Goal: Information Seeking & Learning: Find specific page/section

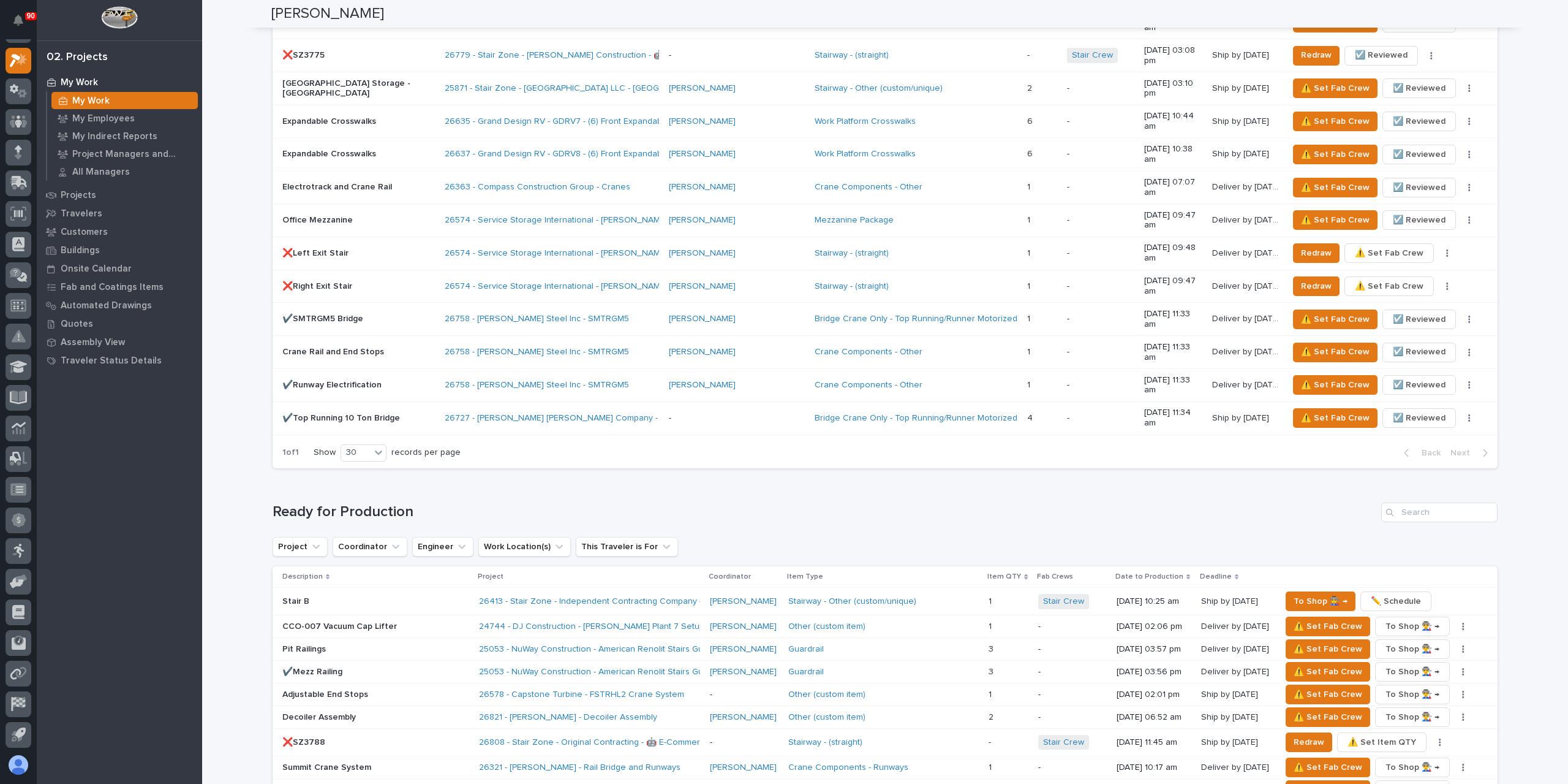
scroll to position [1348, 0]
click at [1461, 622] on button "button" at bounding box center [1463, 626] width 17 height 9
click at [1437, 641] on button "✏️ Schedule" at bounding box center [1425, 650] width 81 height 19
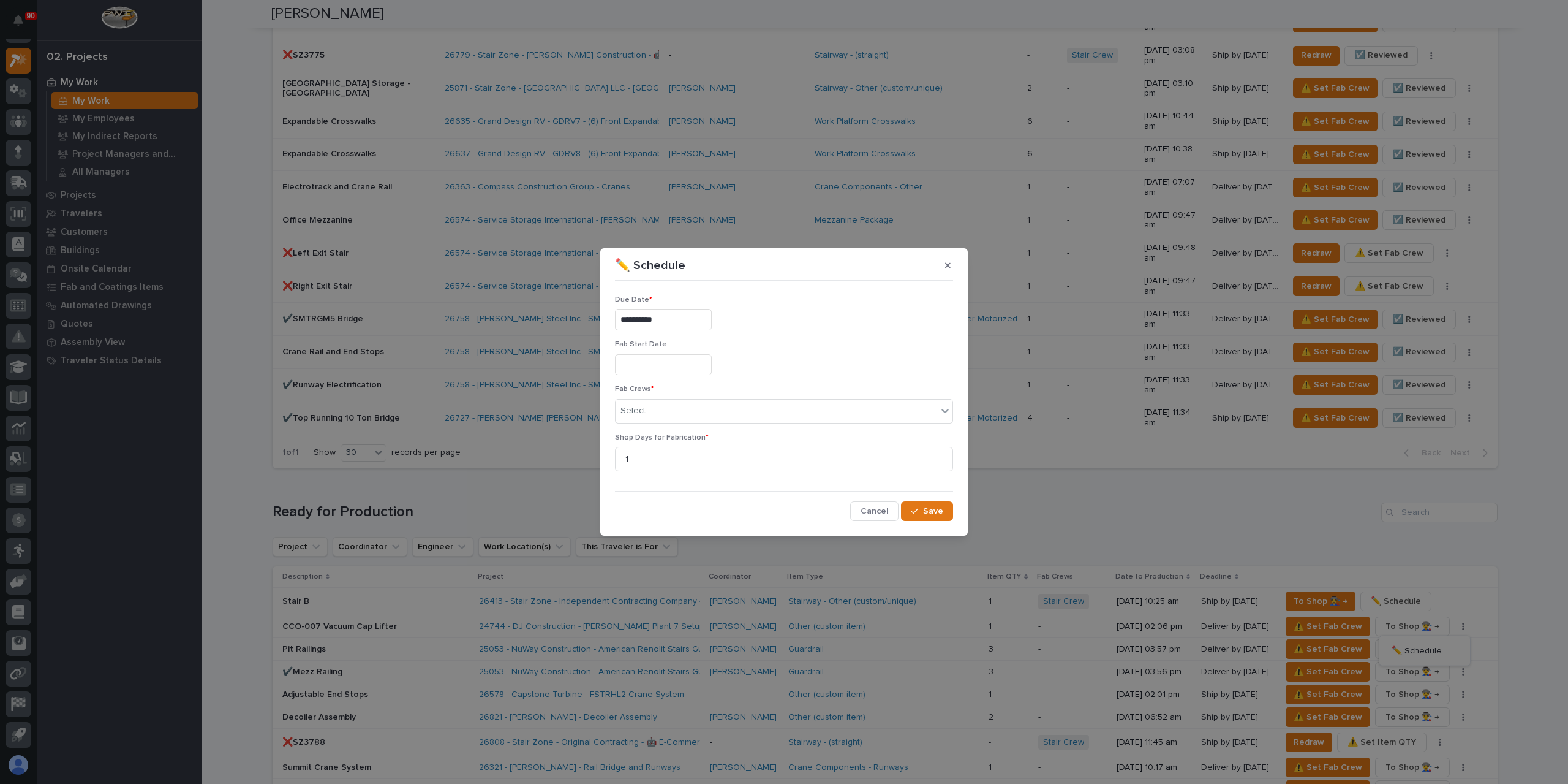
click at [675, 321] on input "**********" at bounding box center [663, 320] width 97 height 22
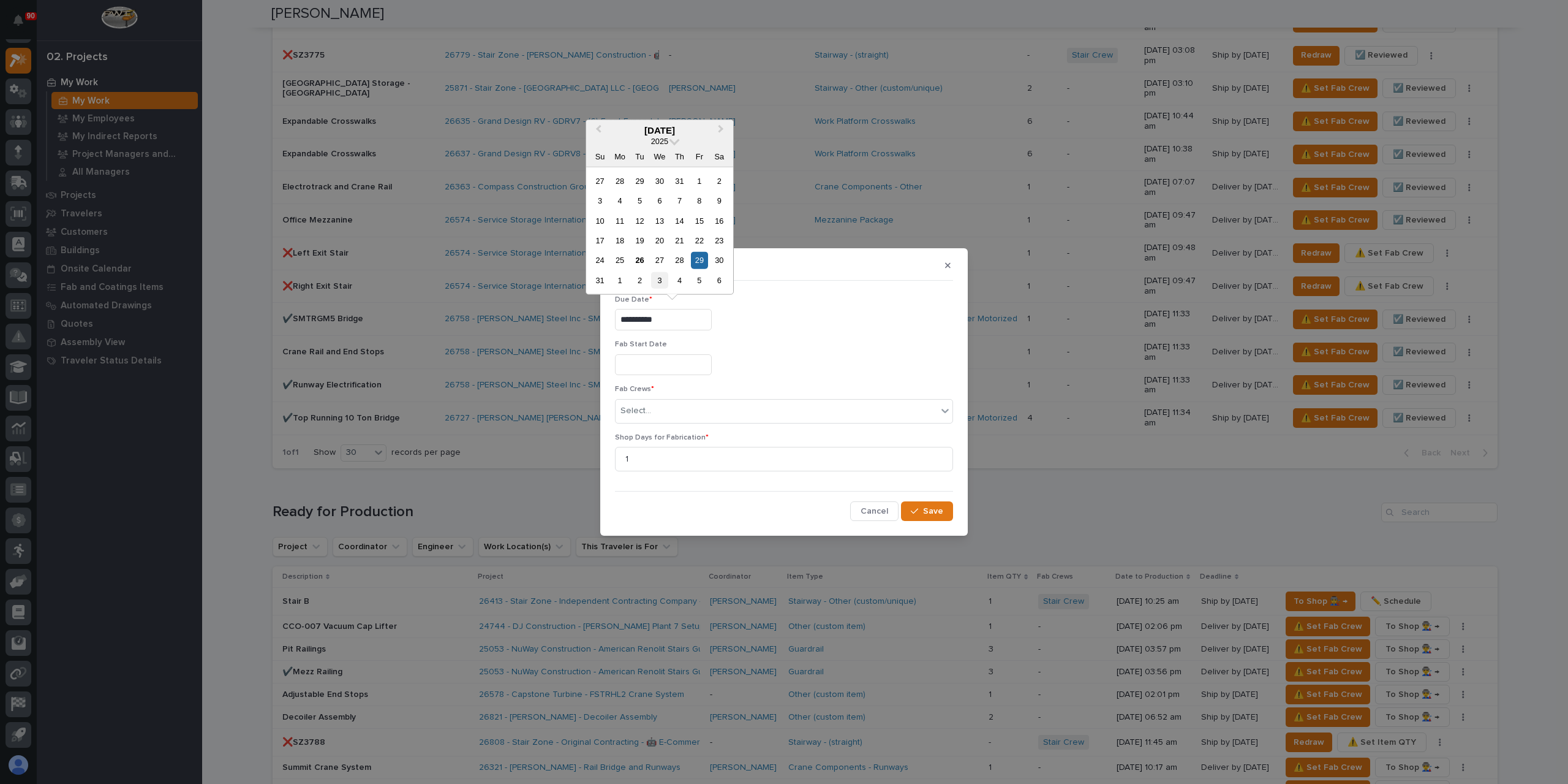
click at [661, 279] on div "3" at bounding box center [659, 280] width 16 height 16
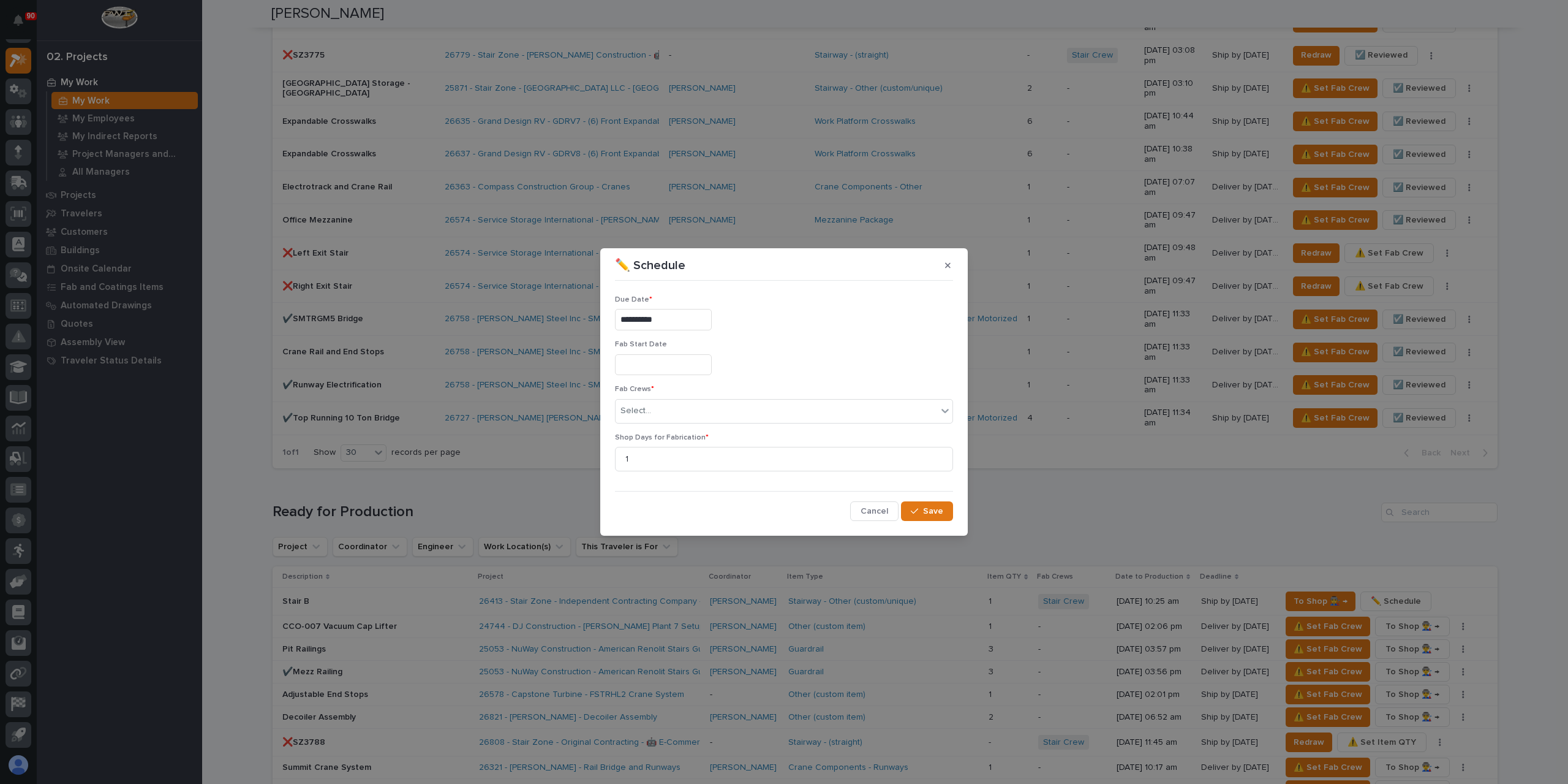
type input "**********"
click at [668, 405] on div "Select..." at bounding box center [776, 411] width 322 height 20
click at [927, 513] on span "Save" at bounding box center [933, 511] width 20 height 11
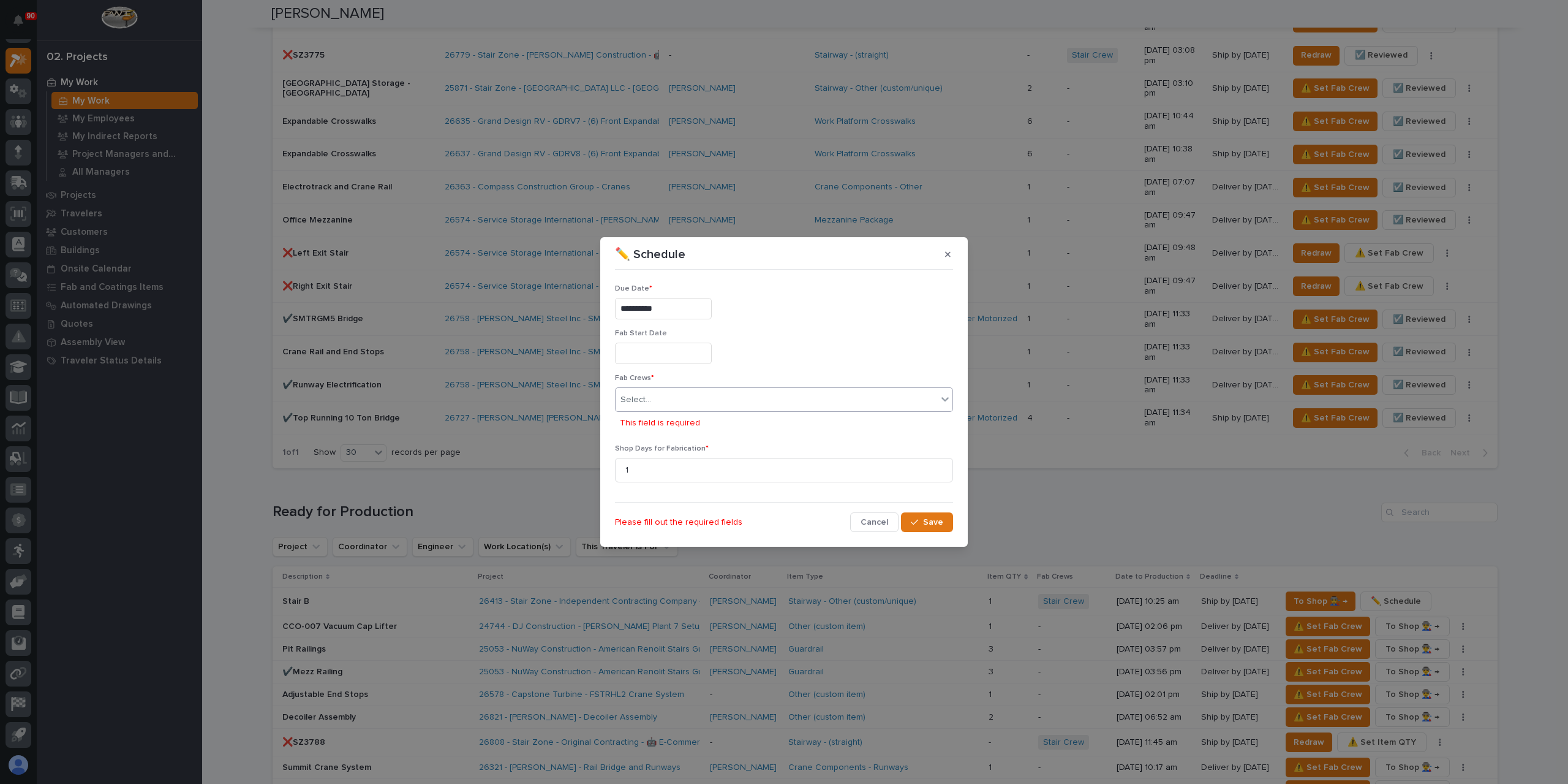
click at [726, 388] on div "Select..." at bounding box center [784, 399] width 338 height 24
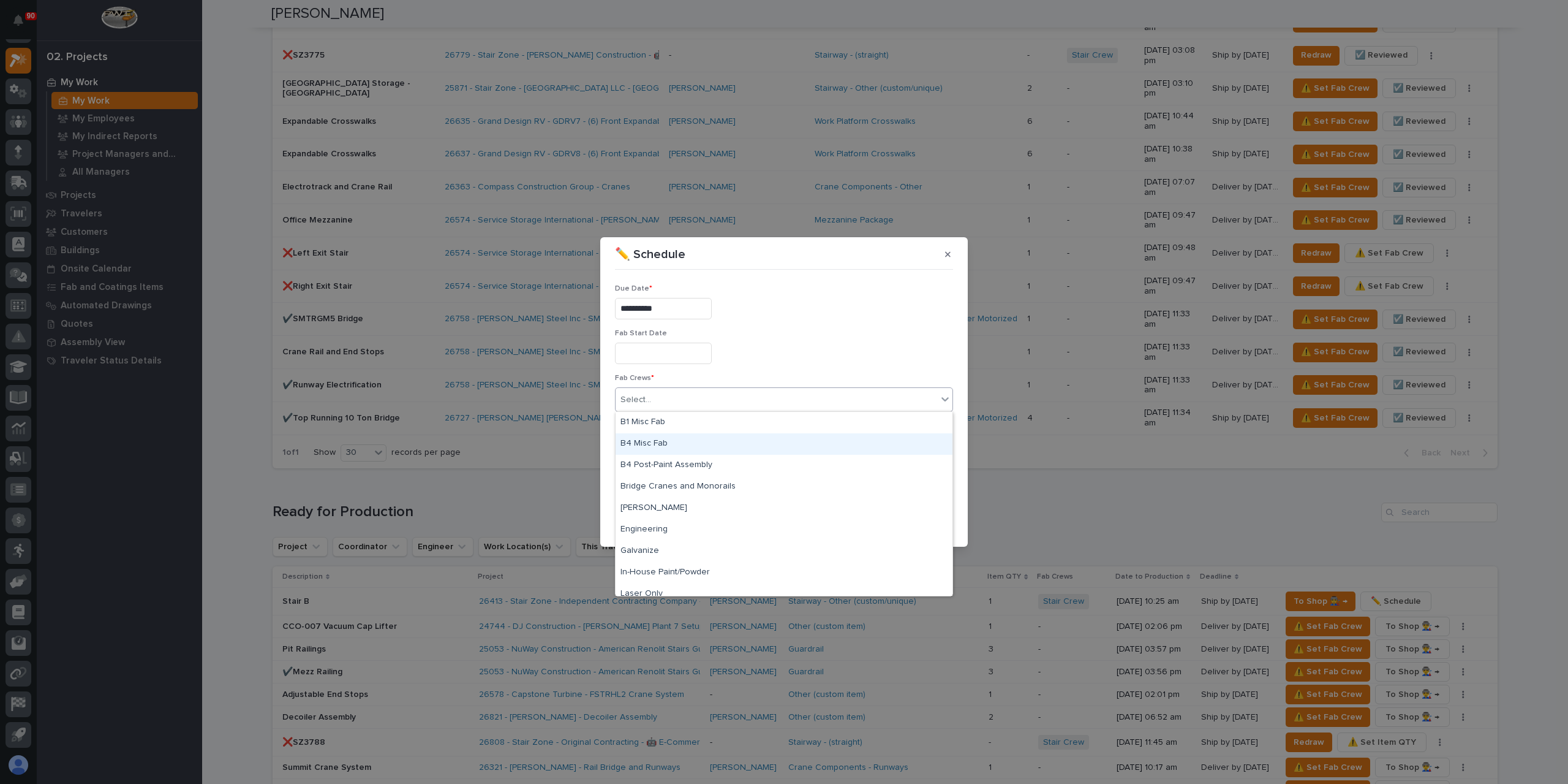
drag, startPoint x: 687, startPoint y: 433, endPoint x: 666, endPoint y: 449, distance: 26.4
click at [666, 449] on div "B4 Misc Fab" at bounding box center [784, 444] width 337 height 22
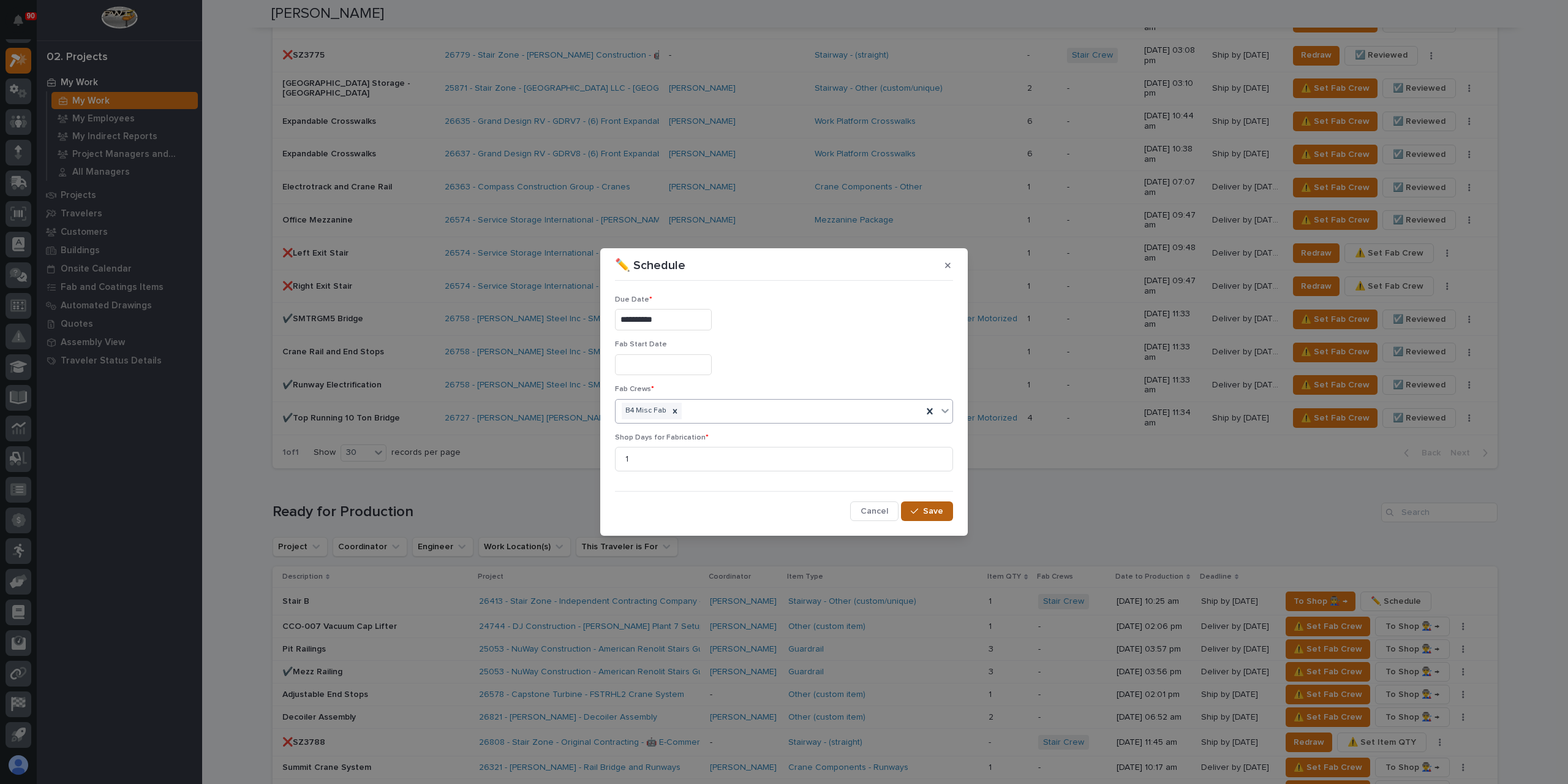
click at [931, 518] on button "Save" at bounding box center [927, 510] width 52 height 19
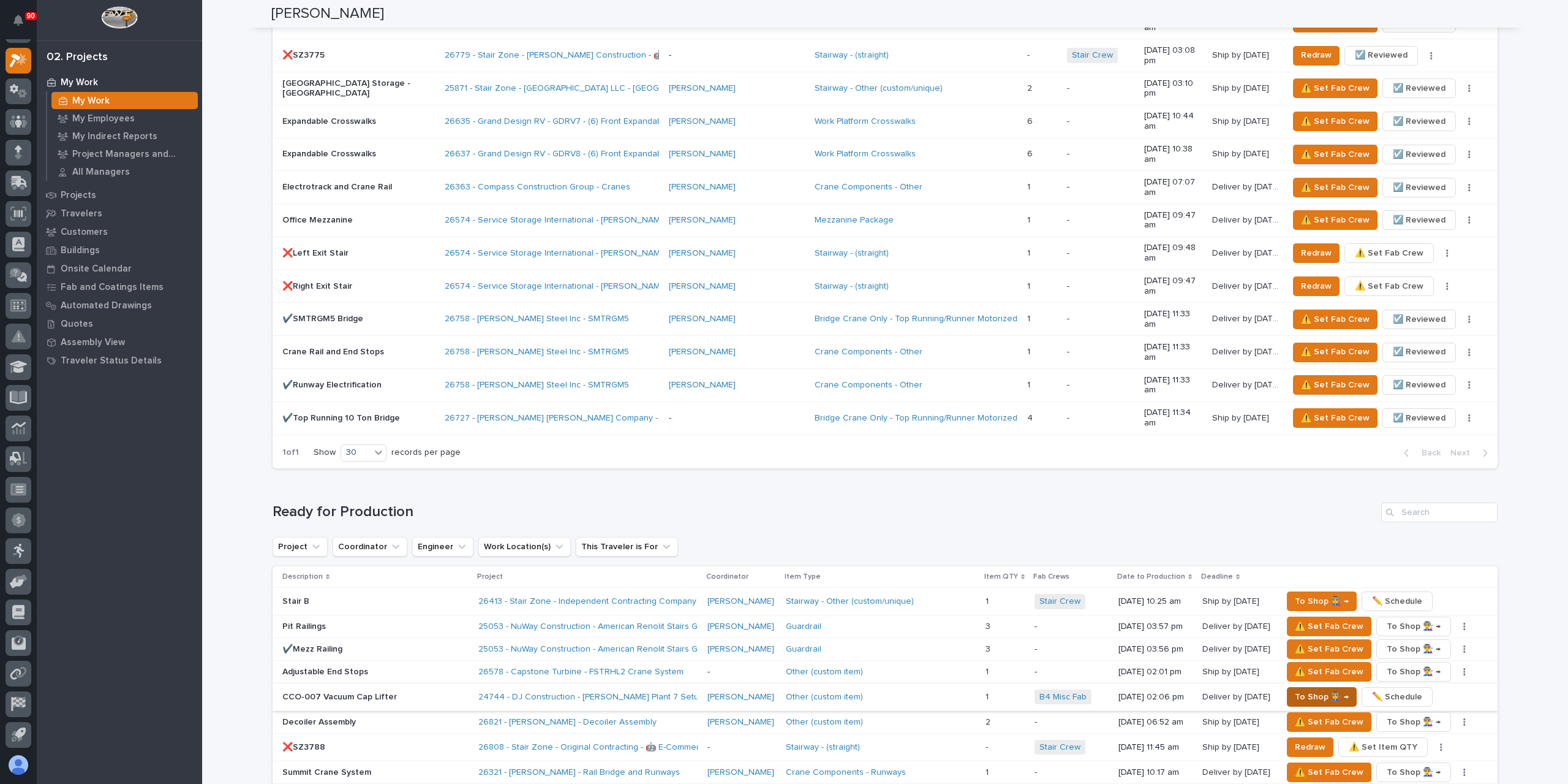
click at [1303, 690] on span "To Shop 👨‍🏭 →" at bounding box center [1321, 697] width 54 height 15
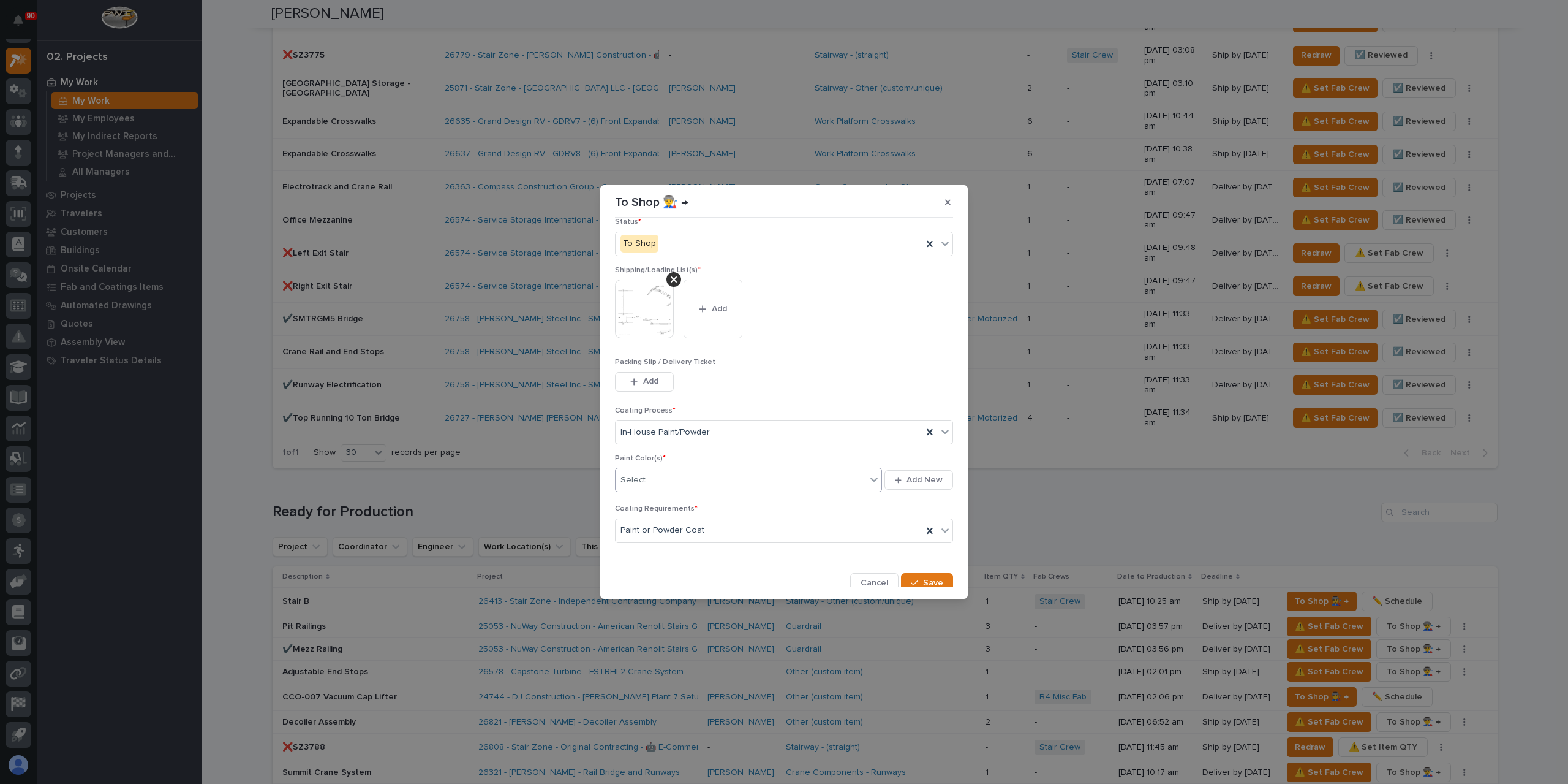
scroll to position [65, 0]
click at [680, 471] on div "Select..." at bounding box center [741, 477] width 251 height 20
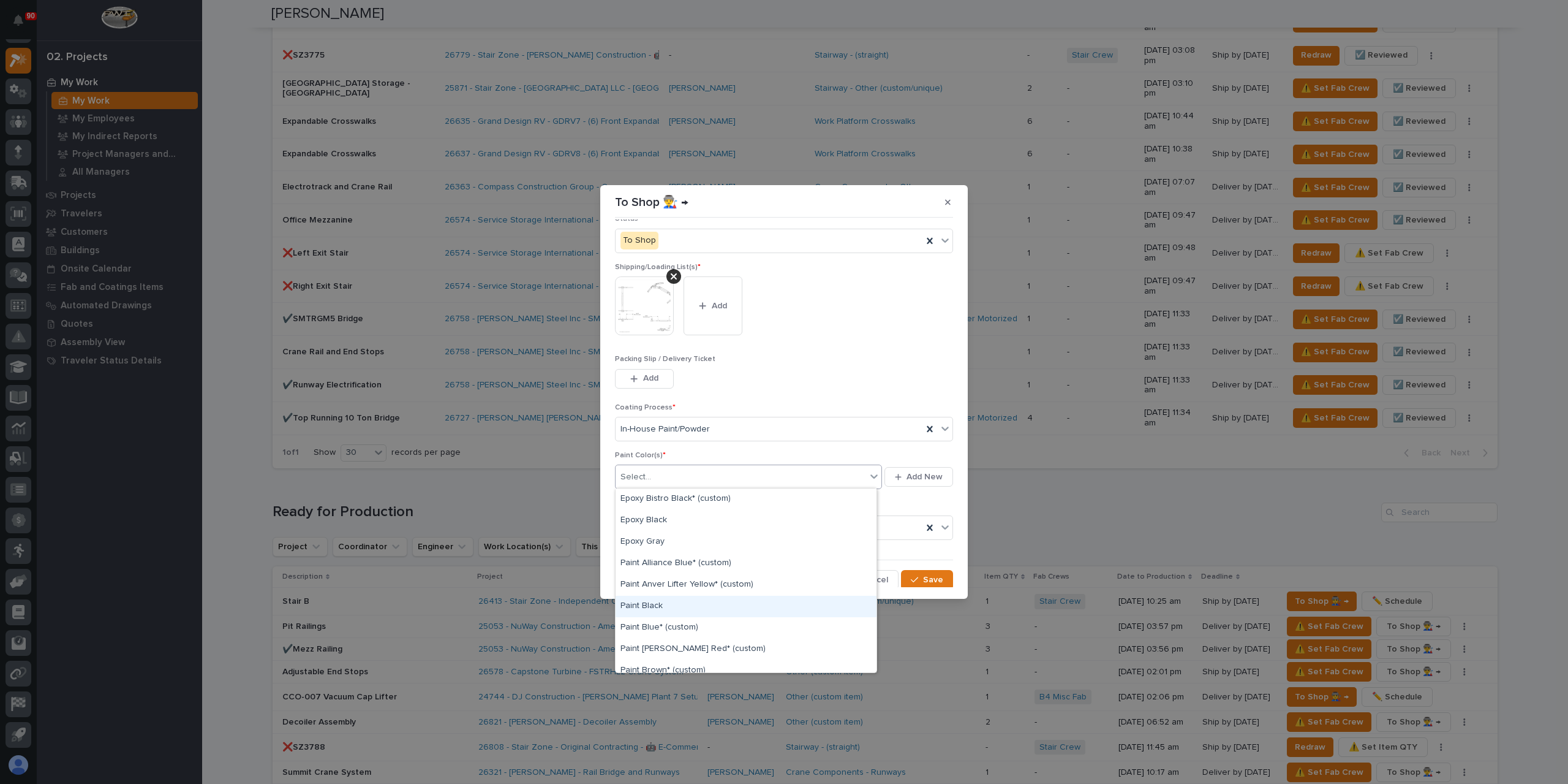
click at [663, 601] on div "Paint Black" at bounding box center [745, 606] width 261 height 22
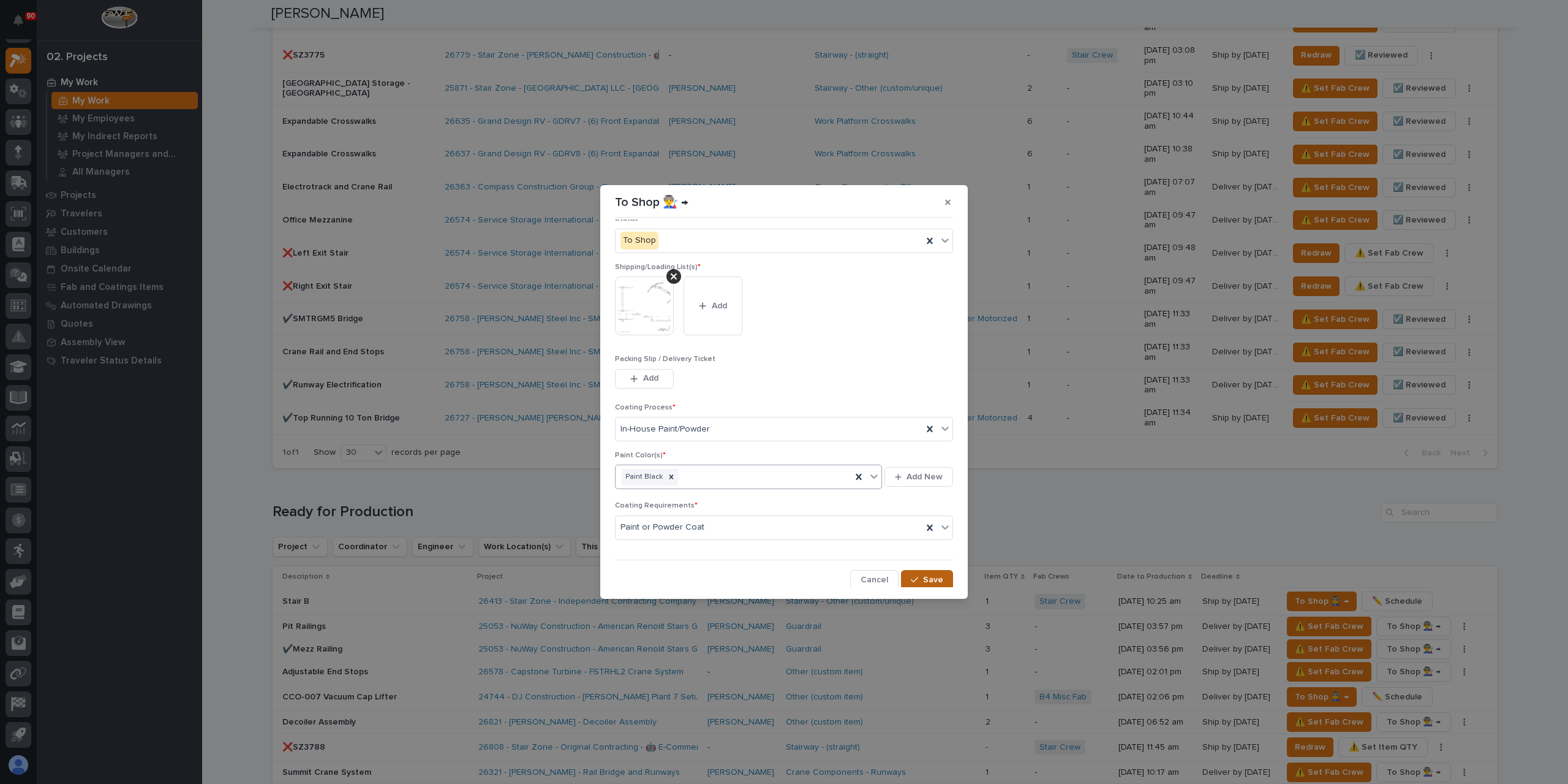
click at [912, 577] on icon "button" at bounding box center [914, 579] width 7 height 5
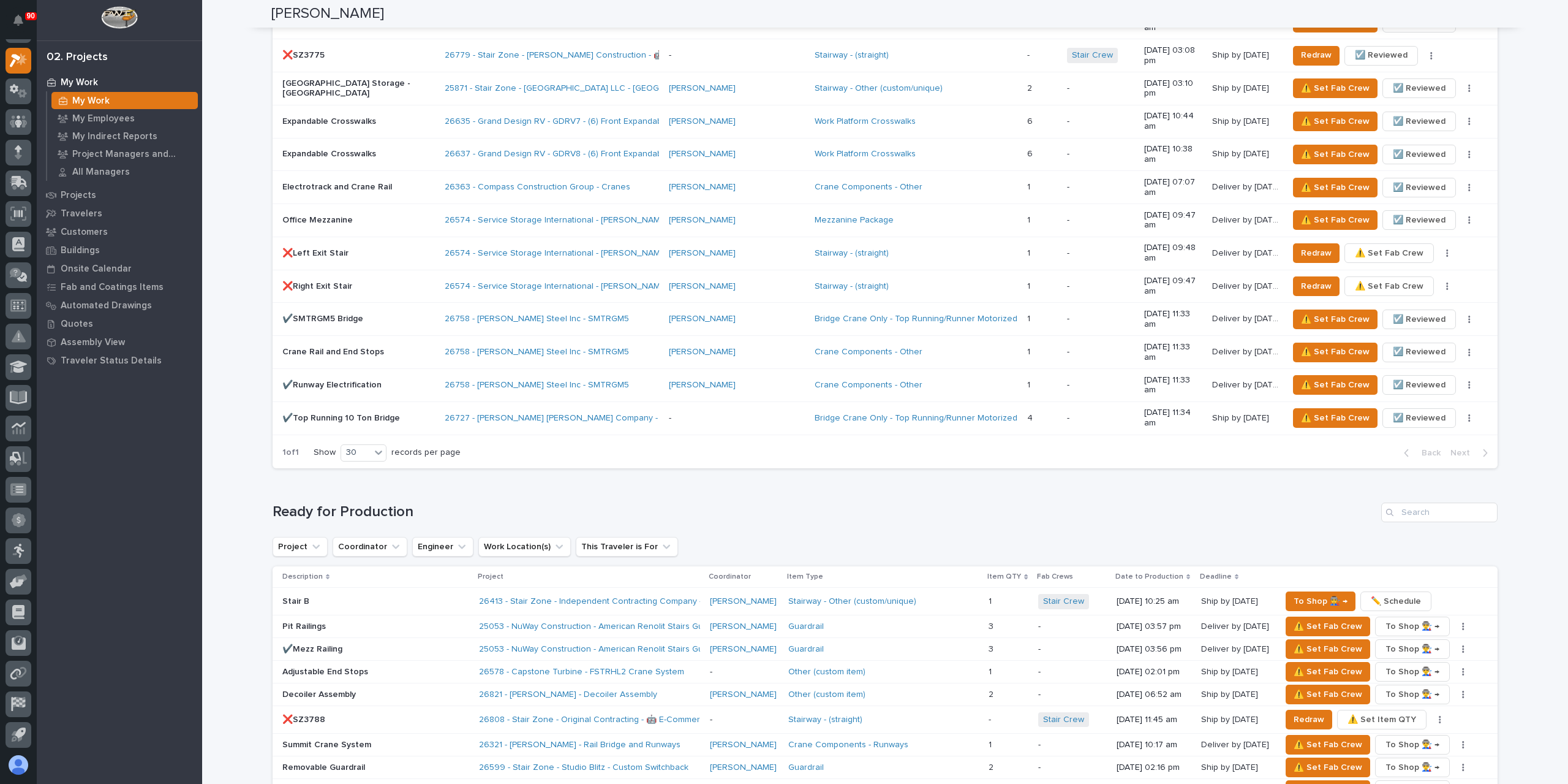
click at [321, 621] on p "Pit Railings" at bounding box center [375, 626] width 187 height 10
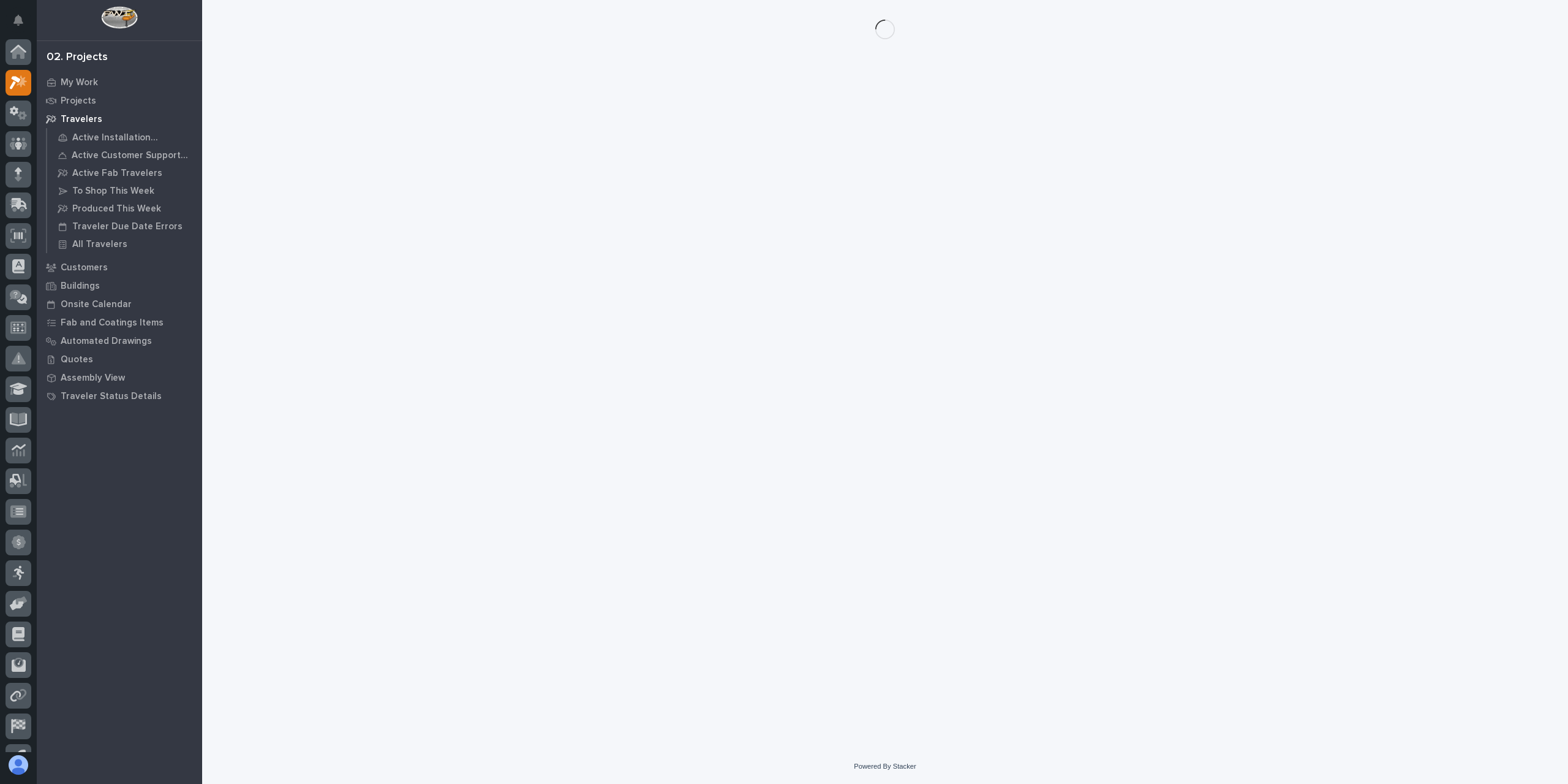
scroll to position [22, 0]
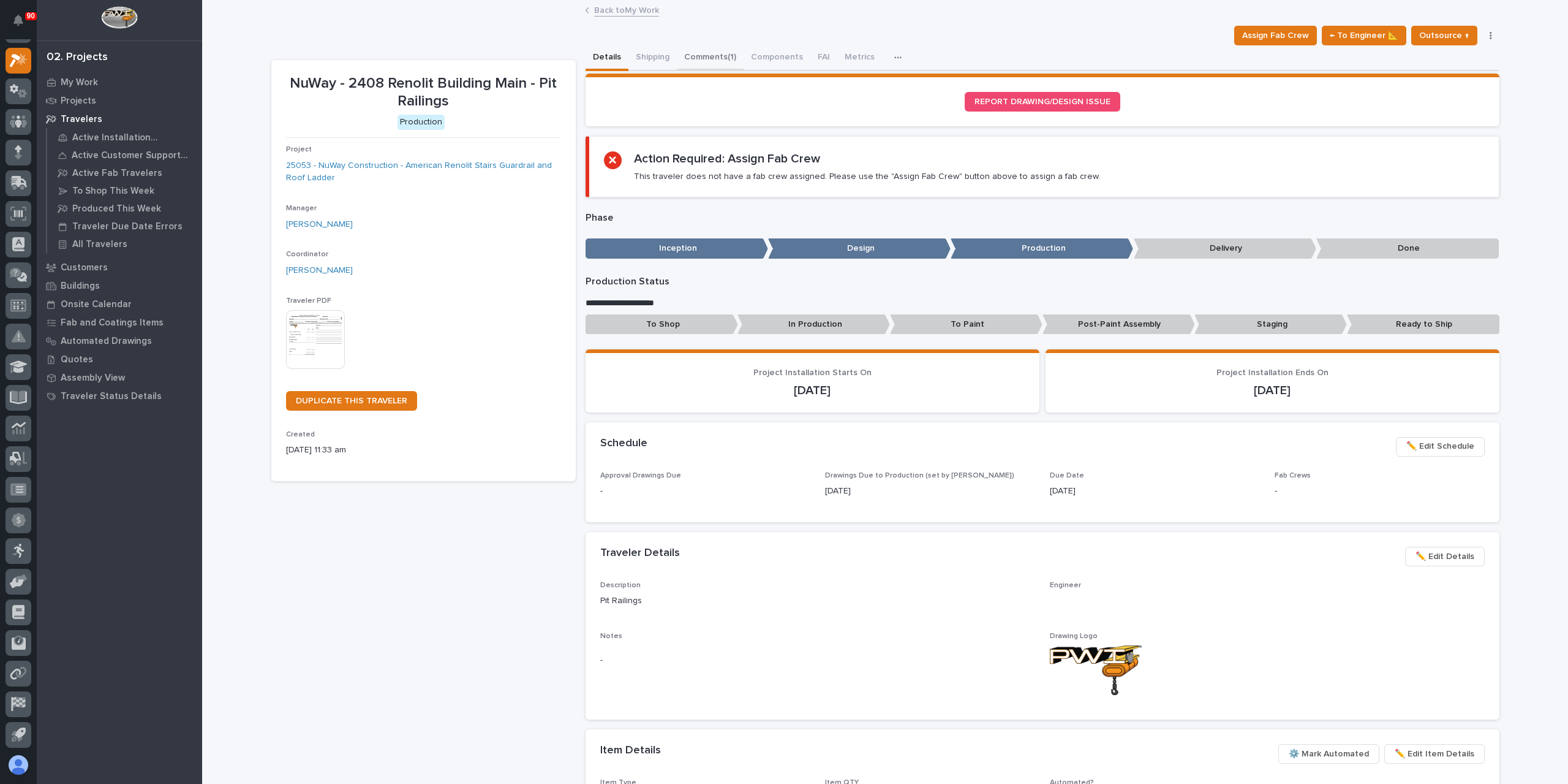
click at [683, 65] on button "Comments (1)" at bounding box center [710, 58] width 67 height 26
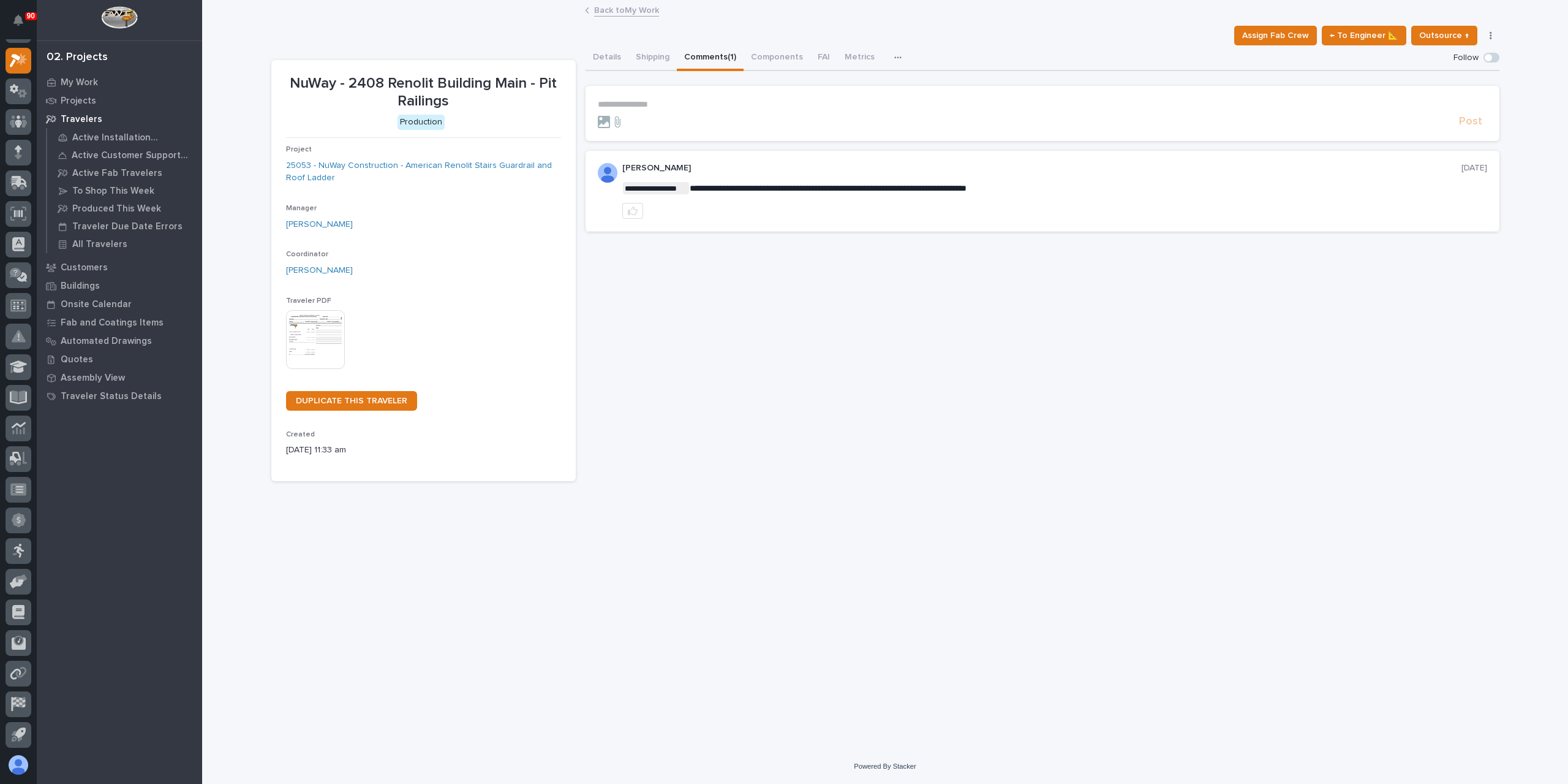
click at [697, 113] on form "**********" at bounding box center [1042, 114] width 890 height 30
click at [695, 106] on p "**********" at bounding box center [1042, 104] width 890 height 10
click at [10, 58] on icon at bounding box center [19, 60] width 18 height 14
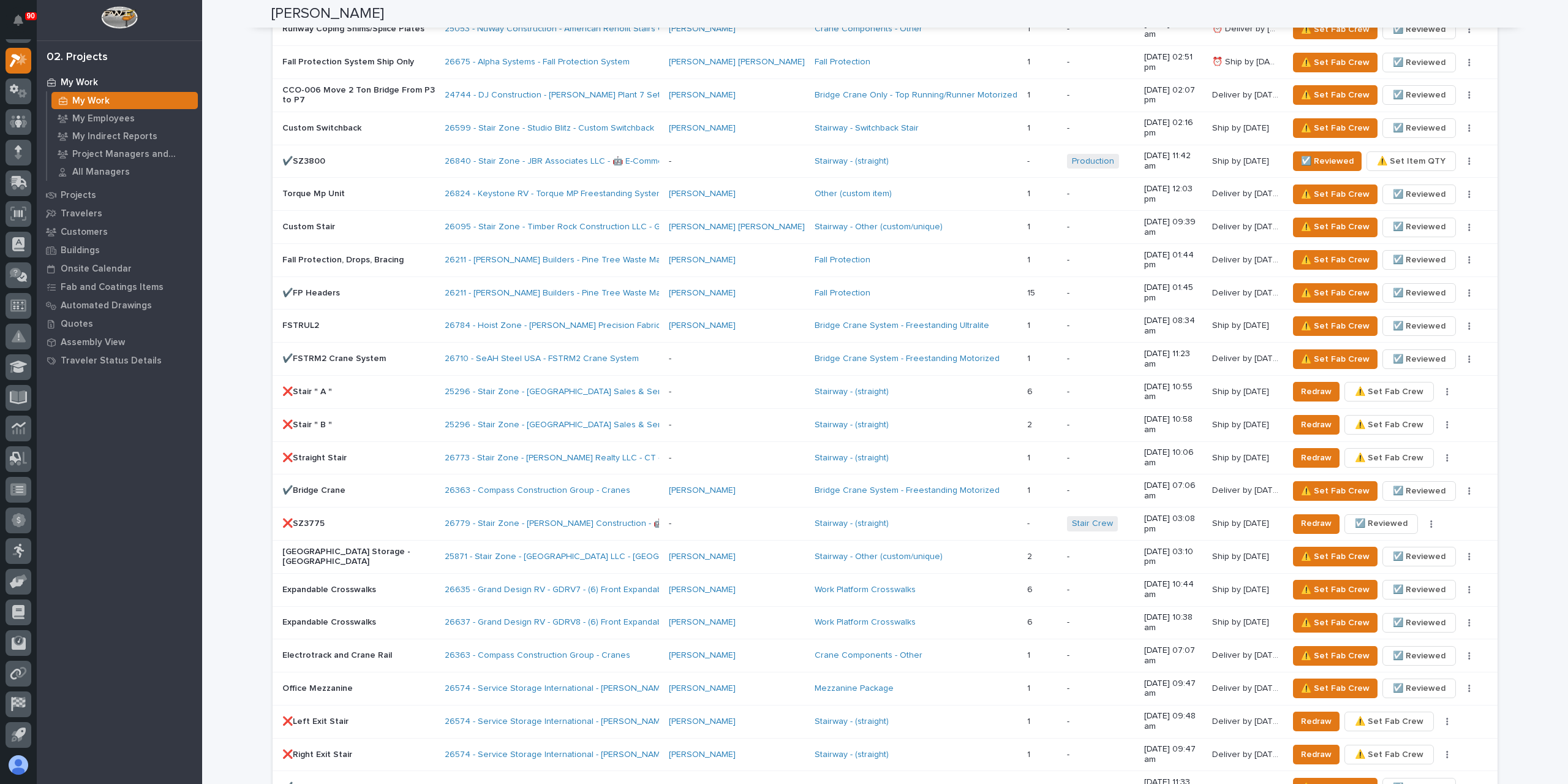
scroll to position [735, 0]
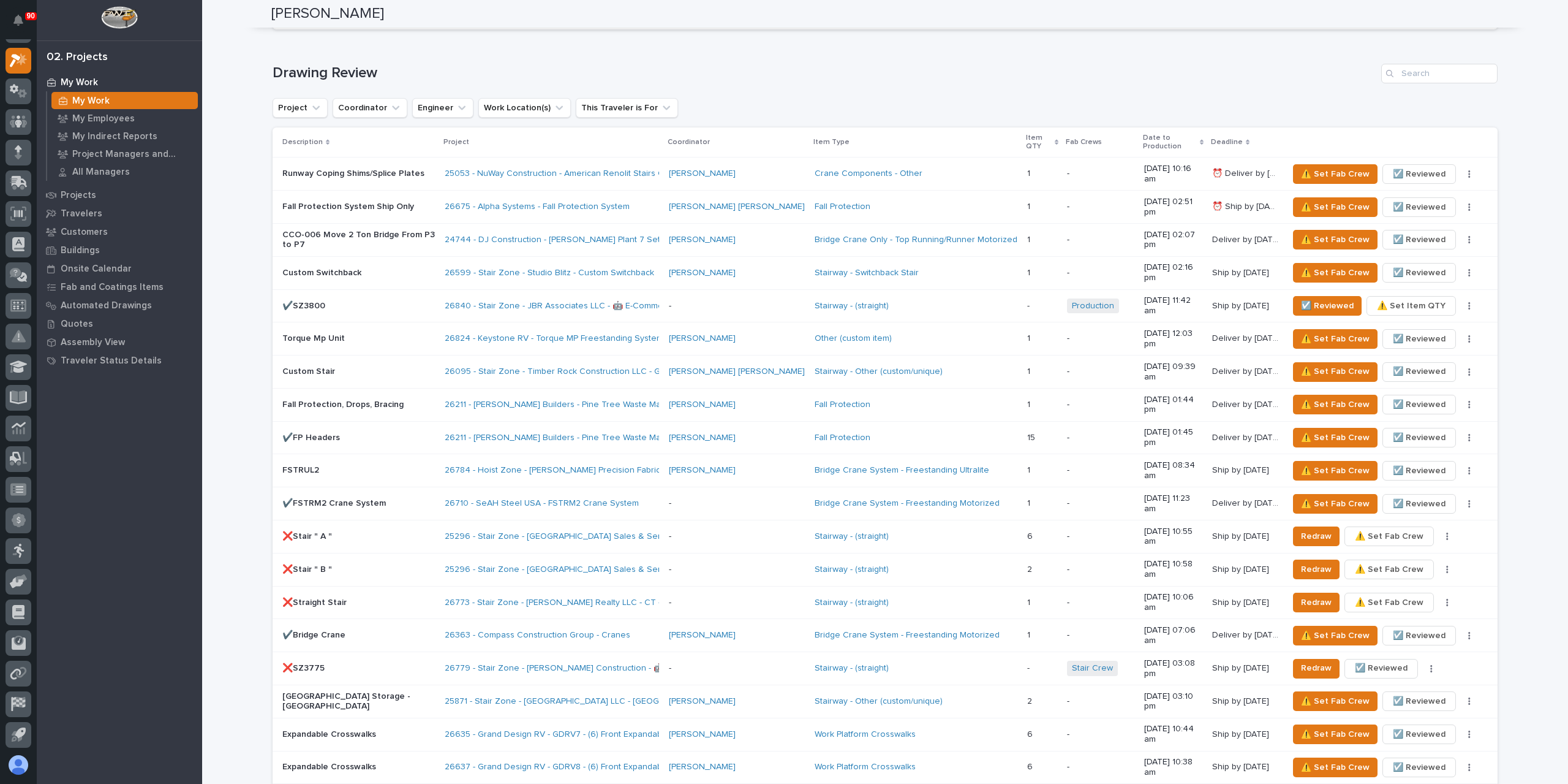
click at [371, 168] on p "Runway Coping Shims/Splice Plates" at bounding box center [358, 173] width 153 height 10
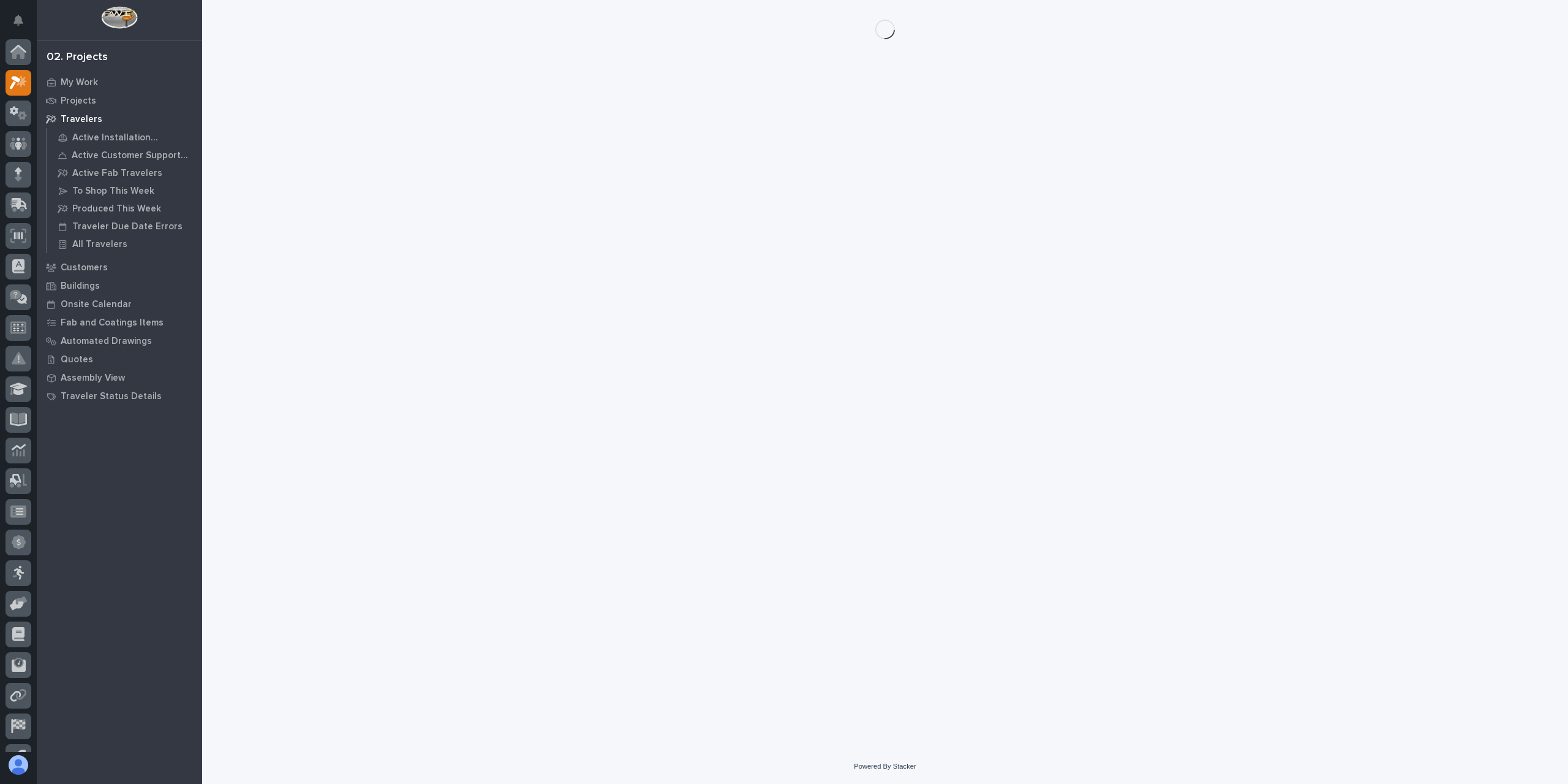
scroll to position [22, 0]
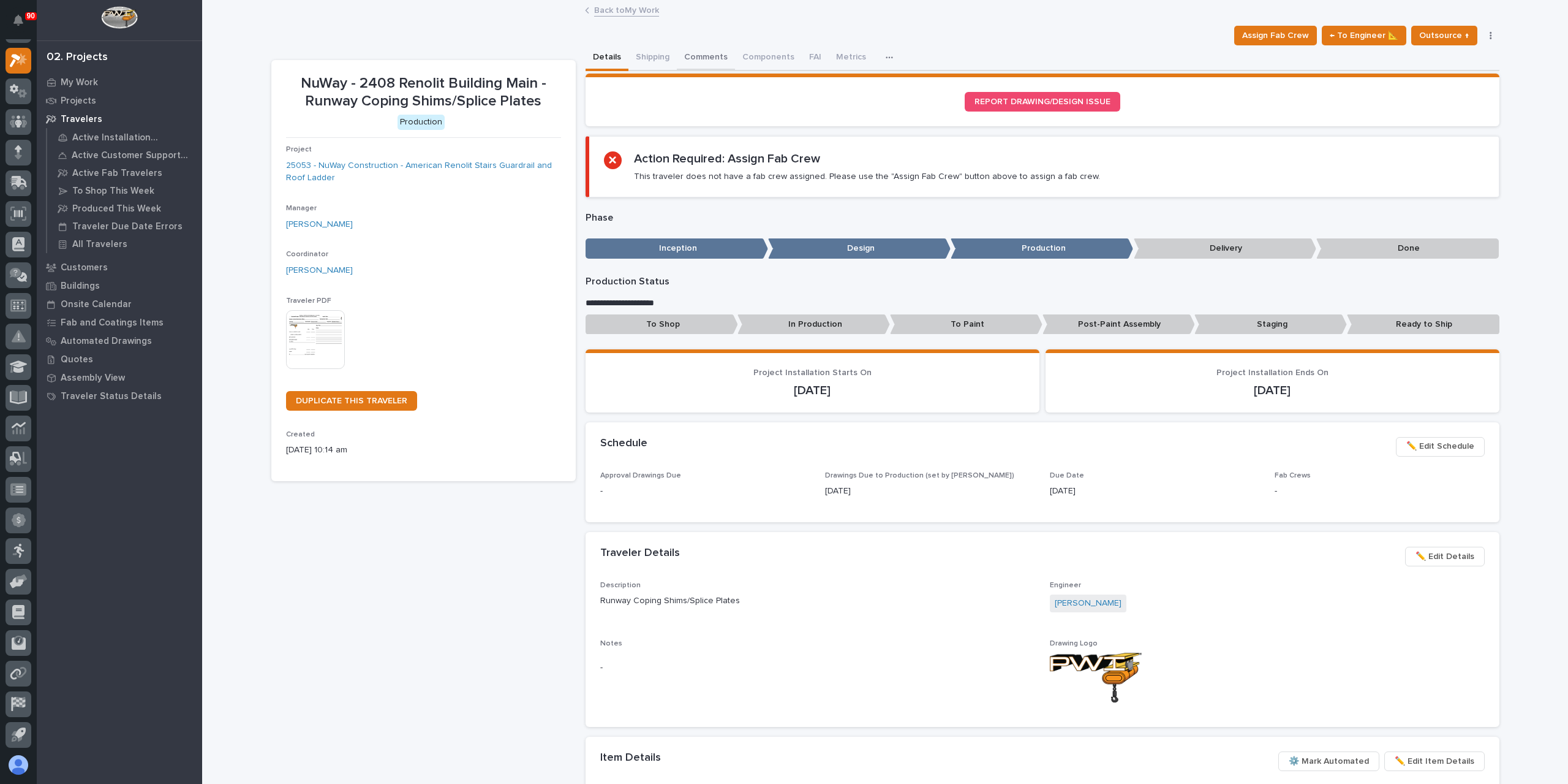
click at [705, 63] on button "Comments" at bounding box center [706, 58] width 58 height 26
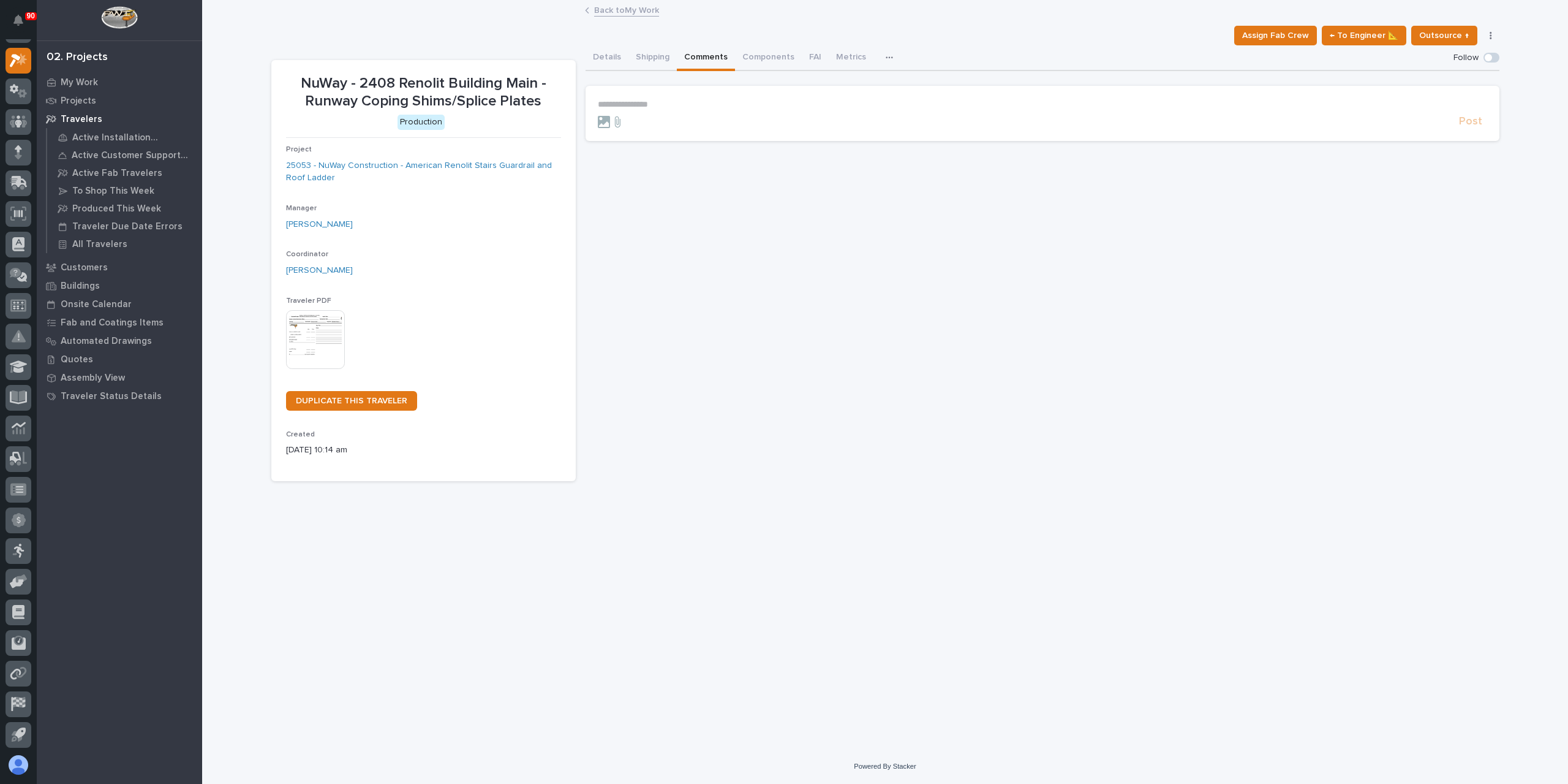
click at [676, 115] on div "Post" at bounding box center [1042, 122] width 890 height 14
click at [681, 108] on p "**********" at bounding box center [1042, 104] width 890 height 10
click at [1465, 125] on span "Post" at bounding box center [1471, 127] width 23 height 14
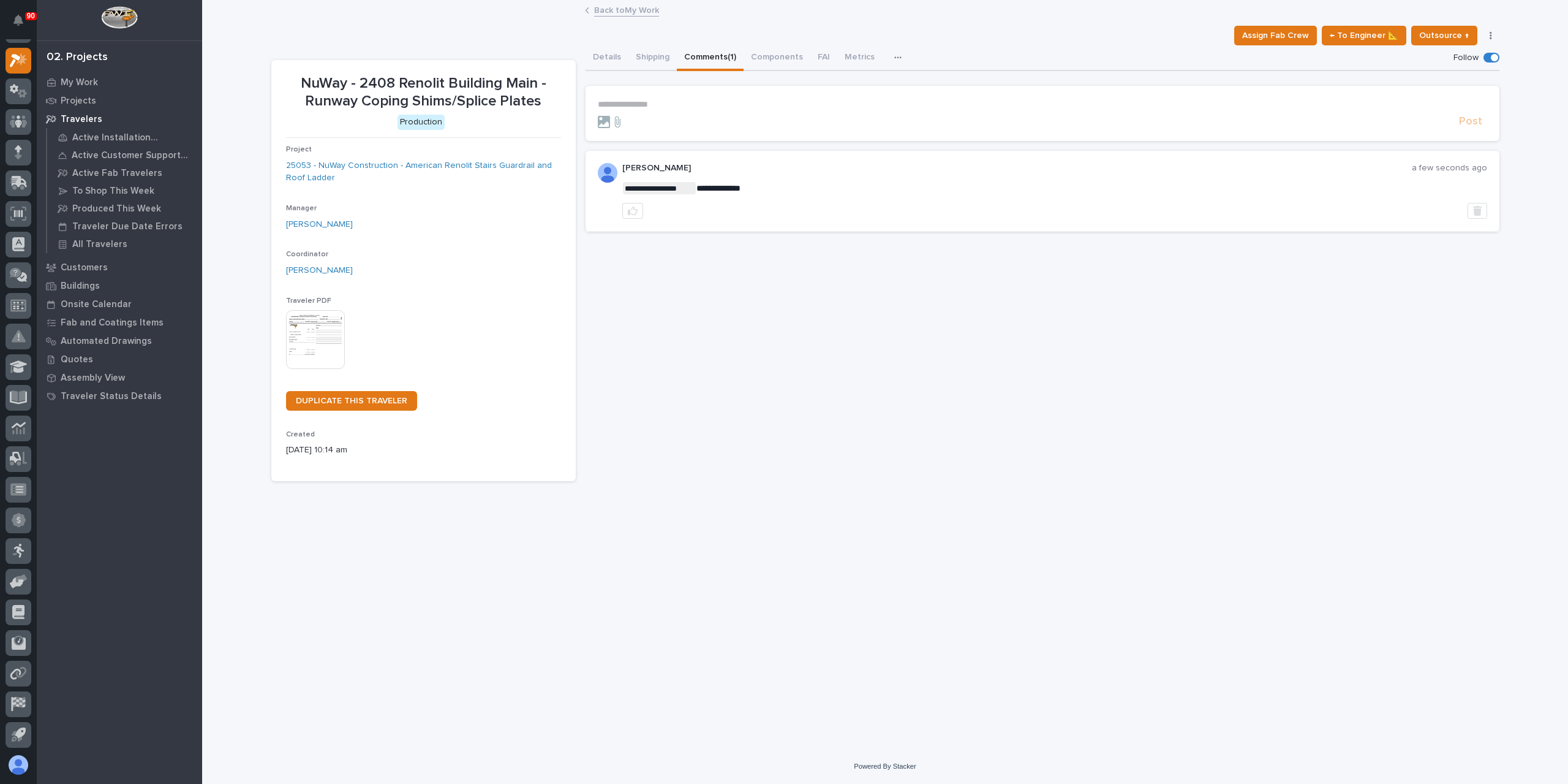
click at [640, 14] on link "Back to My Work" at bounding box center [626, 9] width 65 height 14
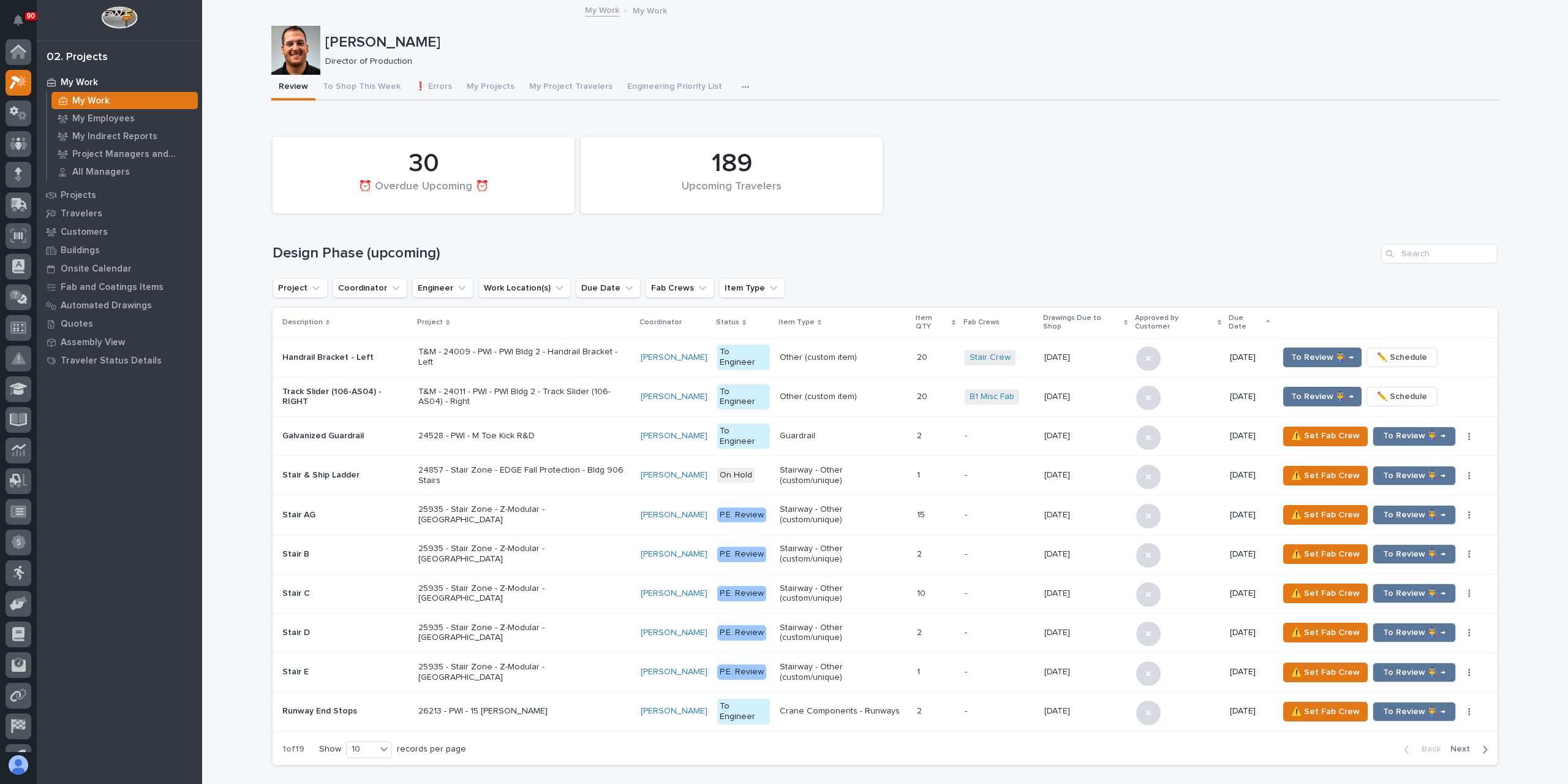
scroll to position [22, 0]
click at [30, 147] on div at bounding box center [18, 152] width 26 height 26
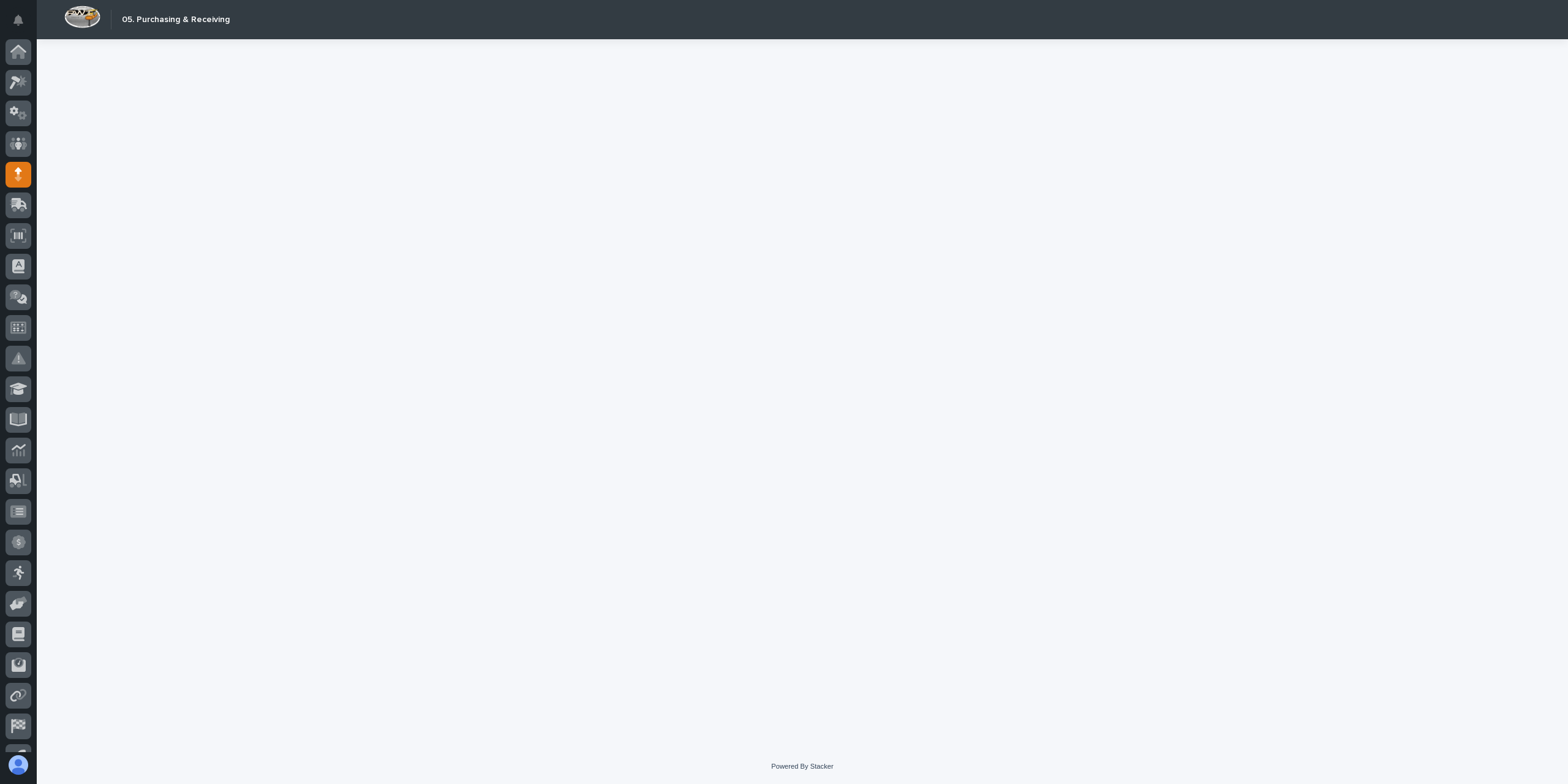
scroll to position [22, 0]
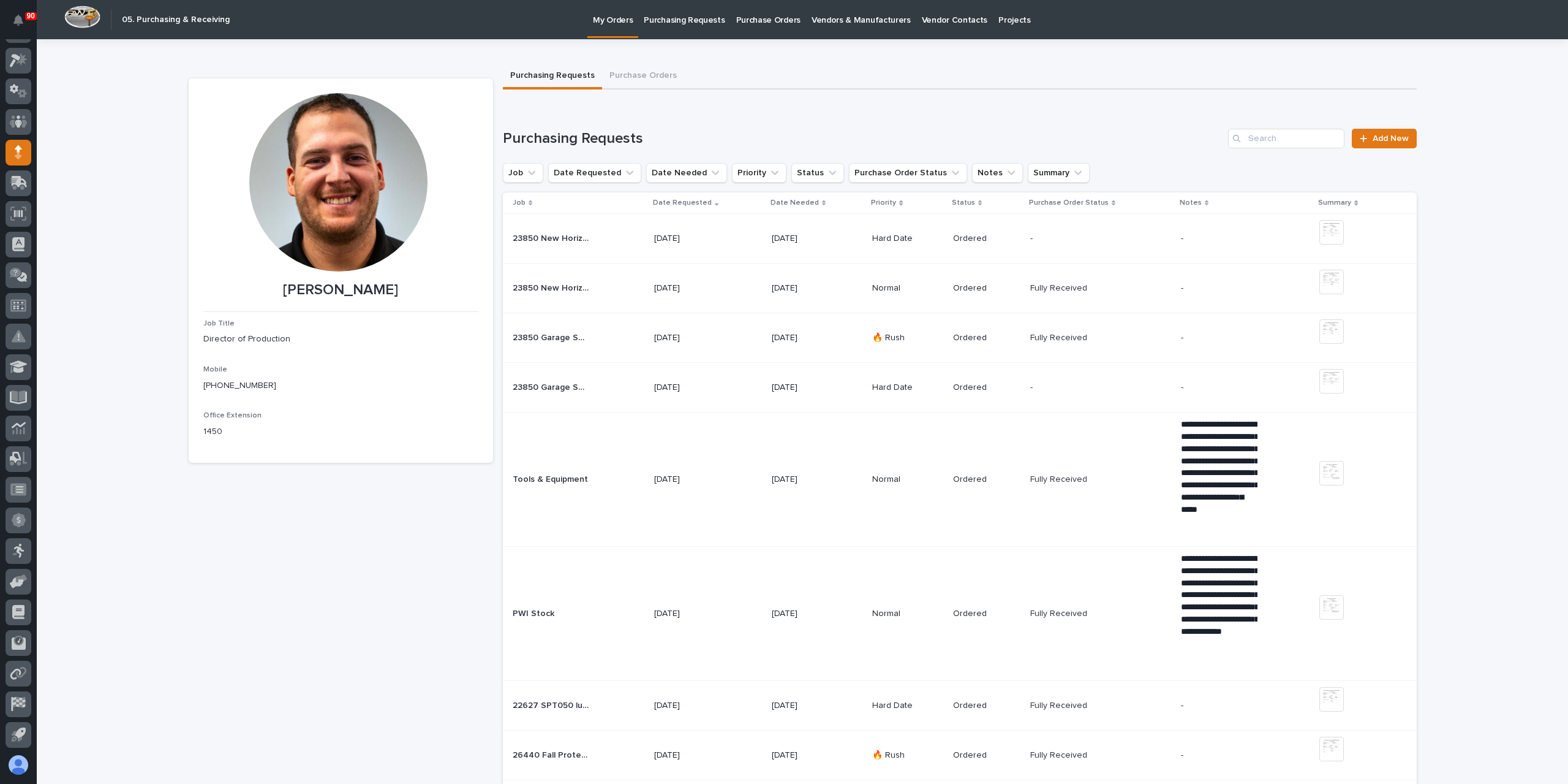
click at [698, 20] on p "Purchasing Requests" at bounding box center [684, 12] width 81 height 26
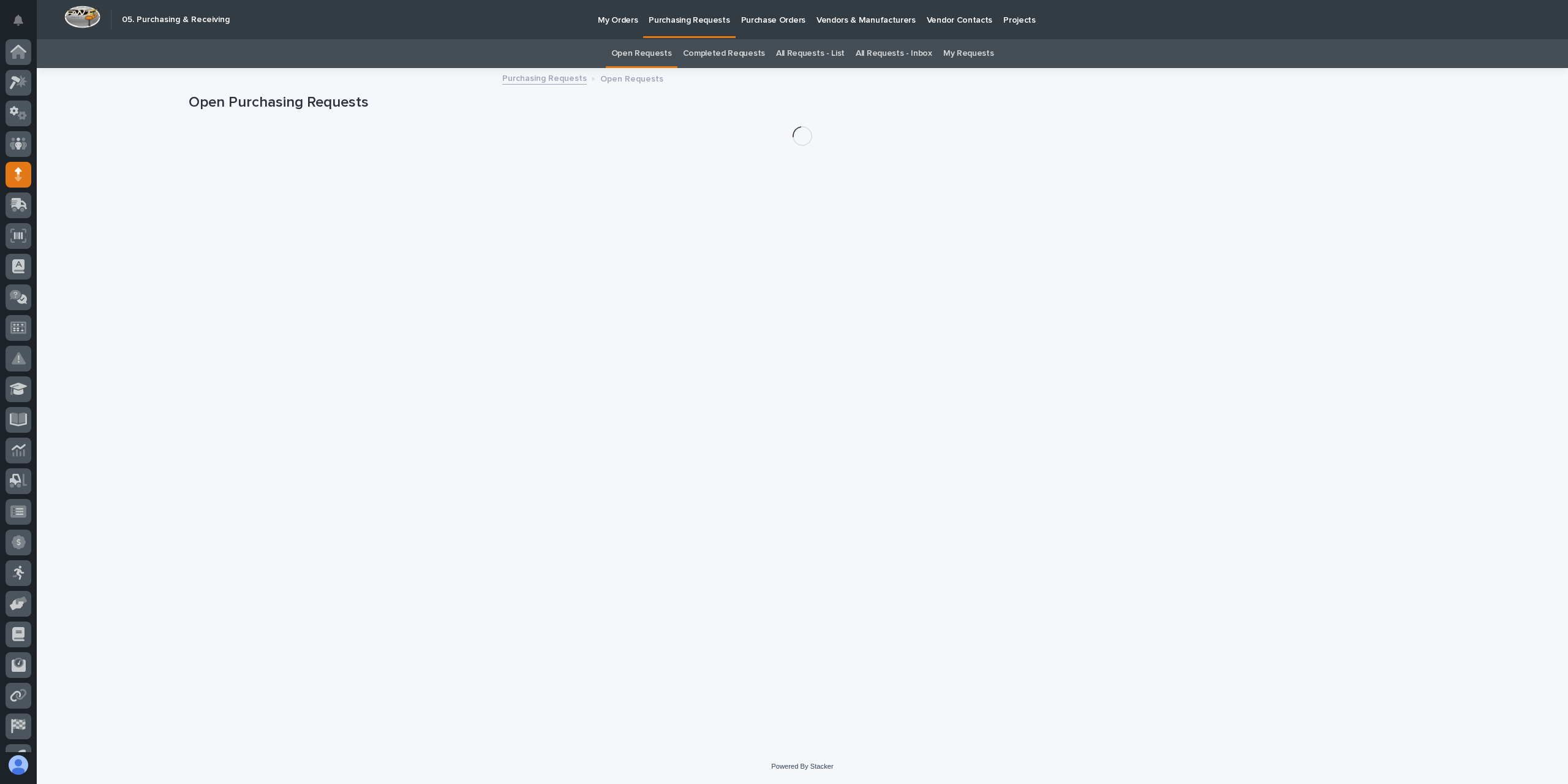
scroll to position [22, 0]
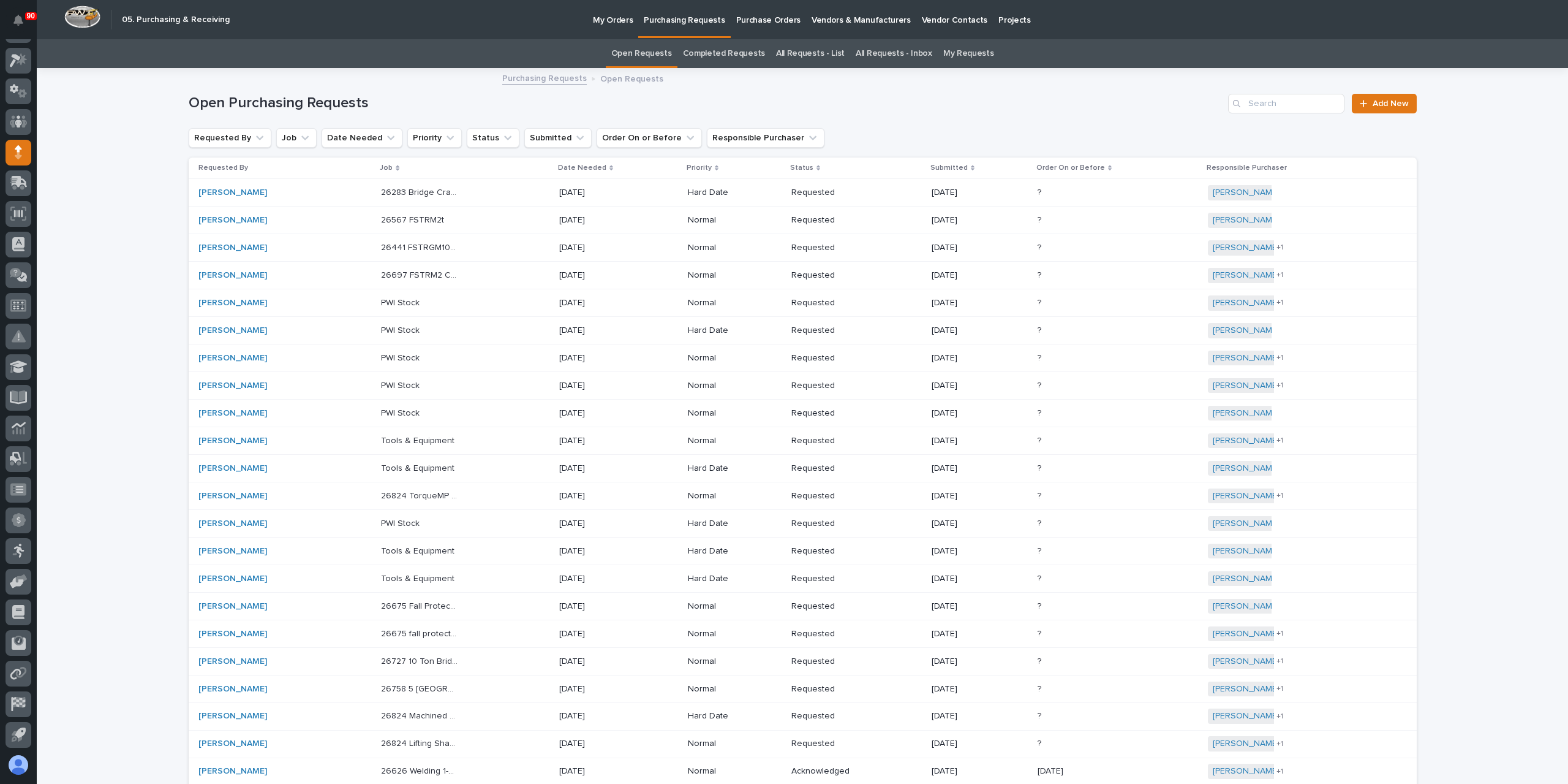
click at [805, 42] on link "All Requests - List" at bounding box center [810, 53] width 69 height 29
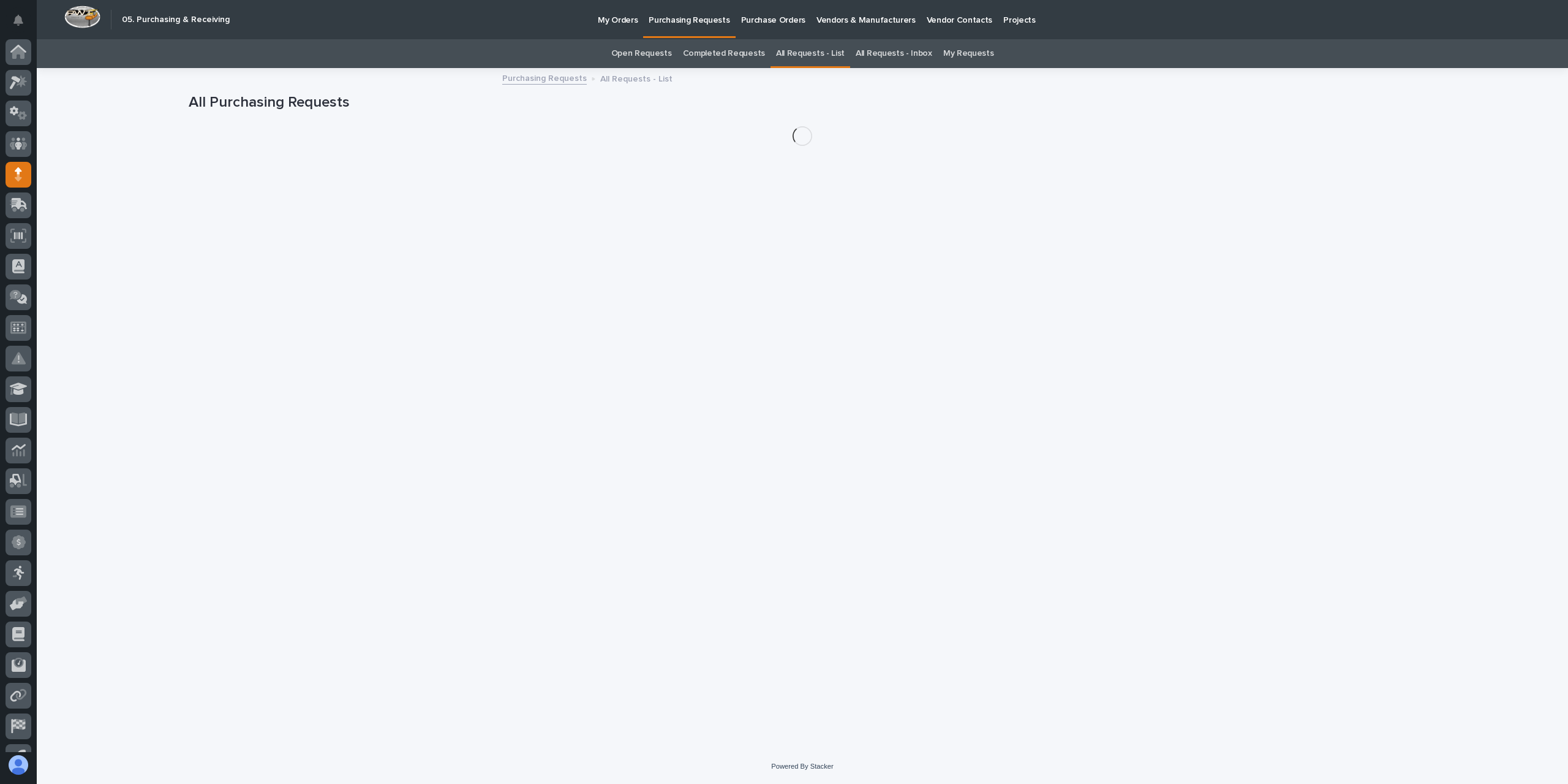
scroll to position [22, 0]
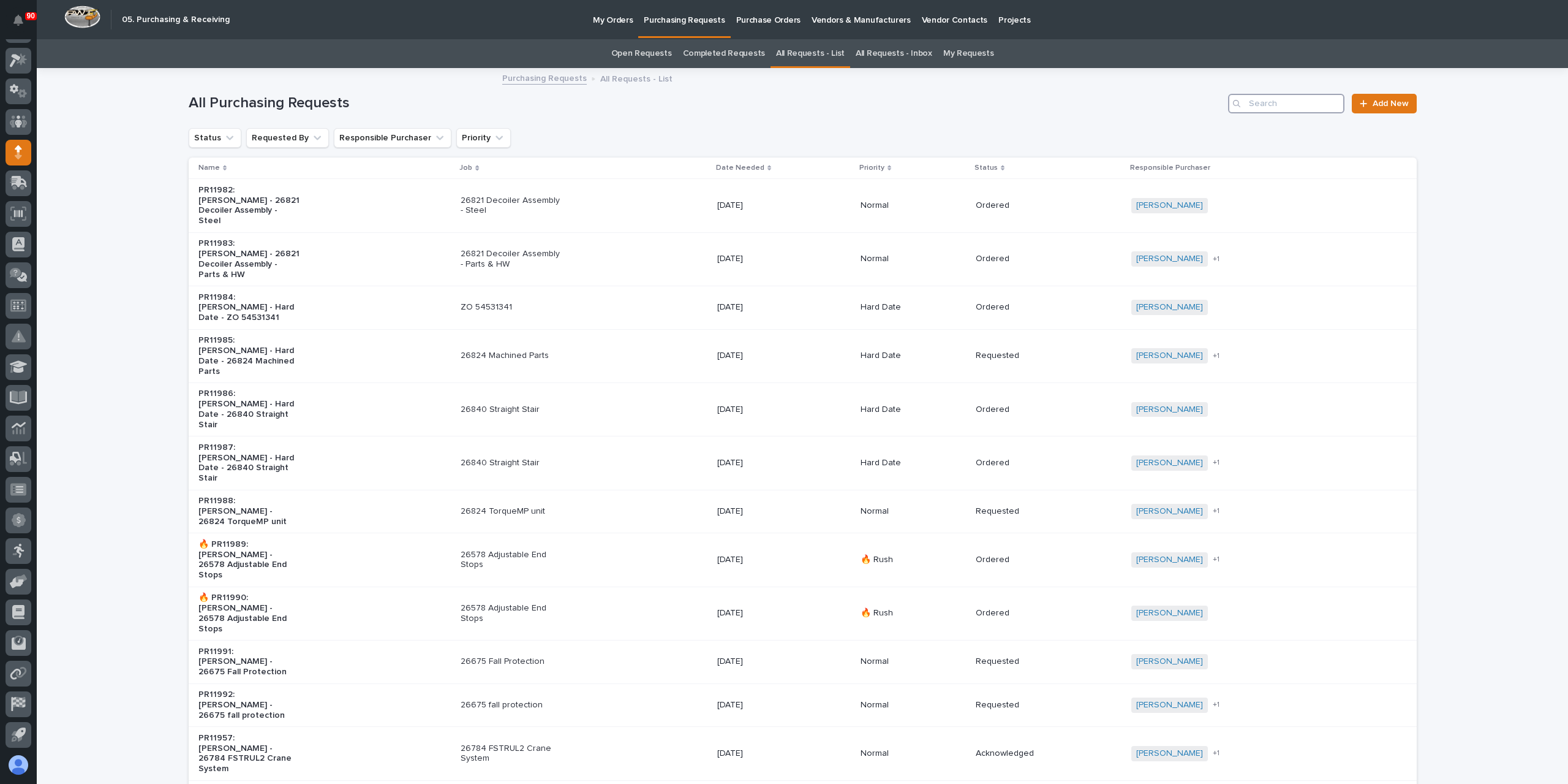
click at [1250, 103] on input "Search" at bounding box center [1285, 103] width 116 height 19
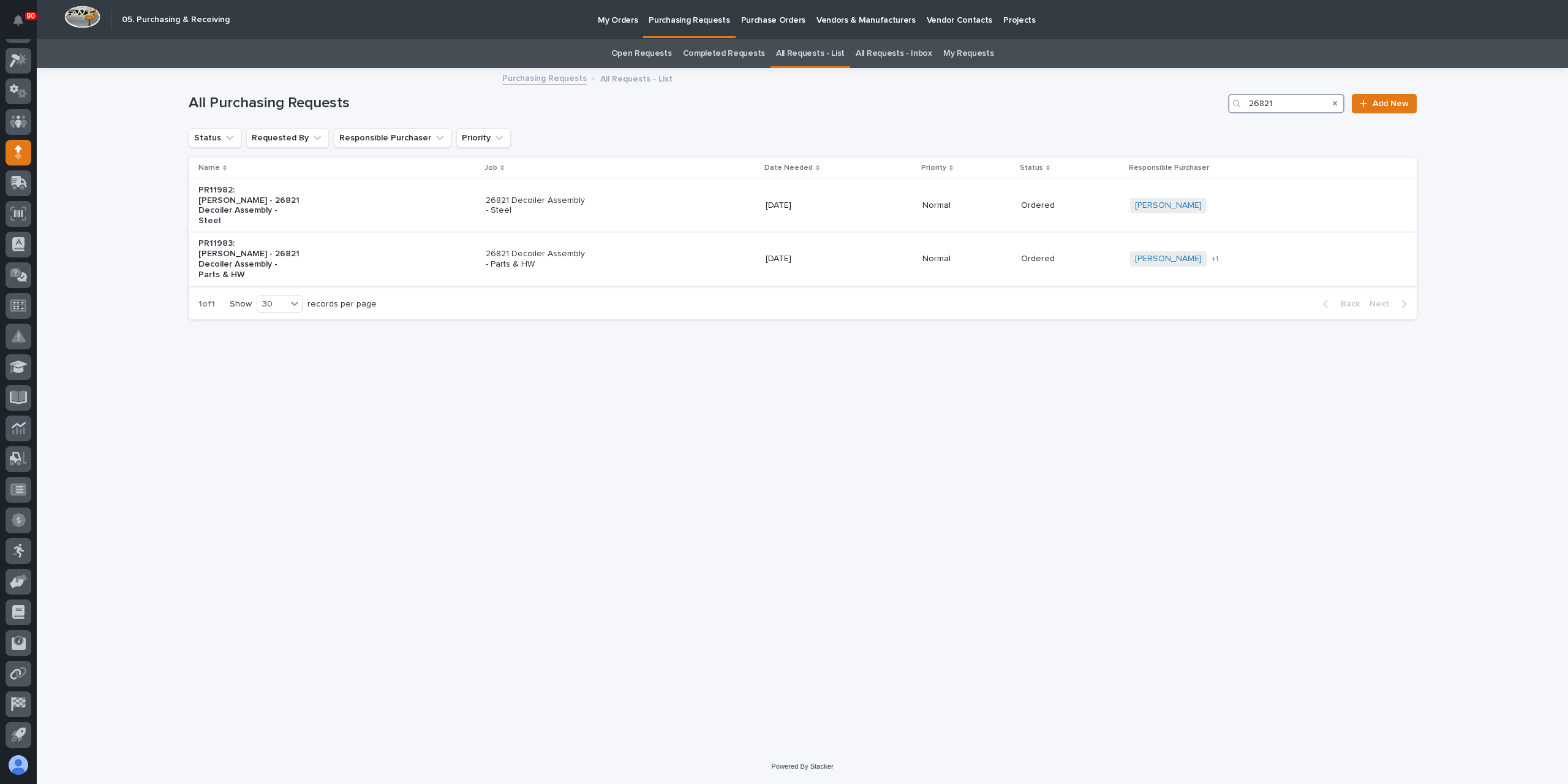
type input "26821"
click at [497, 251] on p "26821 Decoiler Assembly - Parts & HW" at bounding box center [536, 259] width 102 height 21
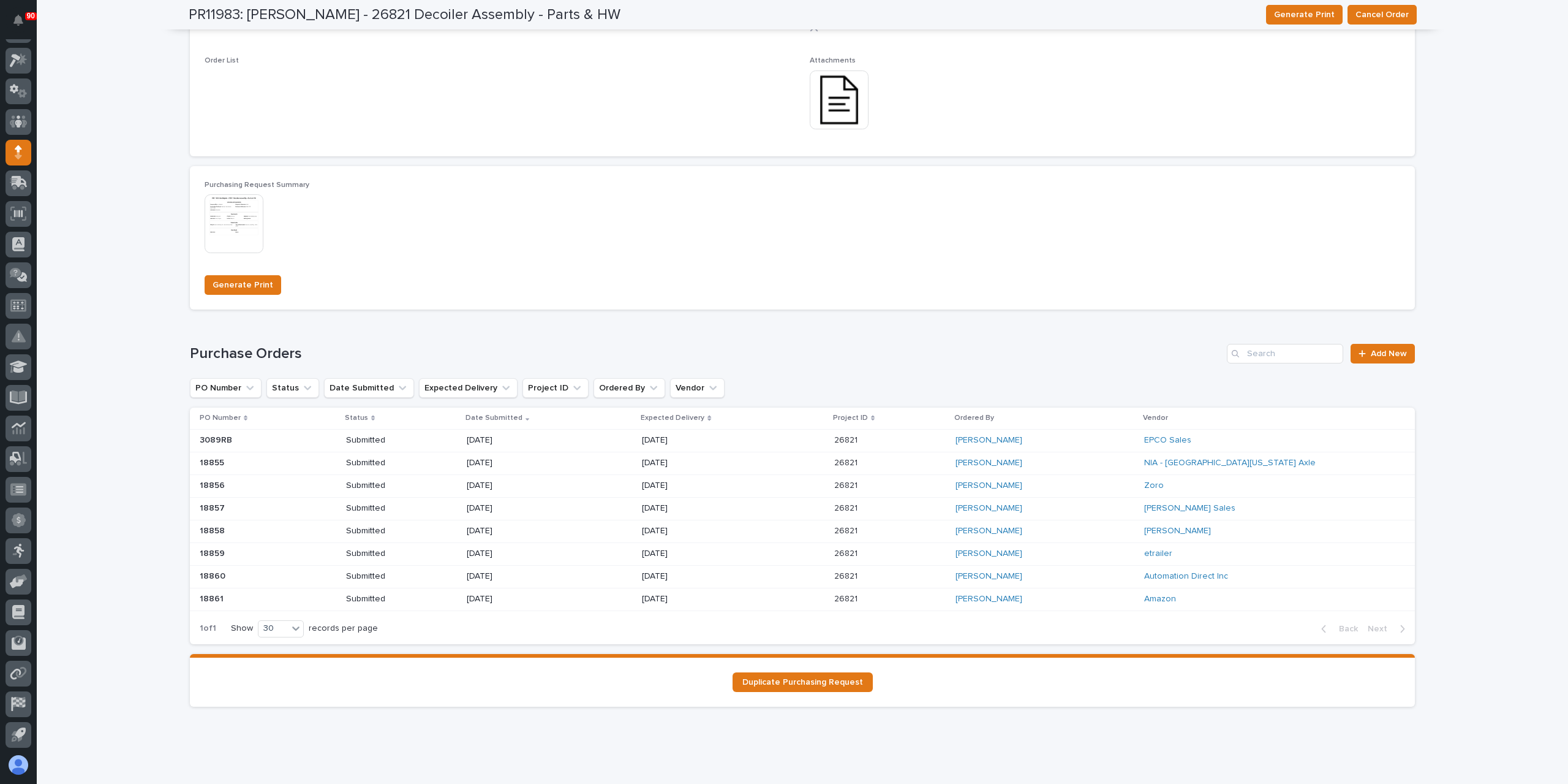
scroll to position [740, 0]
click at [484, 463] on p "08/25/2025" at bounding box center [510, 461] width 87 height 10
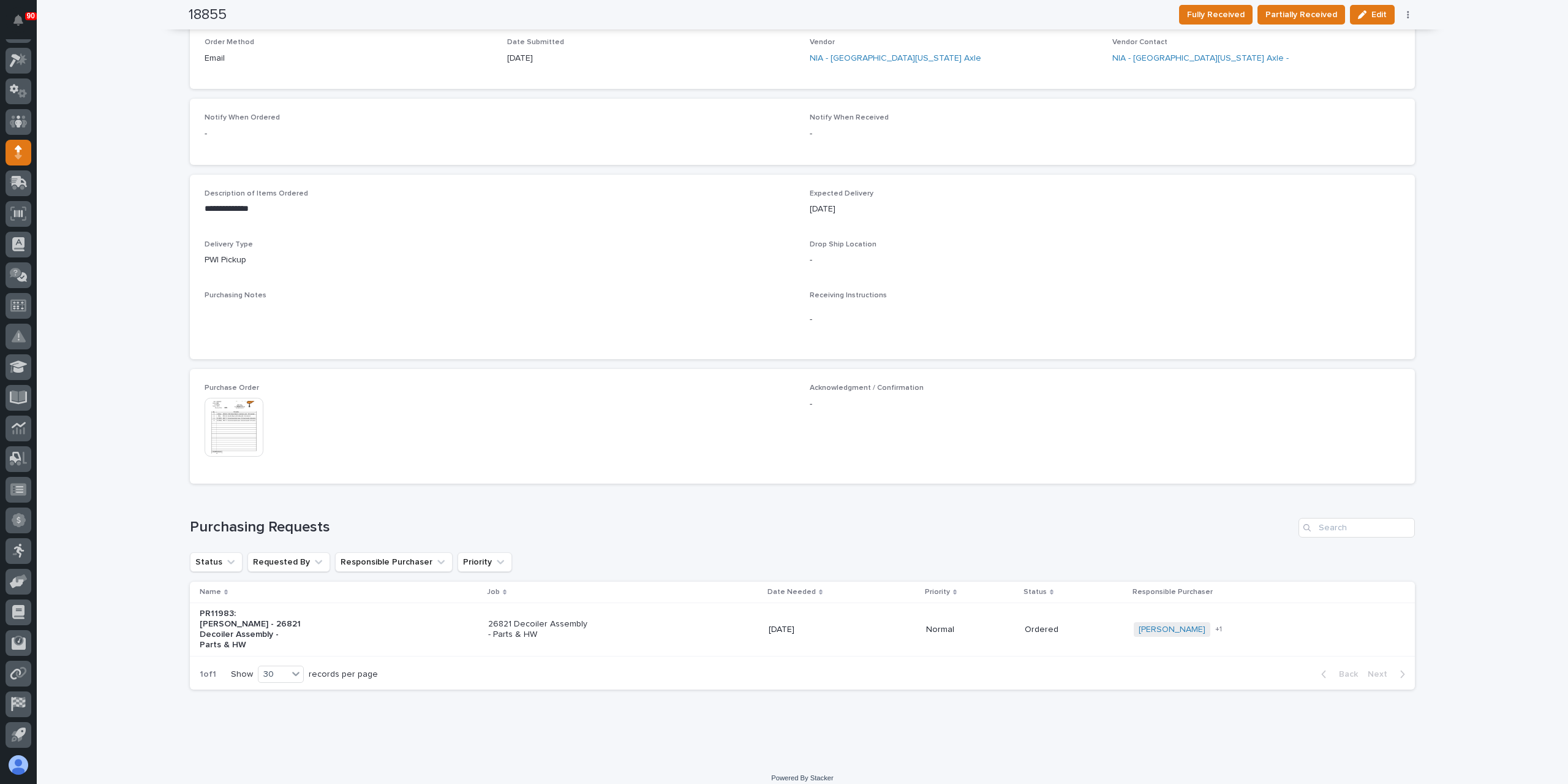
scroll to position [357, 0]
click at [233, 408] on img at bounding box center [234, 426] width 58 height 58
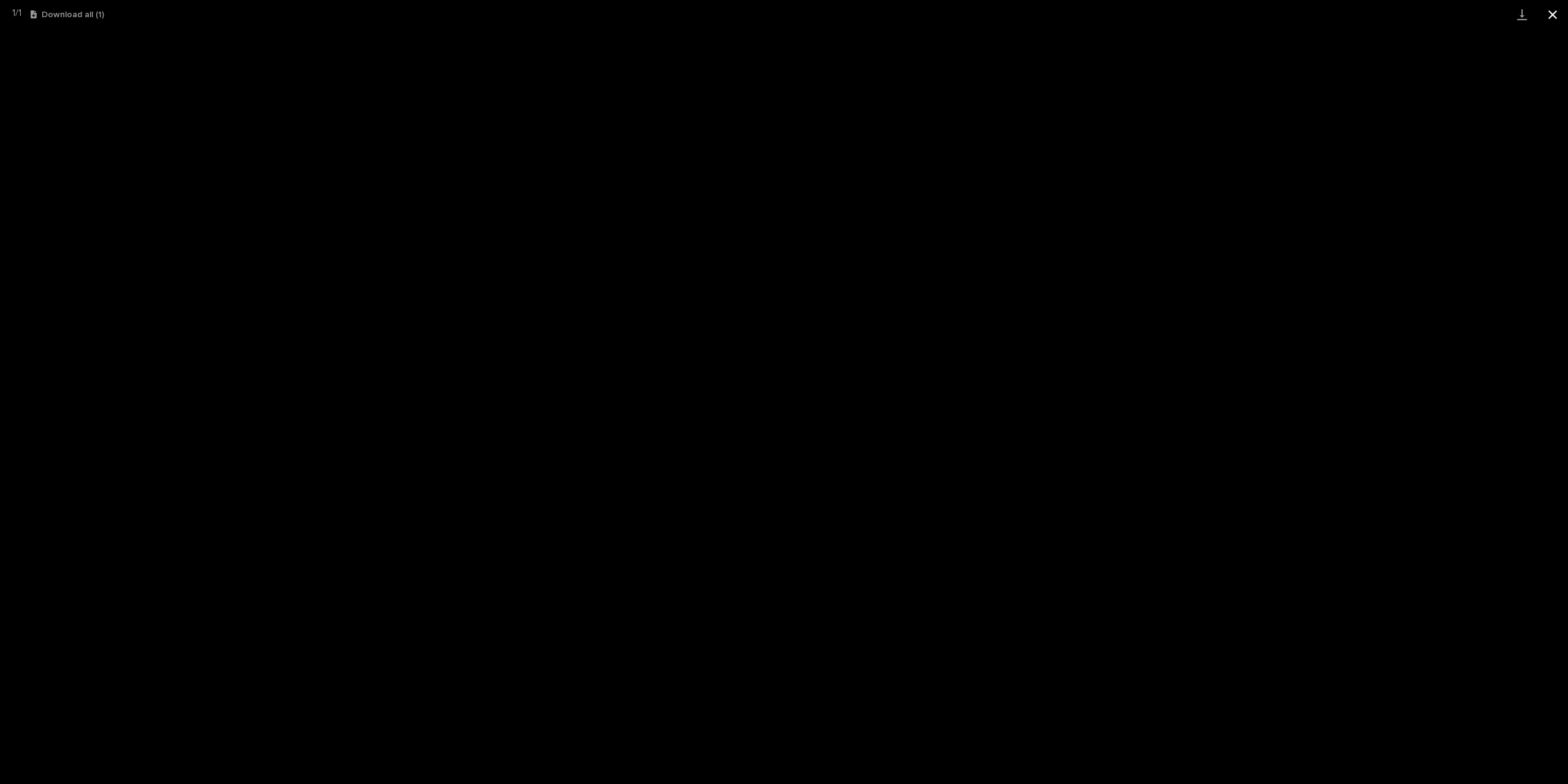
click at [1545, 10] on button "Close gallery" at bounding box center [1552, 14] width 30 height 29
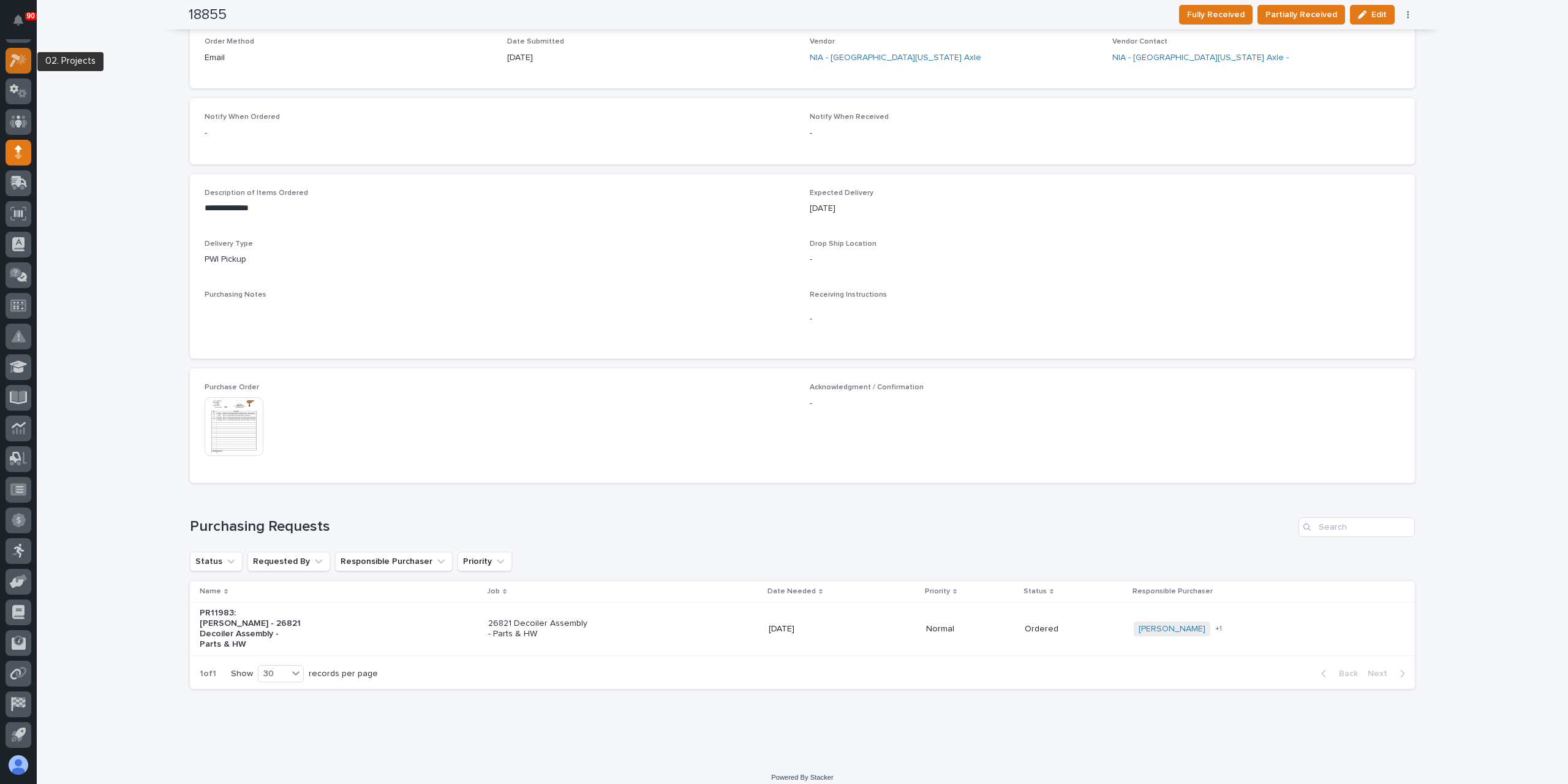
click at [22, 70] on div at bounding box center [18, 60] width 26 height 26
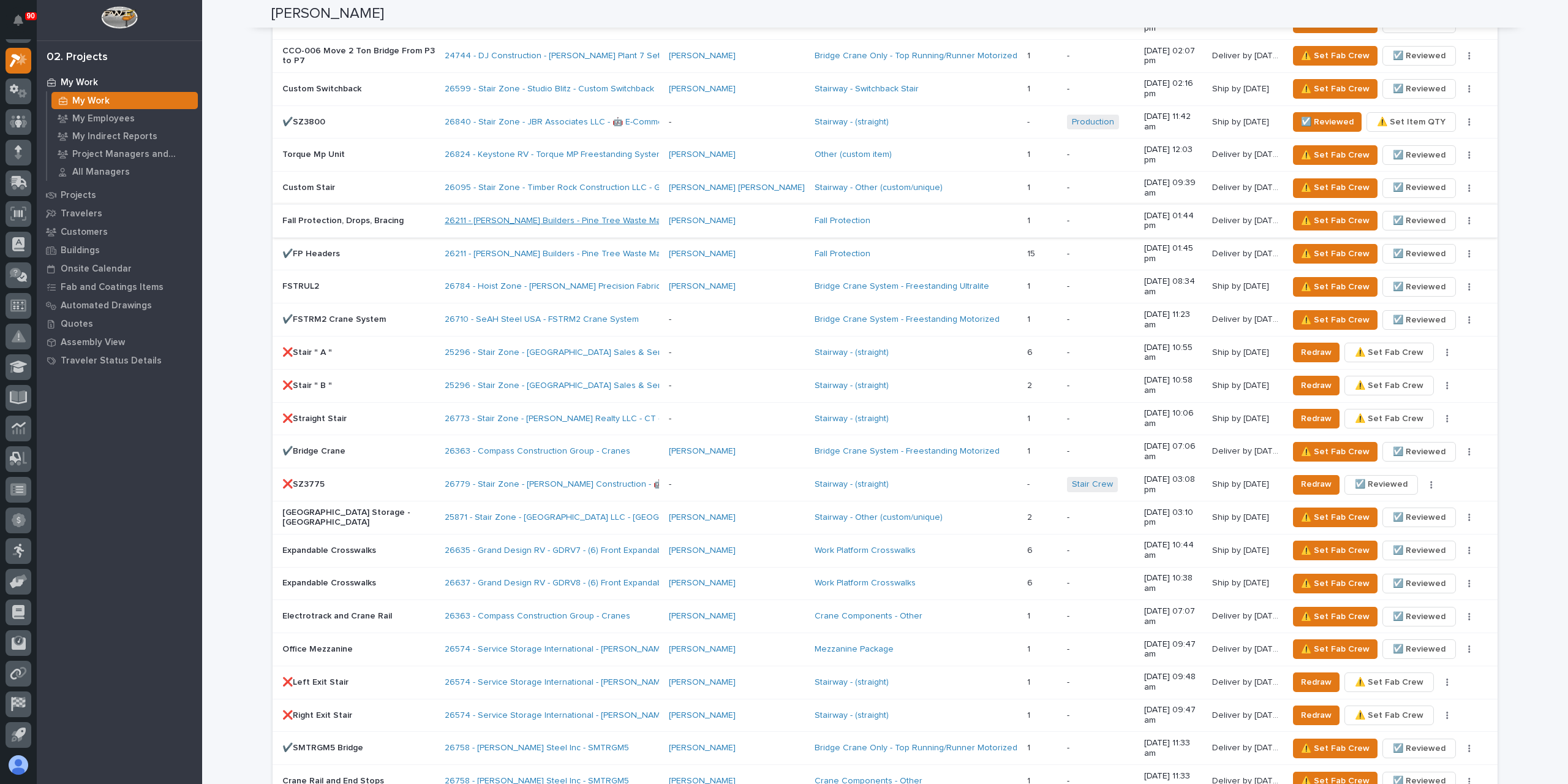
scroll to position [1287, 0]
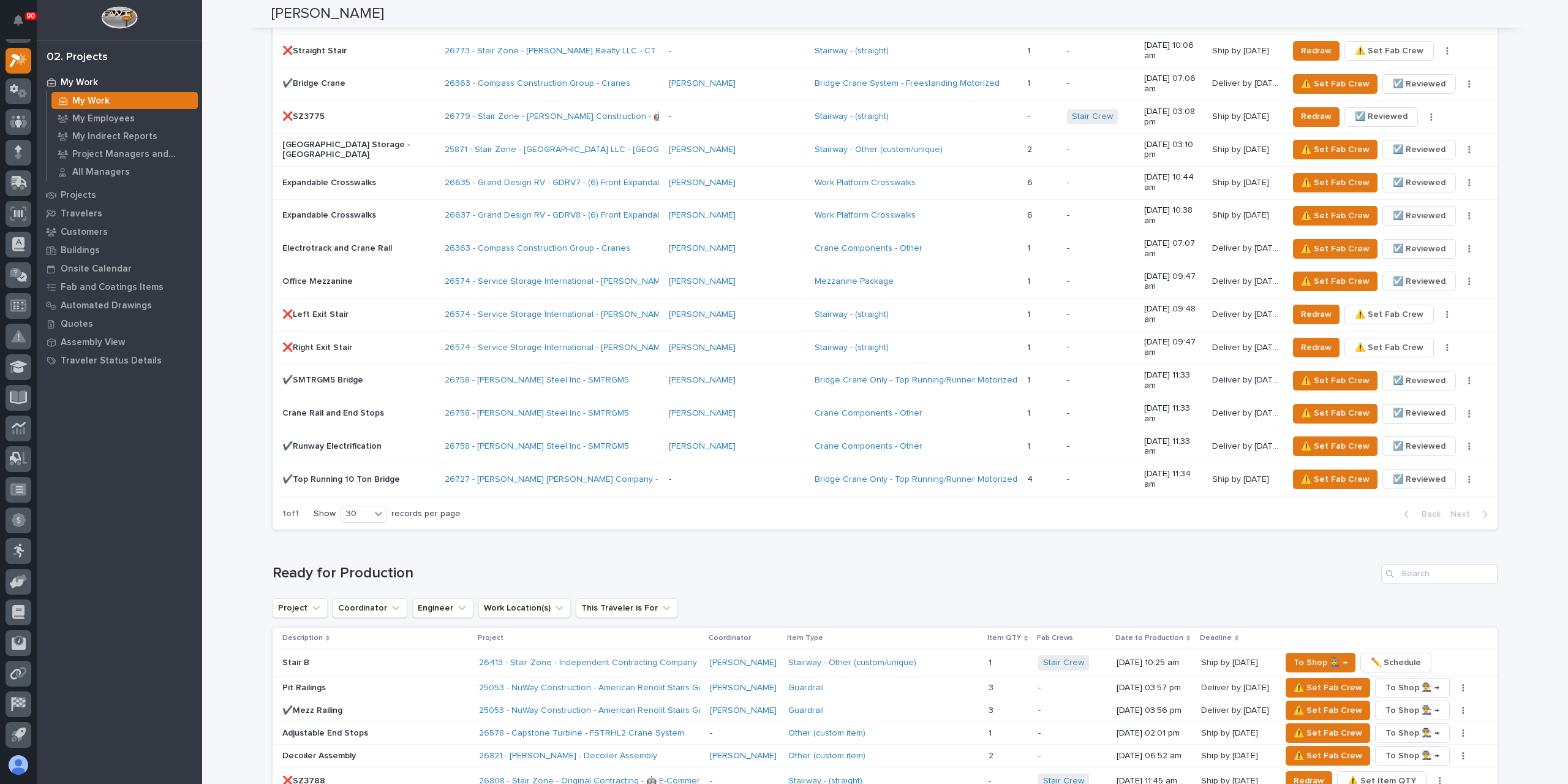
click at [325, 750] on p "Decoiler Assembly" at bounding box center [375, 755] width 187 height 10
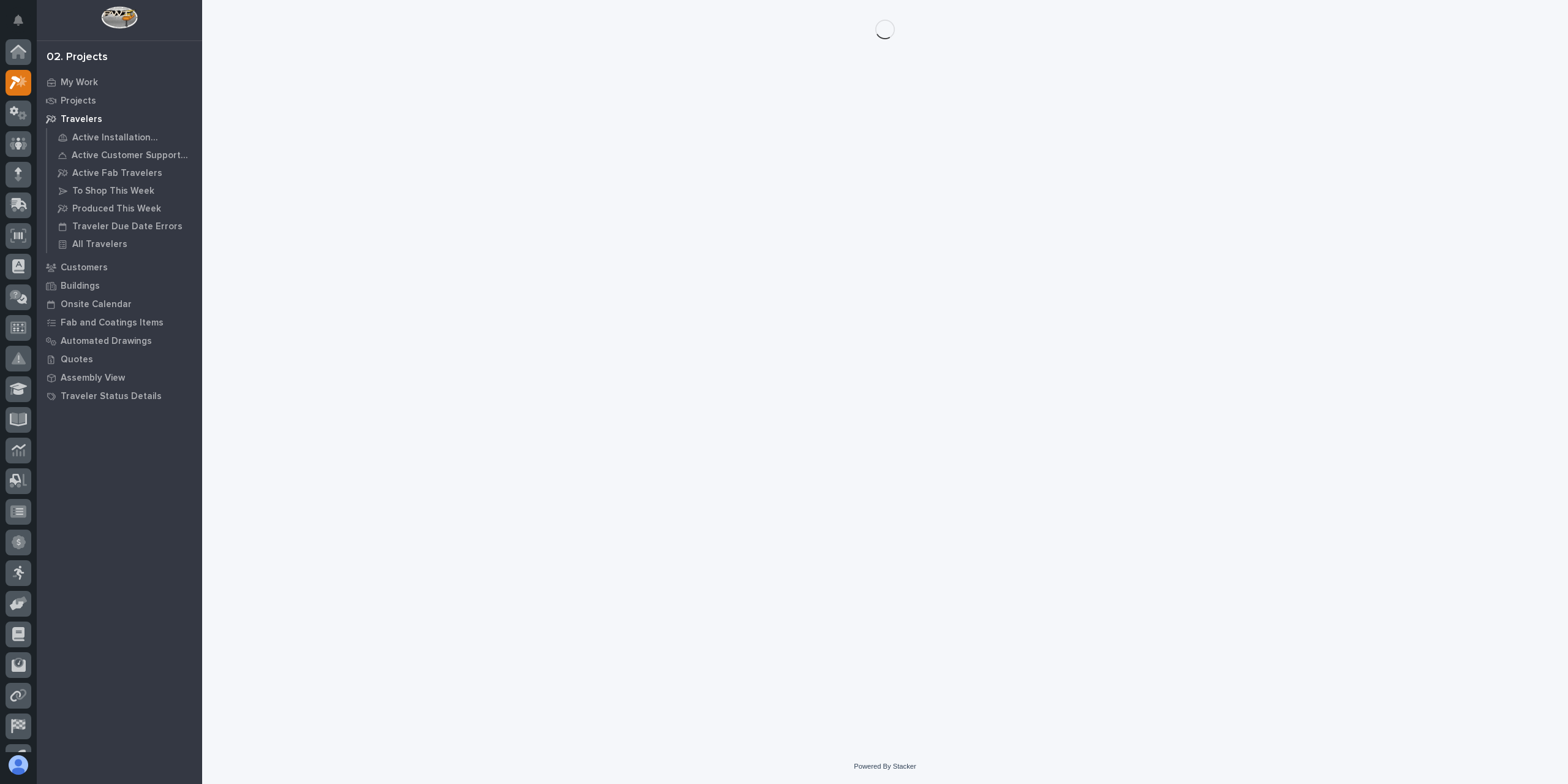
scroll to position [22, 0]
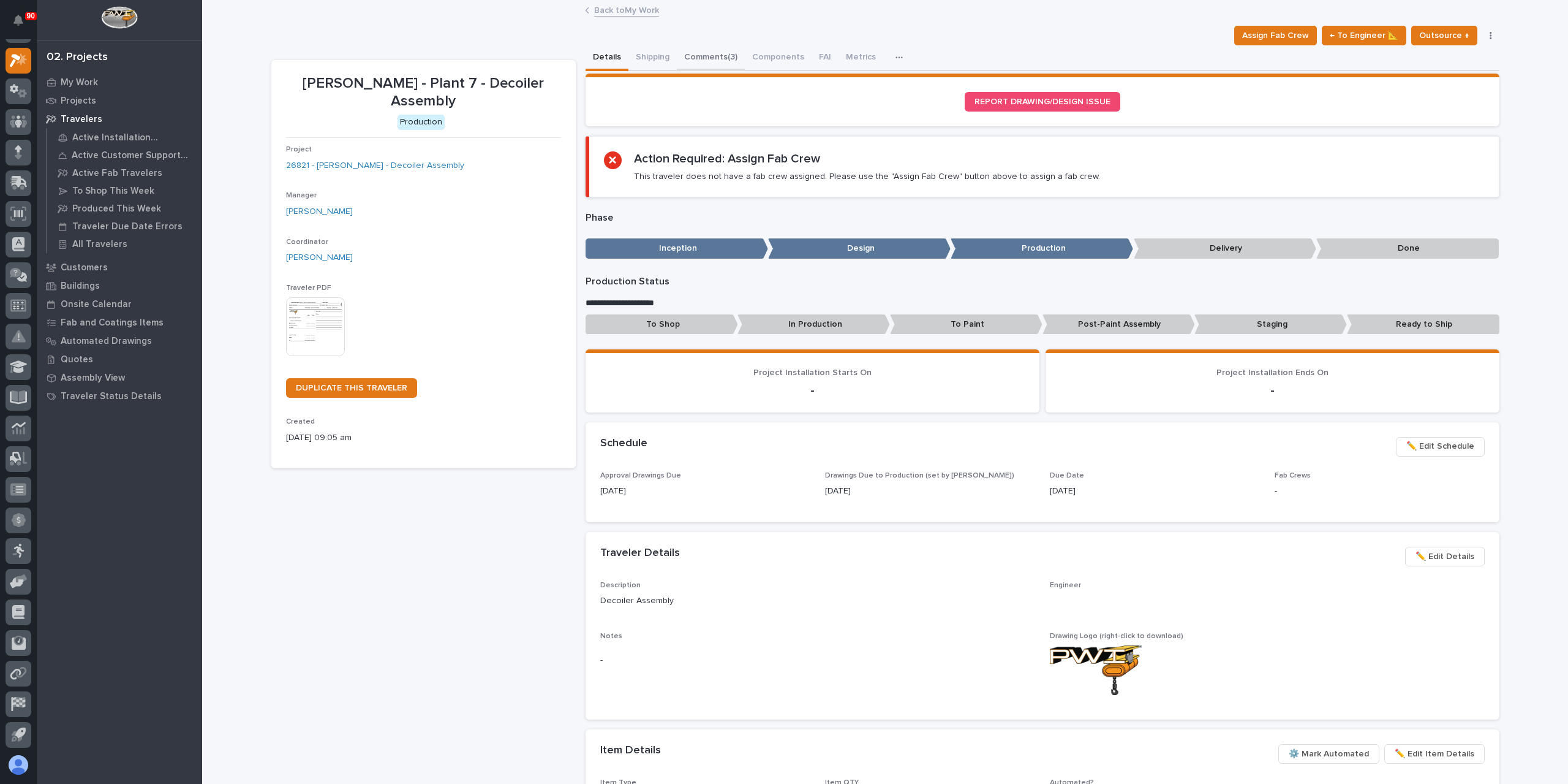
click at [712, 58] on button "Comments (3)" at bounding box center [710, 58] width 68 height 26
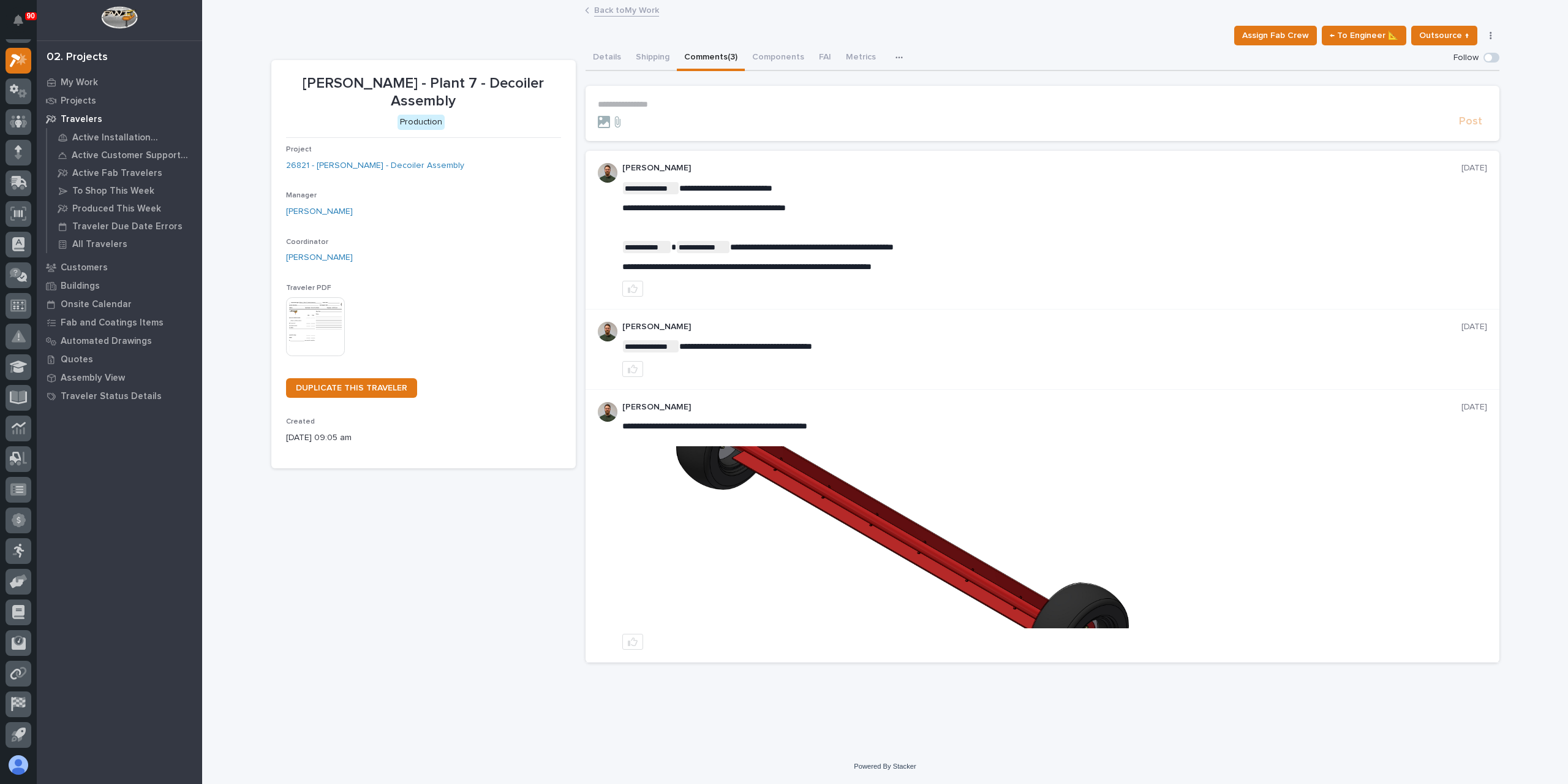
click at [652, 103] on p "**********" at bounding box center [1042, 104] width 890 height 10
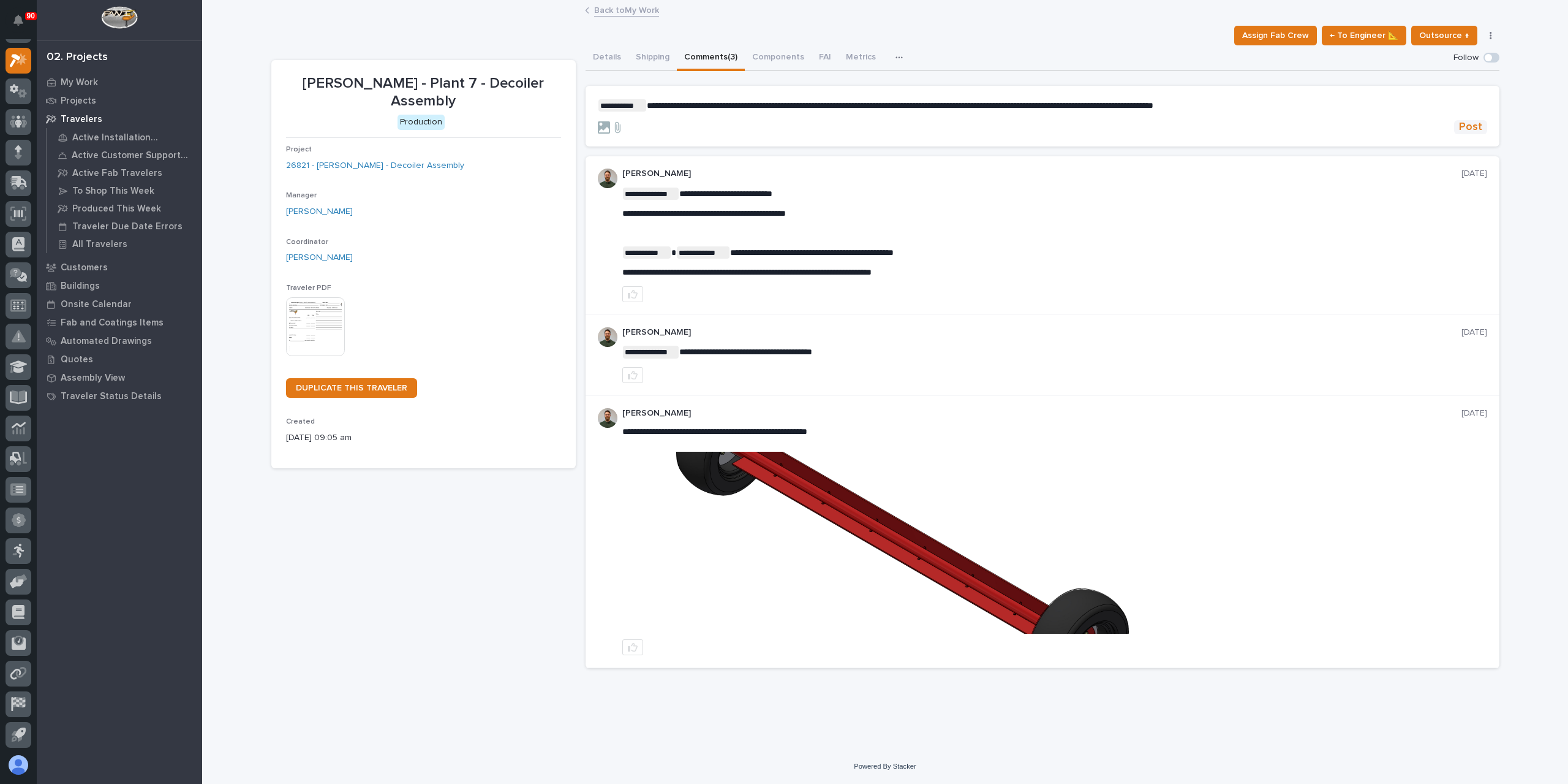
click at [1455, 123] on button "Post" at bounding box center [1471, 127] width 33 height 14
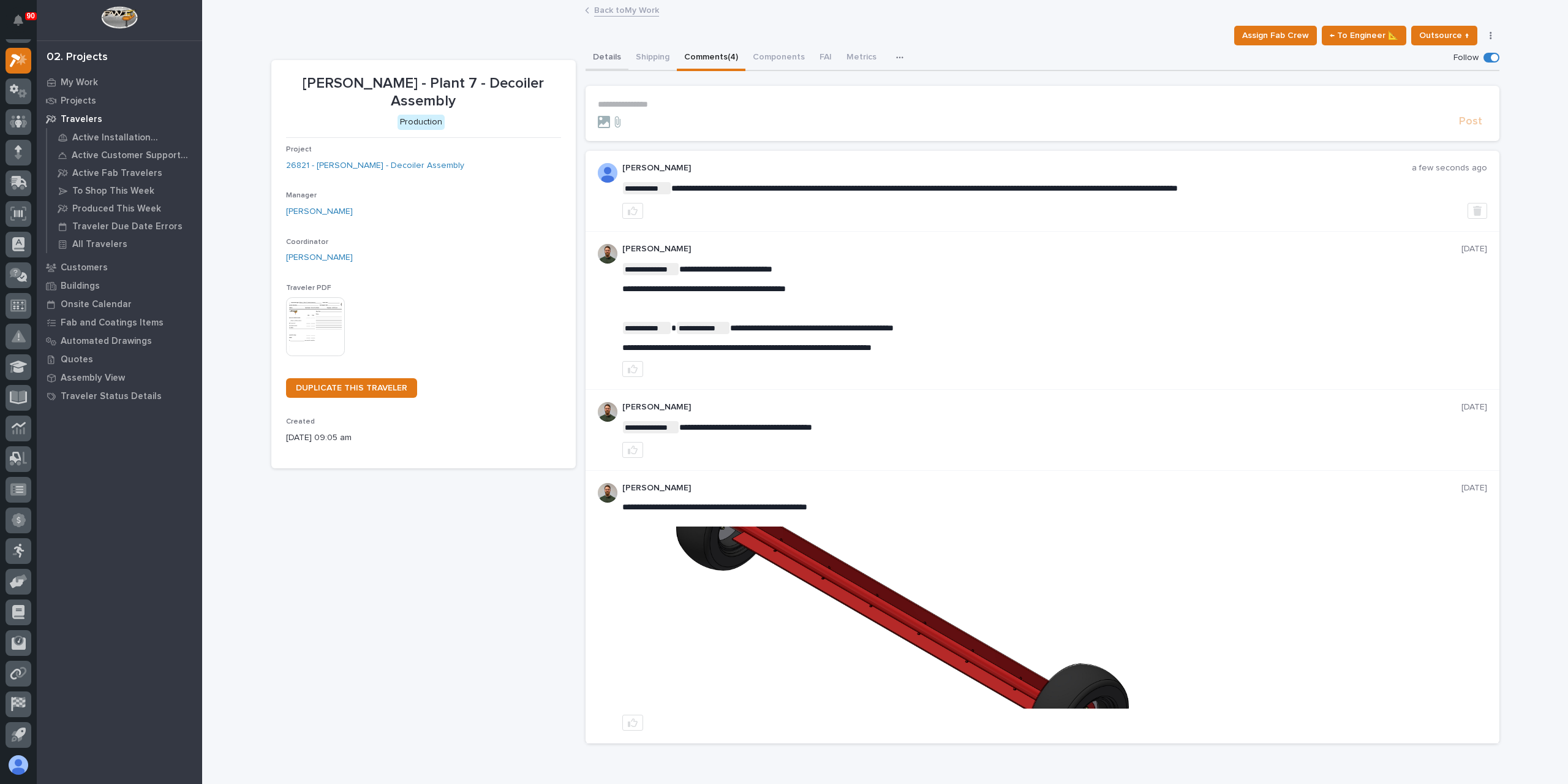
click at [615, 59] on button "Details" at bounding box center [607, 58] width 43 height 26
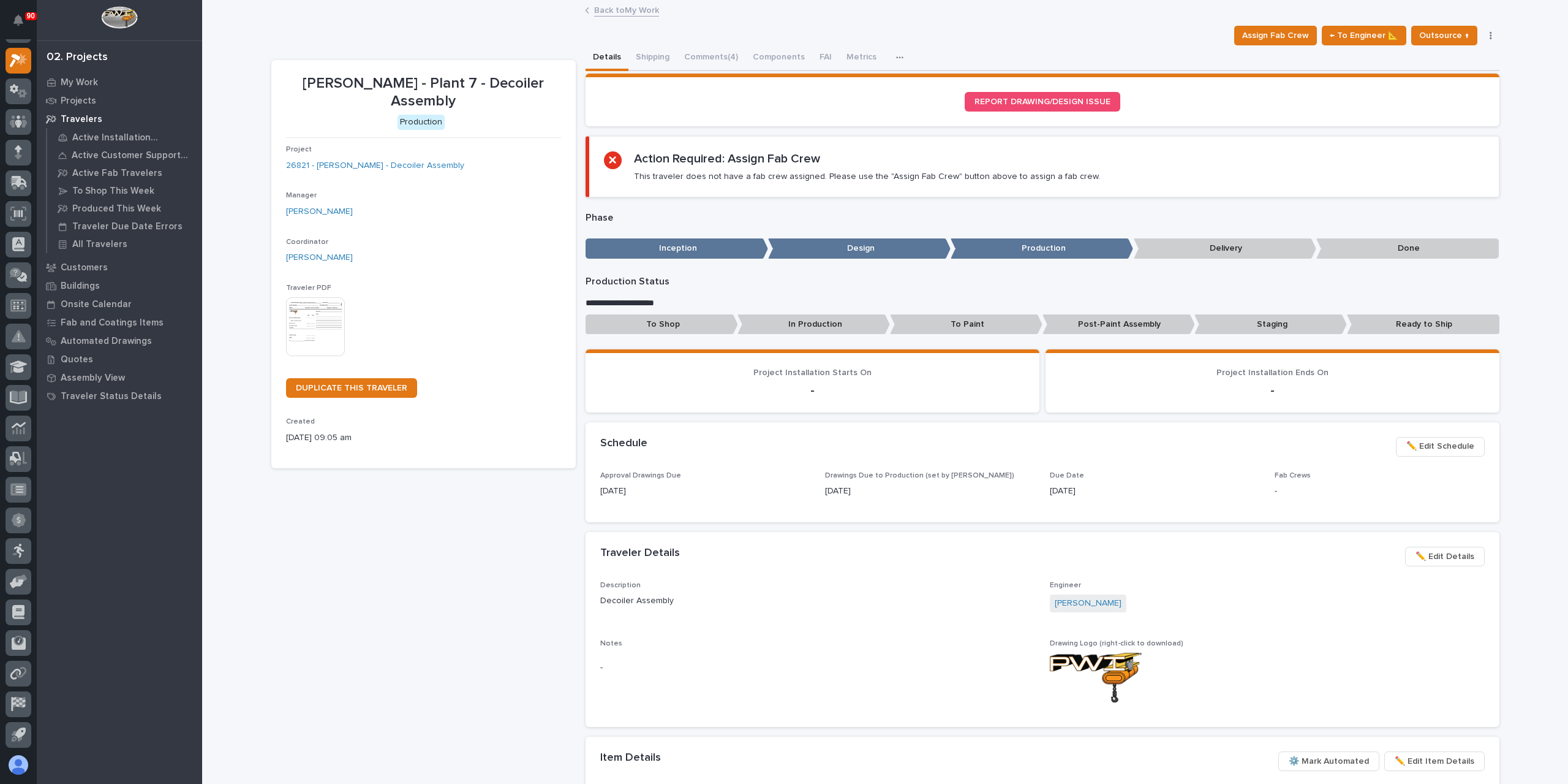
click at [1431, 448] on span "✏️ Edit Schedule" at bounding box center [1439, 446] width 68 height 15
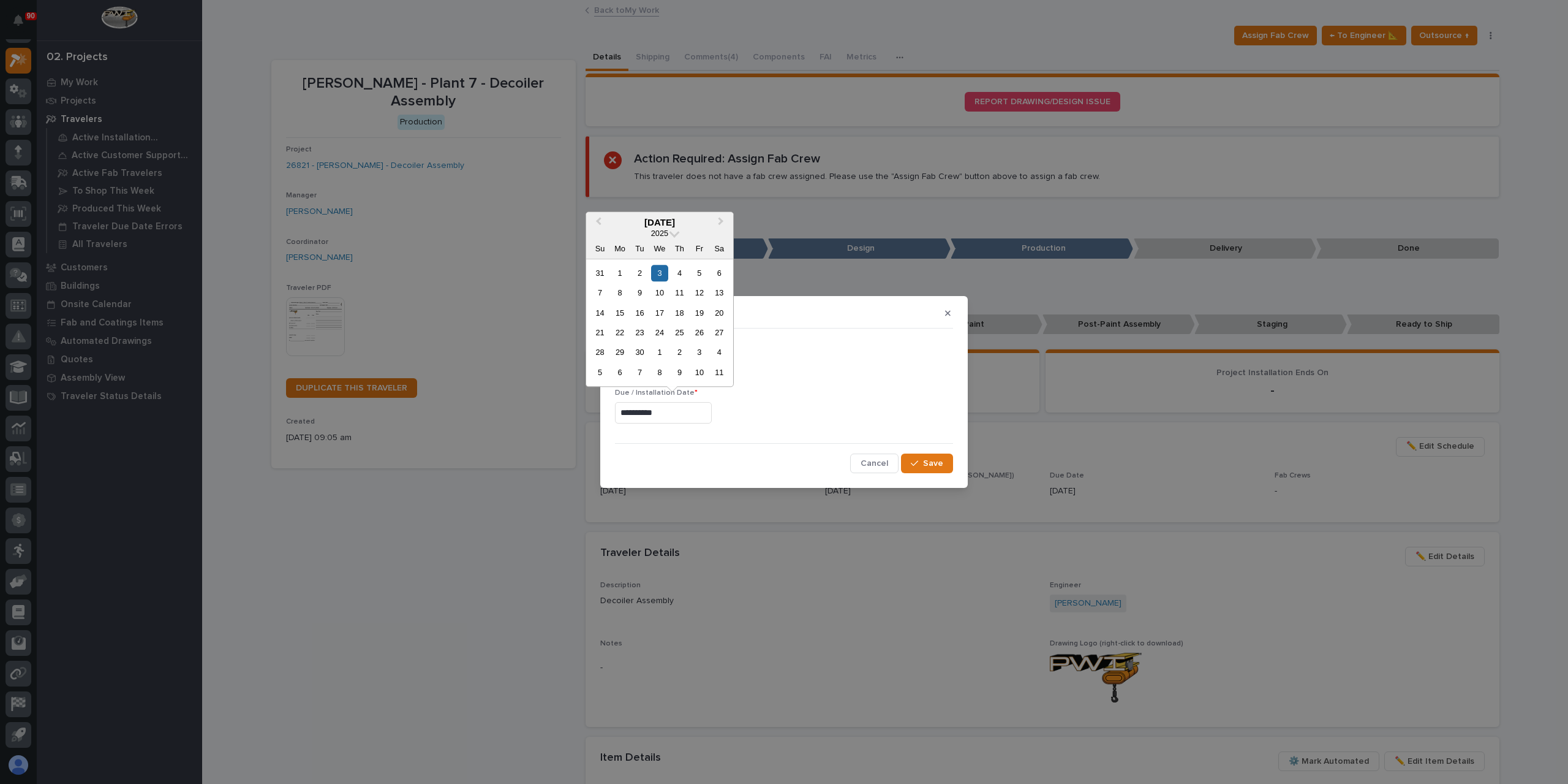
click at [686, 411] on input "**********" at bounding box center [663, 413] width 97 height 22
click at [704, 298] on div "12" at bounding box center [699, 292] width 16 height 16
type input "**********"
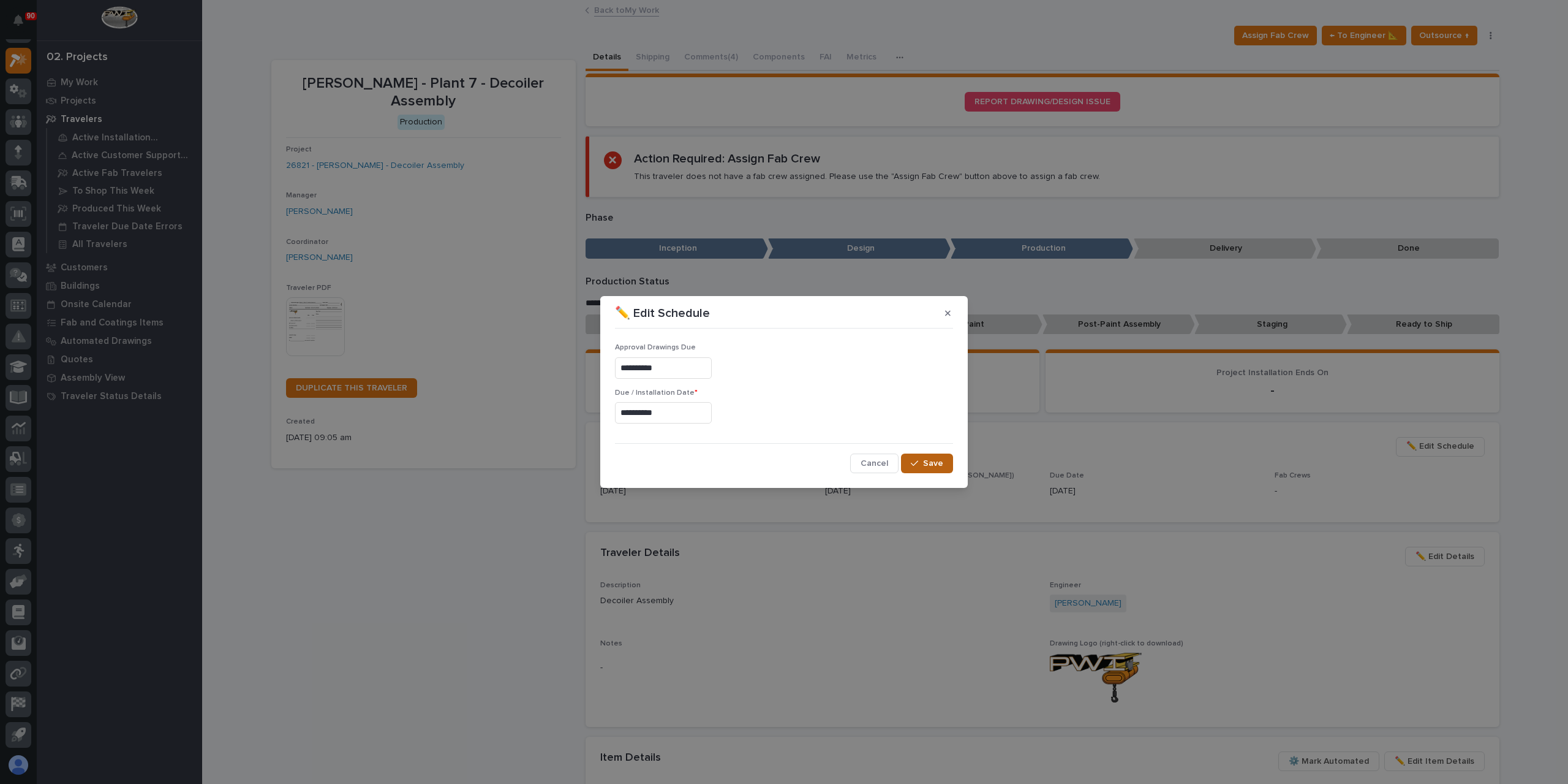
click at [930, 463] on span "Save" at bounding box center [933, 463] width 20 height 11
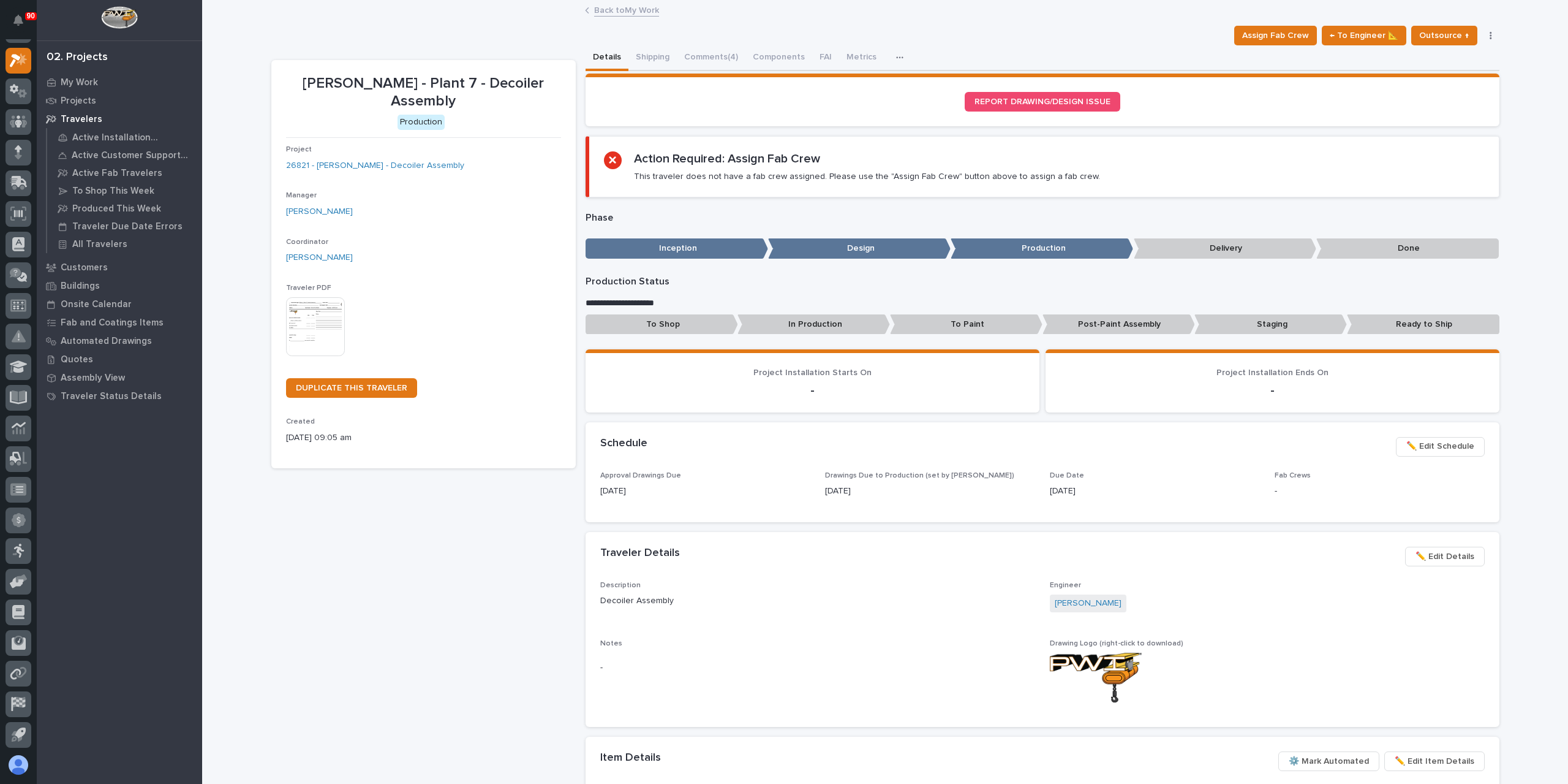
click at [618, 16] on link "Back to My Work" at bounding box center [626, 9] width 65 height 14
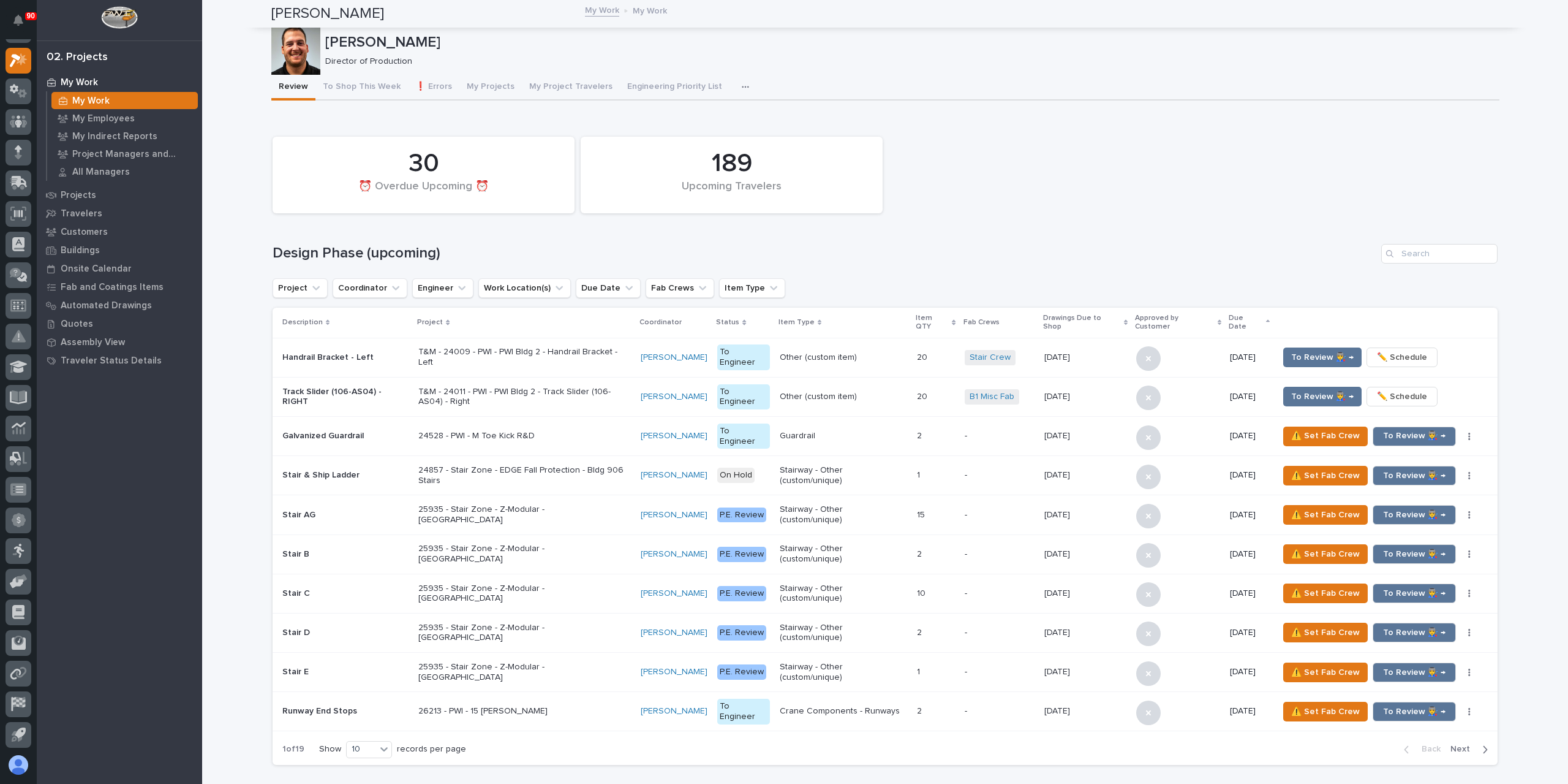
scroll to position [1471, 0]
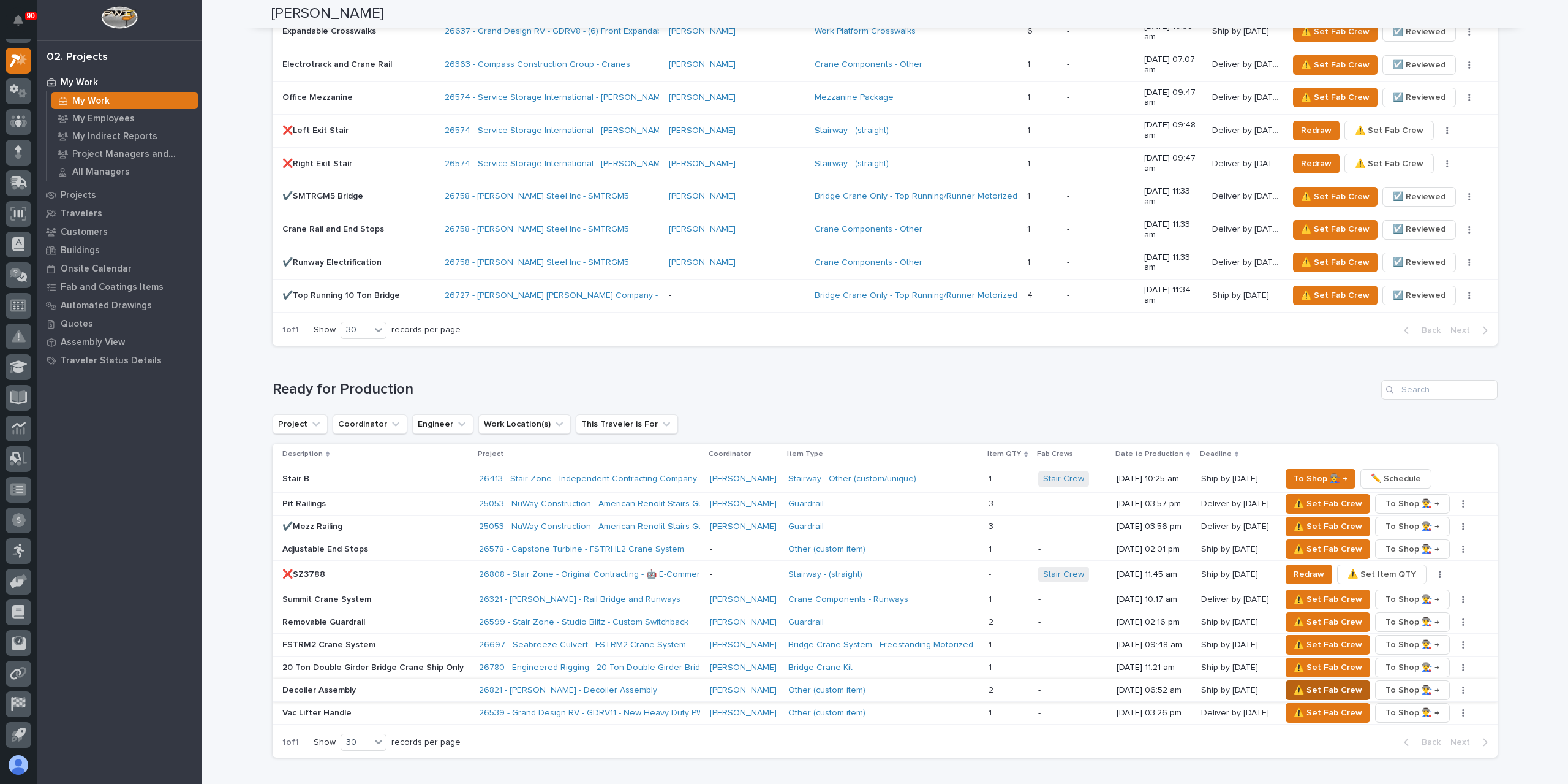
click at [1303, 683] on span "⚠️ Set Fab Crew" at bounding box center [1328, 690] width 69 height 15
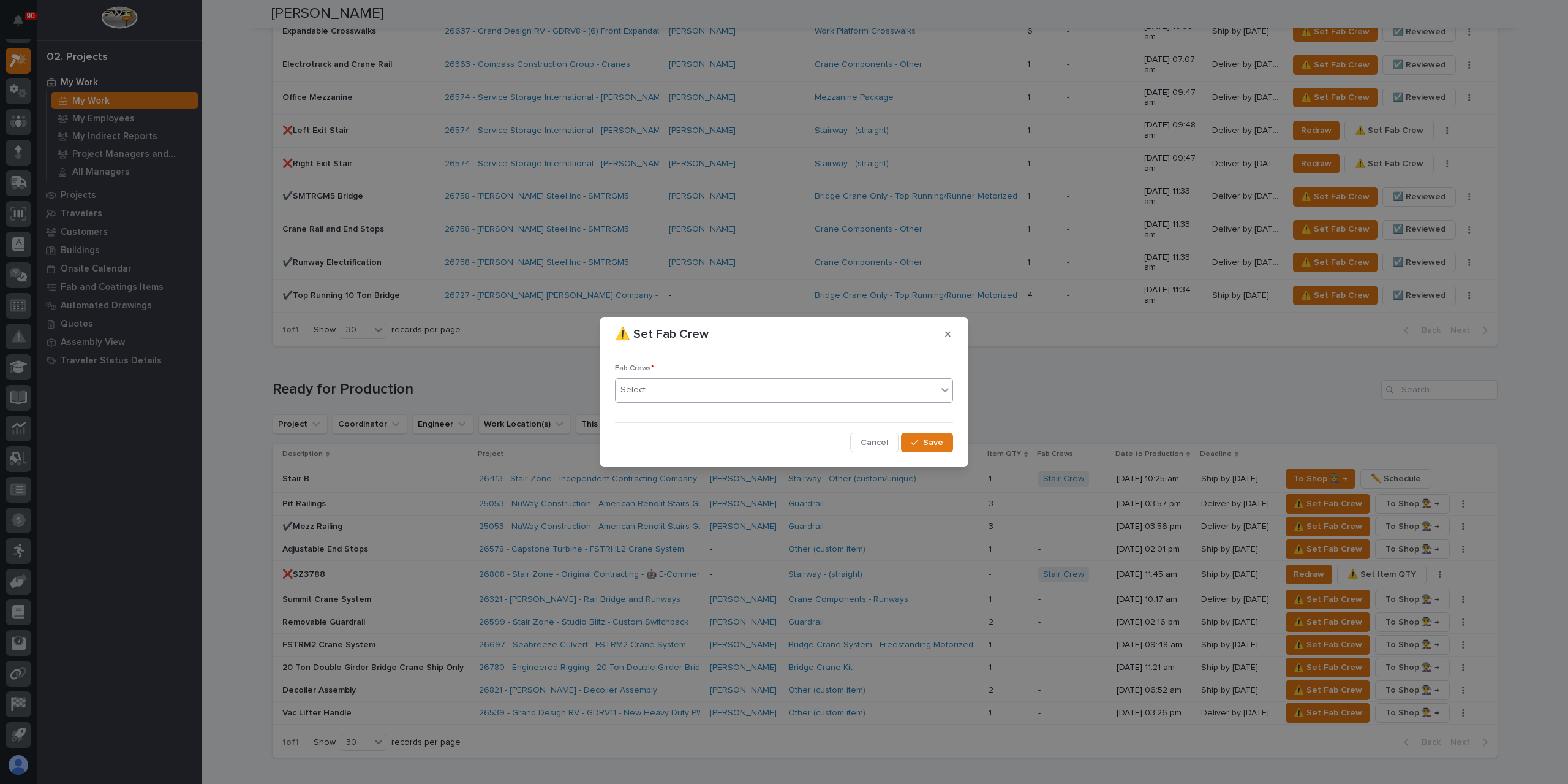
drag, startPoint x: 669, startPoint y: 391, endPoint x: 670, endPoint y: 397, distance: 6.1
click at [671, 396] on div "Select..." at bounding box center [776, 390] width 322 height 20
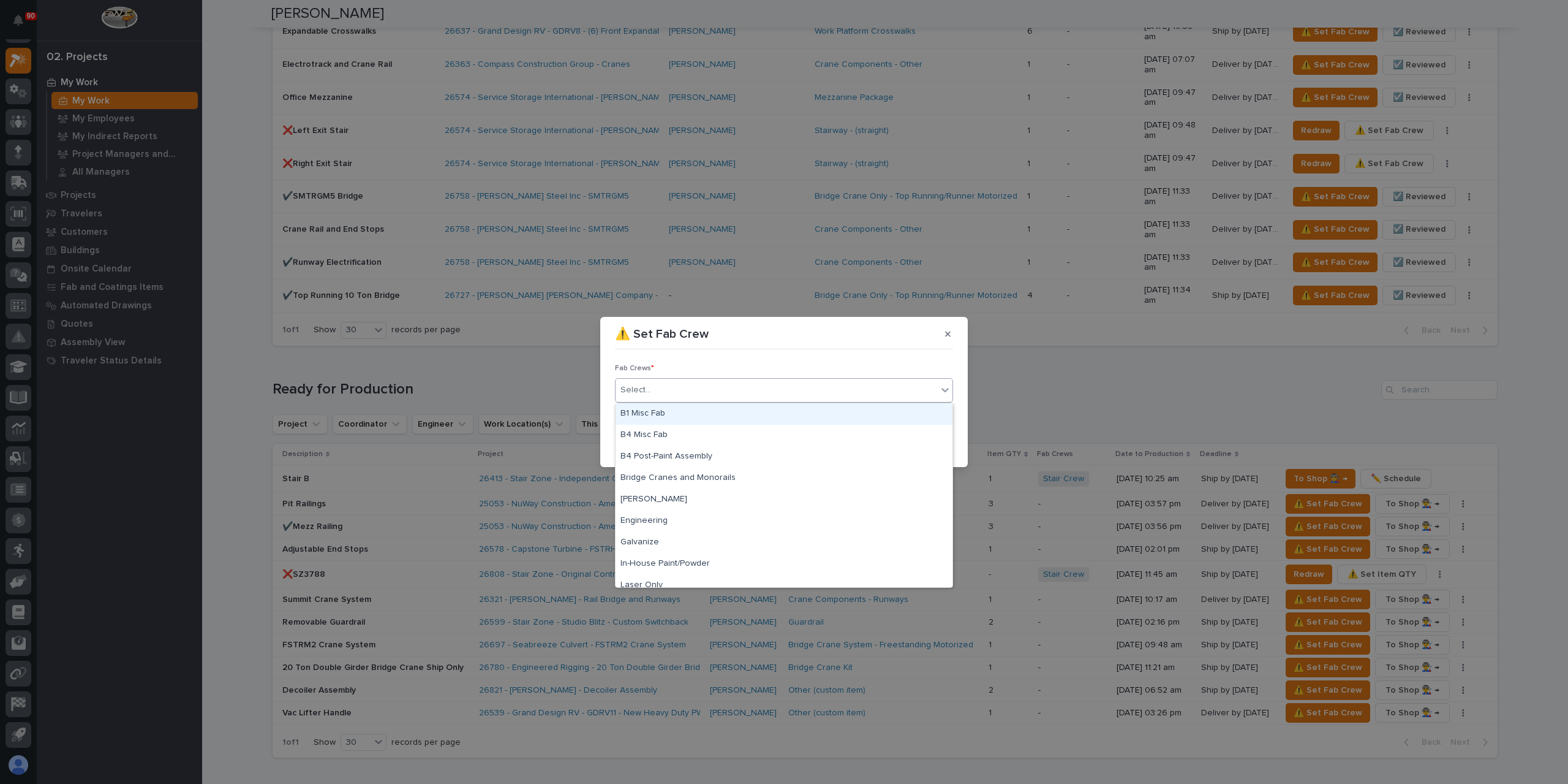
click at [663, 415] on div "B1 Misc Fab" at bounding box center [784, 414] width 337 height 22
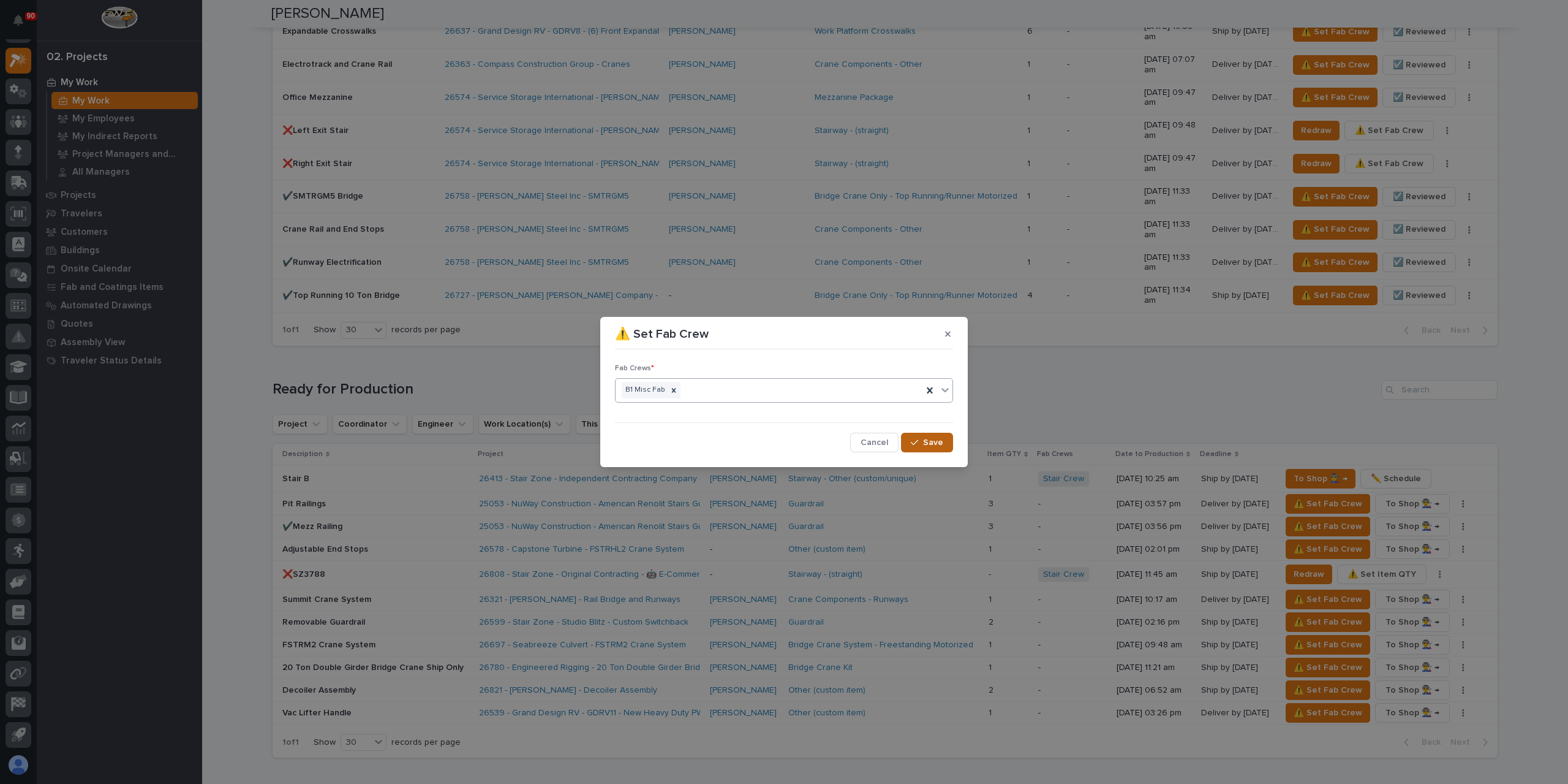
click at [925, 440] on span "Save" at bounding box center [933, 443] width 20 height 11
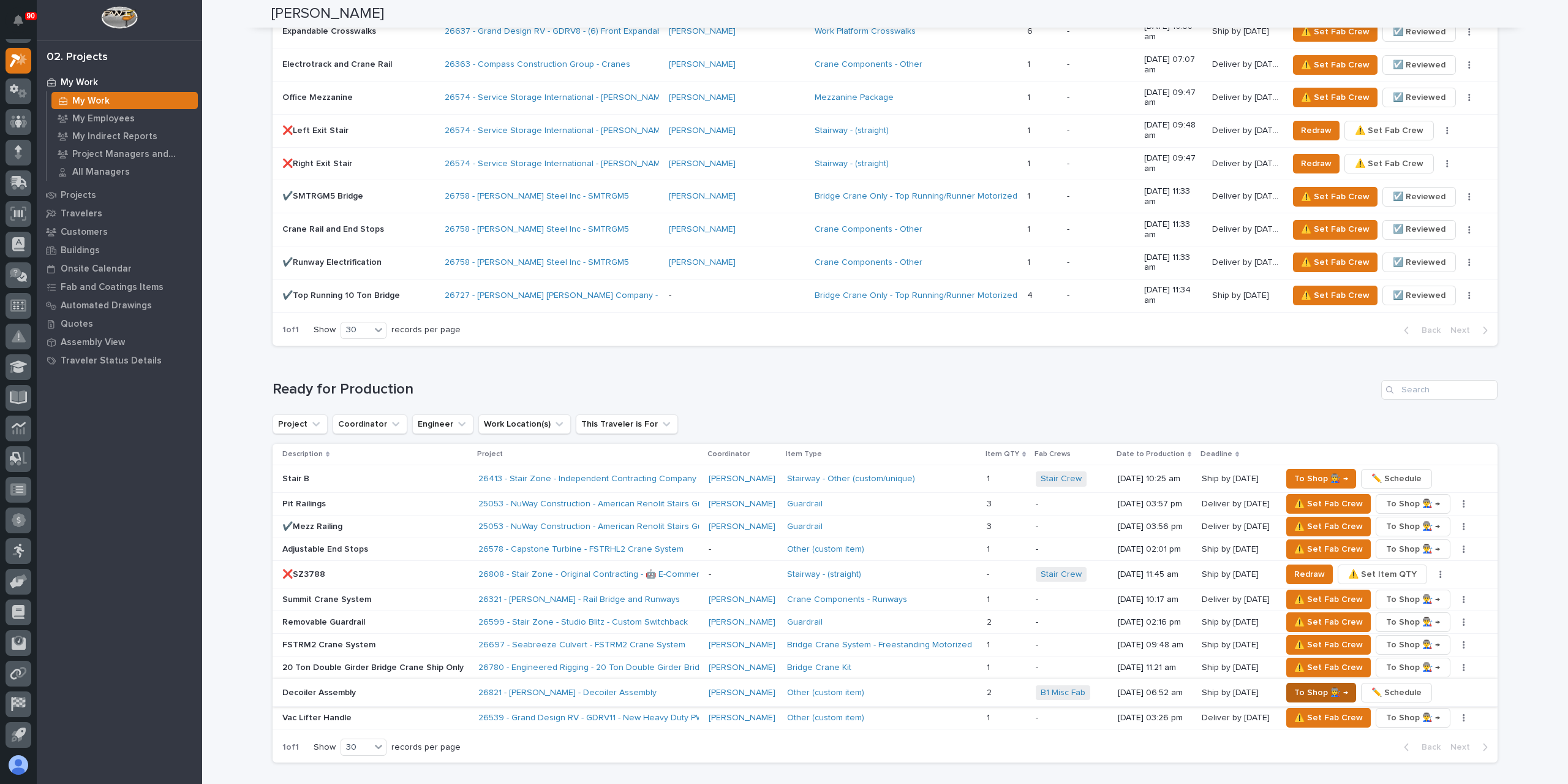
click at [1301, 685] on span "To Shop 👨‍🏭 →" at bounding box center [1320, 692] width 54 height 15
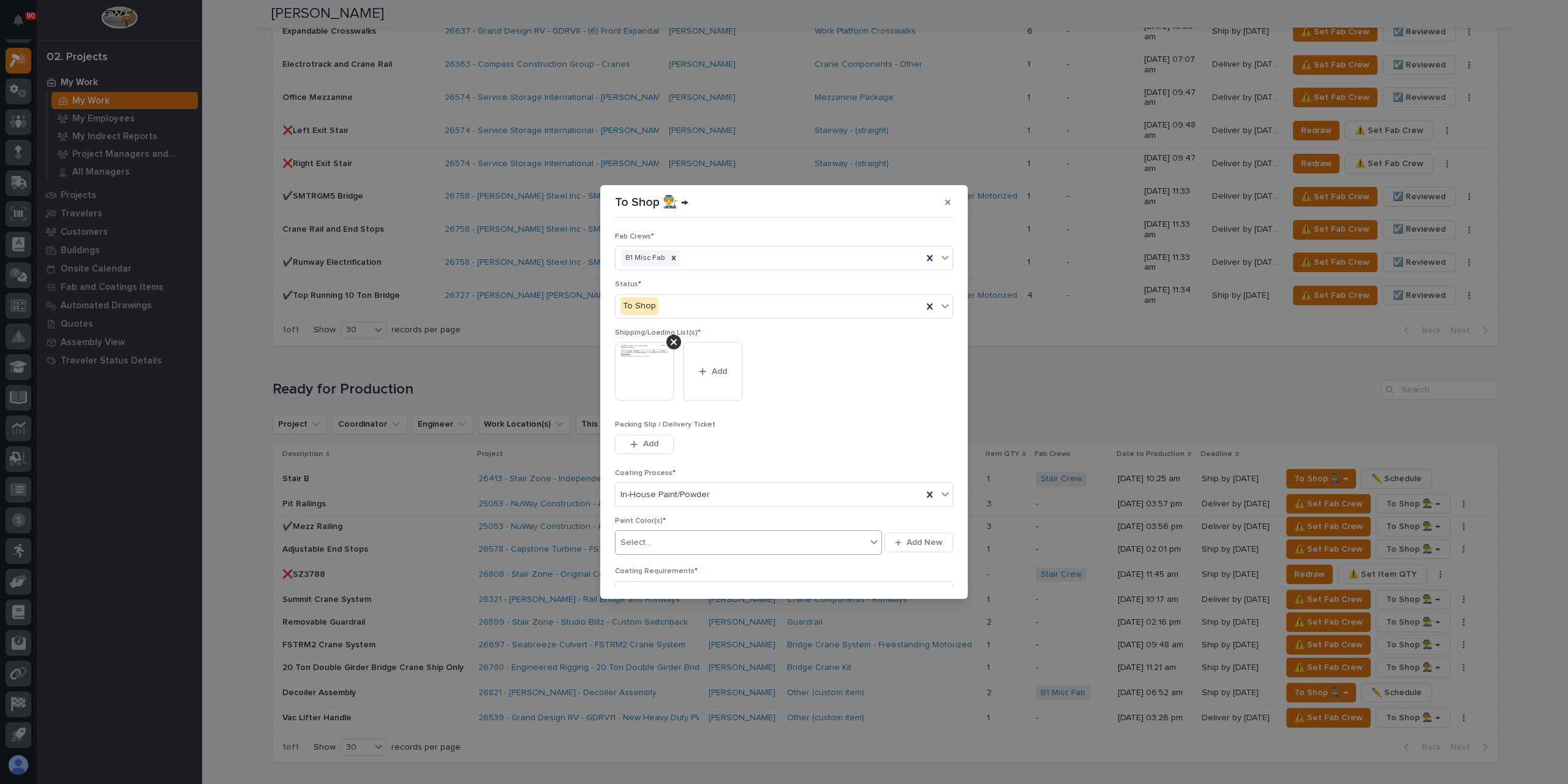
click at [681, 540] on div "Select..." at bounding box center [741, 542] width 251 height 20
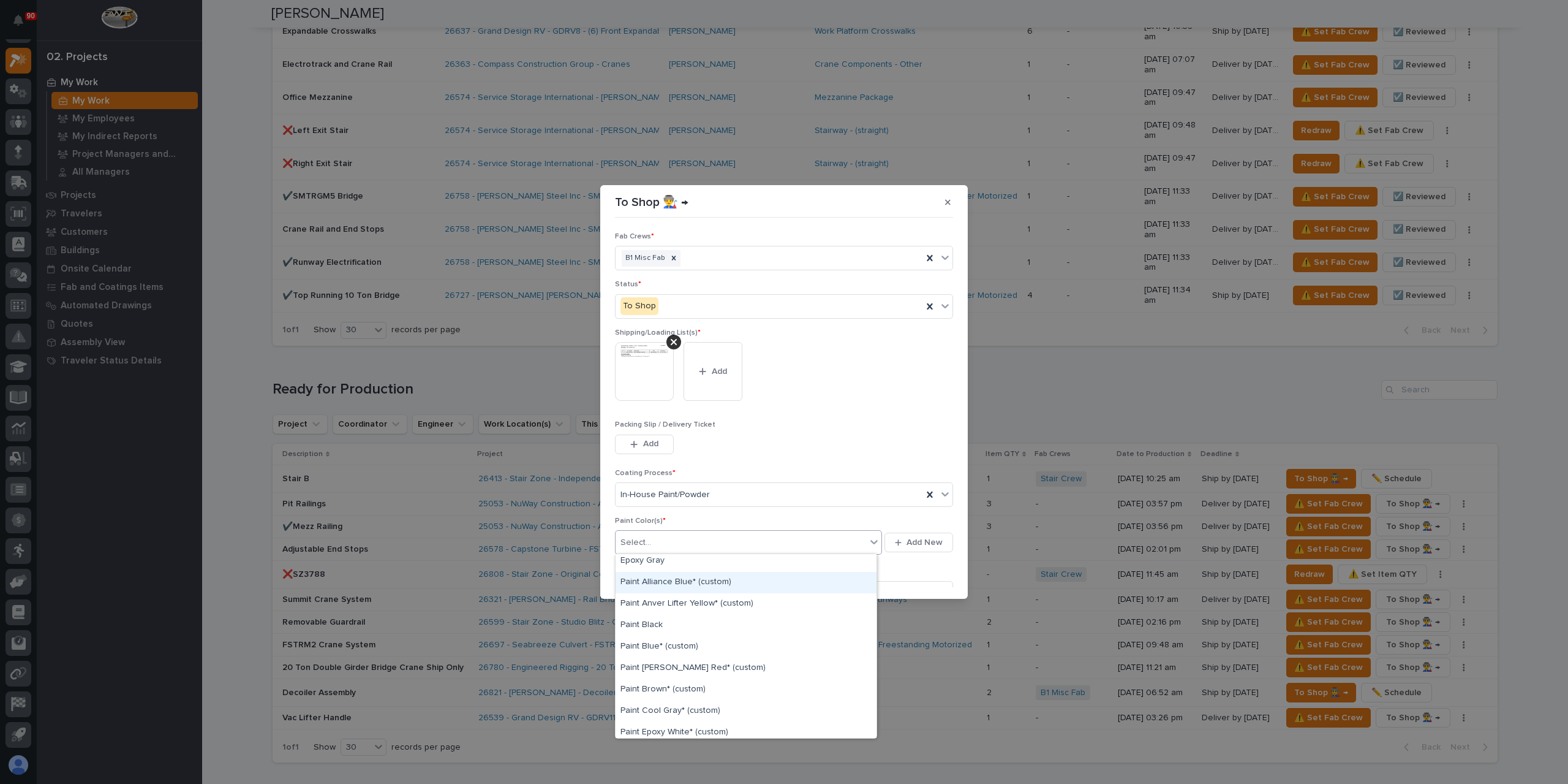
scroll to position [62, 0]
click at [680, 649] on div "Paint [PERSON_NAME] Red* (custom)" at bounding box center [745, 654] width 261 height 22
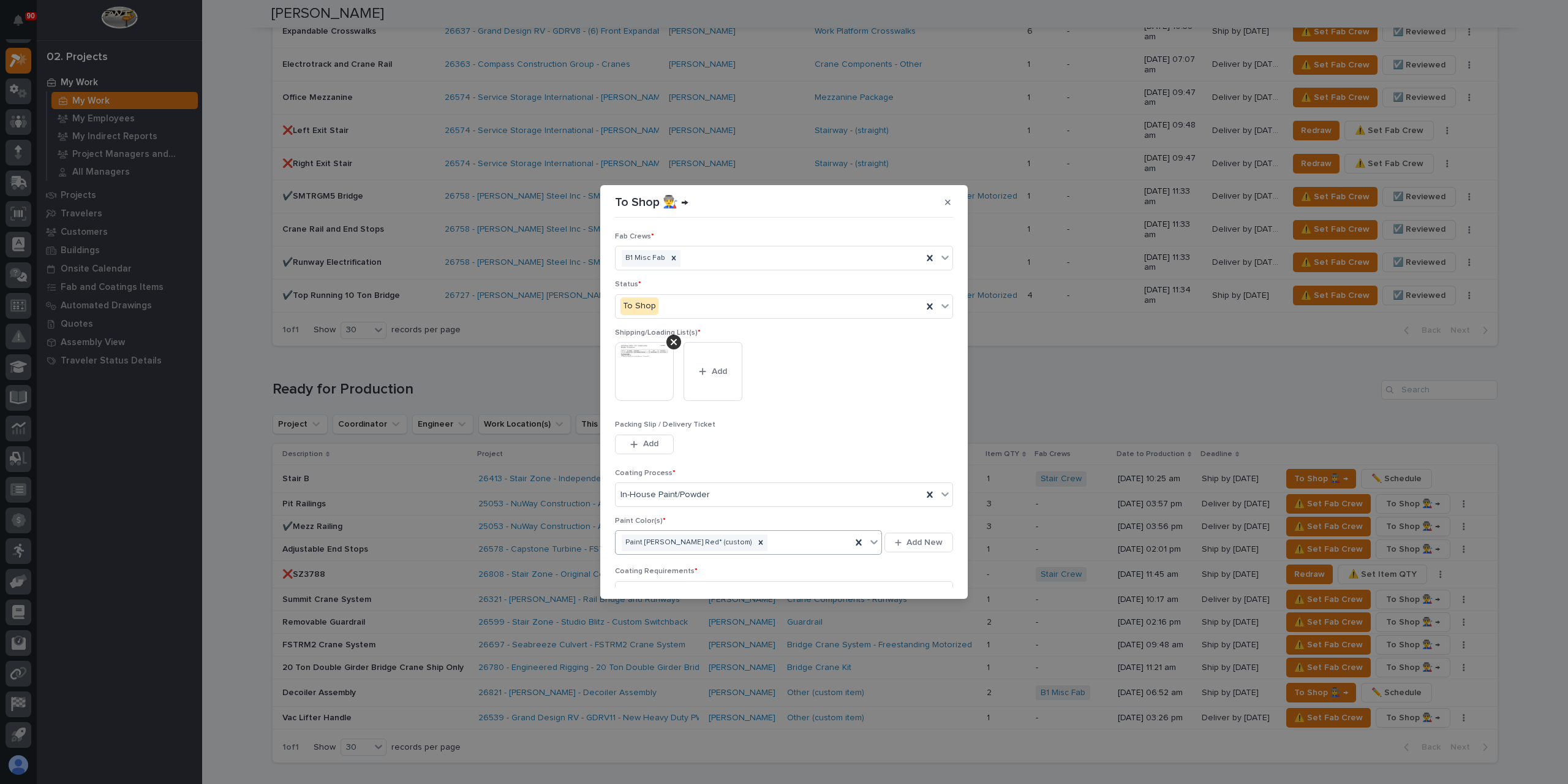
click at [927, 640] on span "Save" at bounding box center [933, 645] width 20 height 11
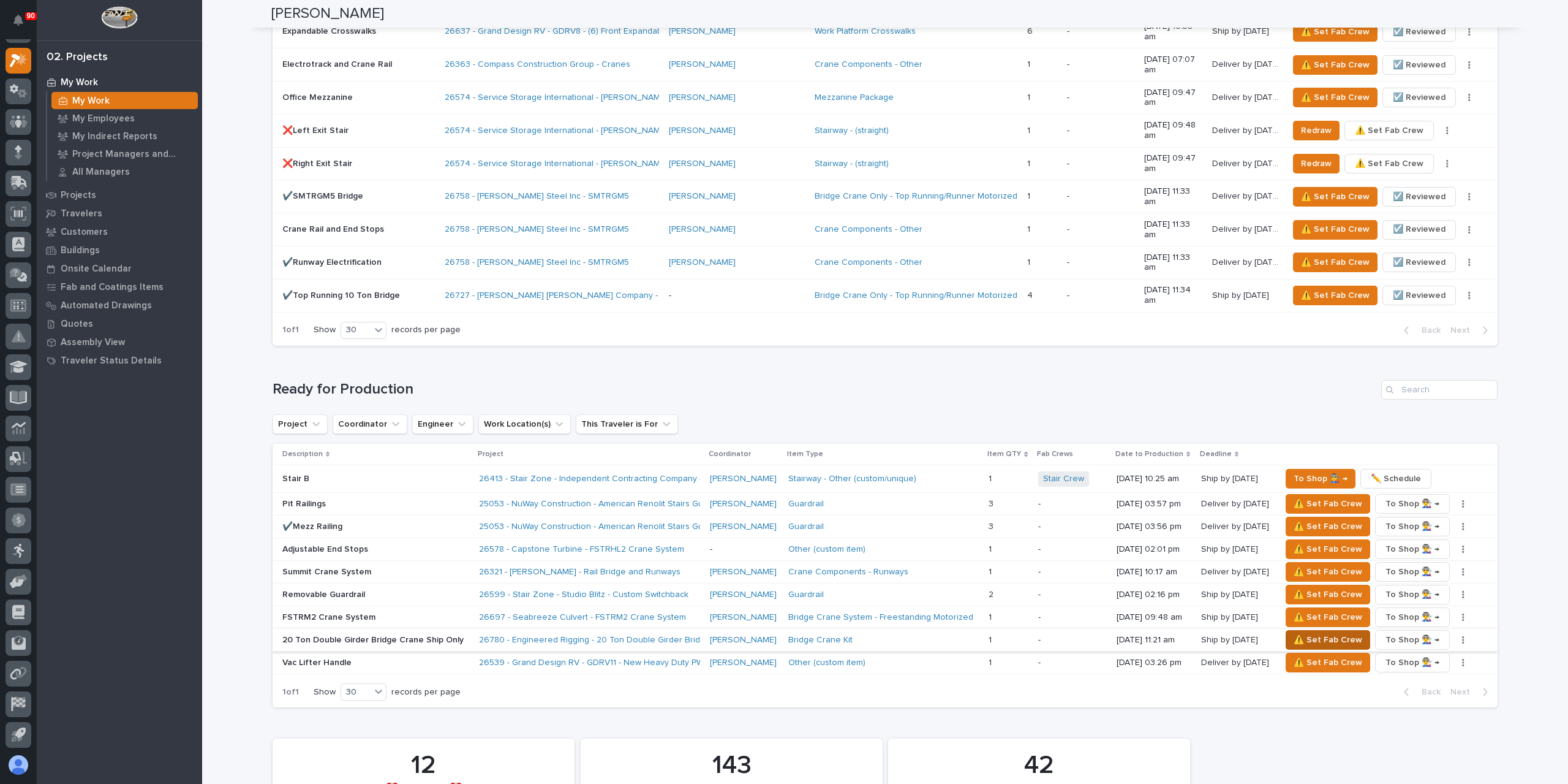
click at [1300, 632] on span "⚠️ Set Fab Crew" at bounding box center [1328, 639] width 69 height 15
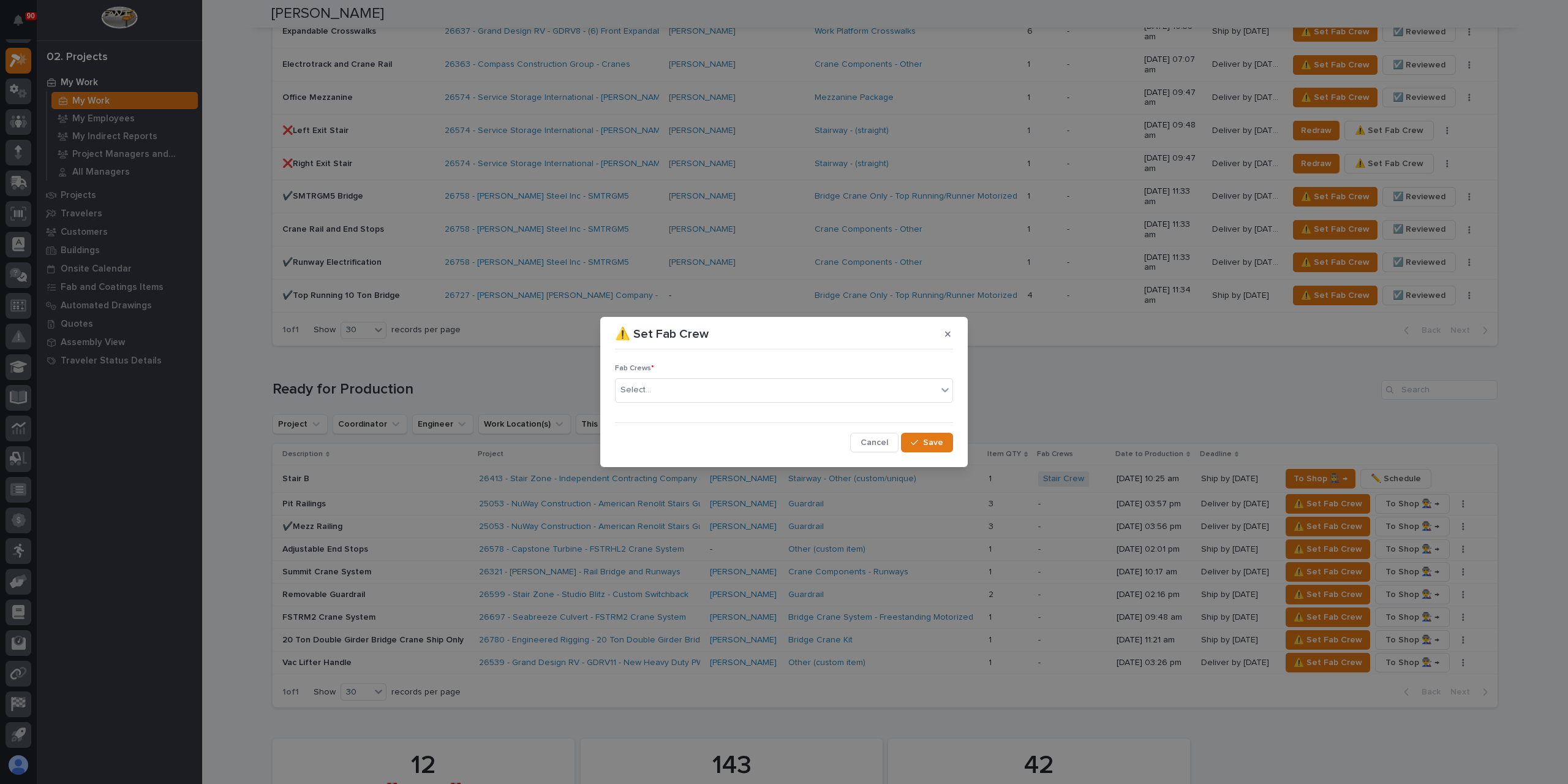
click at [678, 400] on div "Select..." at bounding box center [776, 390] width 322 height 20
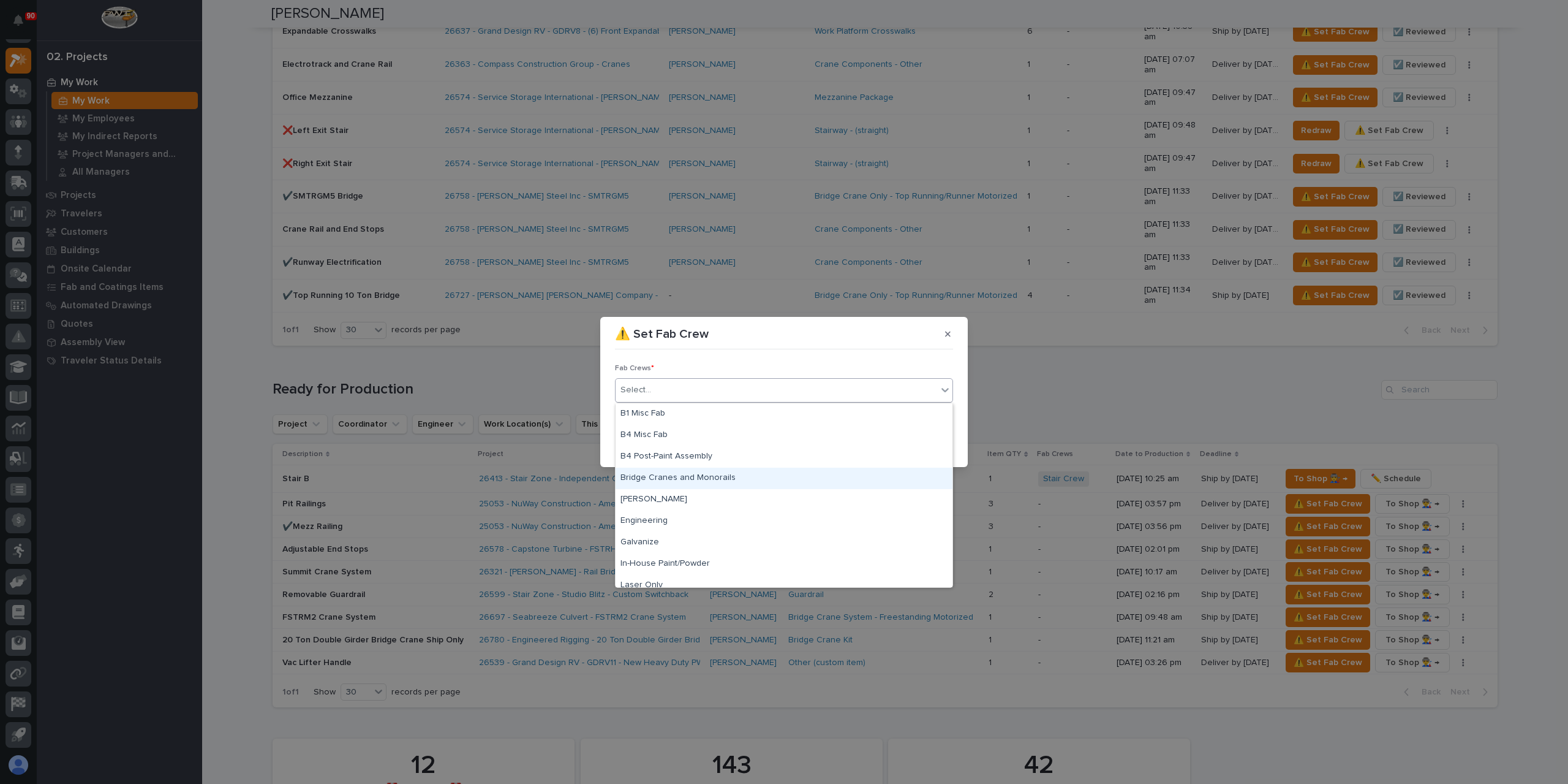
click at [671, 474] on div "Bridge Cranes and Monorails" at bounding box center [784, 479] width 337 height 22
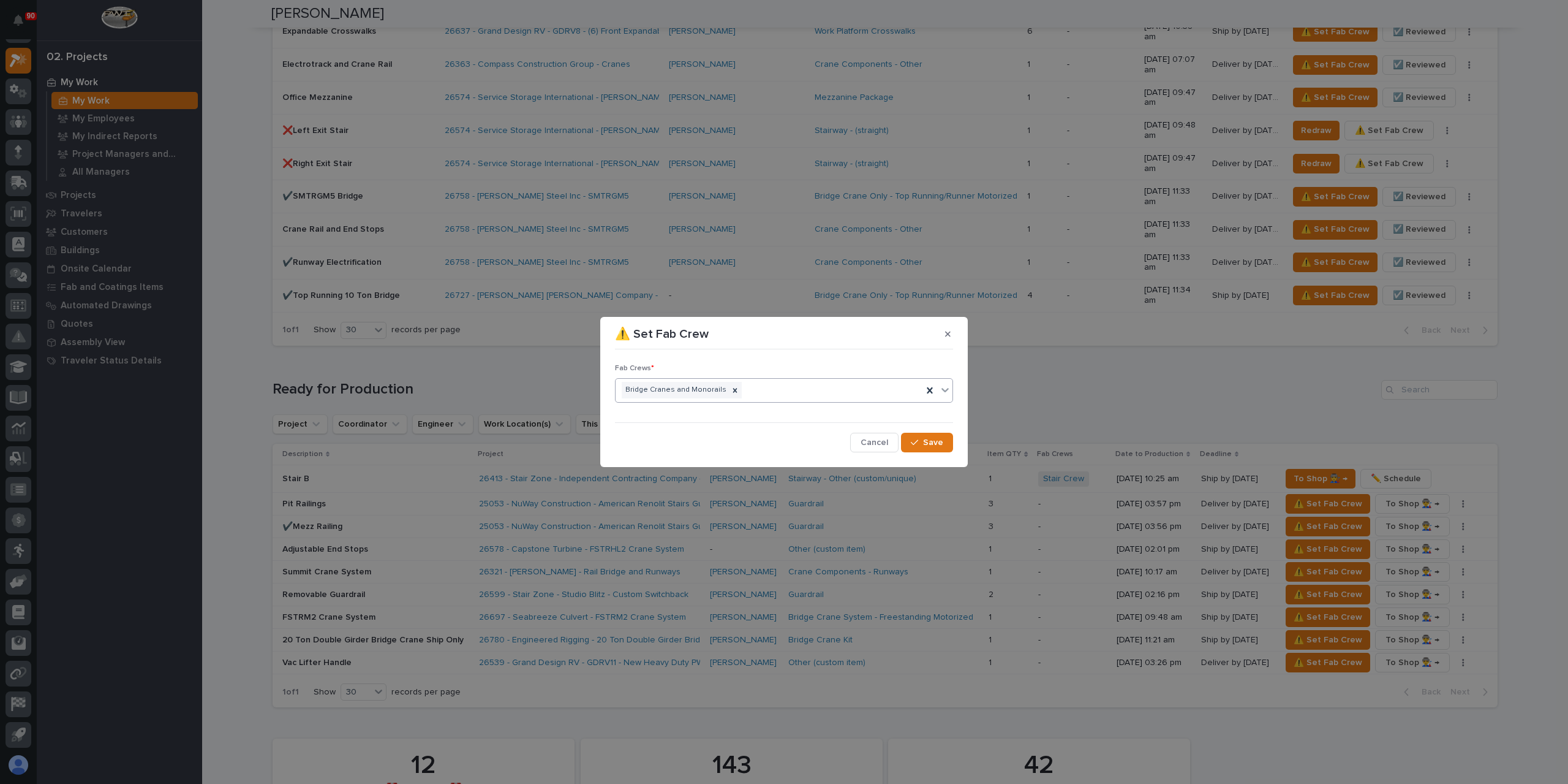
click at [921, 429] on div "Fab Crews * option Bridge Cranes and Monorails, selected. 0 results available. …" at bounding box center [784, 402] width 338 height 97
click at [921, 435] on button "Save" at bounding box center [927, 442] width 52 height 19
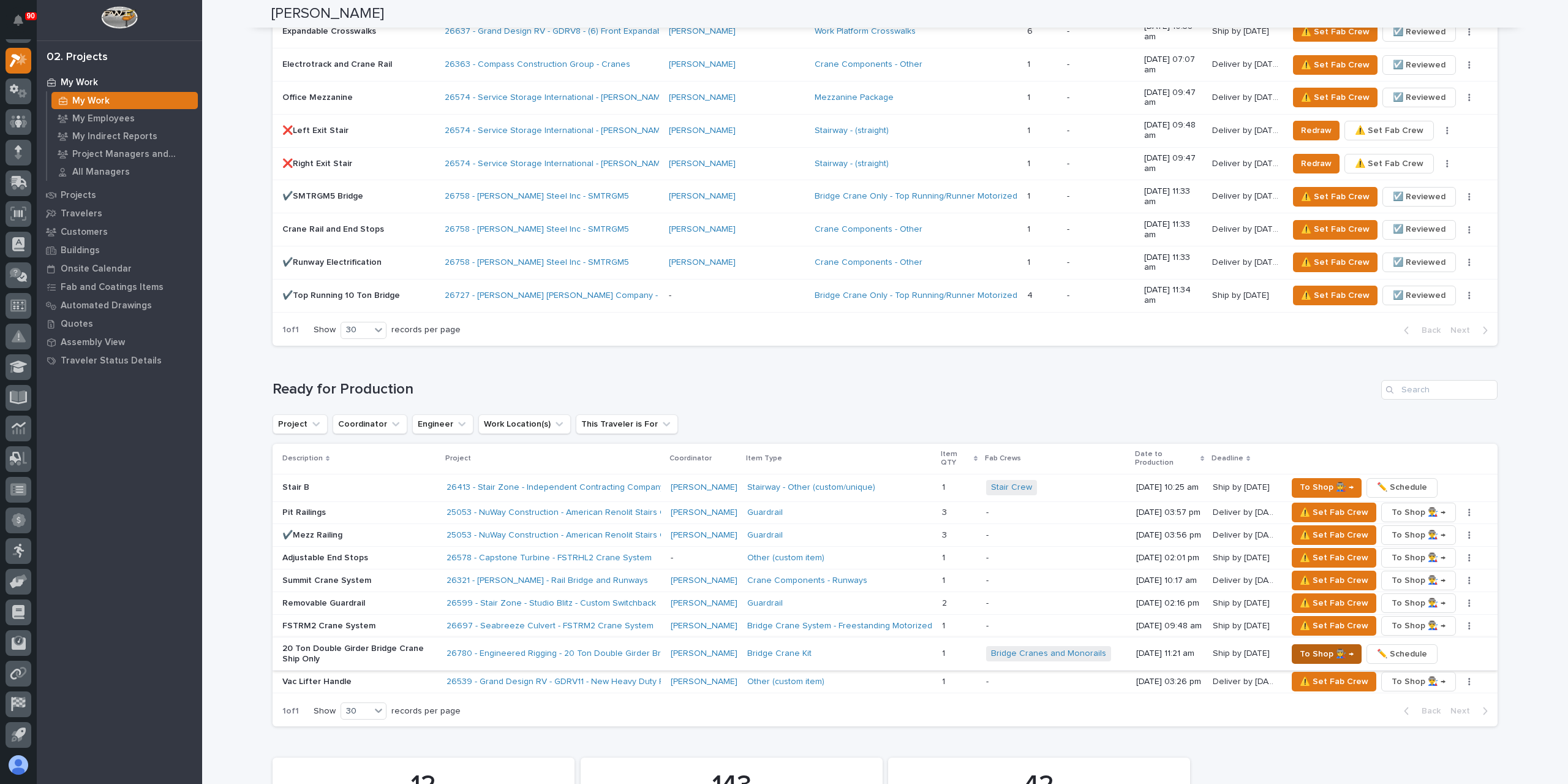
click at [1314, 646] on span "To Shop 👨‍🏭 →" at bounding box center [1326, 653] width 54 height 15
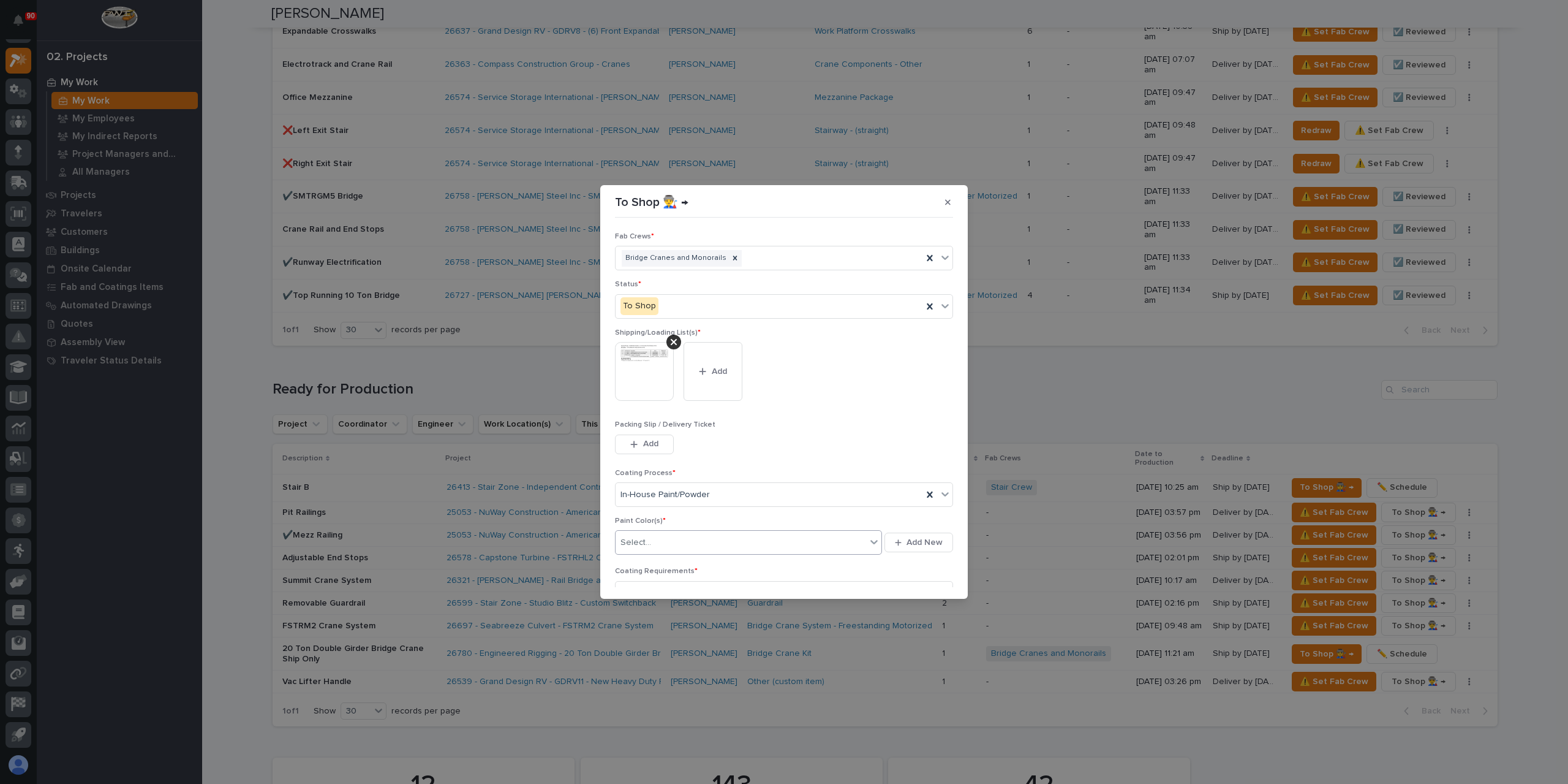
click at [686, 543] on div "Select..." at bounding box center [741, 542] width 251 height 20
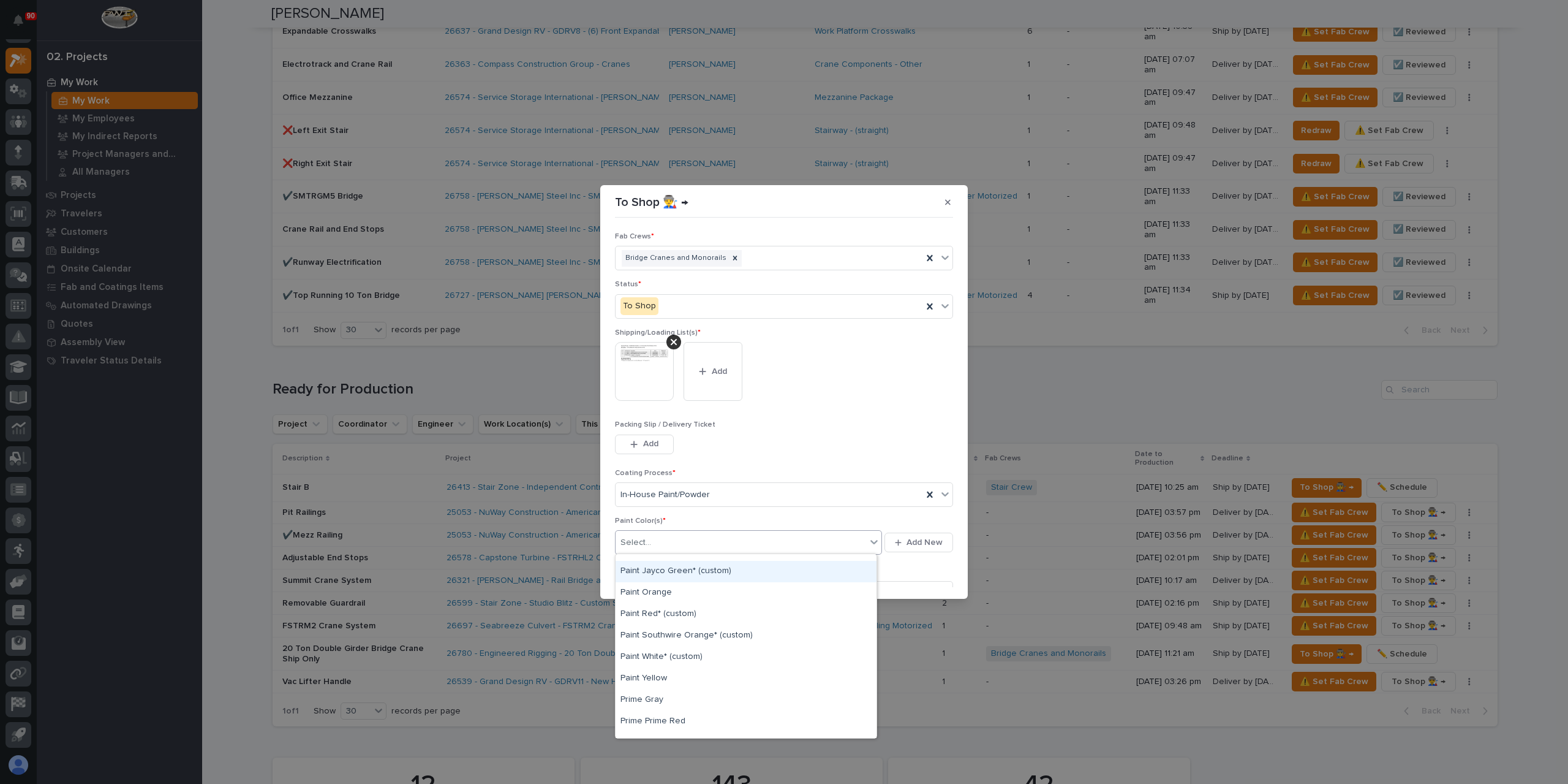
scroll to position [306, 0]
click at [654, 623] on div "Paint Yellow" at bounding box center [745, 623] width 261 height 22
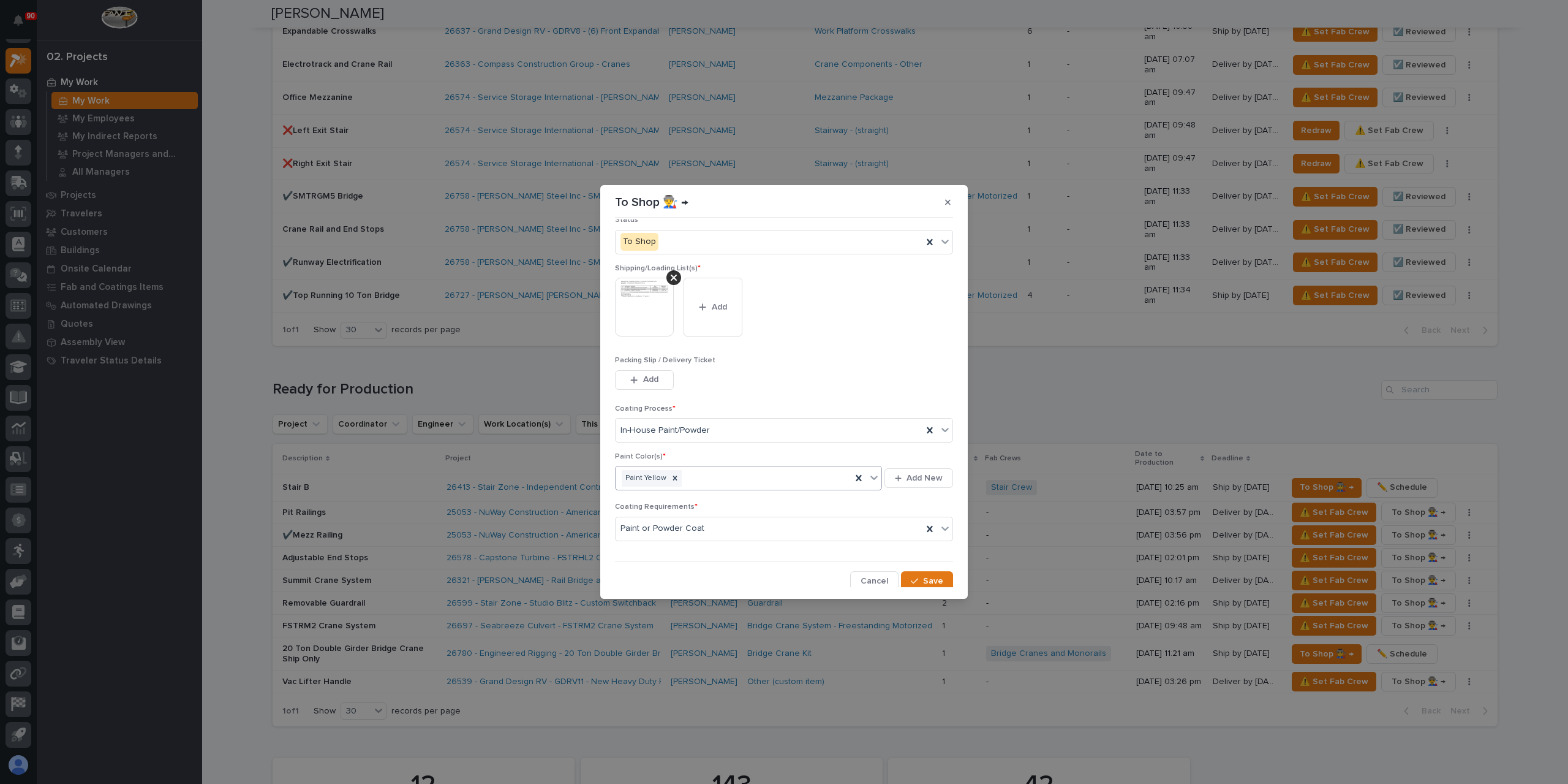
scroll to position [65, 0]
click at [924, 575] on span "Save" at bounding box center [933, 580] width 20 height 11
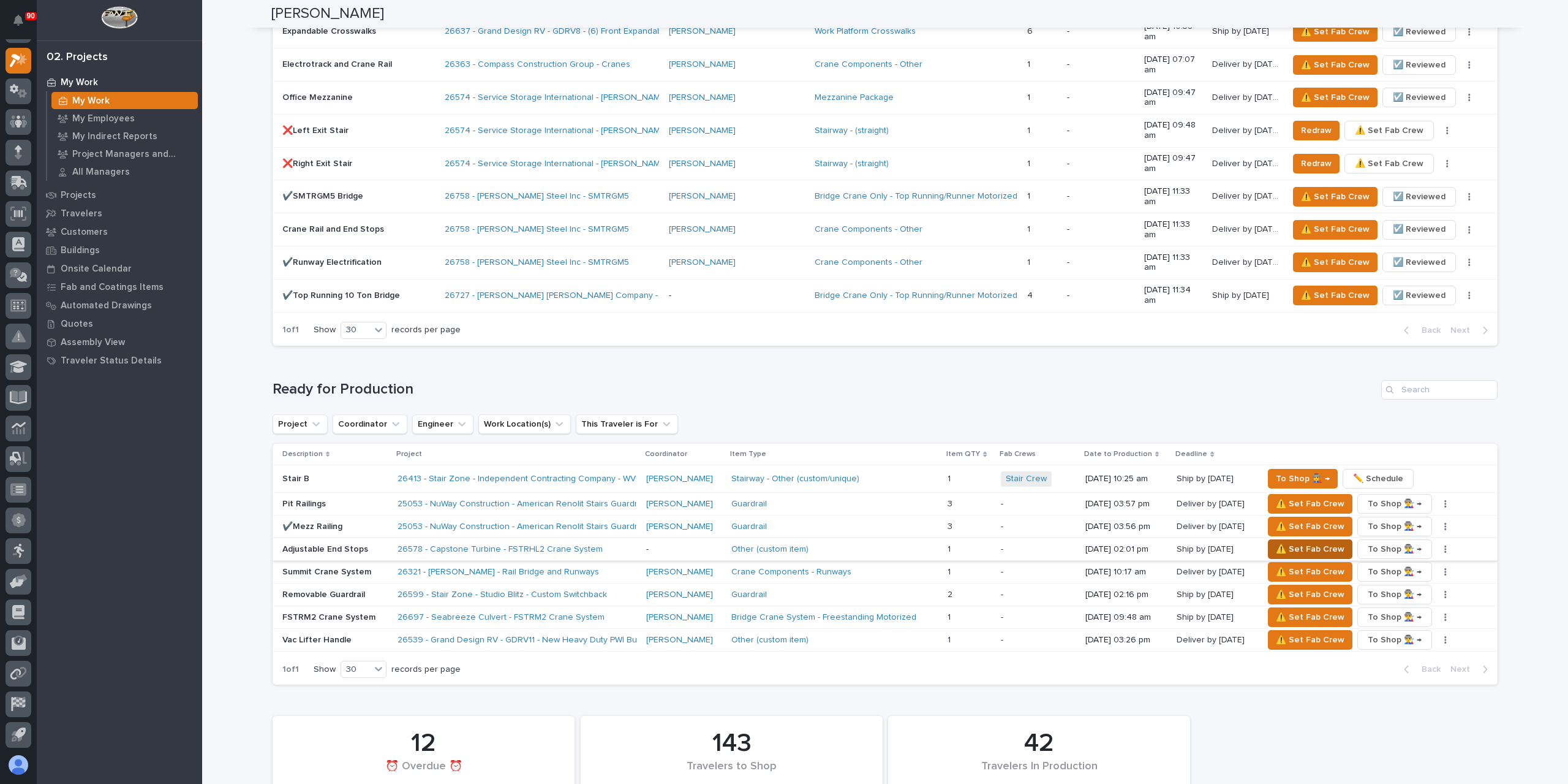
click at [1290, 542] on span "⚠️ Set Fab Crew" at bounding box center [1310, 549] width 69 height 15
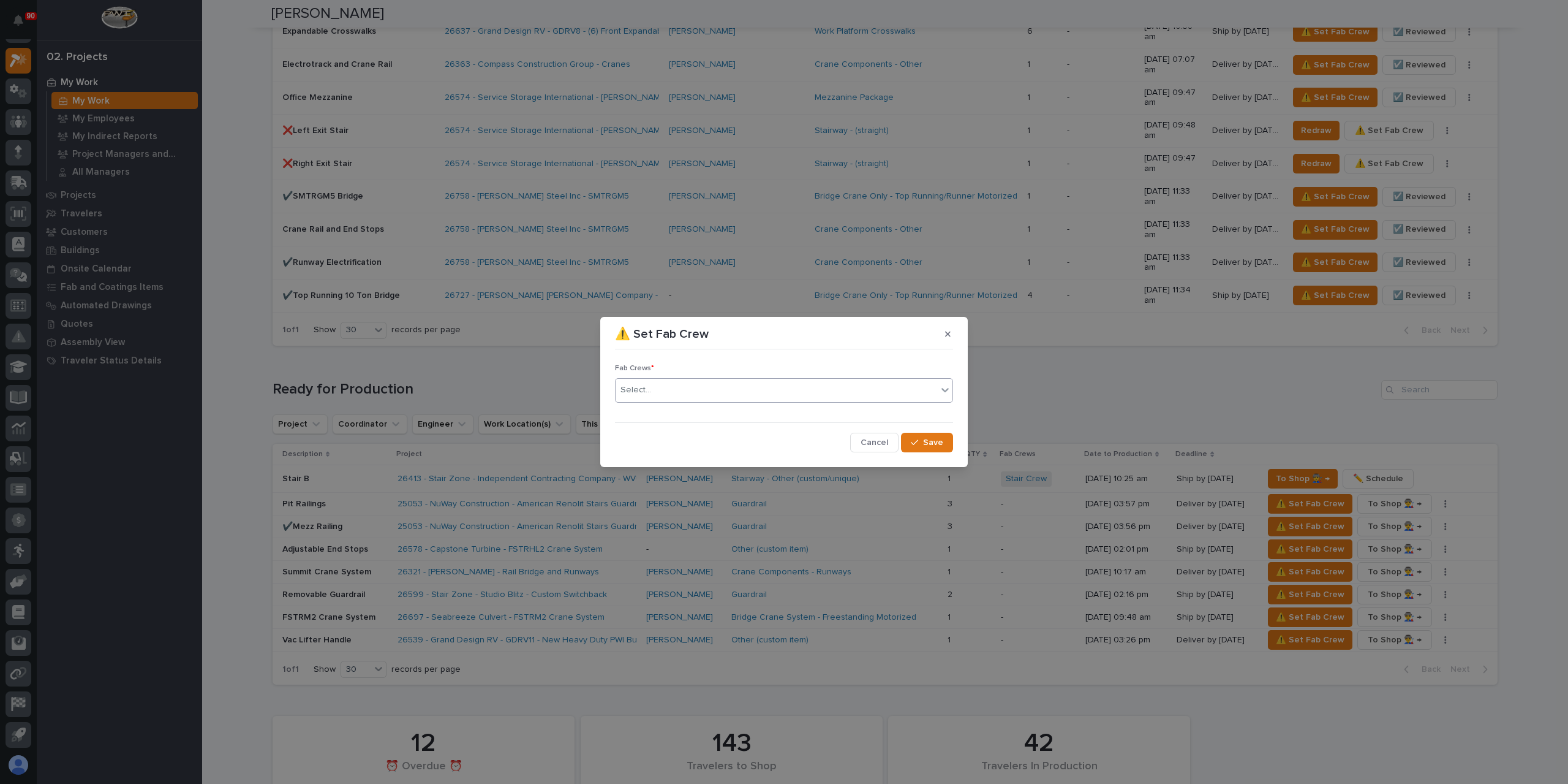
click at [654, 389] on div "Select..." at bounding box center [776, 390] width 322 height 20
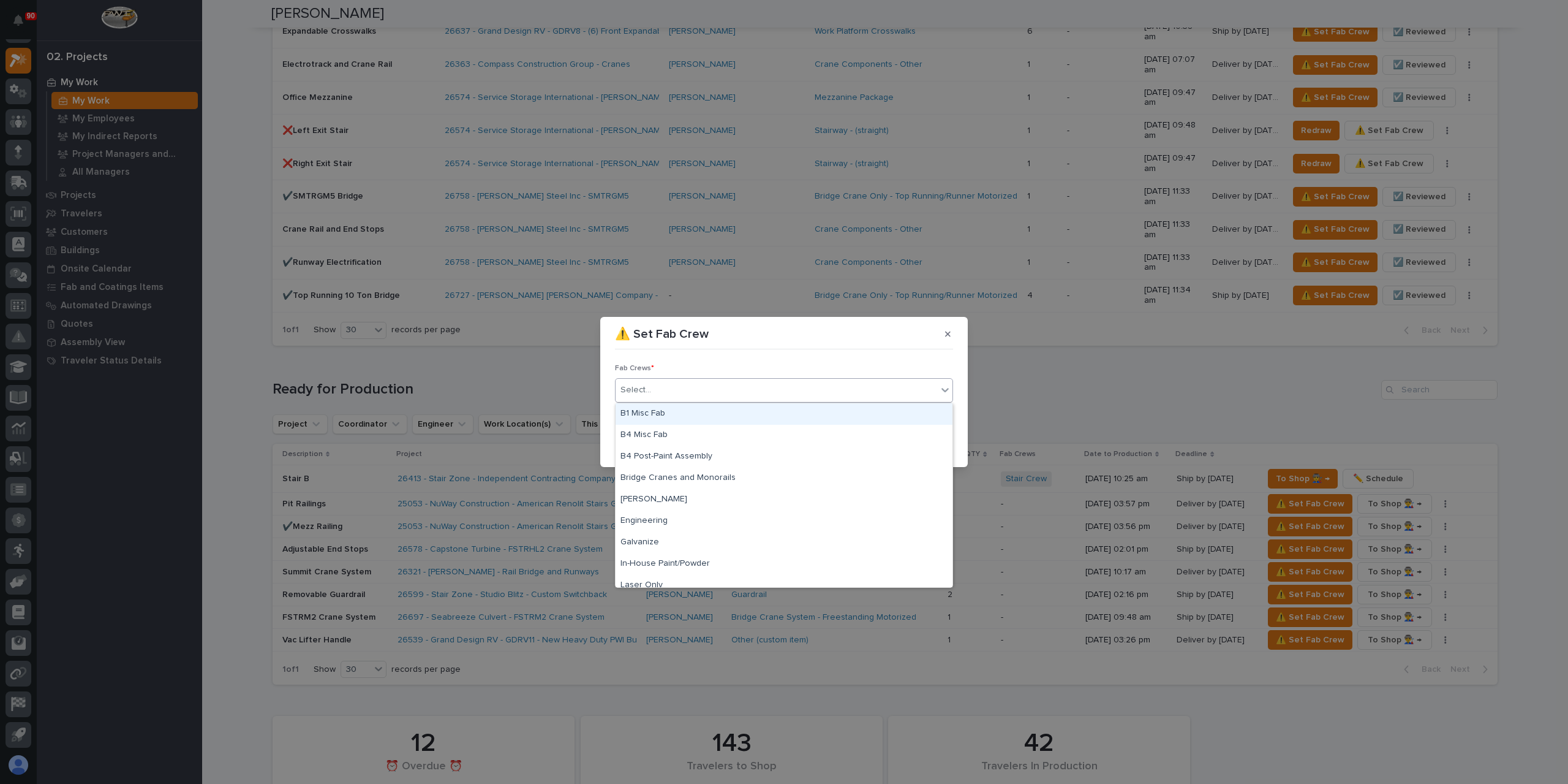
click at [671, 416] on div "B1 Misc Fab" at bounding box center [784, 414] width 337 height 22
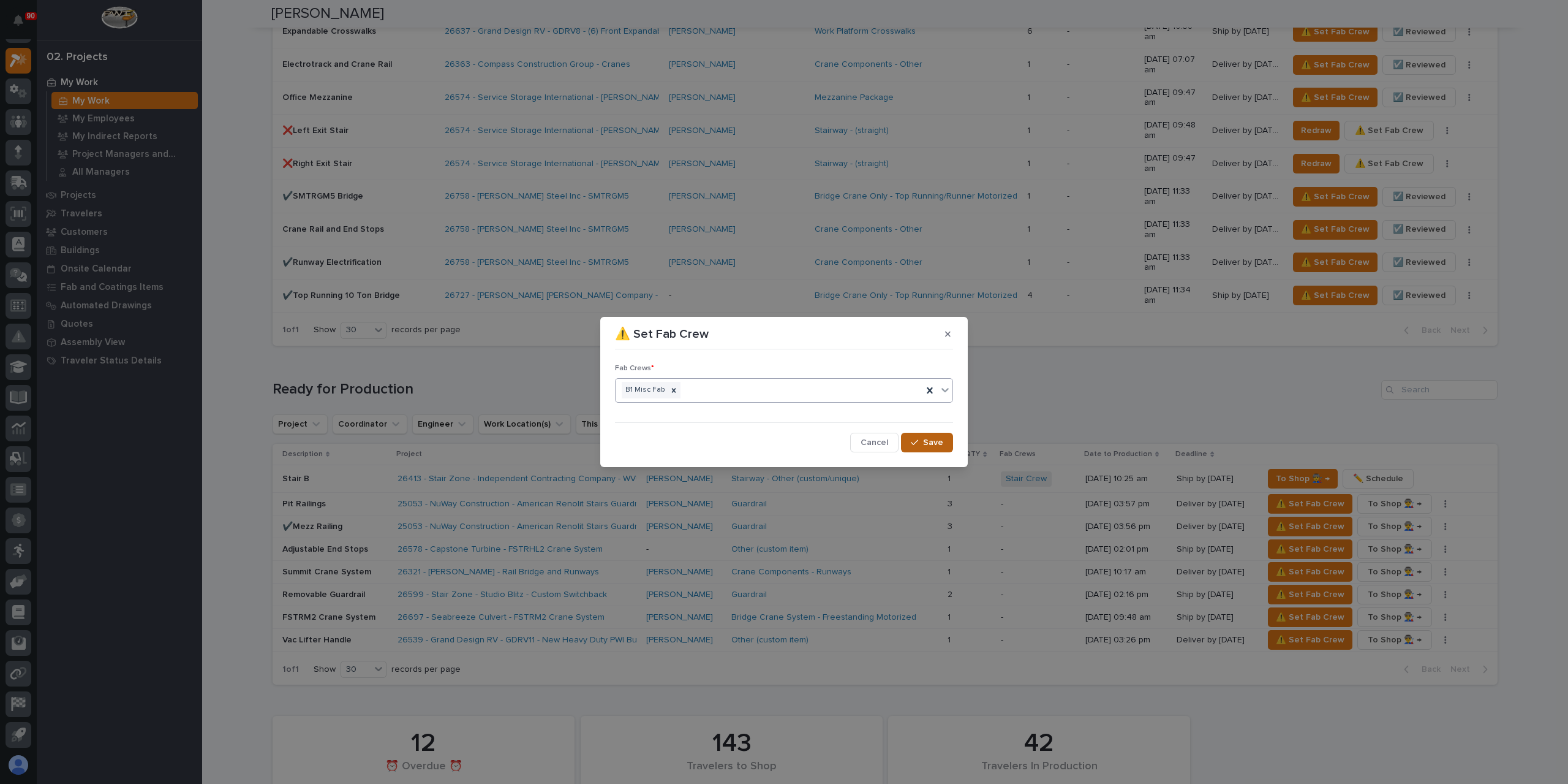
click at [914, 437] on button "Save" at bounding box center [927, 442] width 52 height 19
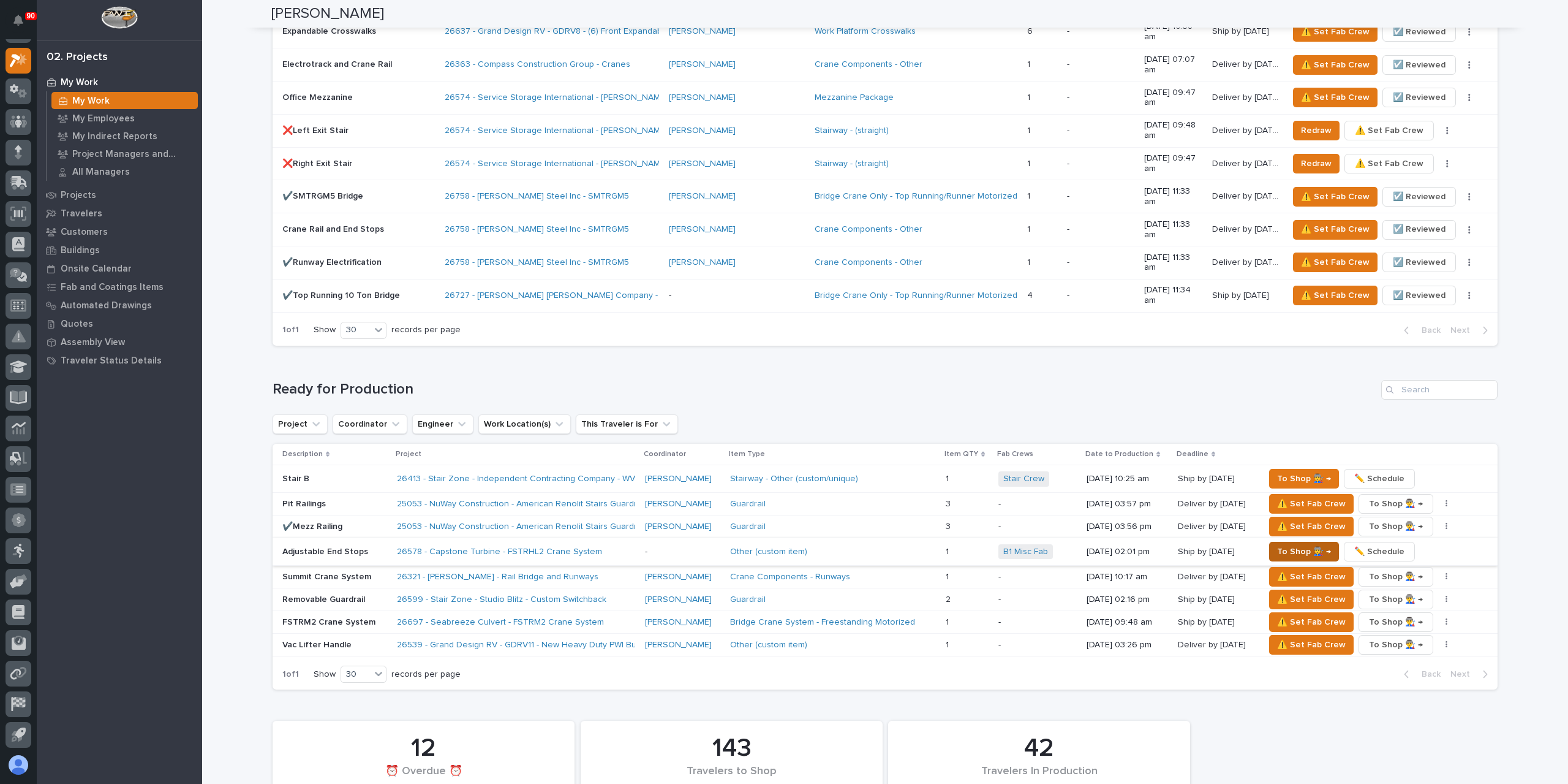
click at [1295, 544] on span "To Shop 👨‍🏭 →" at bounding box center [1303, 551] width 54 height 15
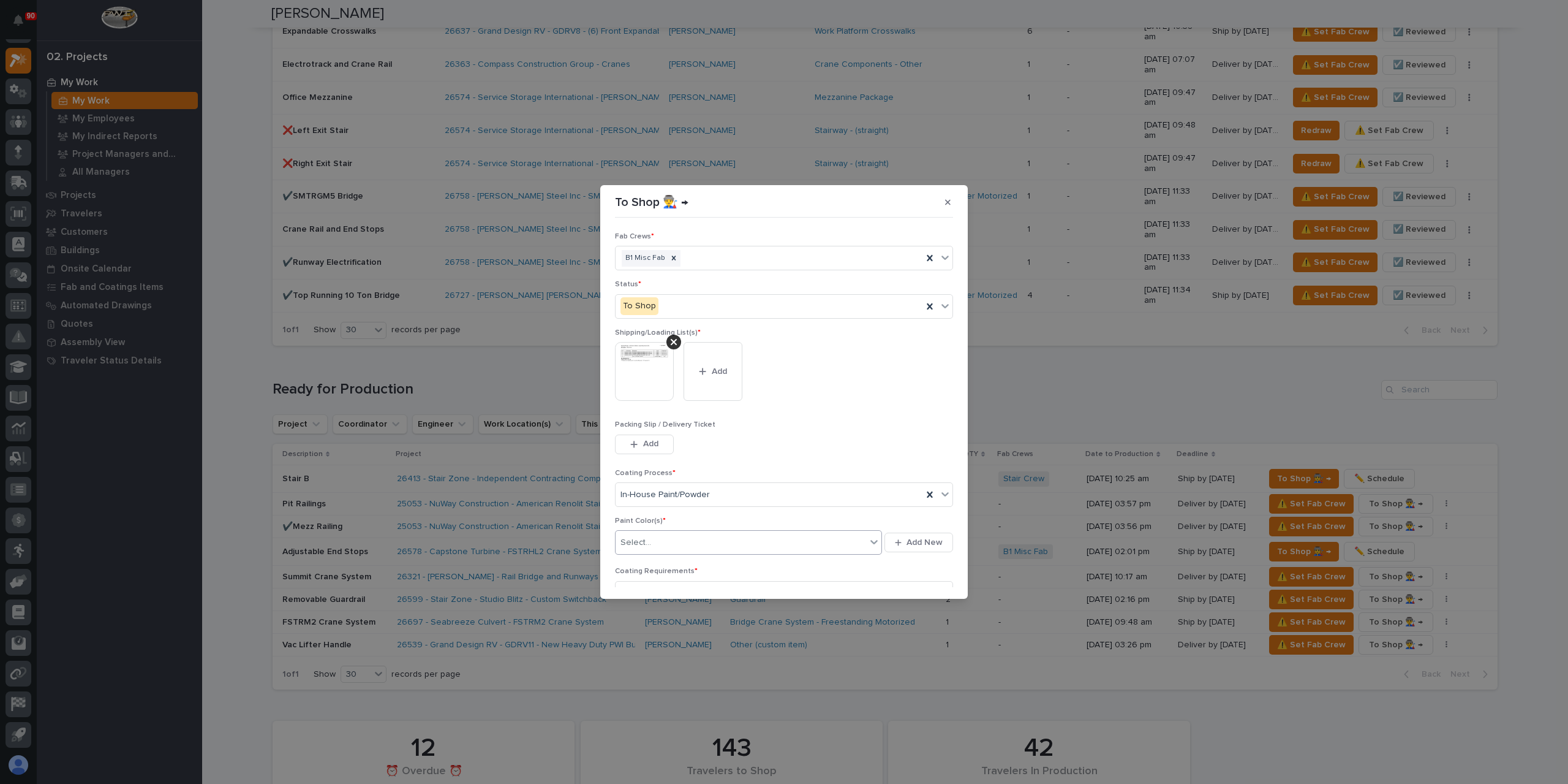
click at [666, 540] on div "Select..." at bounding box center [741, 542] width 251 height 20
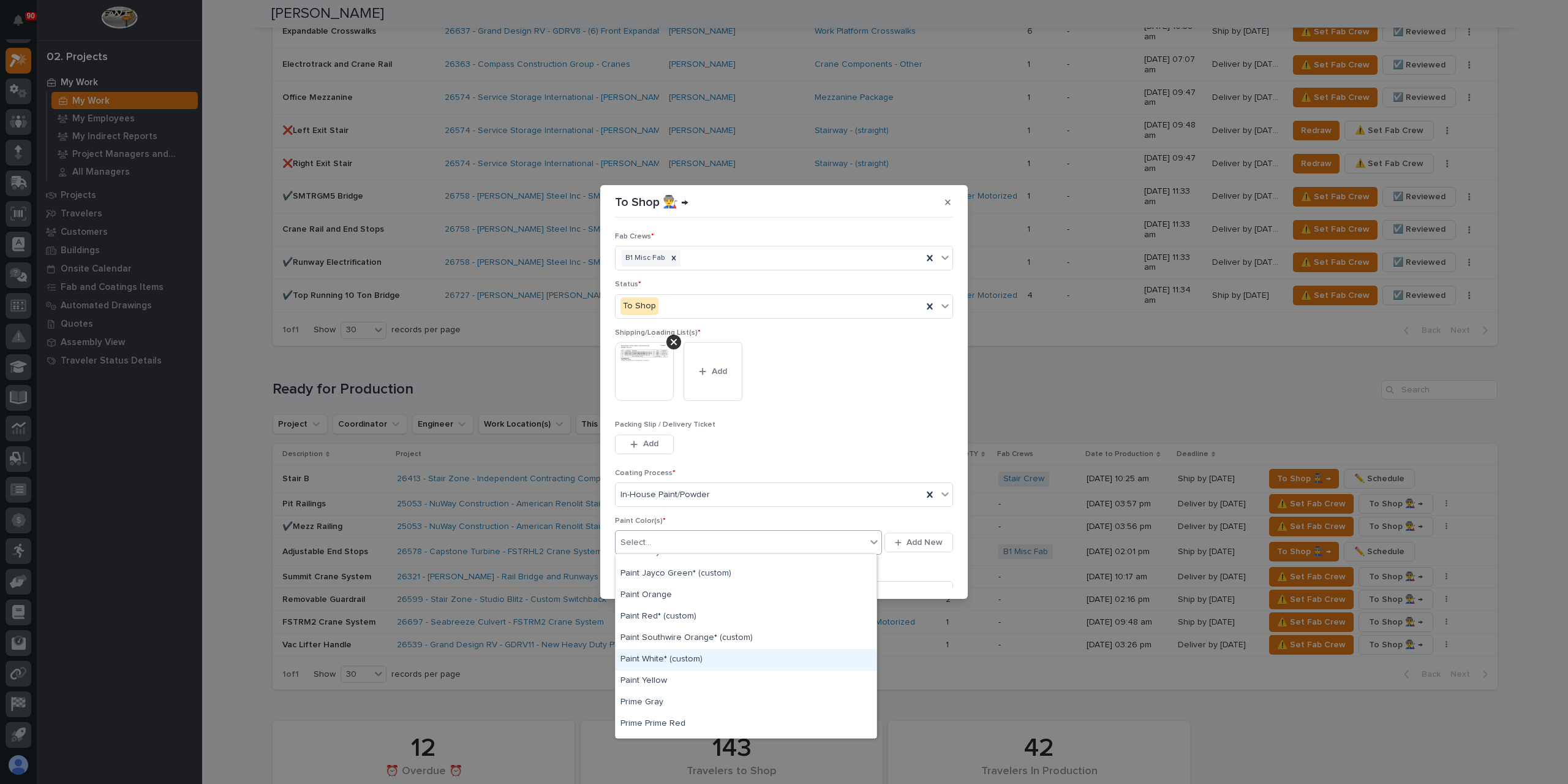
scroll to position [187, 0]
click at [664, 619] on div "Paint Gray" at bounding box center [745, 614] width 261 height 22
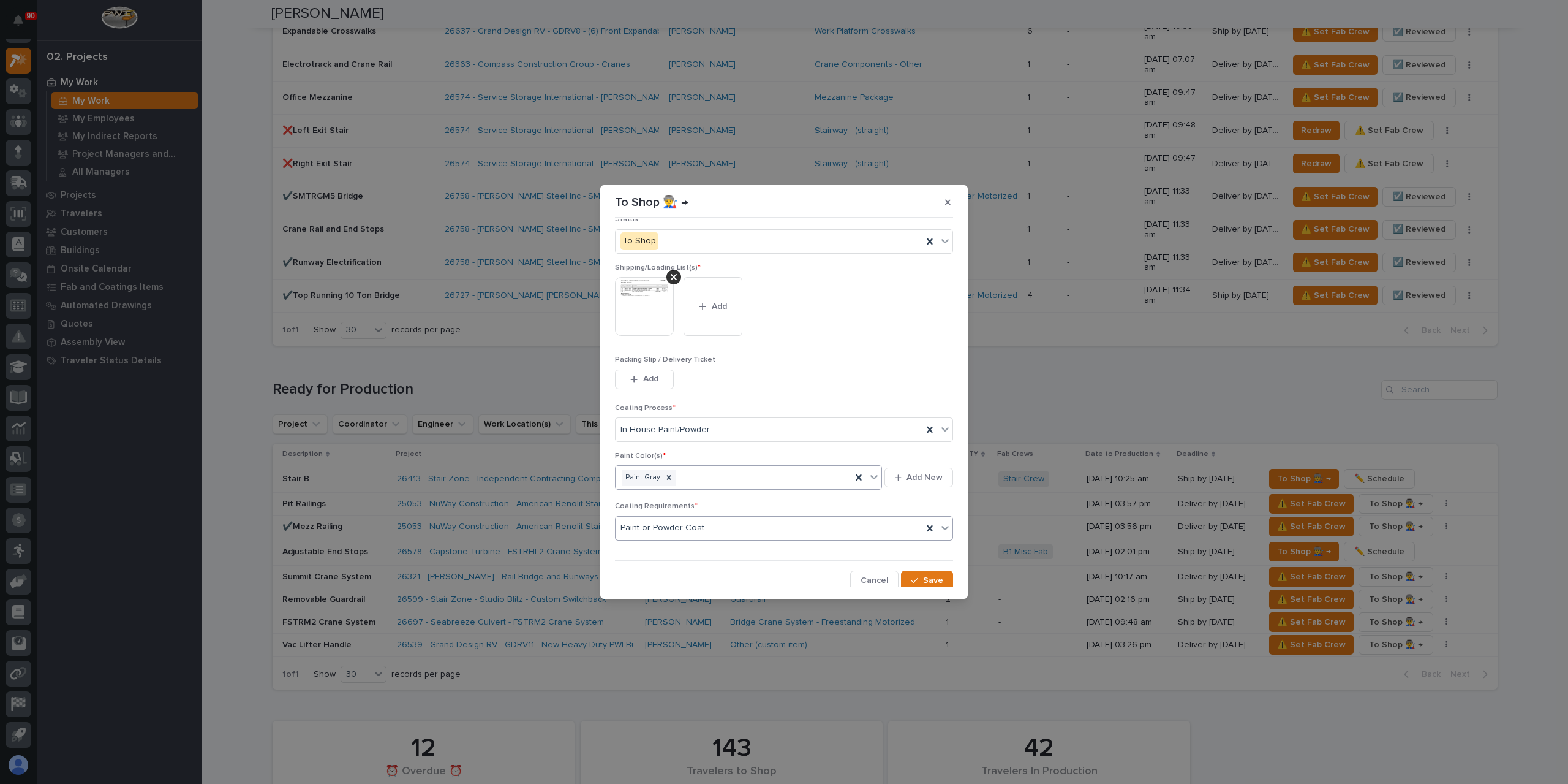
scroll to position [65, 0]
click at [930, 574] on span "Save" at bounding box center [933, 580] width 20 height 11
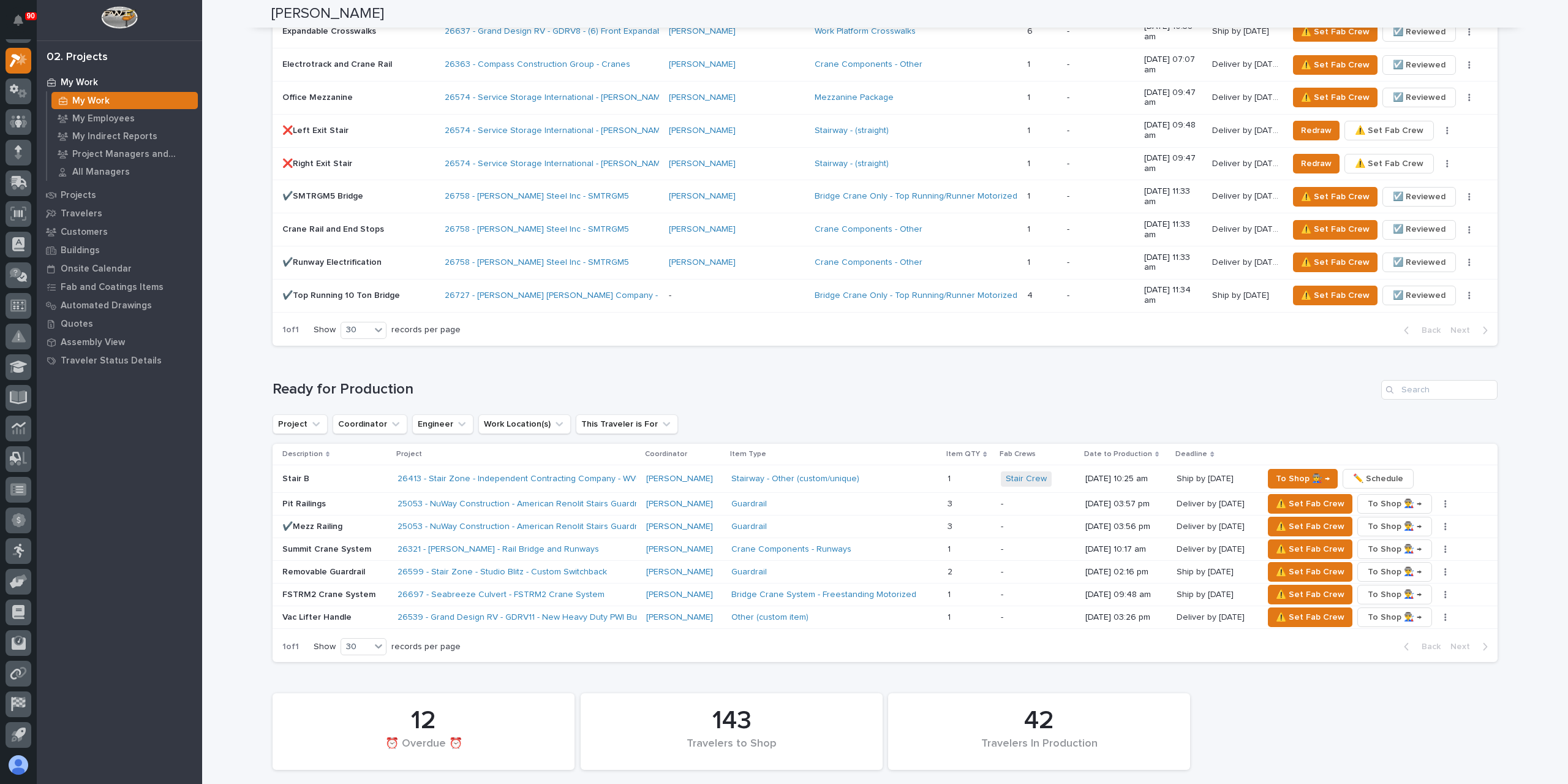
click at [316, 544] on p "Summit Crane System" at bounding box center [334, 549] width 105 height 10
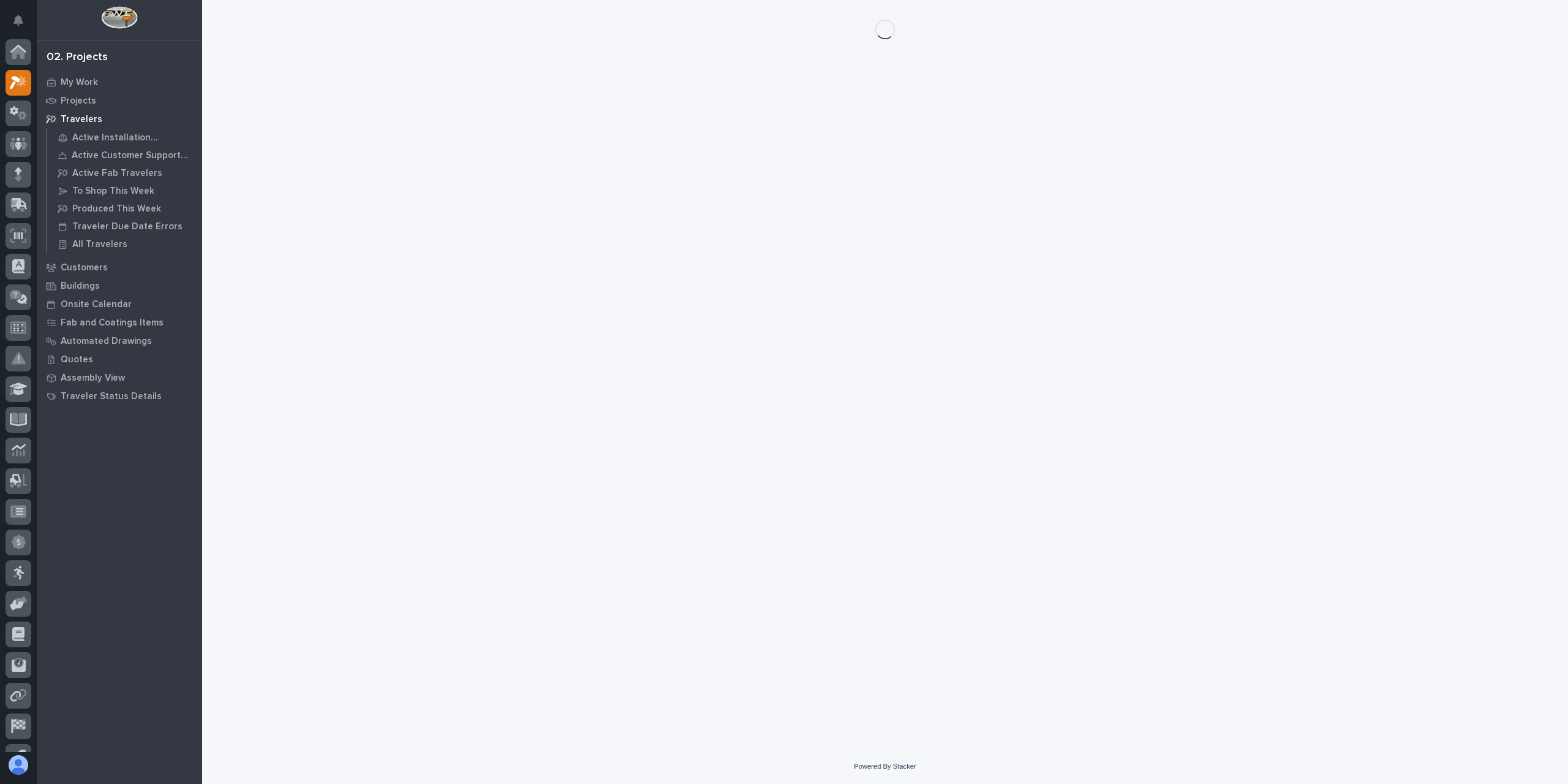
scroll to position [22, 0]
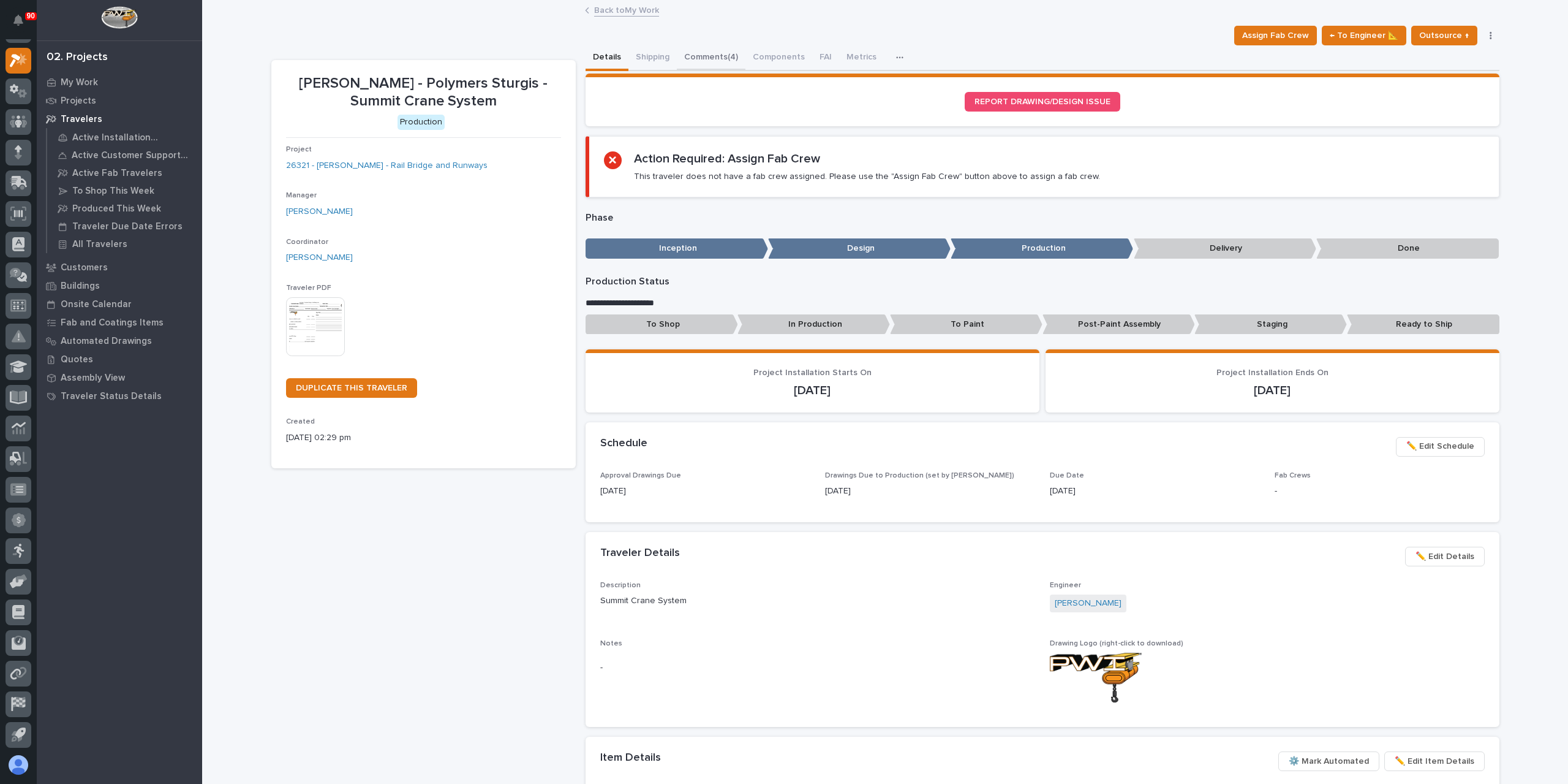
click at [686, 64] on button "Comments (4)" at bounding box center [711, 58] width 69 height 26
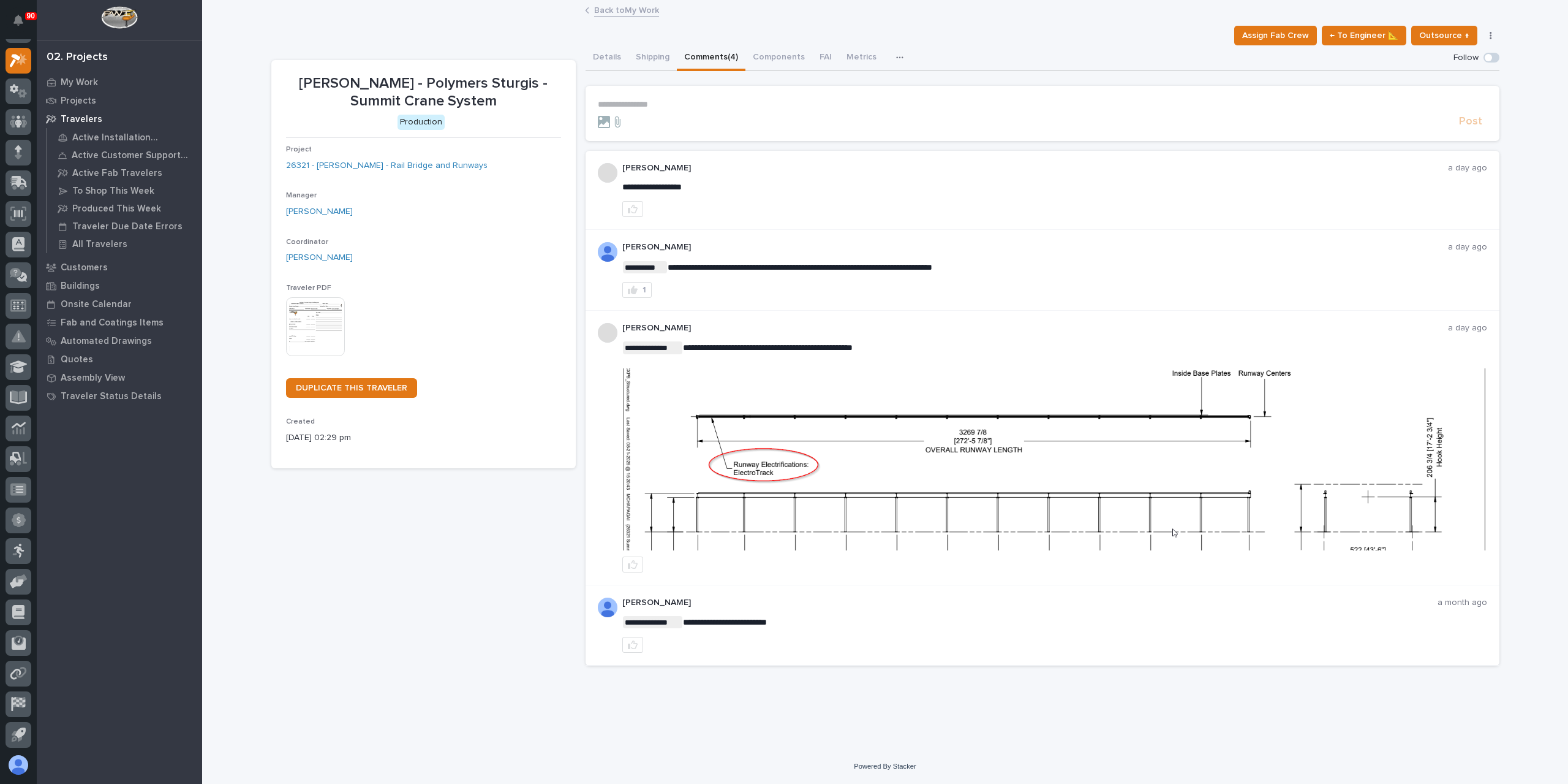
click at [654, 101] on p "**********" at bounding box center [1042, 104] width 890 height 10
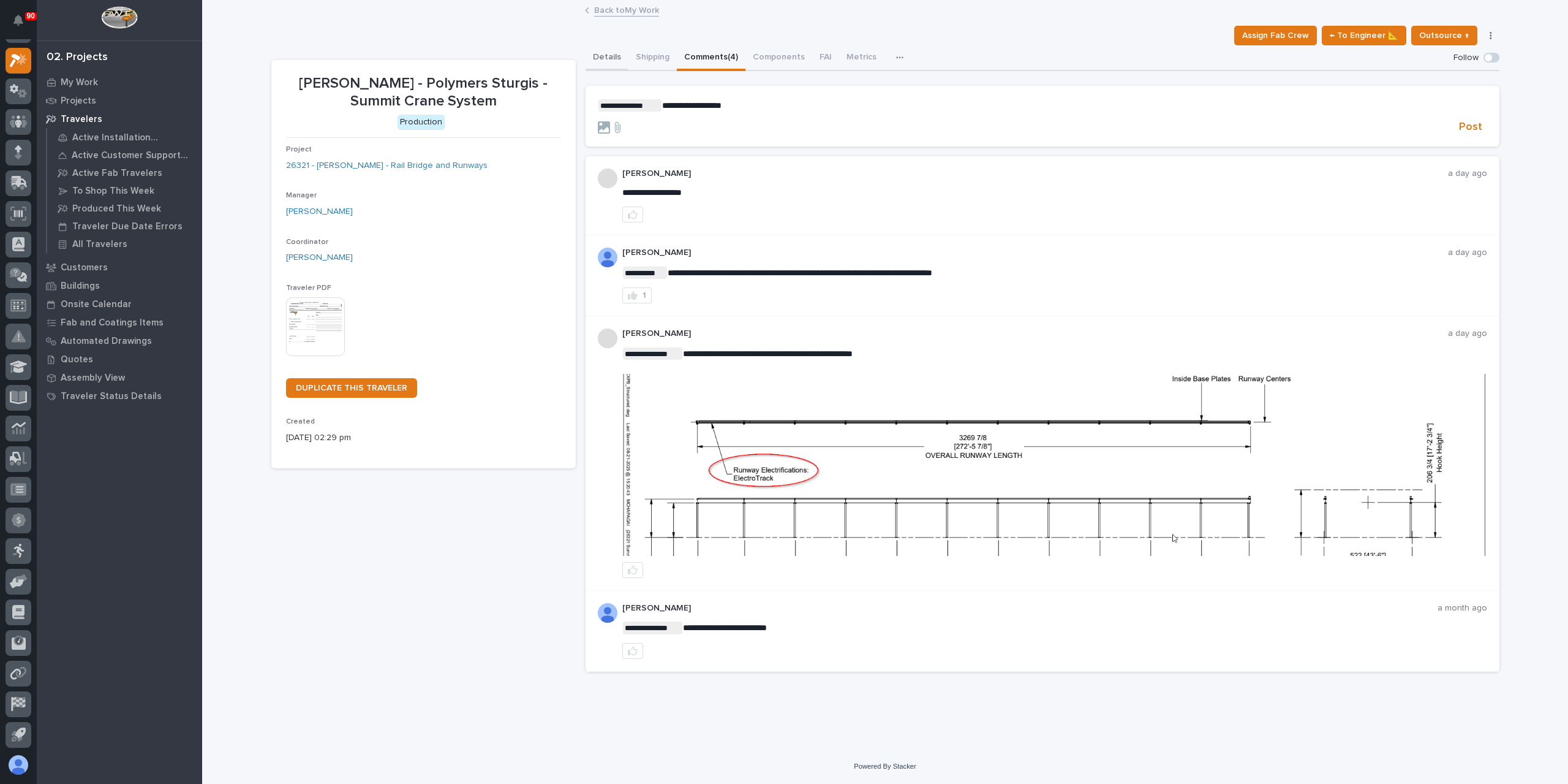
click at [599, 48] on button "Details" at bounding box center [607, 58] width 43 height 26
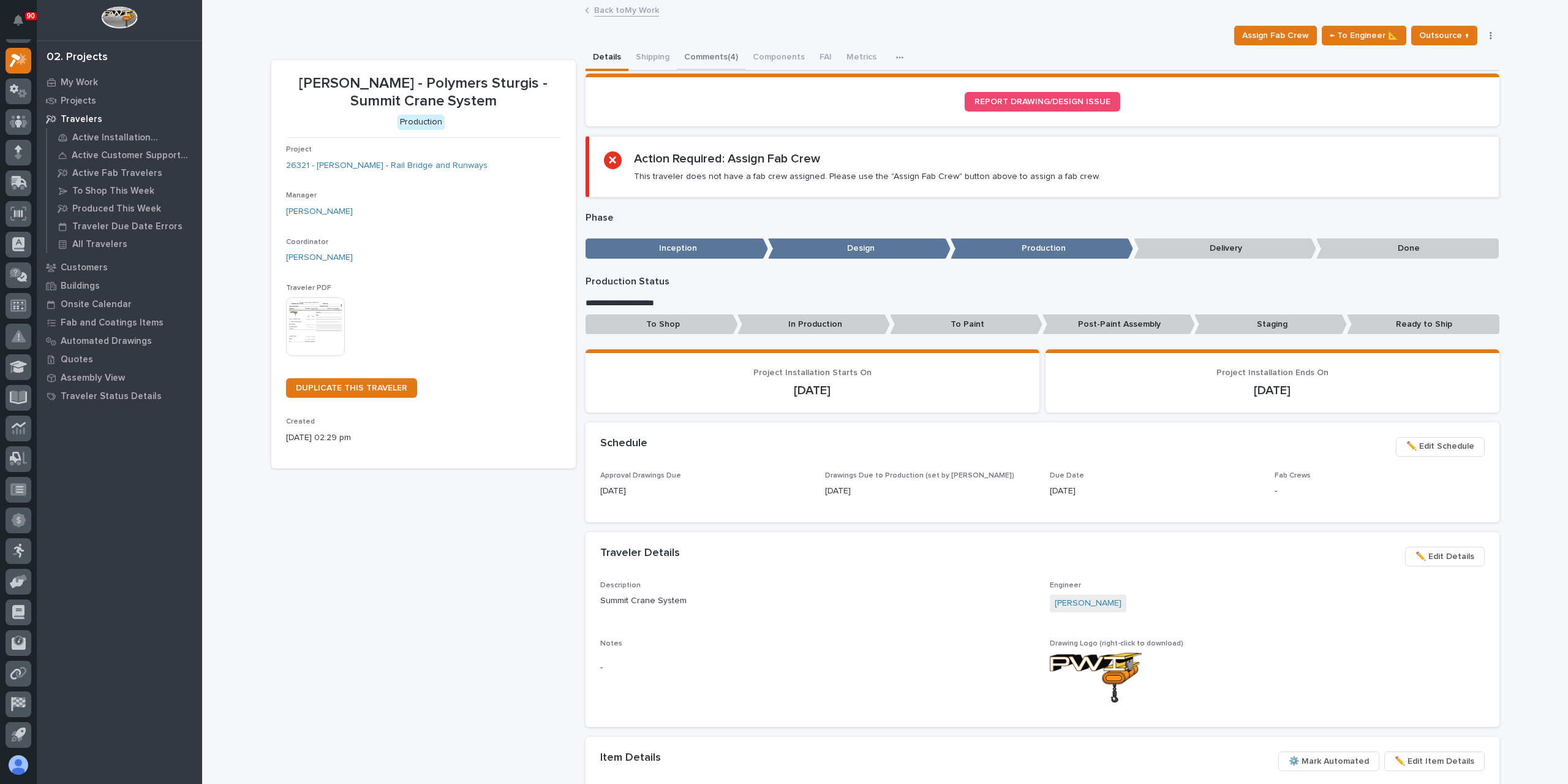
click at [725, 55] on button "Comments (4)" at bounding box center [711, 58] width 69 height 26
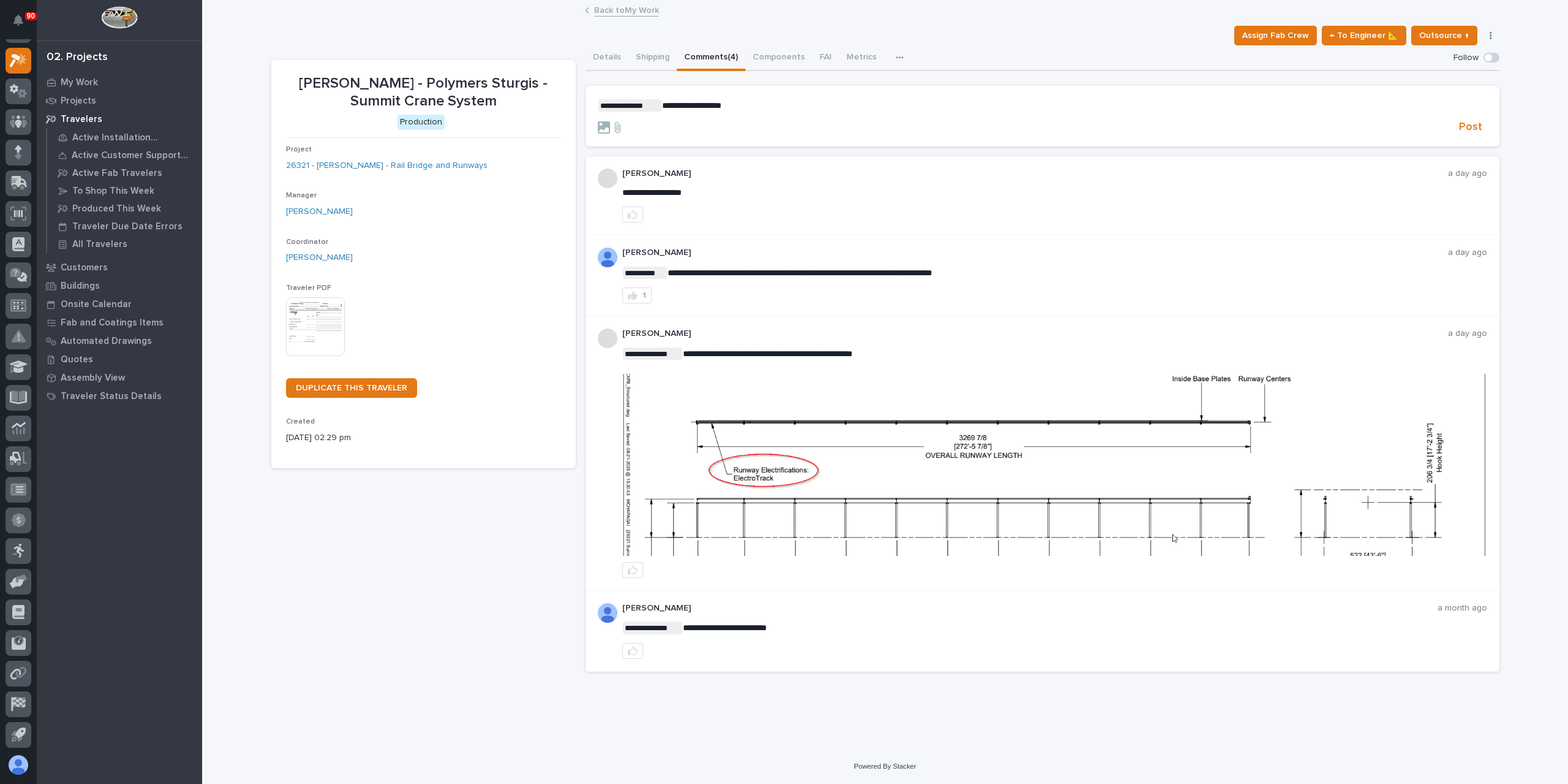
click at [753, 108] on p "**********" at bounding box center [1042, 105] width 890 height 12
click at [1479, 136] on section "**********" at bounding box center [1042, 116] width 914 height 62
click at [1475, 129] on span "Post" at bounding box center [1471, 127] width 23 height 14
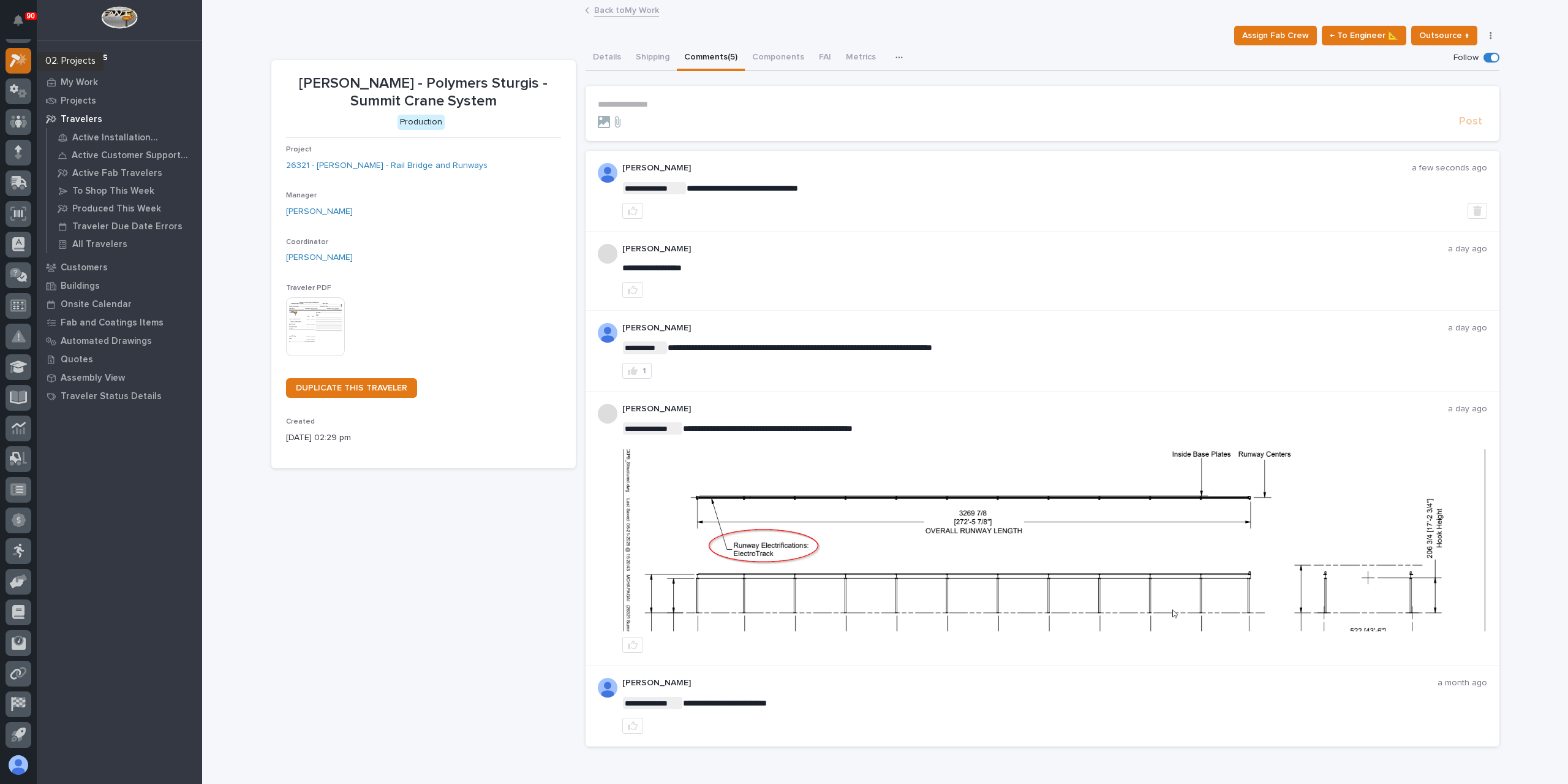
click at [21, 61] on icon at bounding box center [21, 59] width 10 height 12
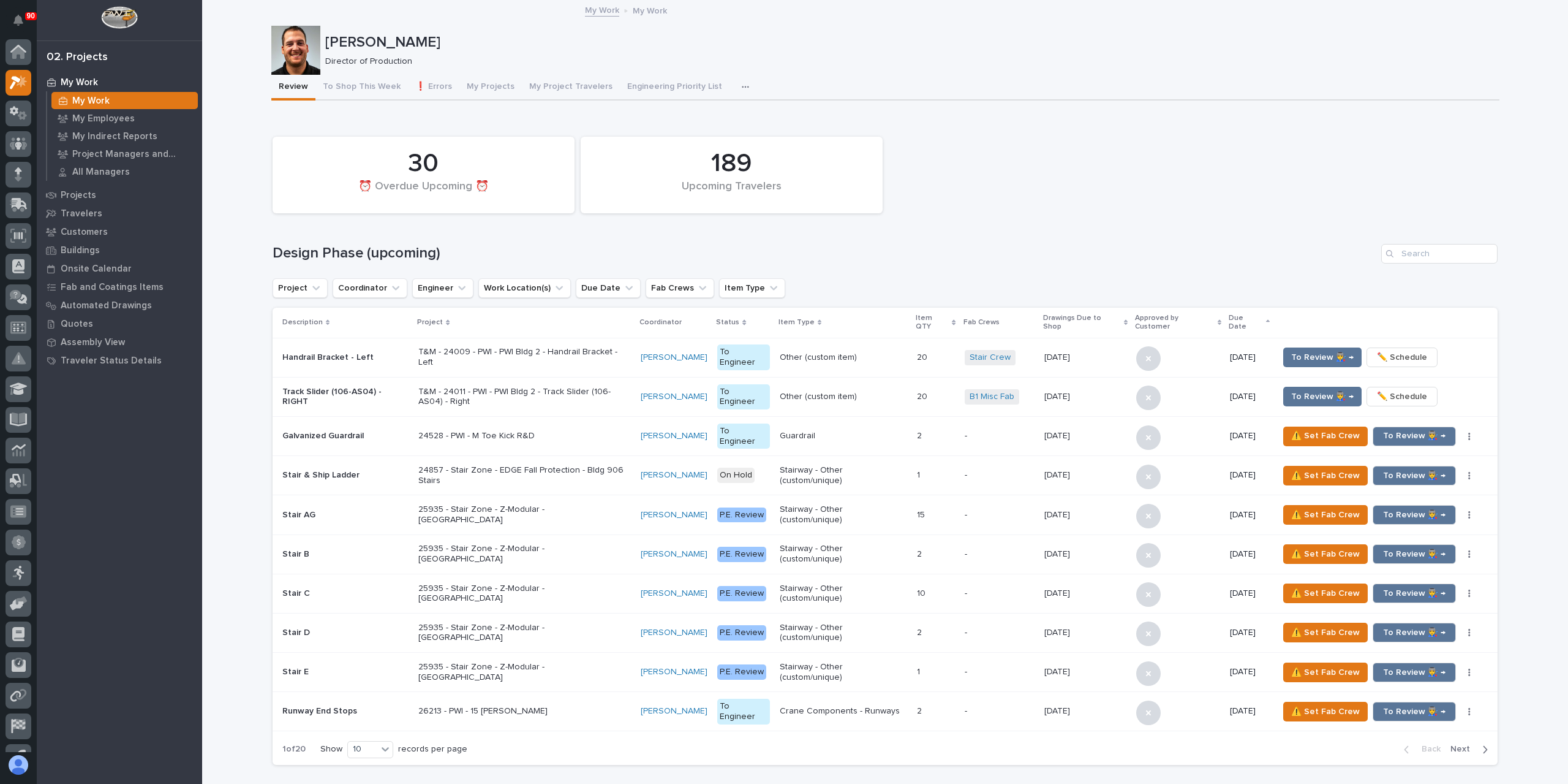
scroll to position [22, 0]
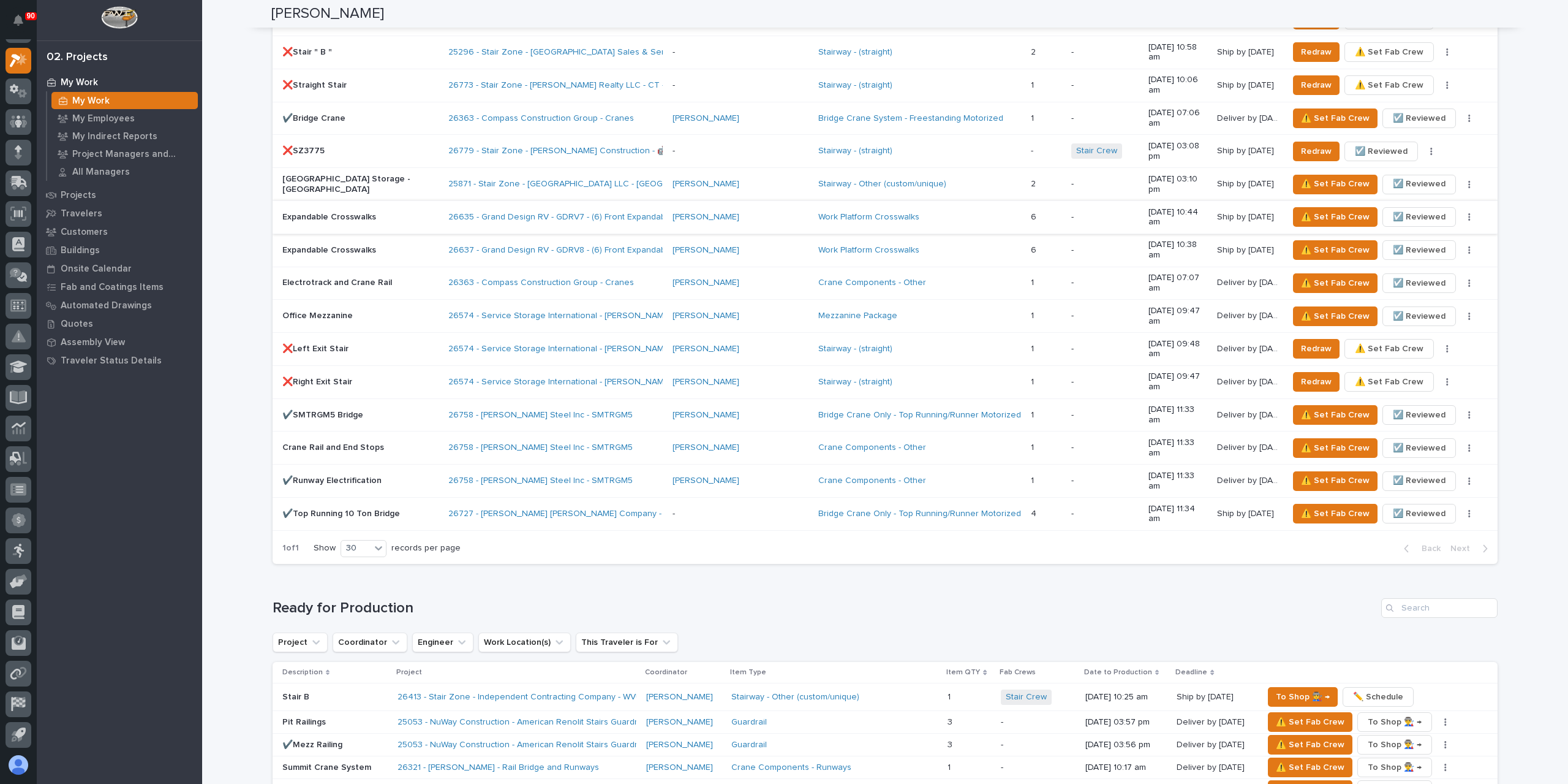
scroll to position [1225, 0]
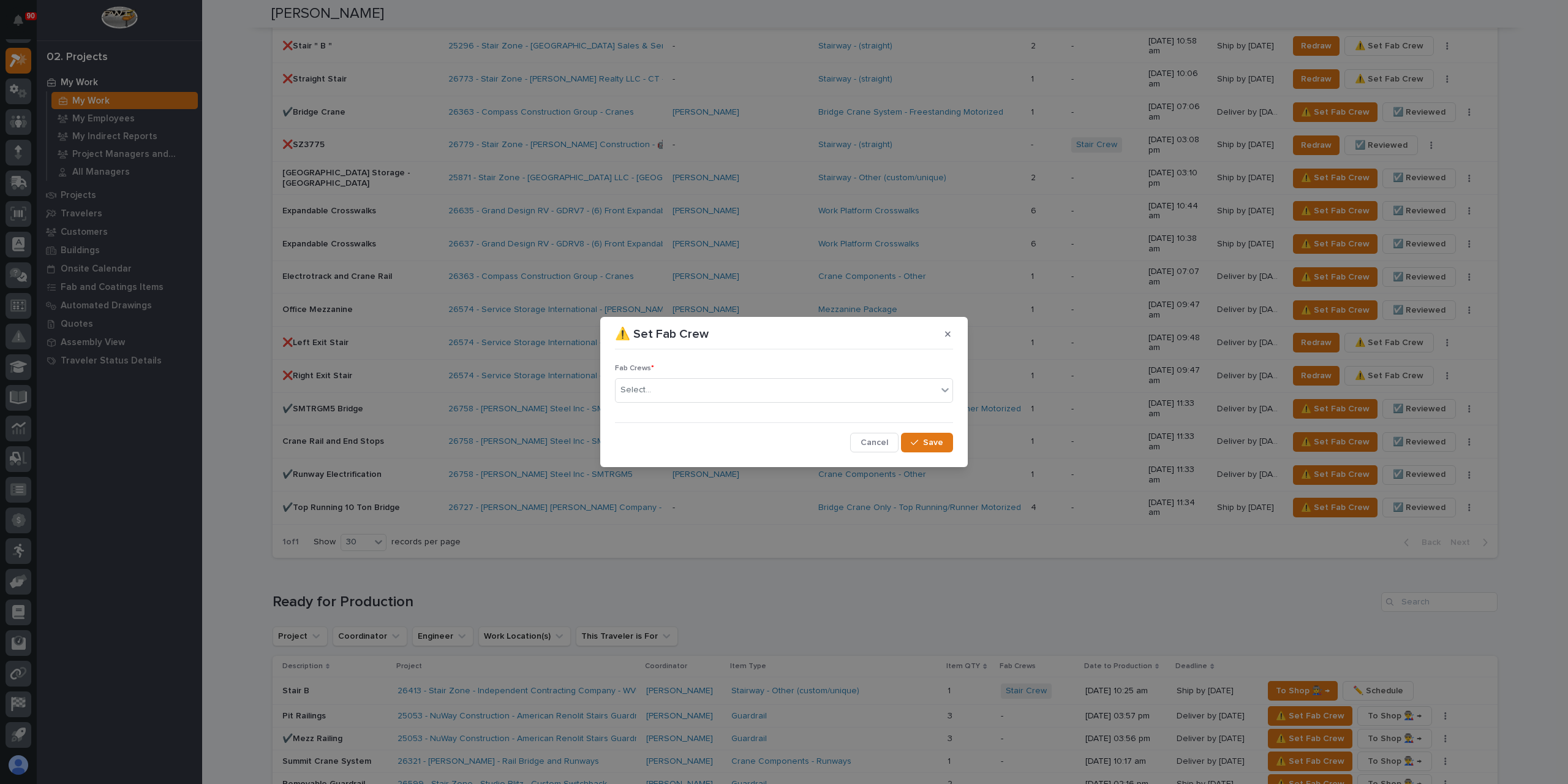
click at [674, 400] on div "Select..." at bounding box center [776, 390] width 322 height 20
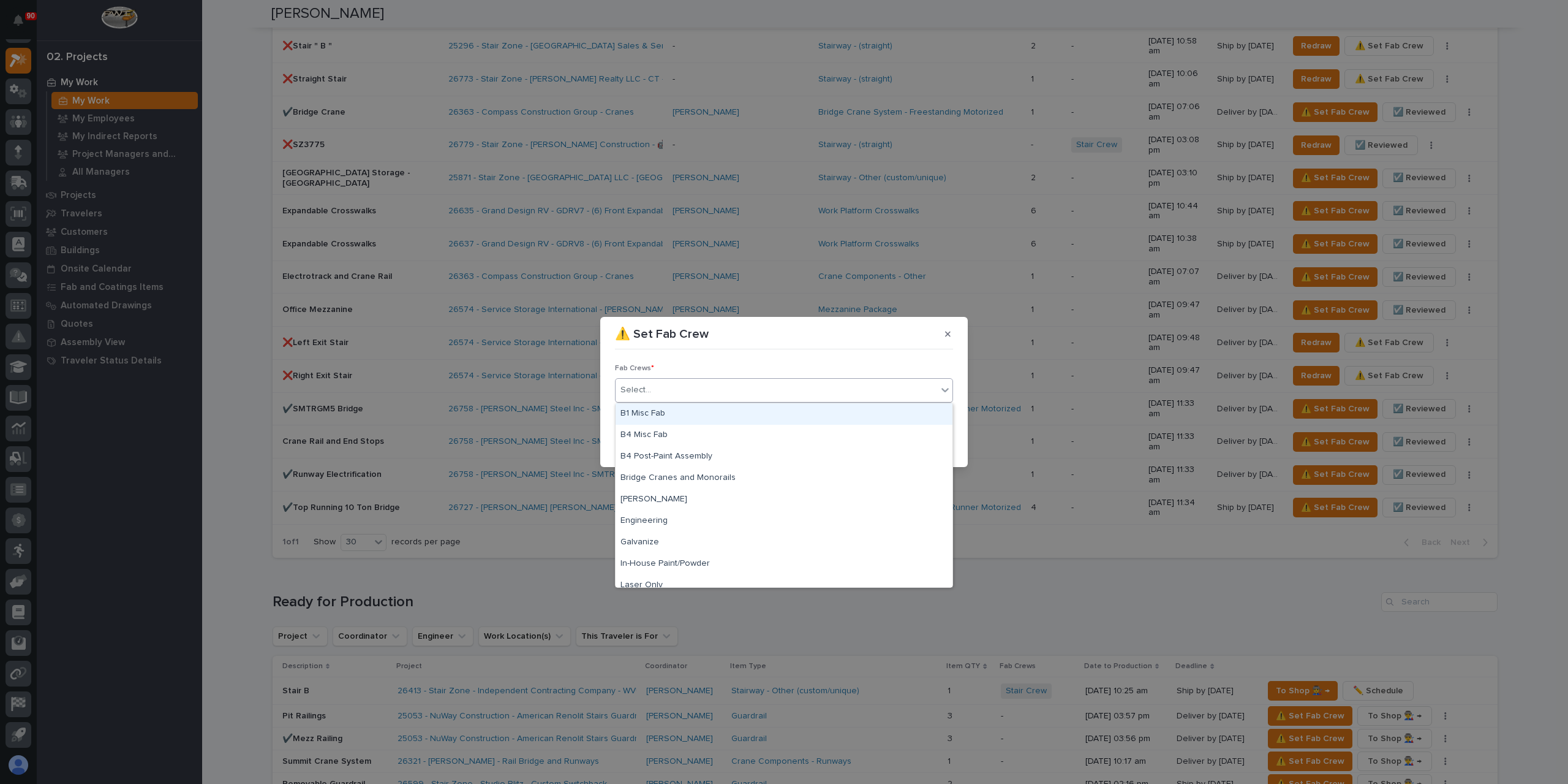
click at [661, 417] on div "B1 Misc Fab" at bounding box center [784, 414] width 337 height 22
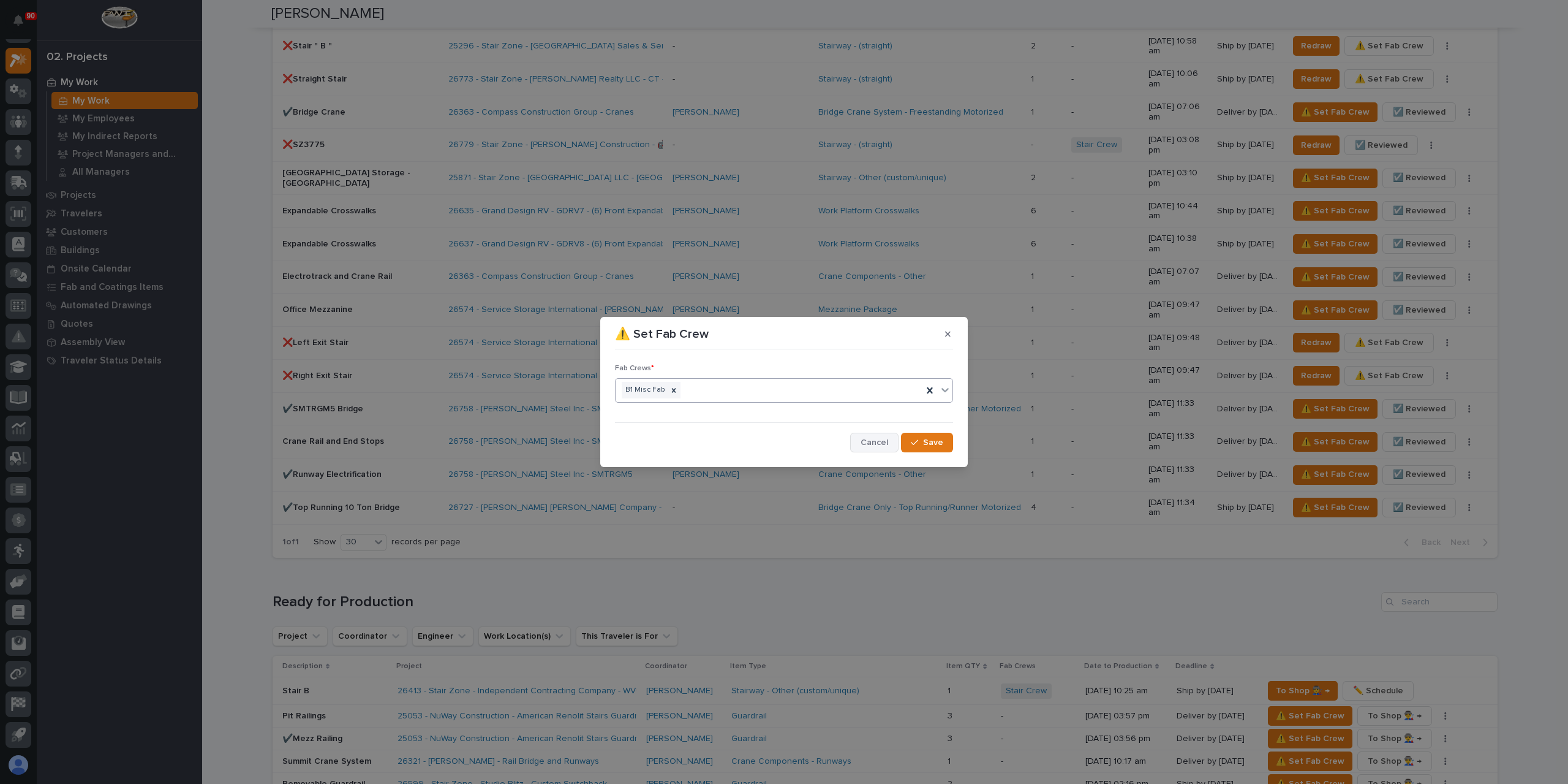
click at [860, 437] on button "Cancel" at bounding box center [874, 442] width 48 height 19
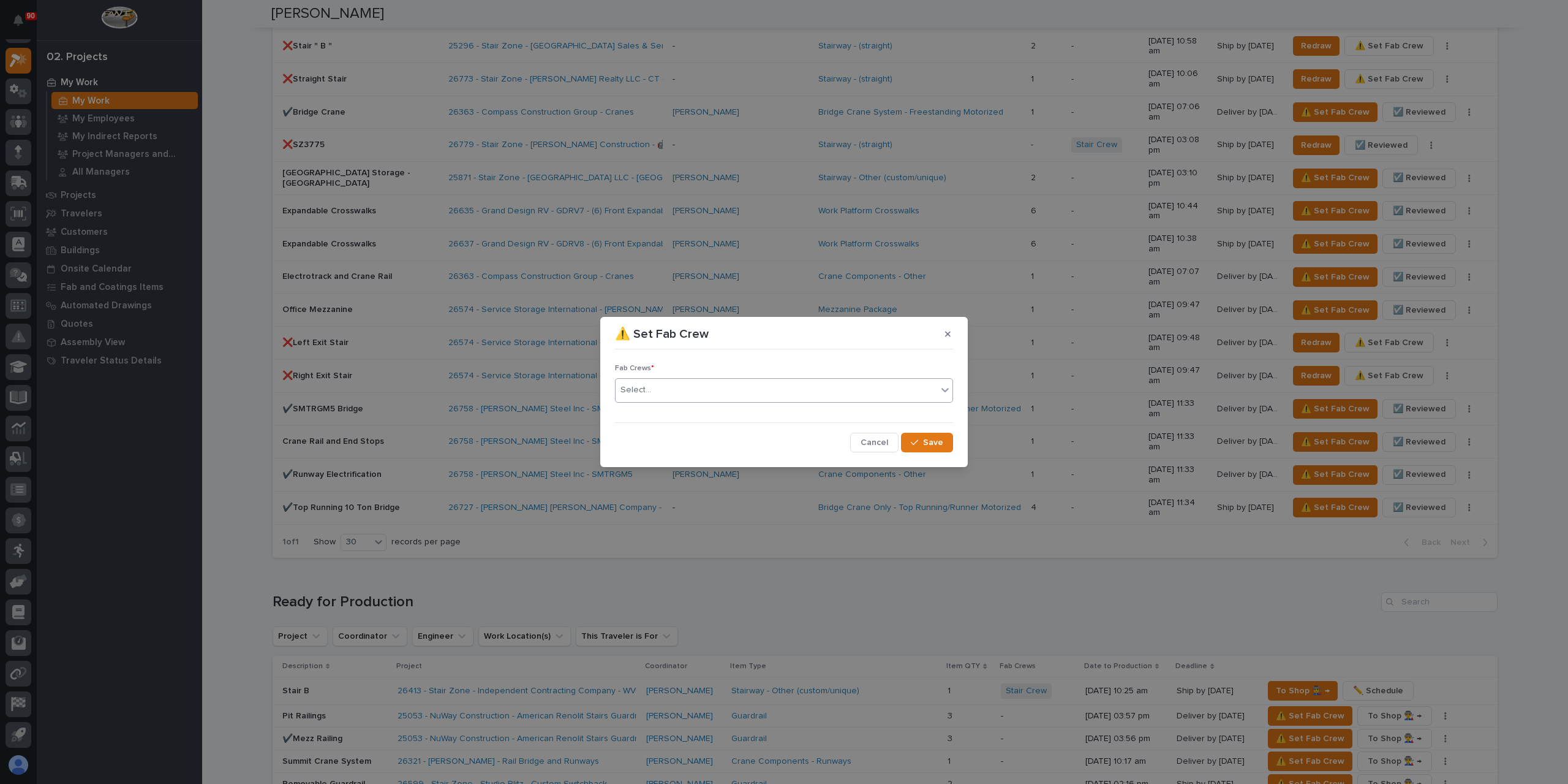
click at [745, 399] on div "Select..." at bounding box center [776, 390] width 322 height 20
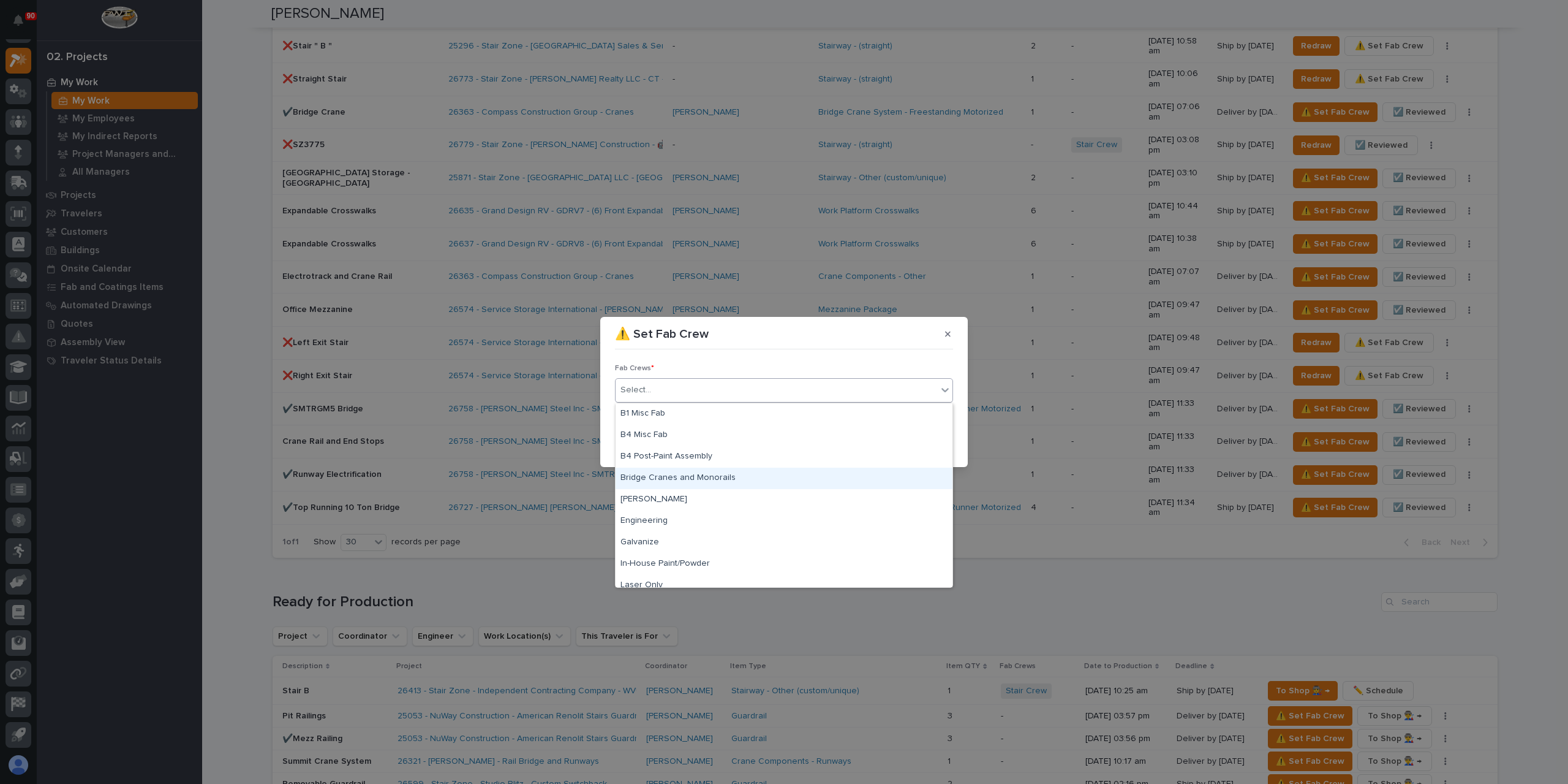
click at [710, 475] on div "Bridge Cranes and Monorails" at bounding box center [784, 479] width 337 height 22
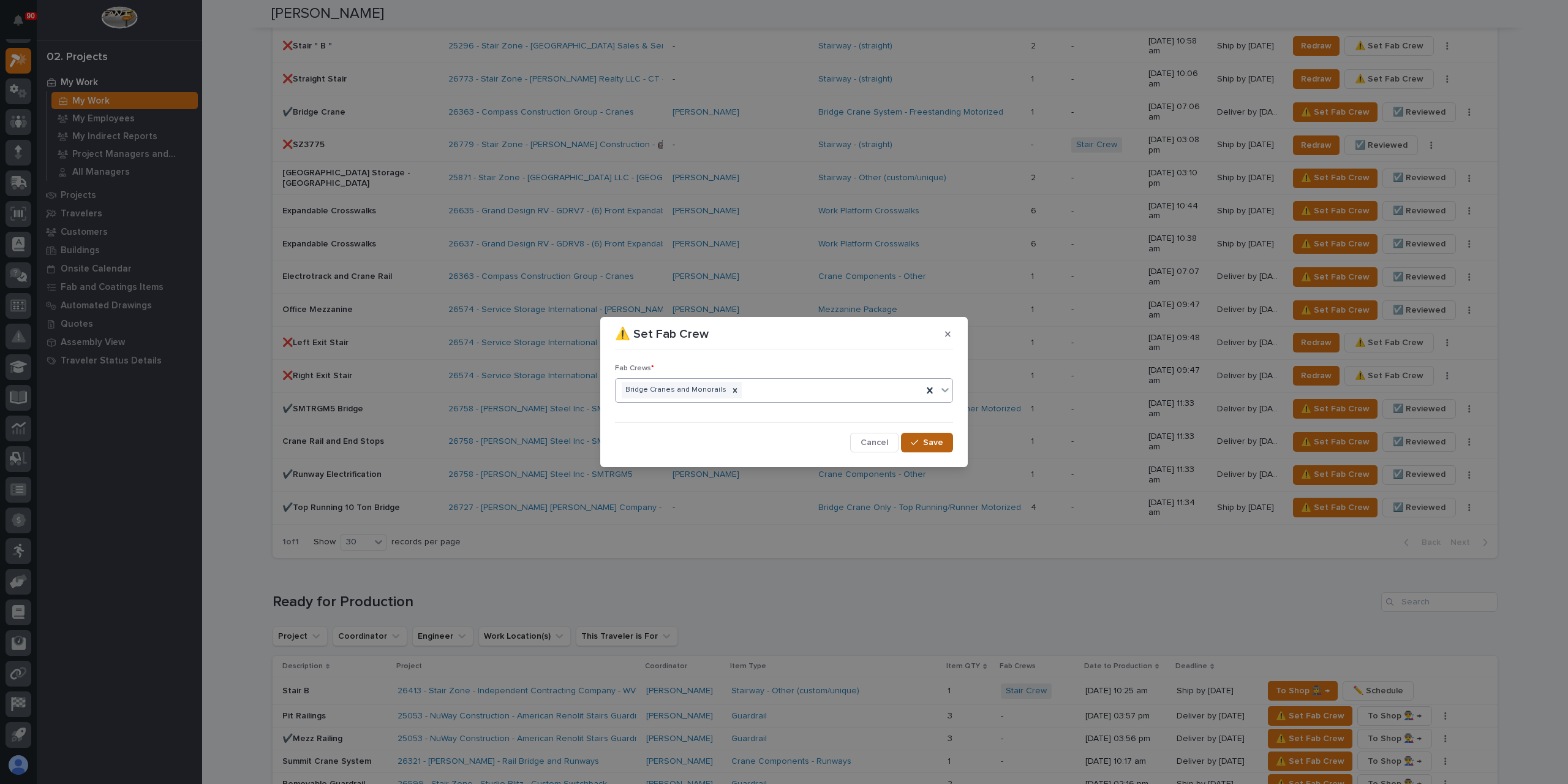
click at [950, 440] on button "Save" at bounding box center [927, 442] width 52 height 19
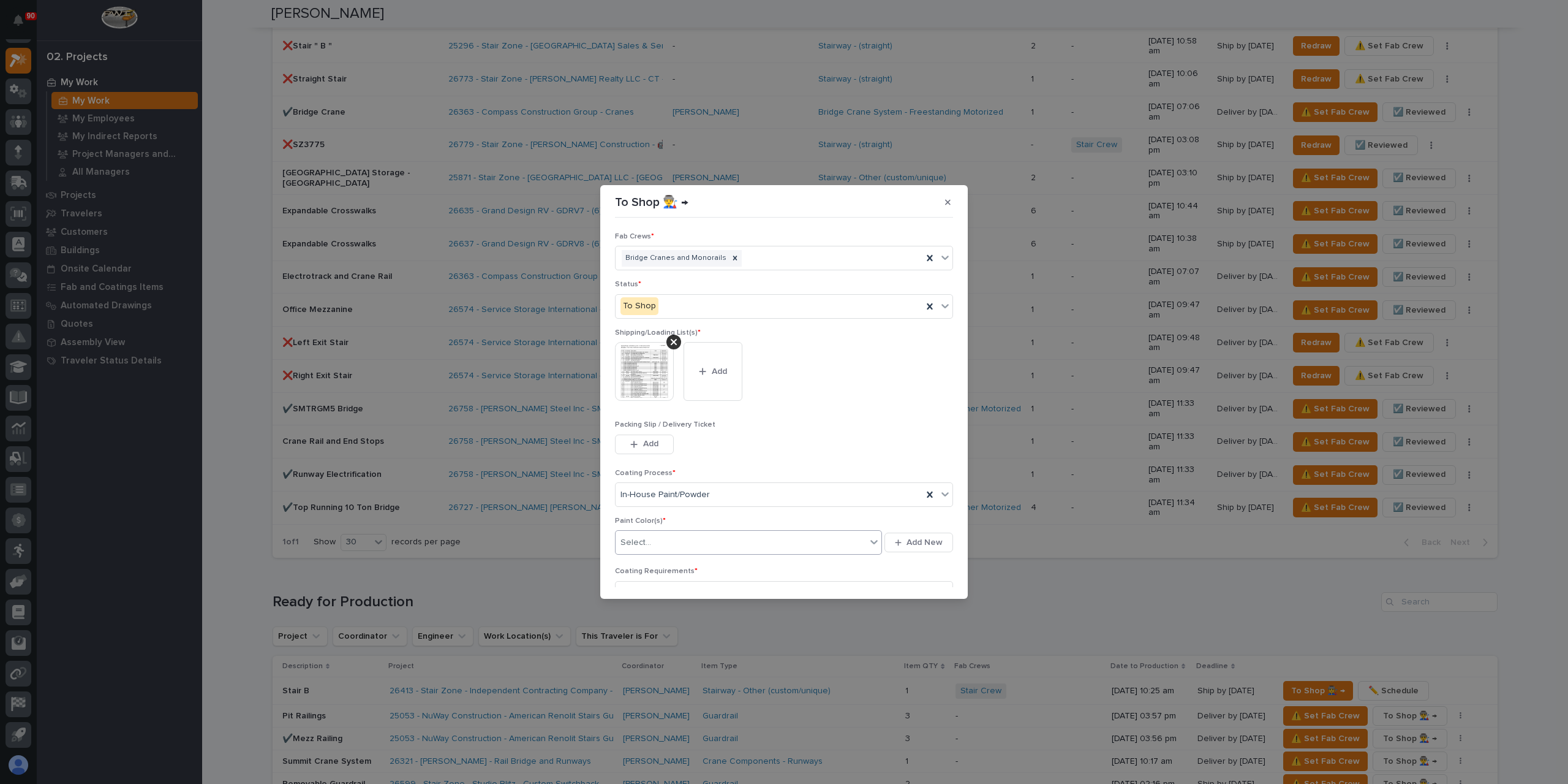
click at [675, 534] on div "Select..." at bounding box center [741, 542] width 251 height 20
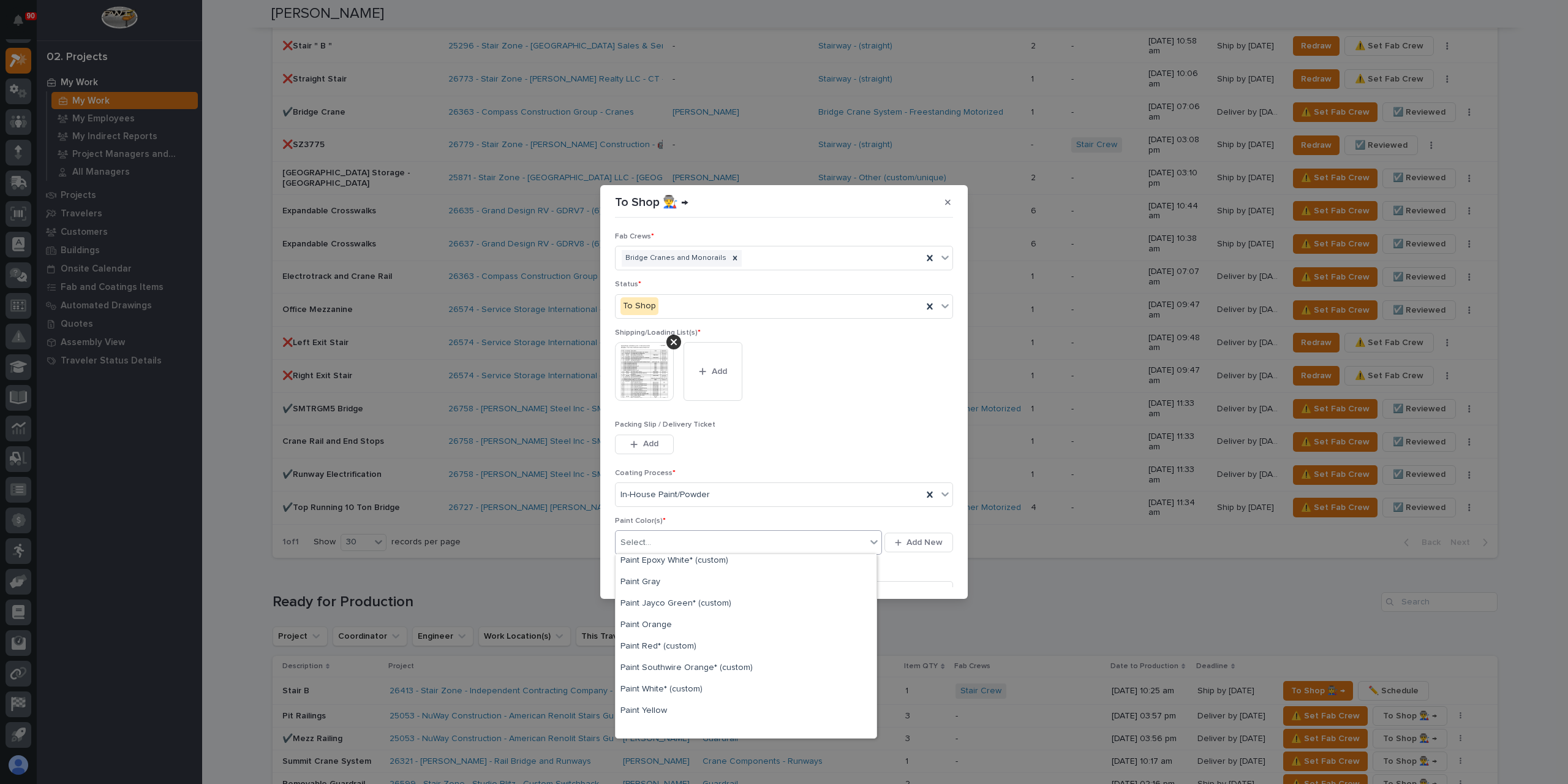
scroll to position [245, 0]
click at [664, 683] on div "Paint Yellow" at bounding box center [745, 684] width 261 height 22
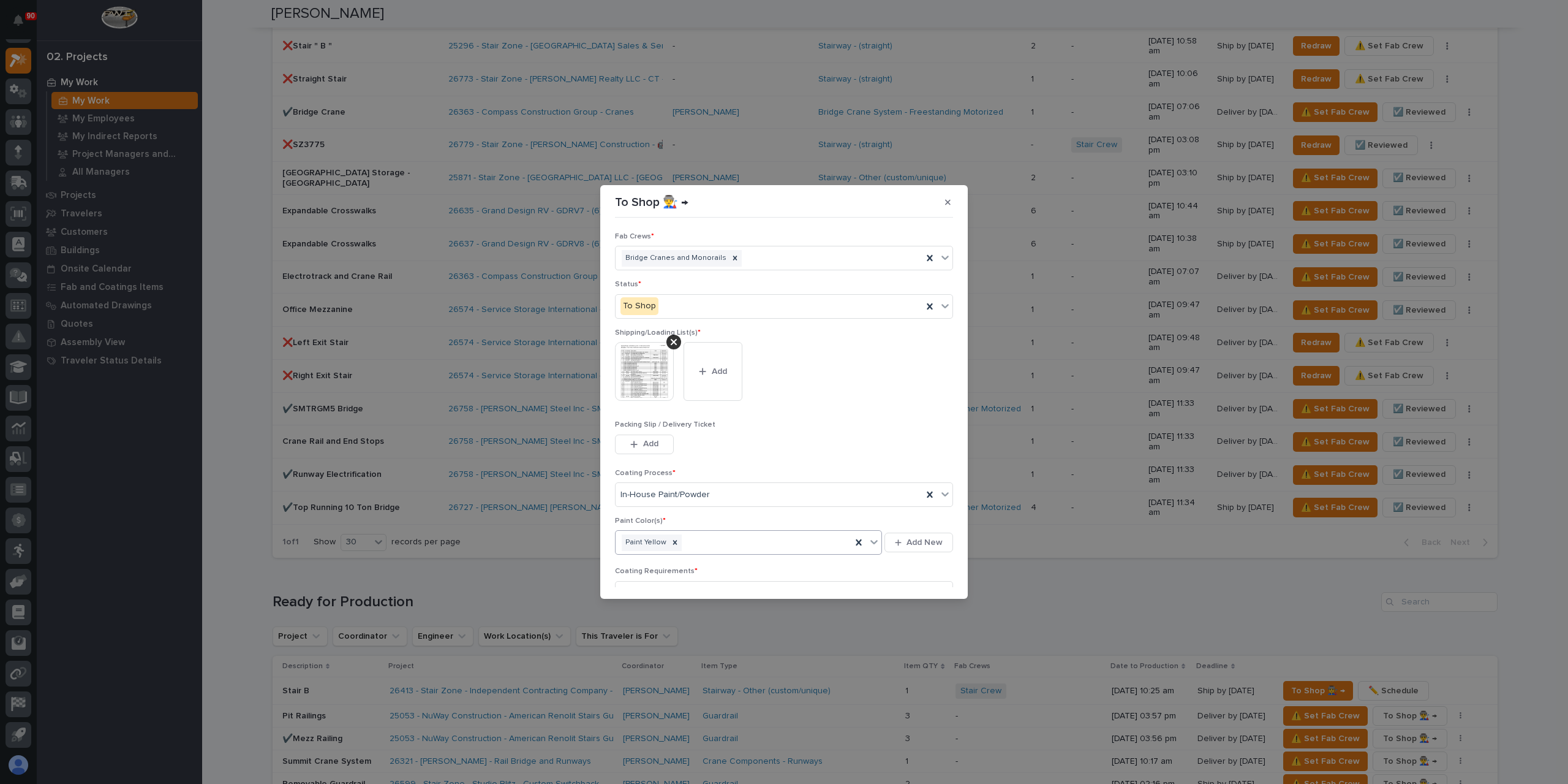
click at [729, 543] on div "Paint Yellow" at bounding box center [733, 542] width 236 height 22
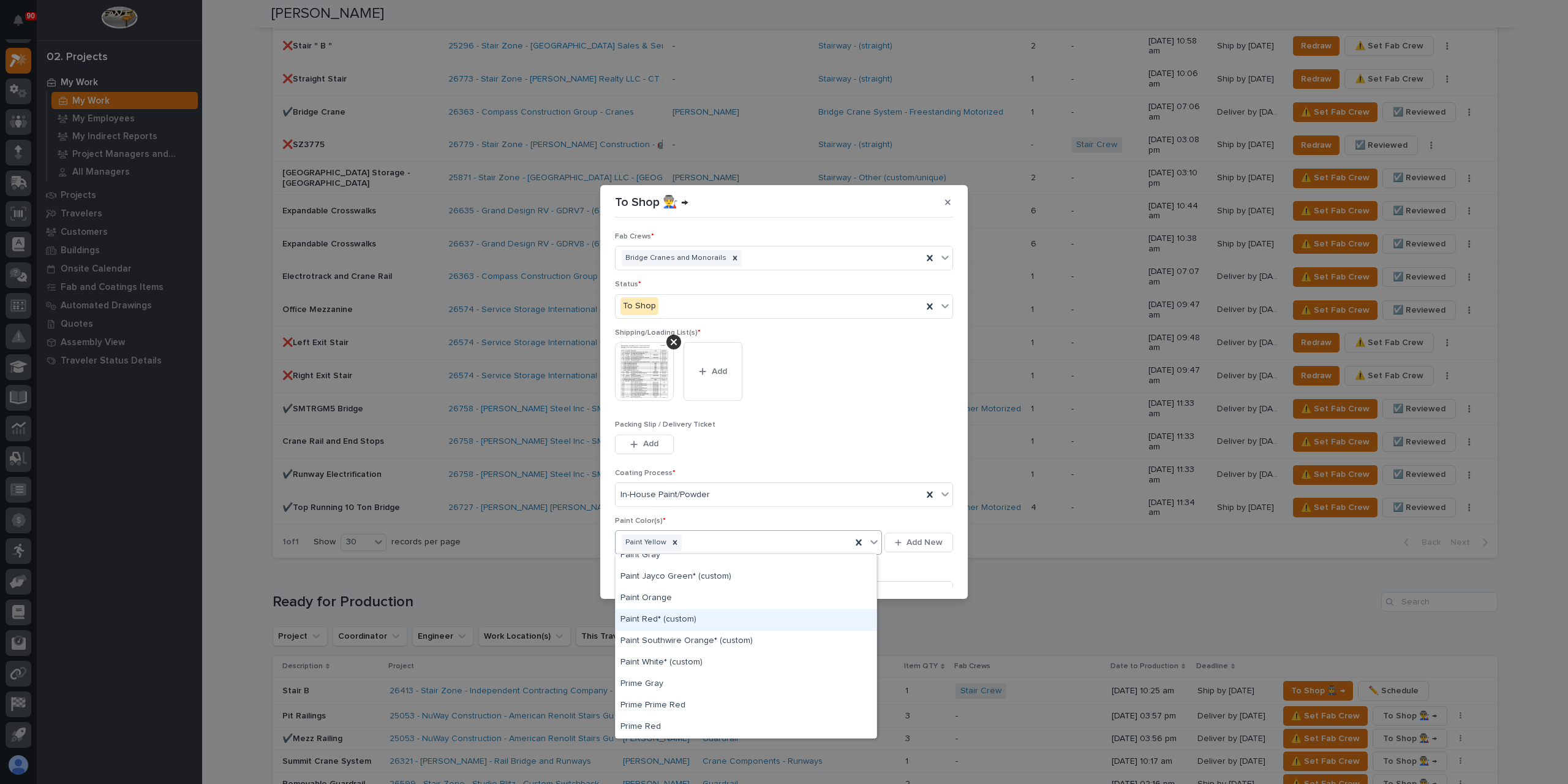
scroll to position [184, 0]
click at [675, 614] on div "Paint Gray" at bounding box center [745, 617] width 261 height 22
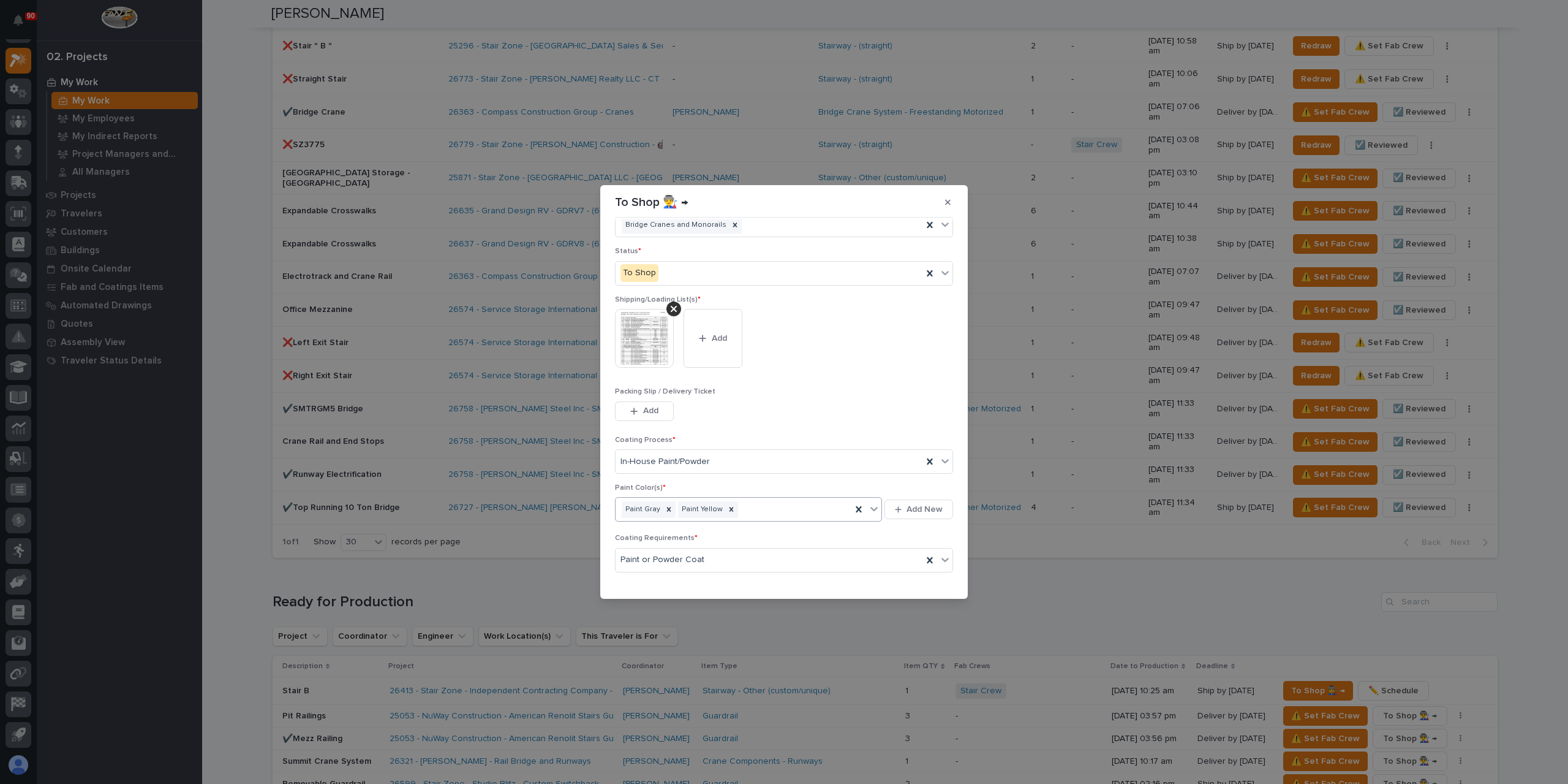
scroll to position [62, 0]
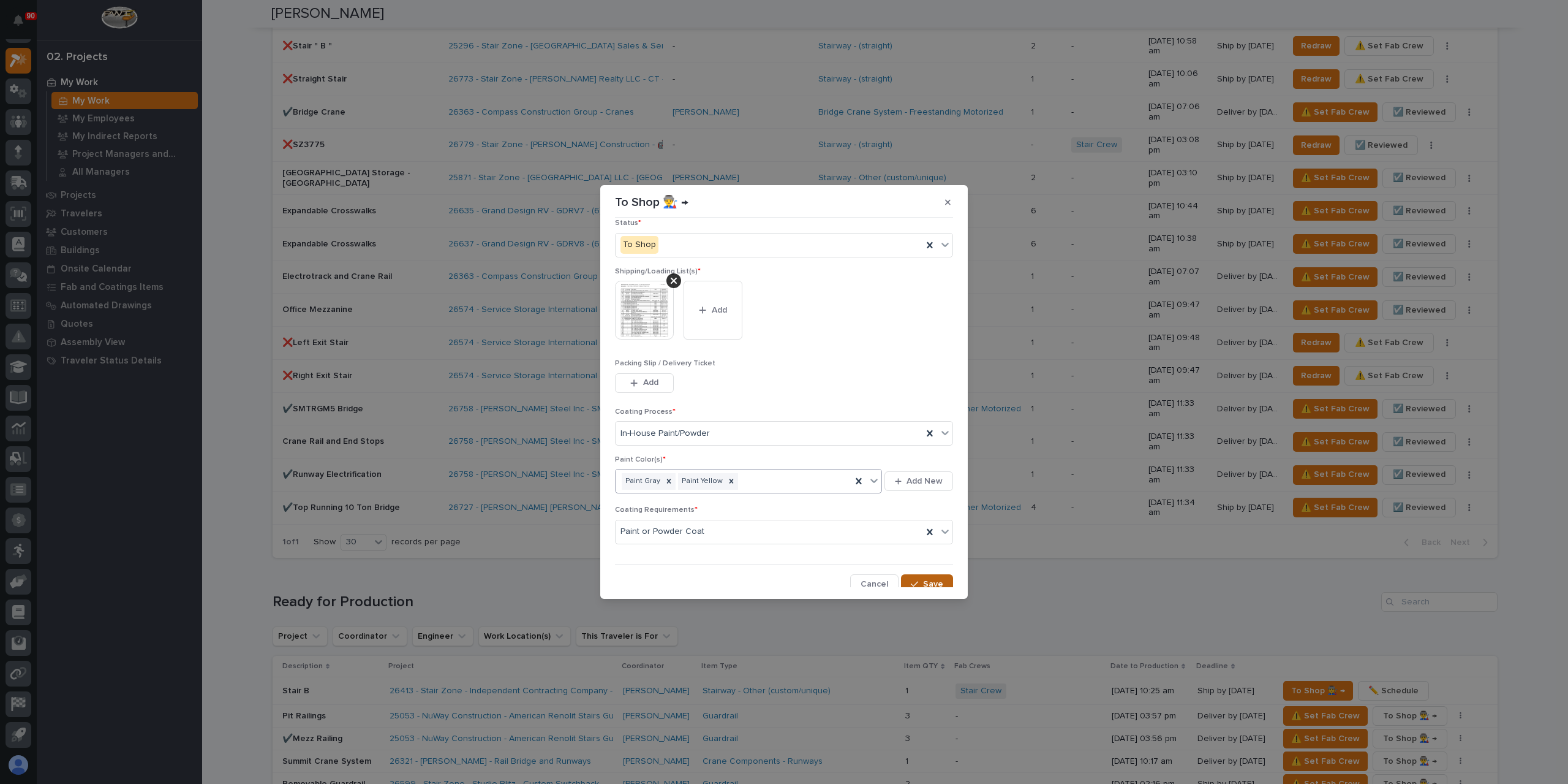
click at [911, 581] on icon "button" at bounding box center [914, 584] width 7 height 9
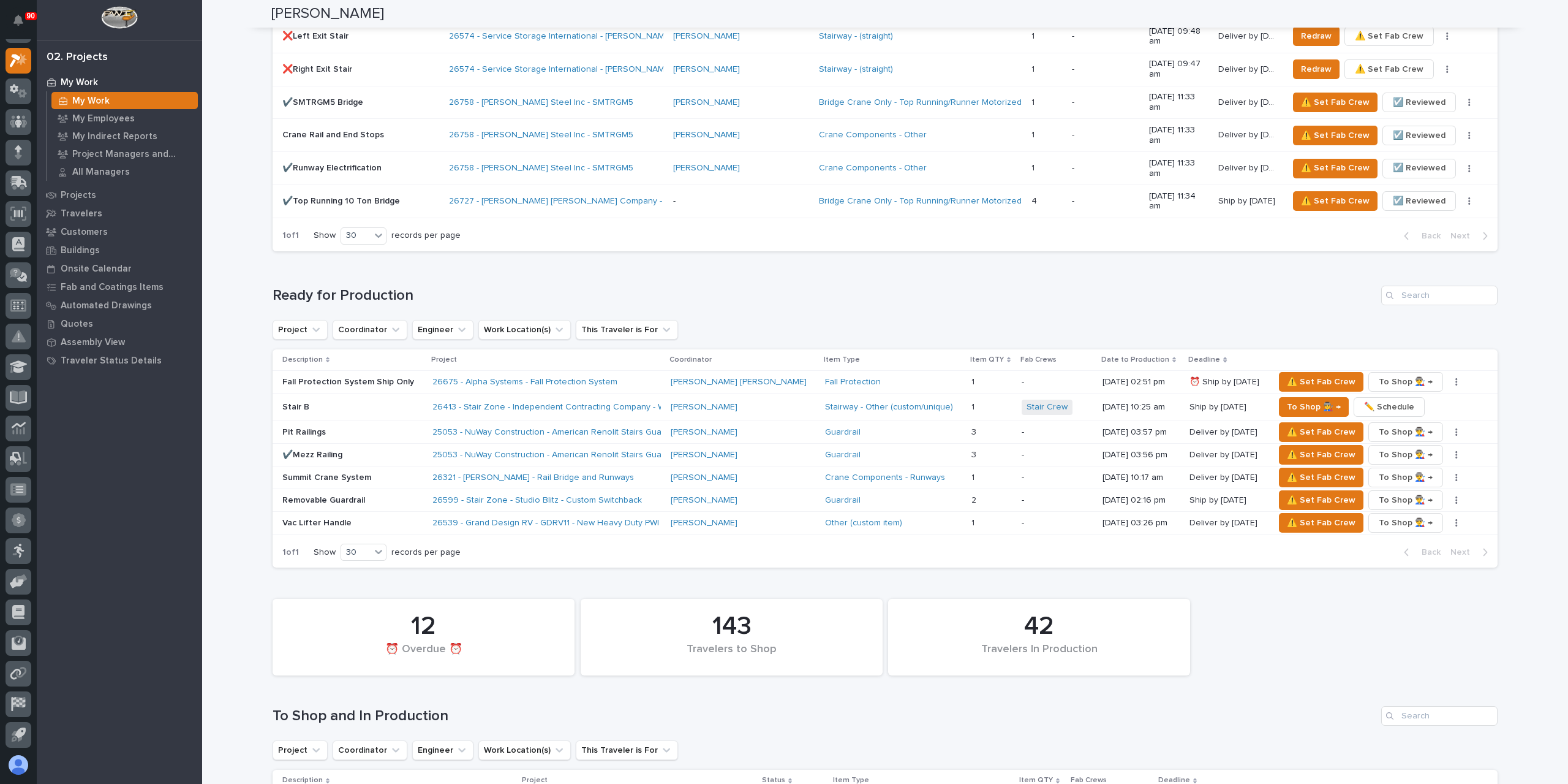
scroll to position [2217, 0]
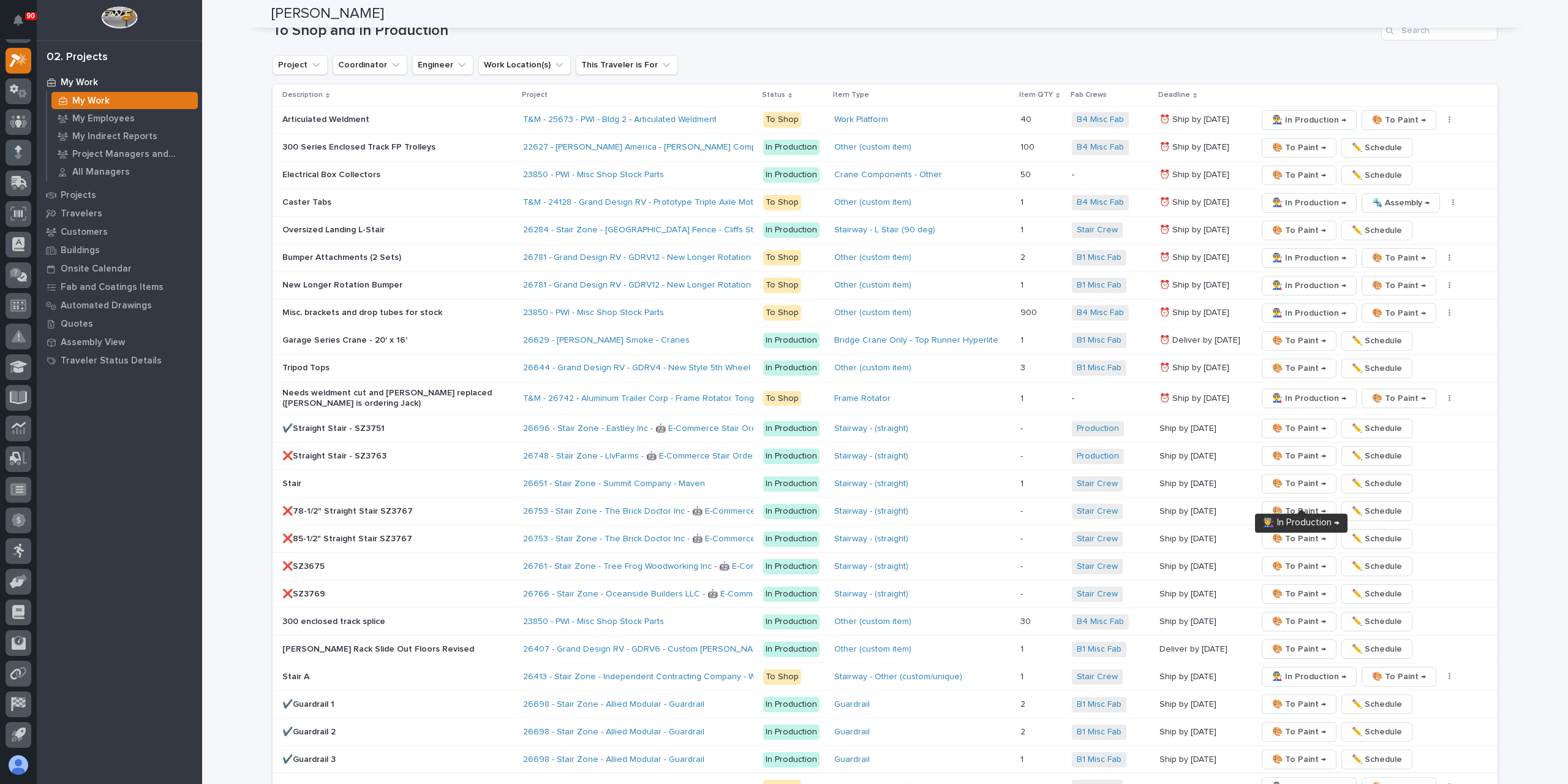
click at [1275, 779] on span "👨‍🏭 In Production →" at bounding box center [1309, 786] width 74 height 15
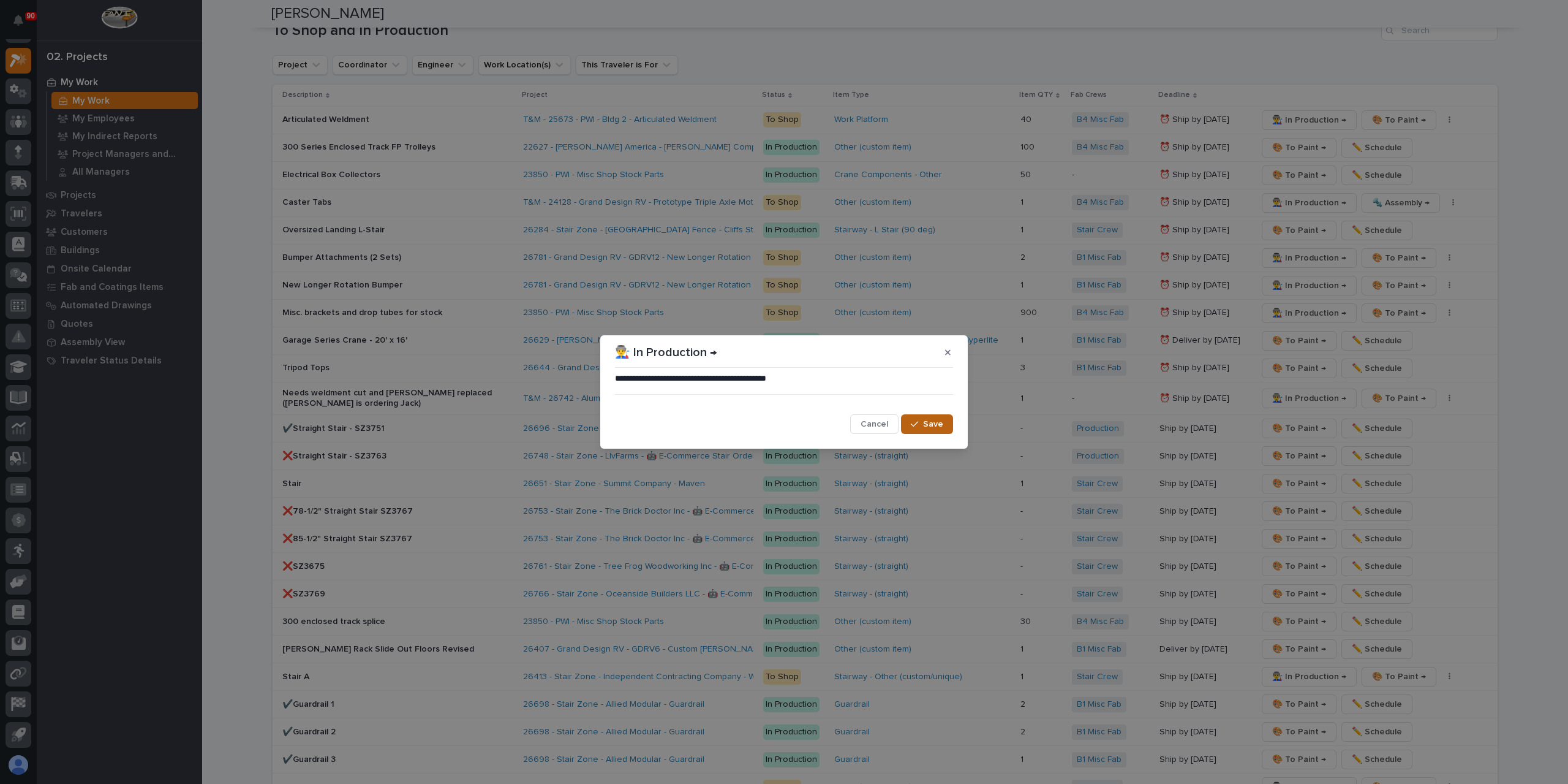
click at [950, 423] on button "Save" at bounding box center [927, 423] width 52 height 19
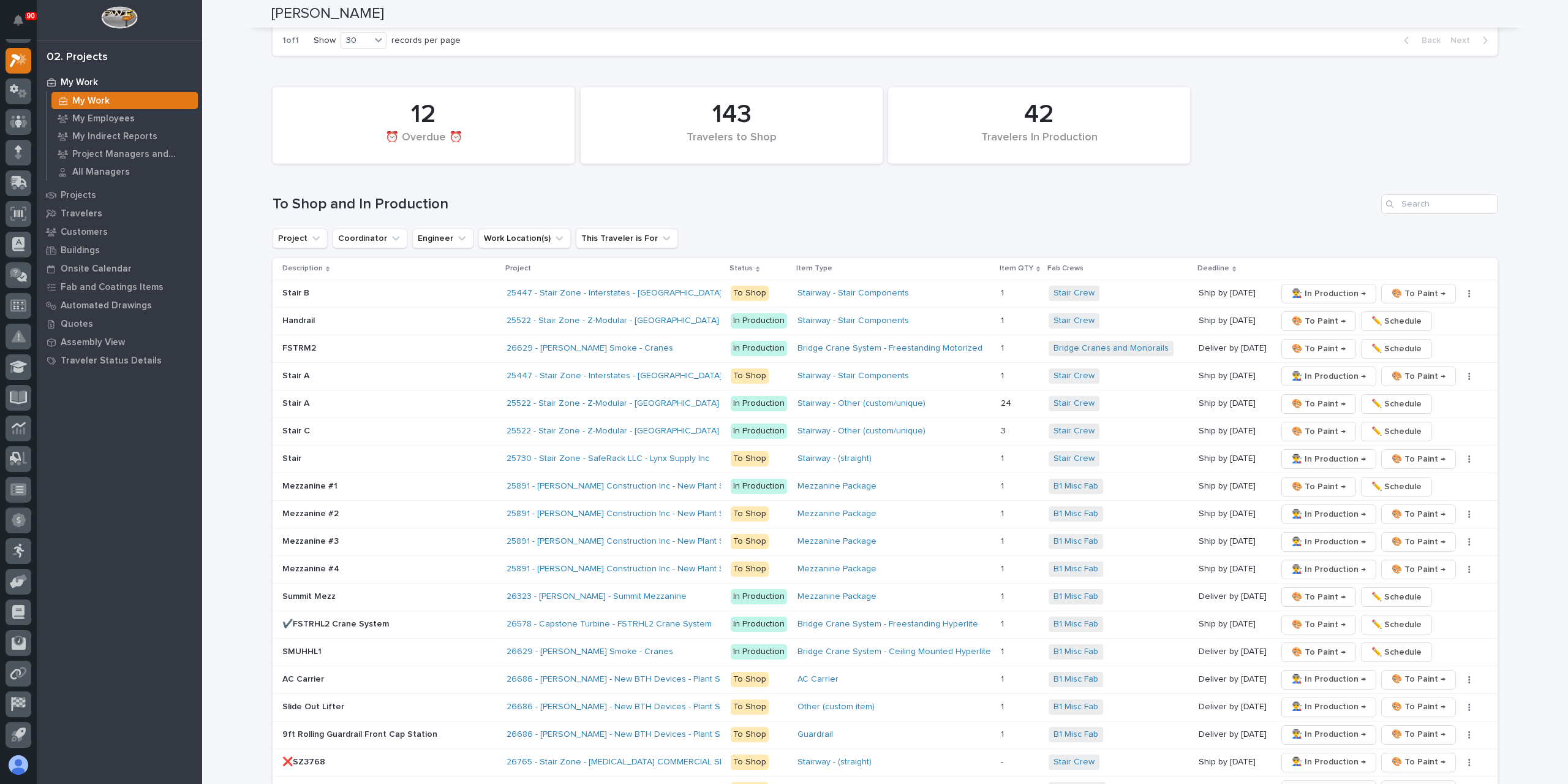
scroll to position [2094, 0]
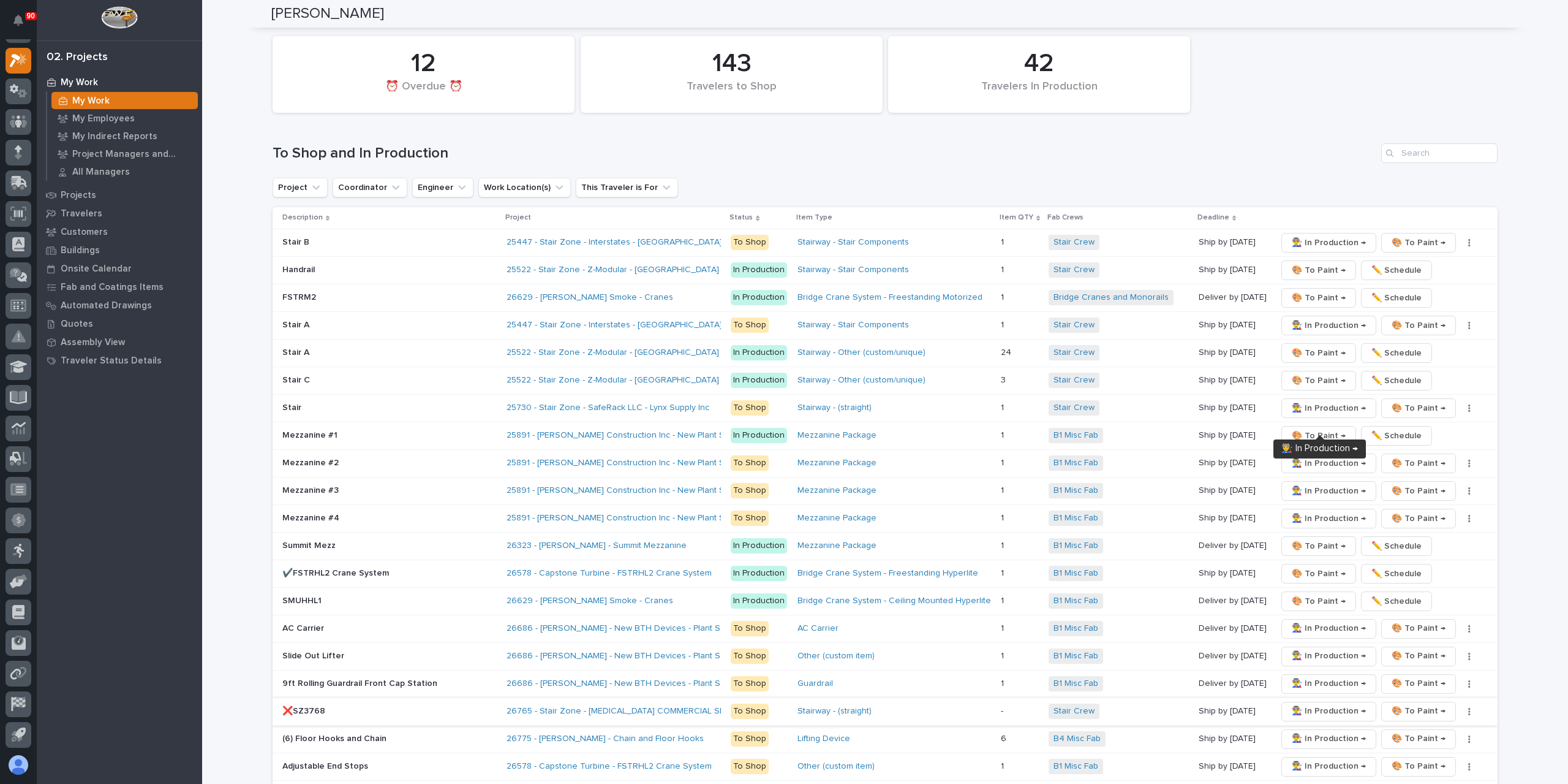
click at [1312, 704] on span "👨‍🏭 In Production →" at bounding box center [1328, 711] width 74 height 15
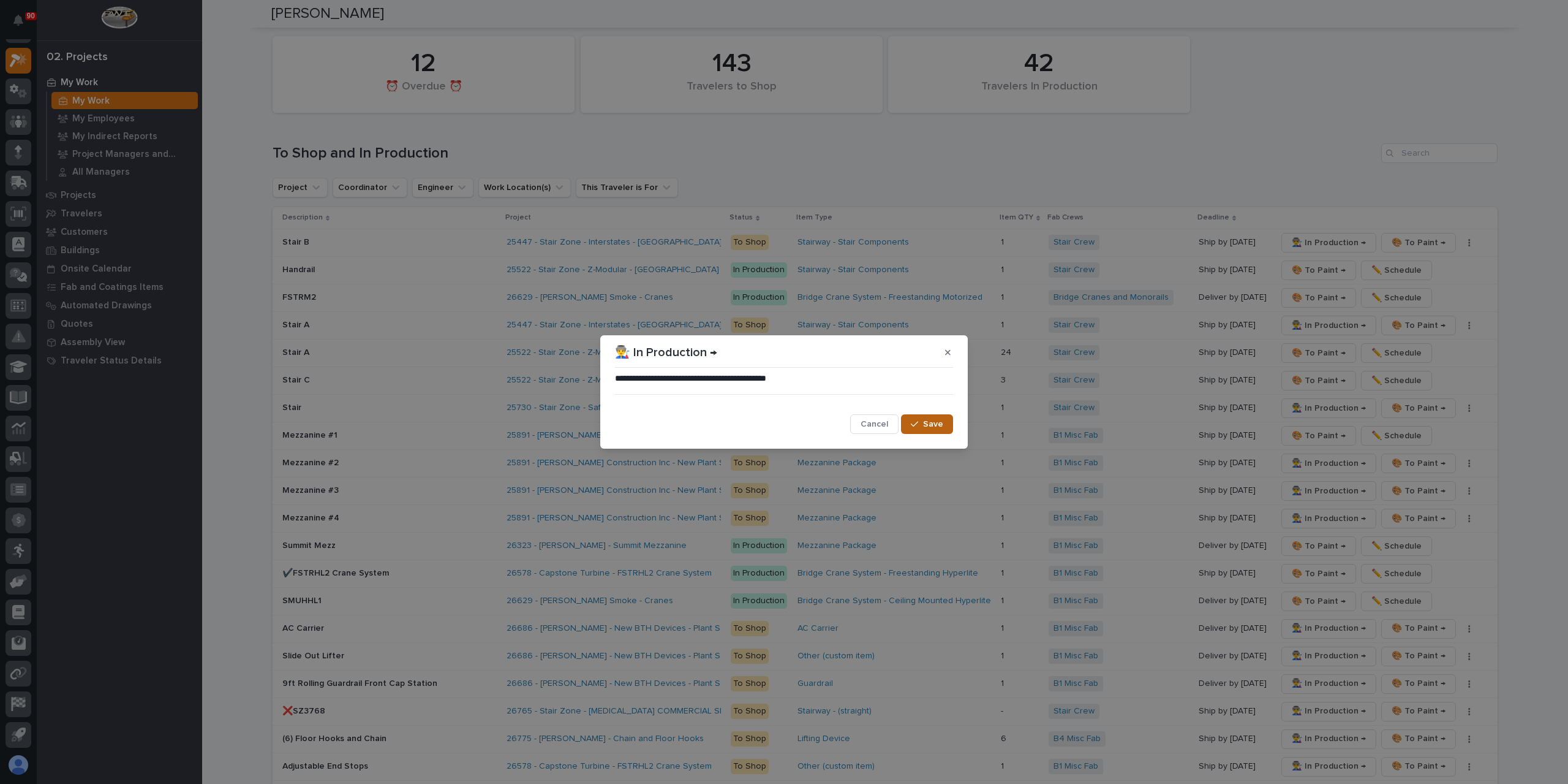
click at [922, 419] on button "Save" at bounding box center [927, 423] width 52 height 19
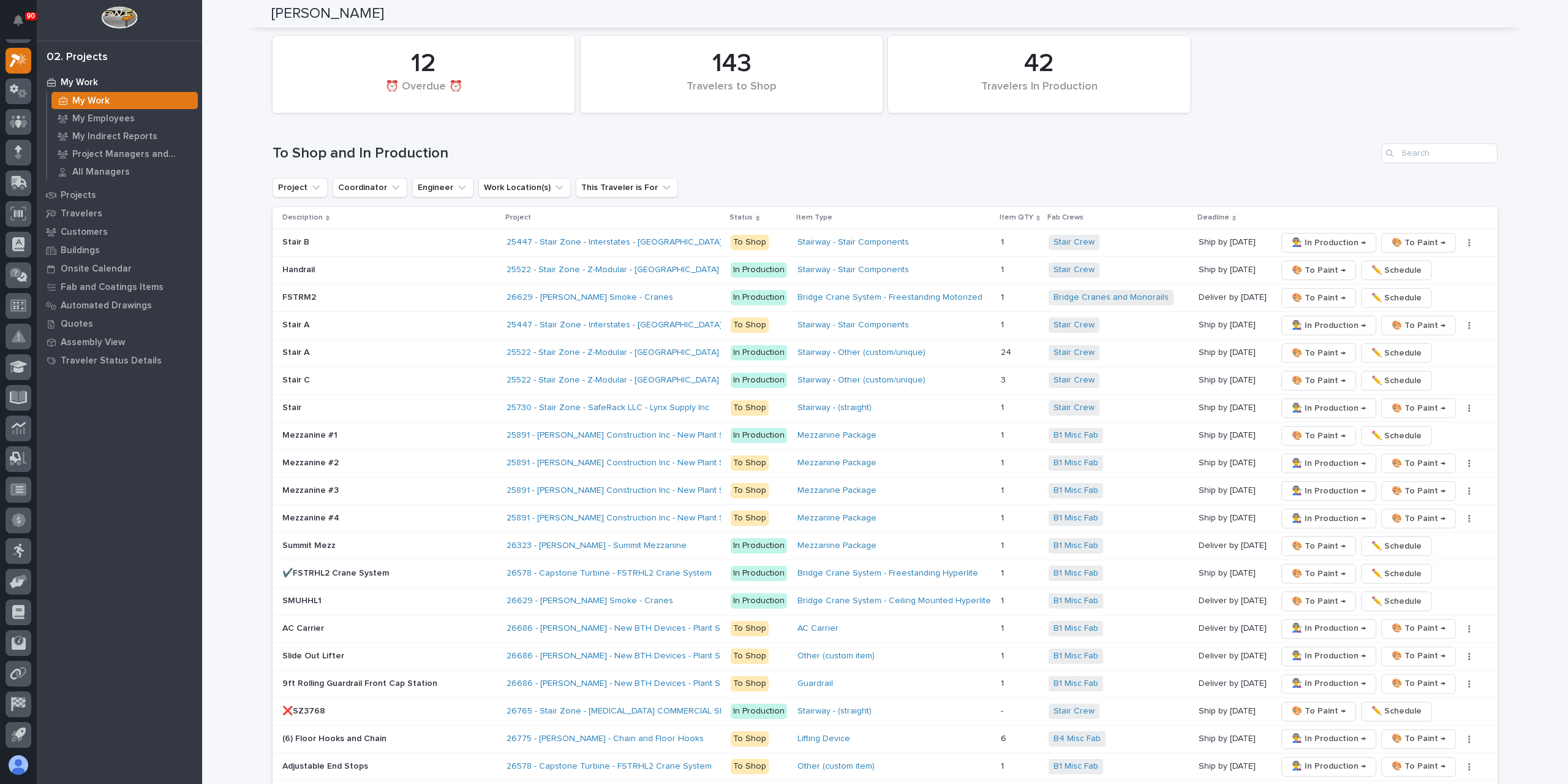
scroll to position [2400, 0]
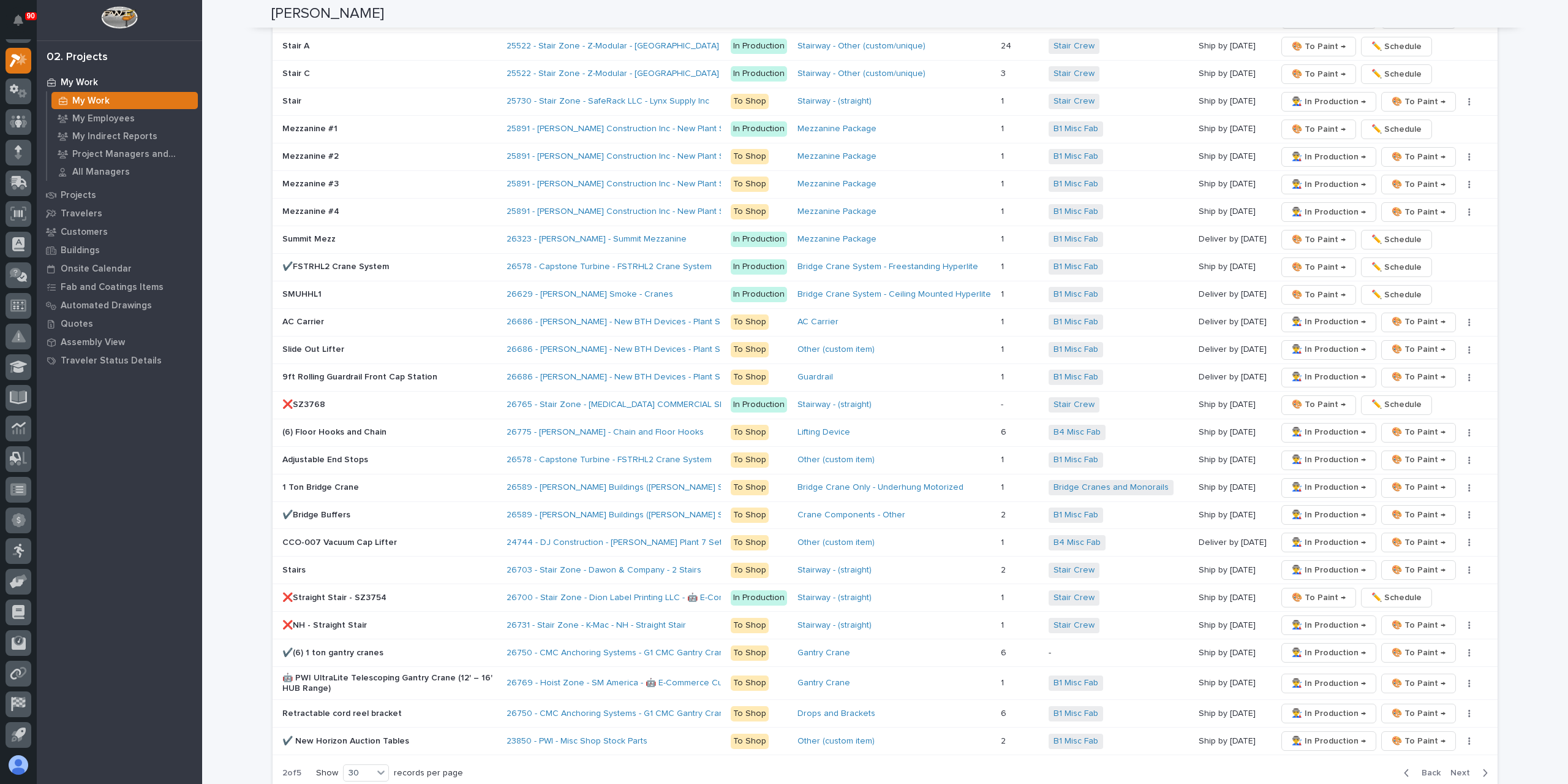
click at [1453, 767] on span "Next" at bounding box center [1464, 772] width 27 height 11
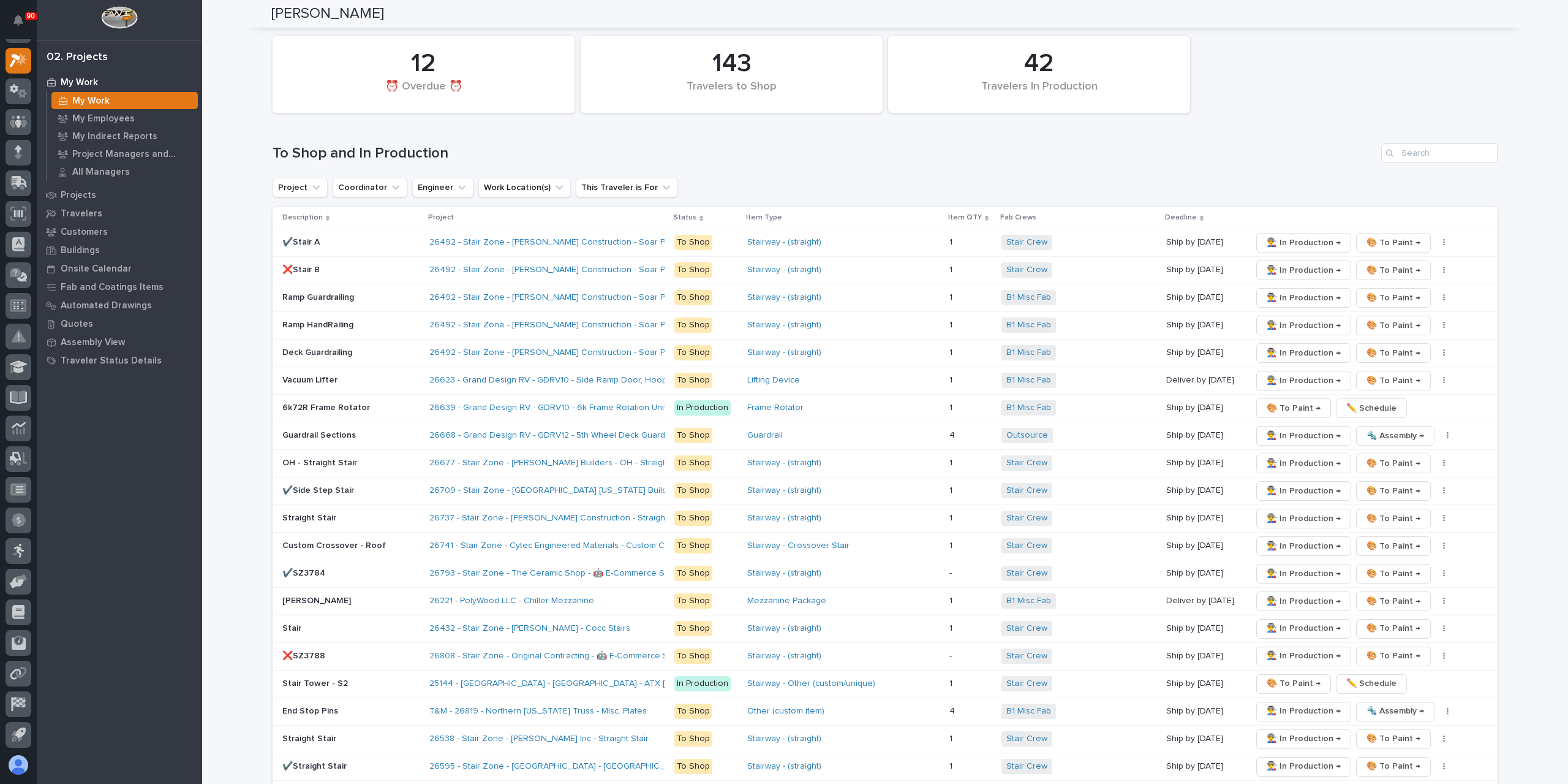
scroll to position [1972, 0]
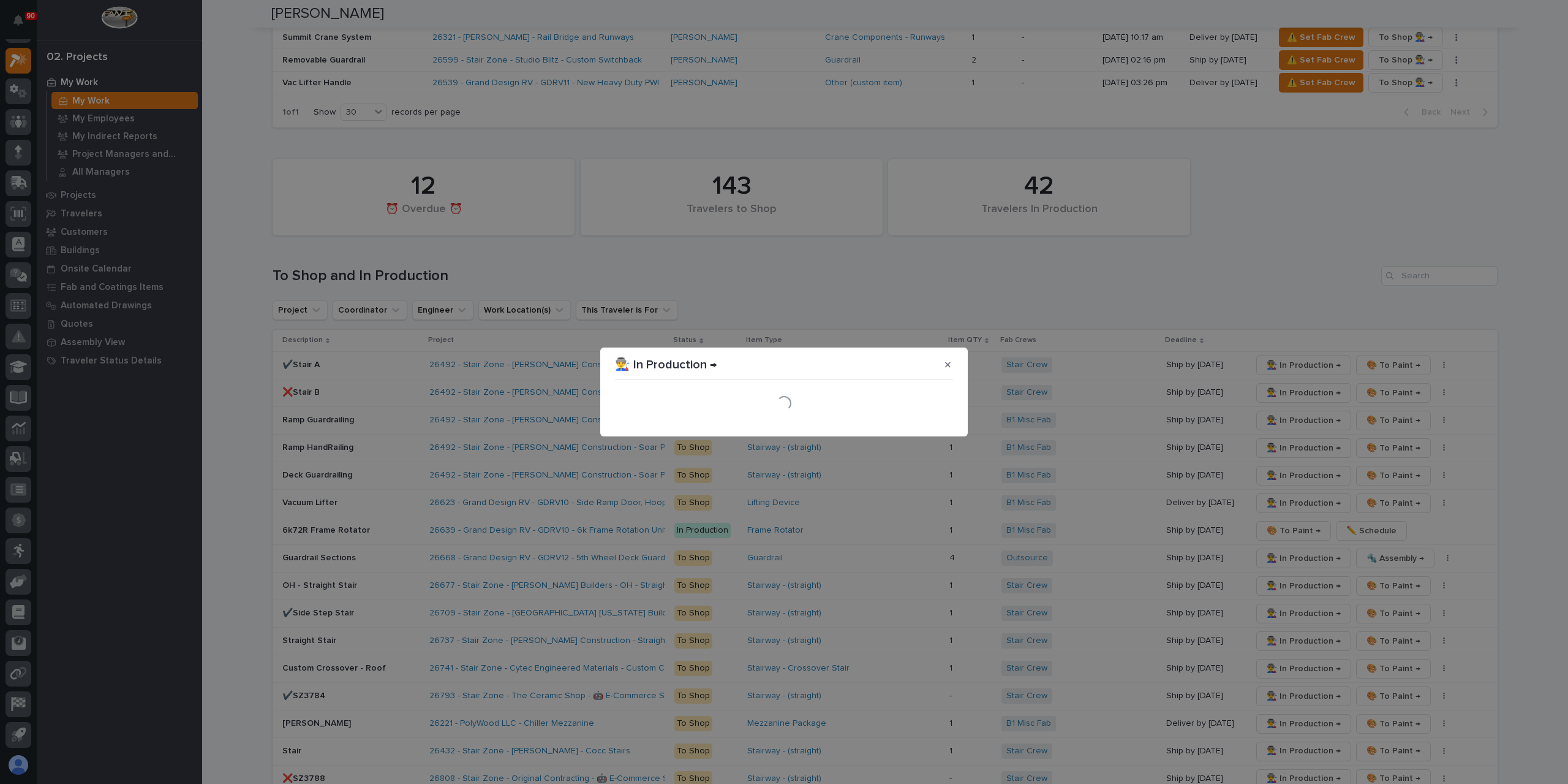
click at [942, 417] on div "Loading..." at bounding box center [784, 403] width 338 height 37
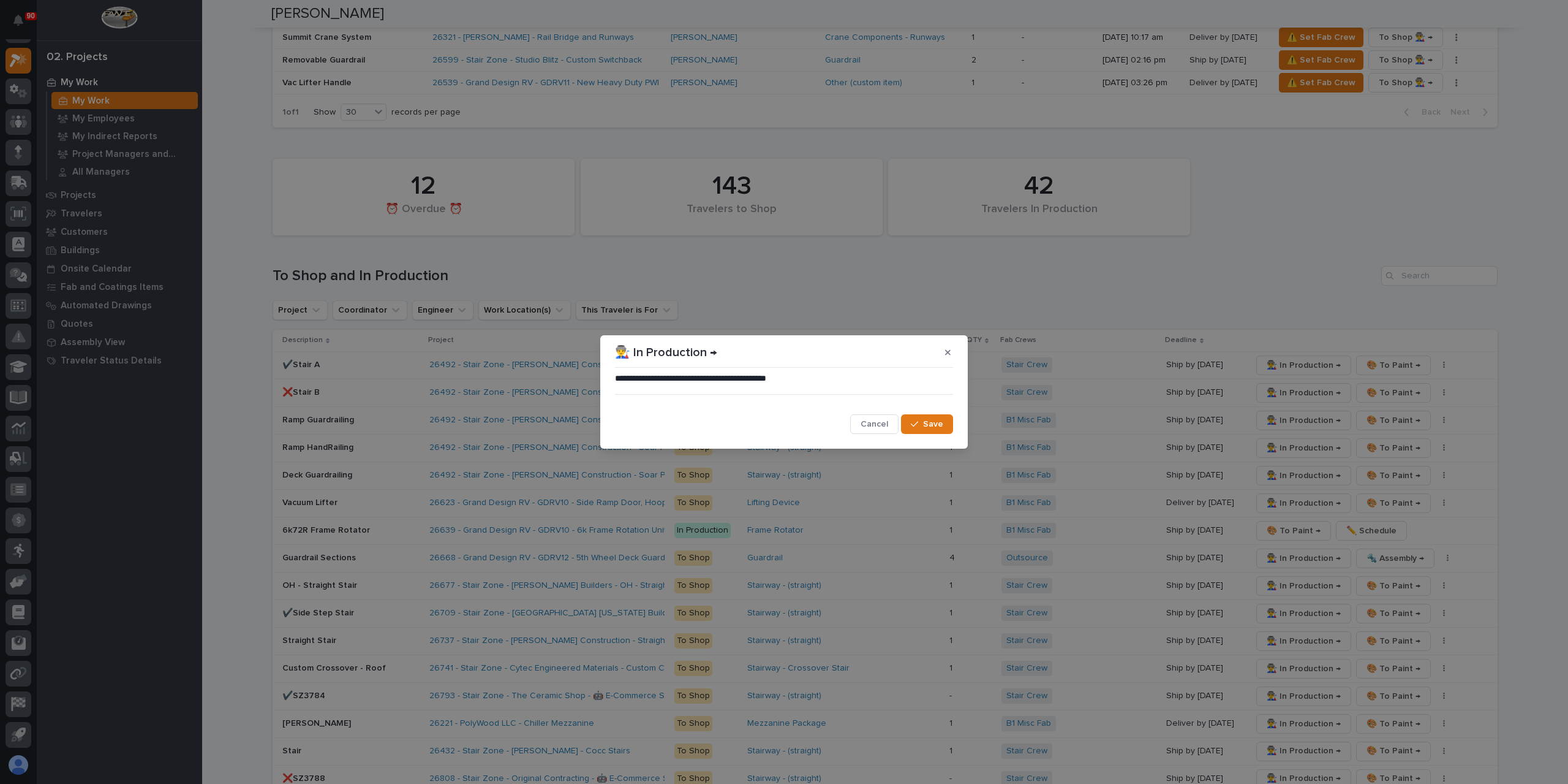
click at [942, 417] on button "Save" at bounding box center [927, 423] width 52 height 19
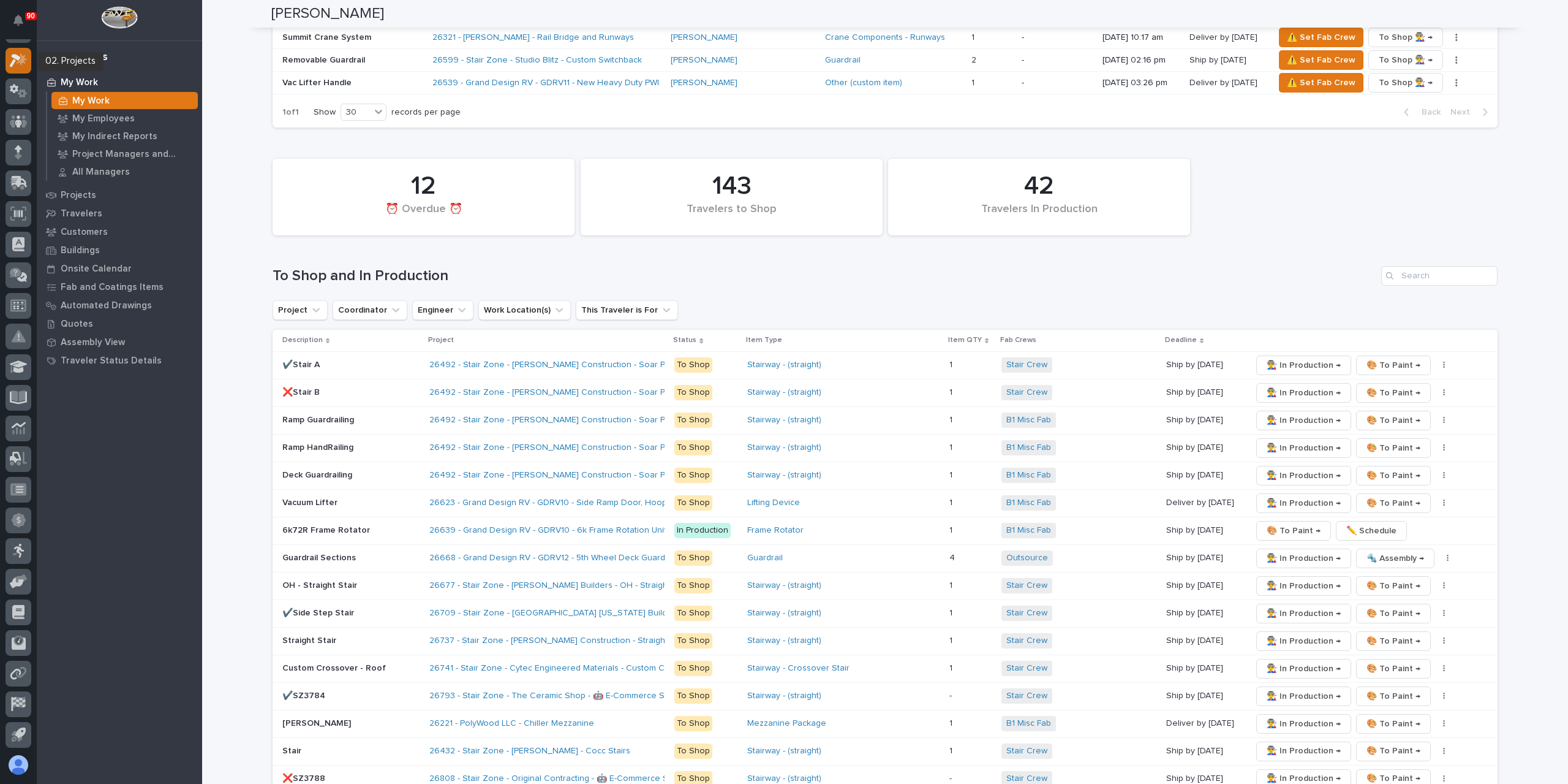
click at [12, 62] on icon at bounding box center [16, 60] width 11 height 13
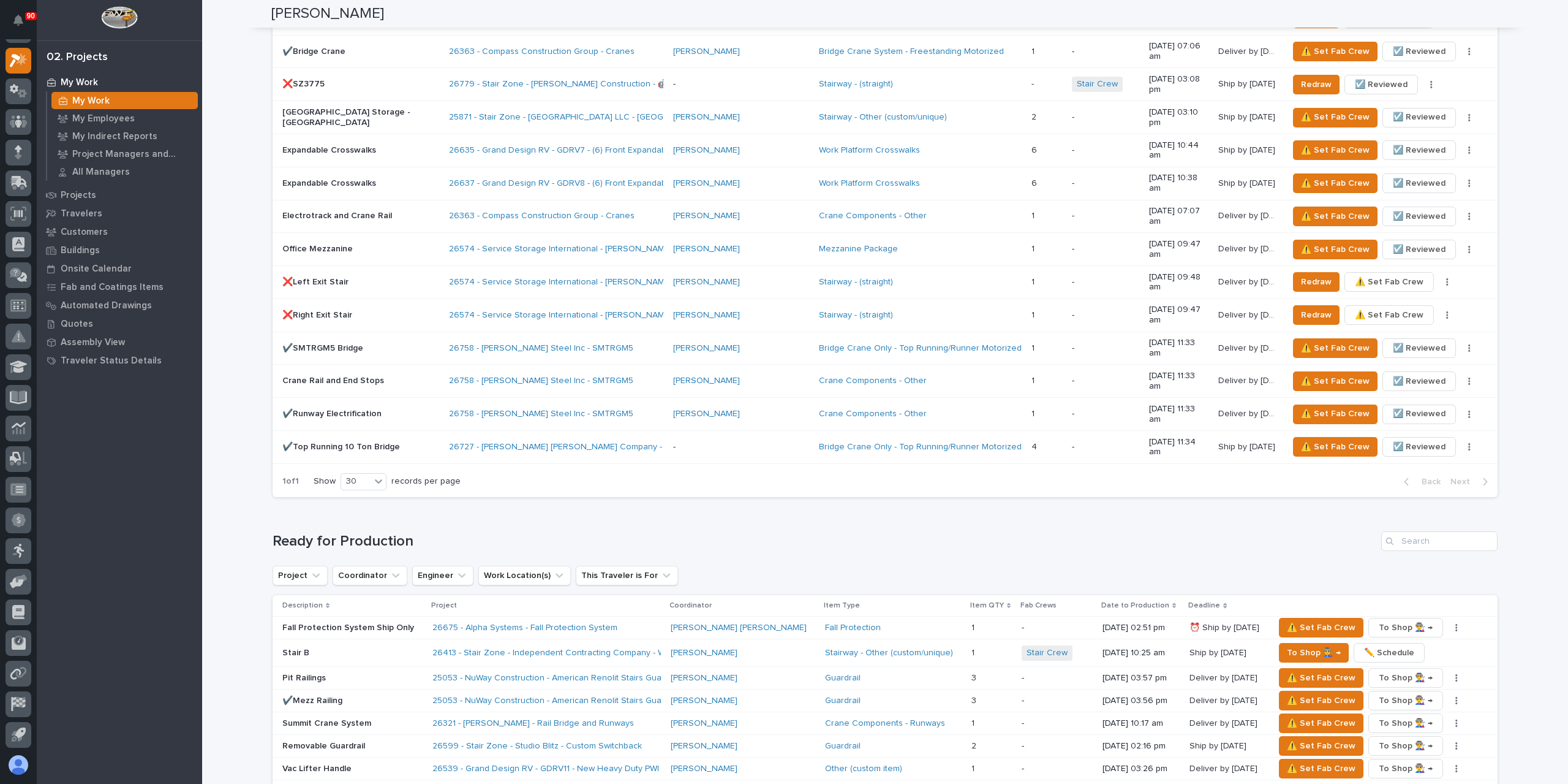
scroll to position [1348, 0]
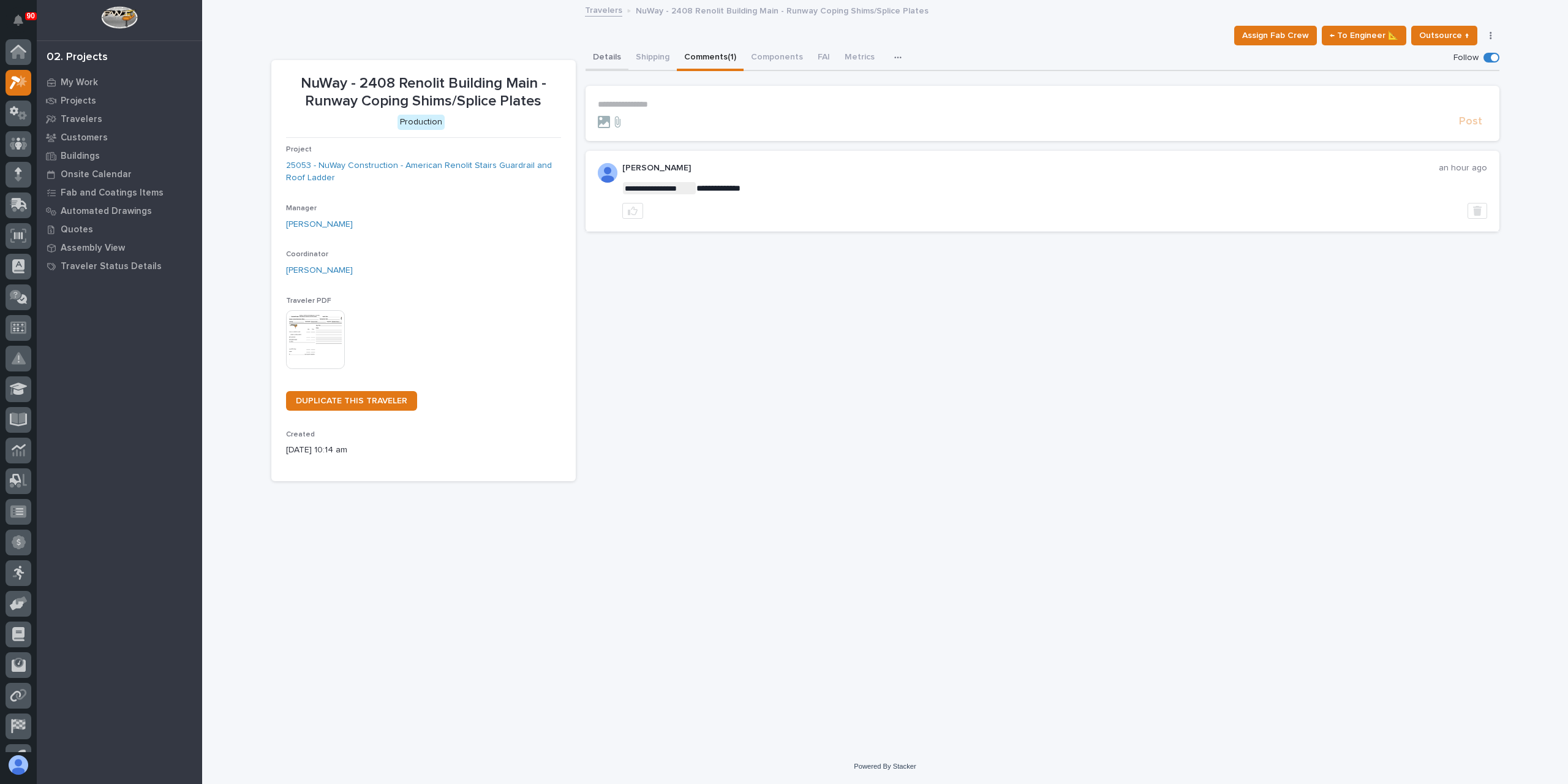
click at [604, 63] on button "Details" at bounding box center [607, 58] width 43 height 26
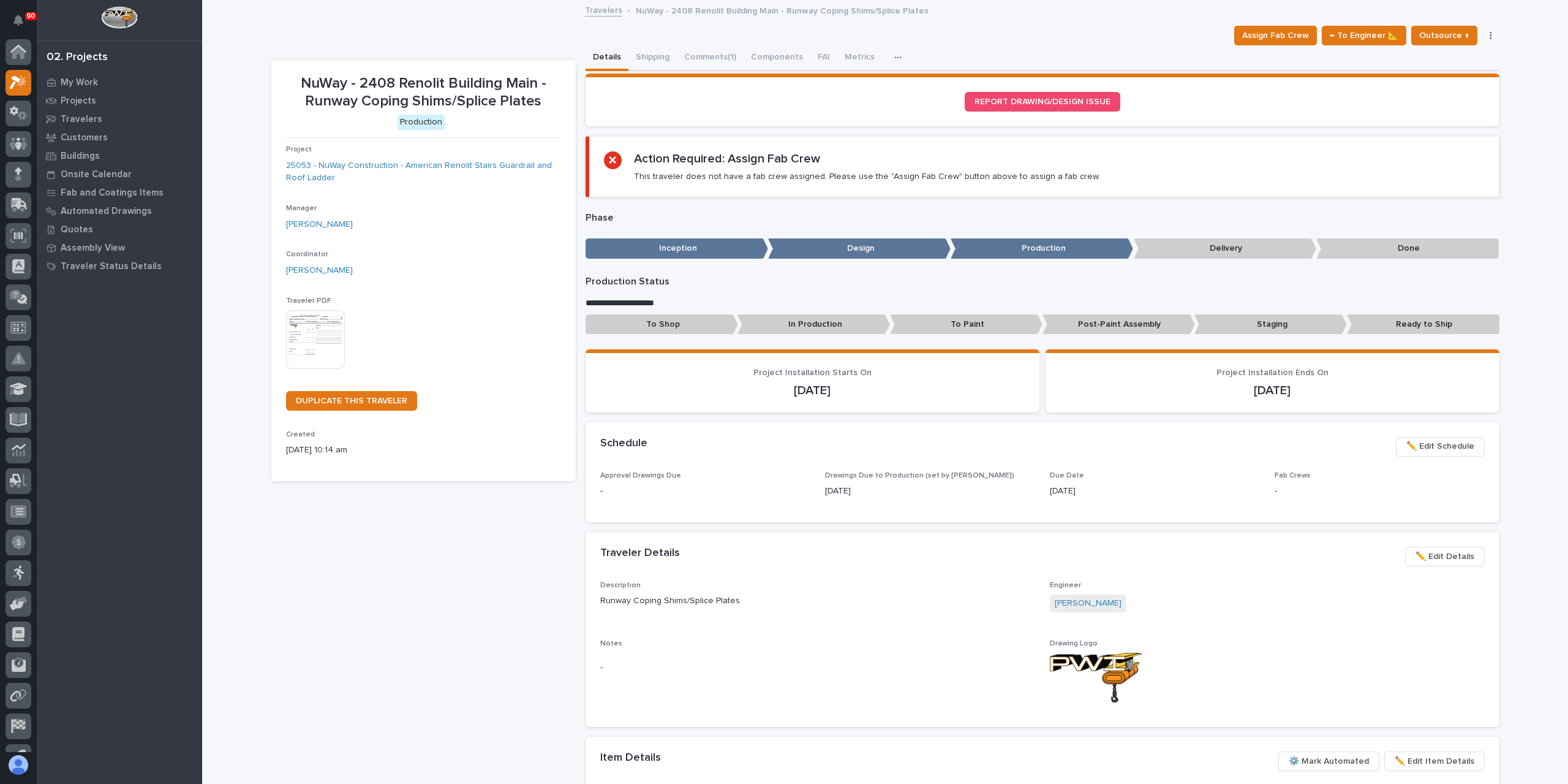
scroll to position [22, 0]
click at [1382, 327] on p "Ready to Ship" at bounding box center [1423, 324] width 153 height 20
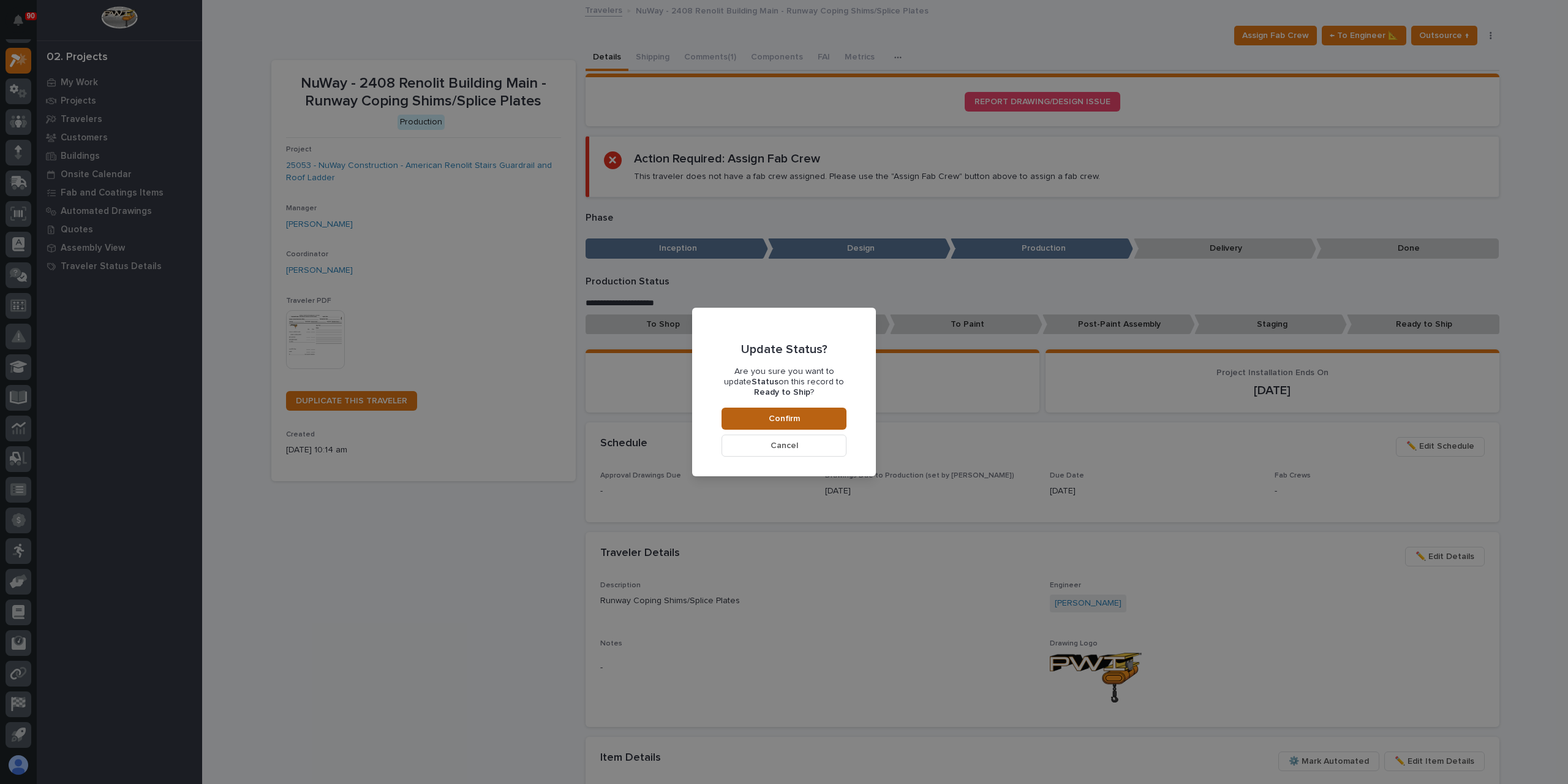
click at [812, 415] on button "Confirm" at bounding box center [784, 418] width 125 height 22
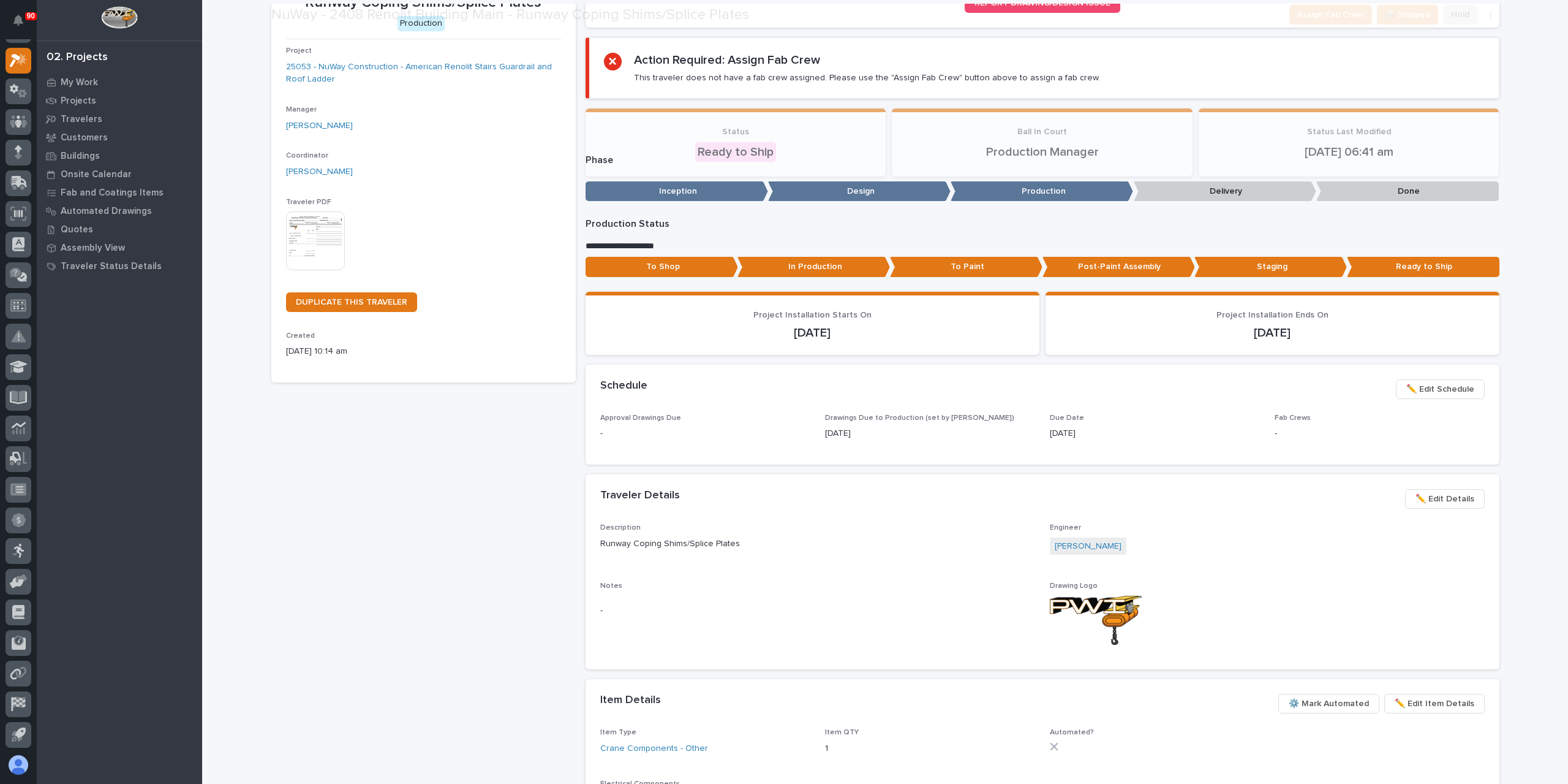
scroll to position [106, 0]
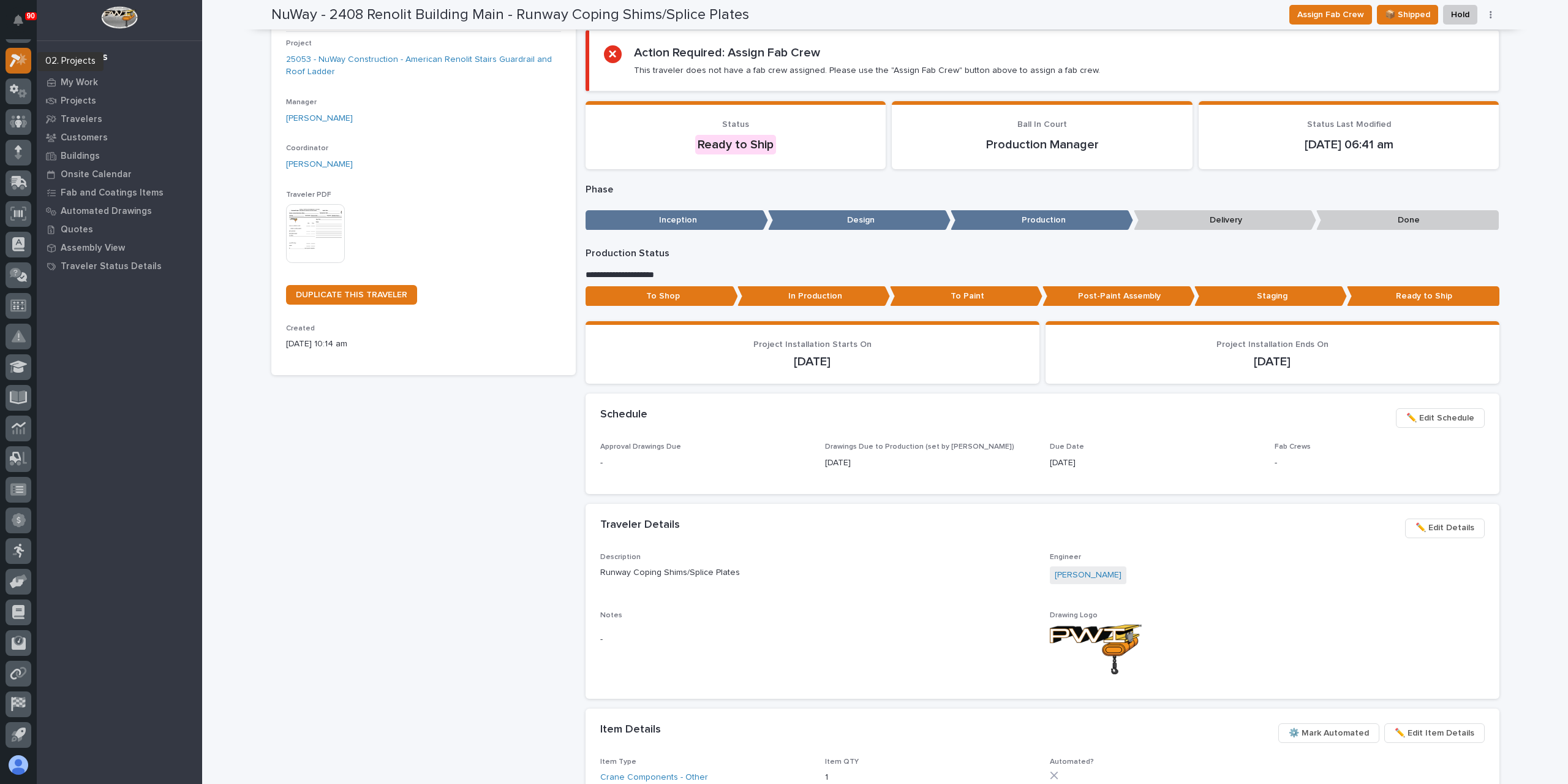
click at [19, 55] on icon at bounding box center [19, 60] width 18 height 14
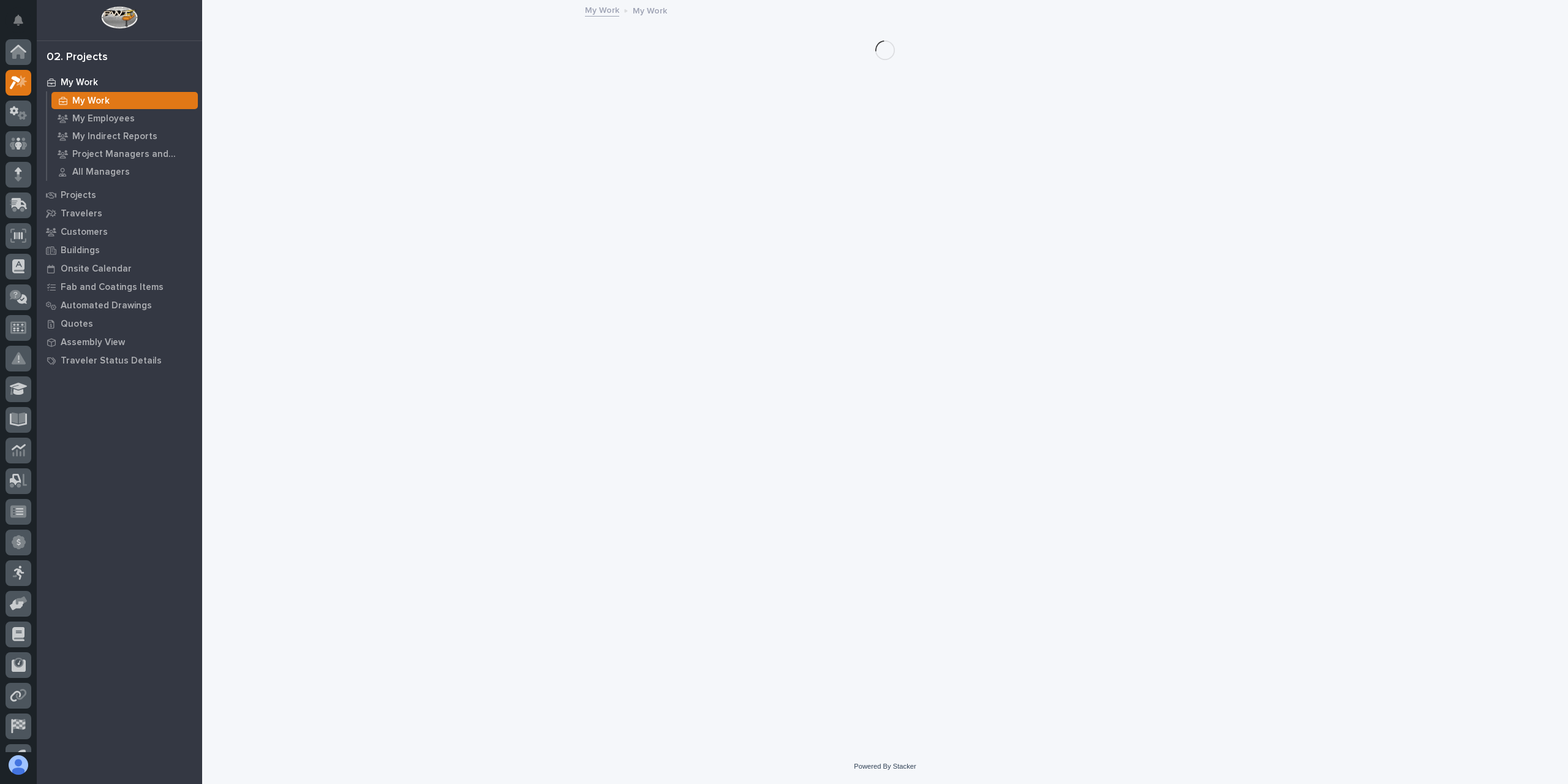
scroll to position [22, 0]
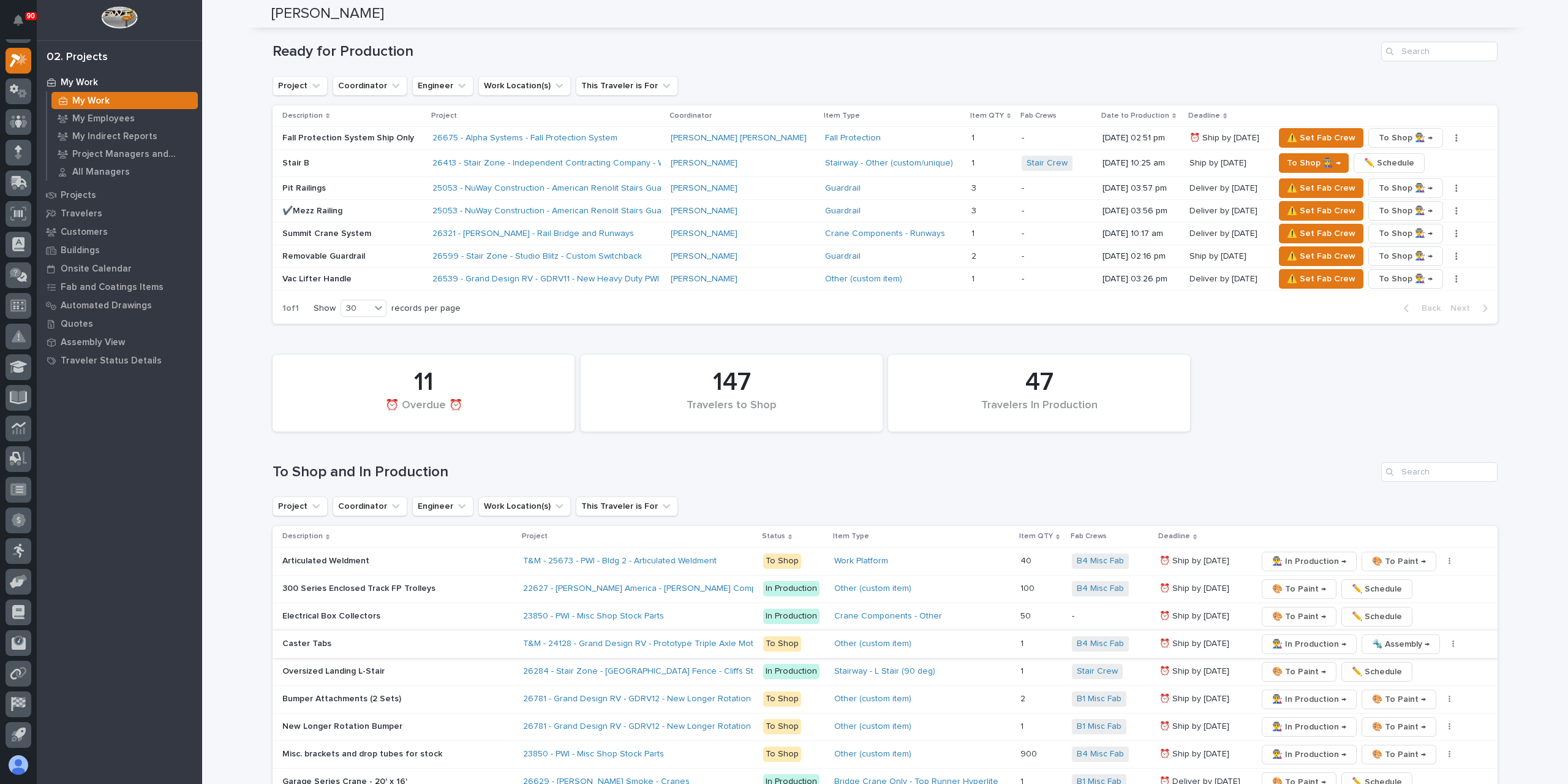
scroll to position [1655, 0]
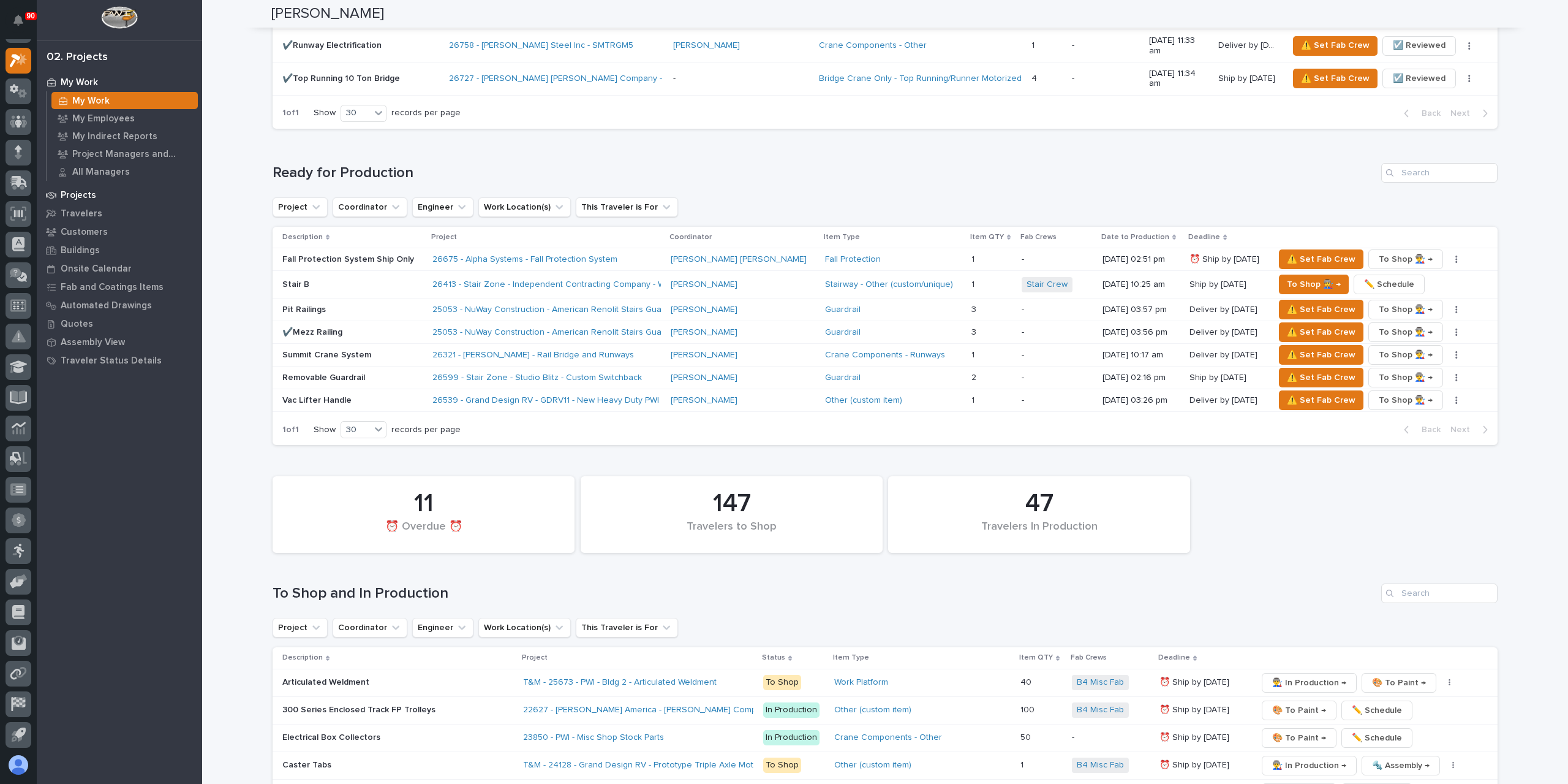
click at [82, 192] on p "Projects" at bounding box center [79, 196] width 36 height 11
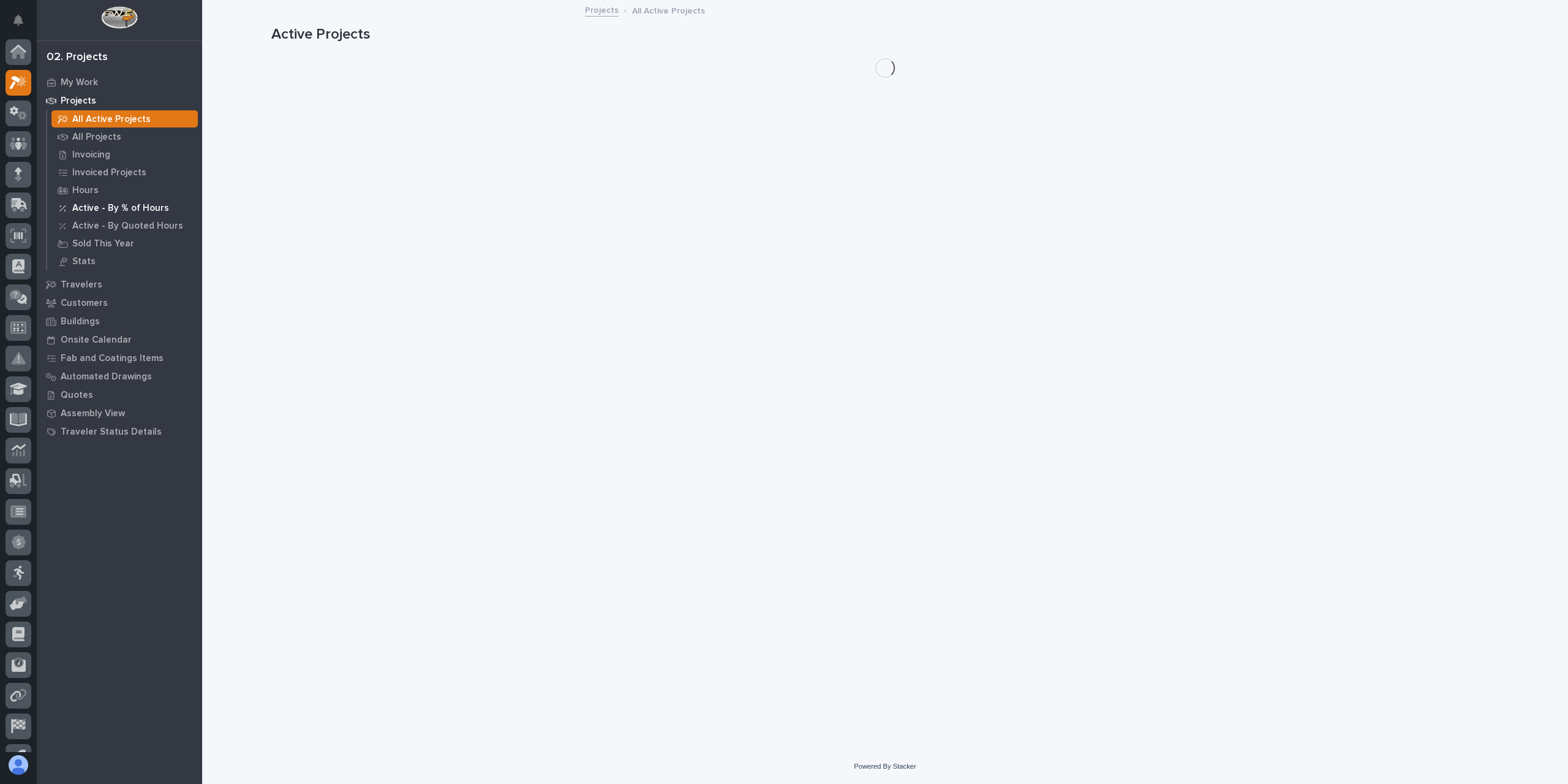
scroll to position [22, 0]
click at [97, 138] on p "All Projects" at bounding box center [97, 137] width 49 height 11
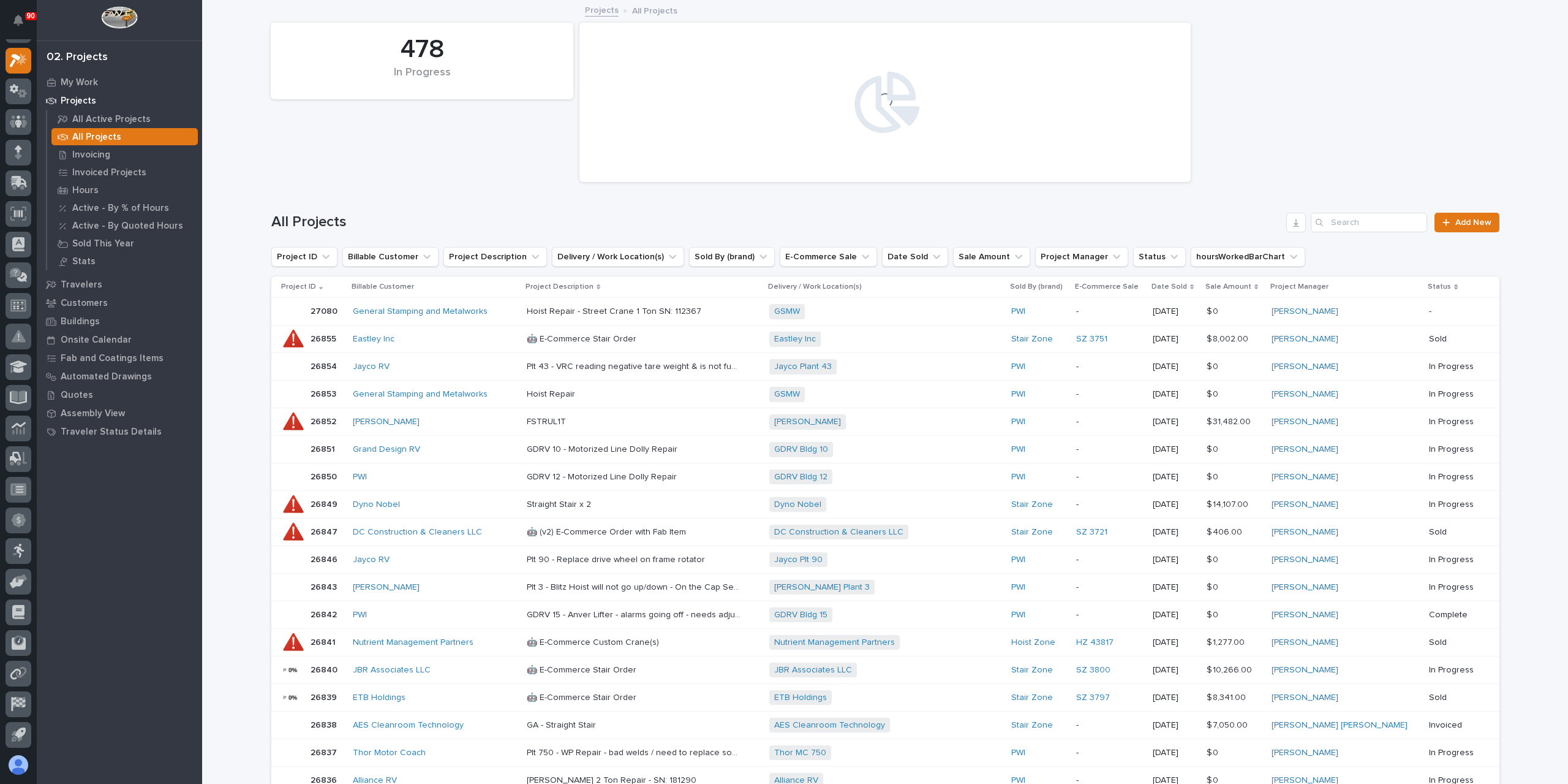
click at [1380, 211] on div "All Projects Add New" at bounding box center [885, 217] width 1228 height 58
click at [1379, 225] on input "Search" at bounding box center [1369, 222] width 116 height 19
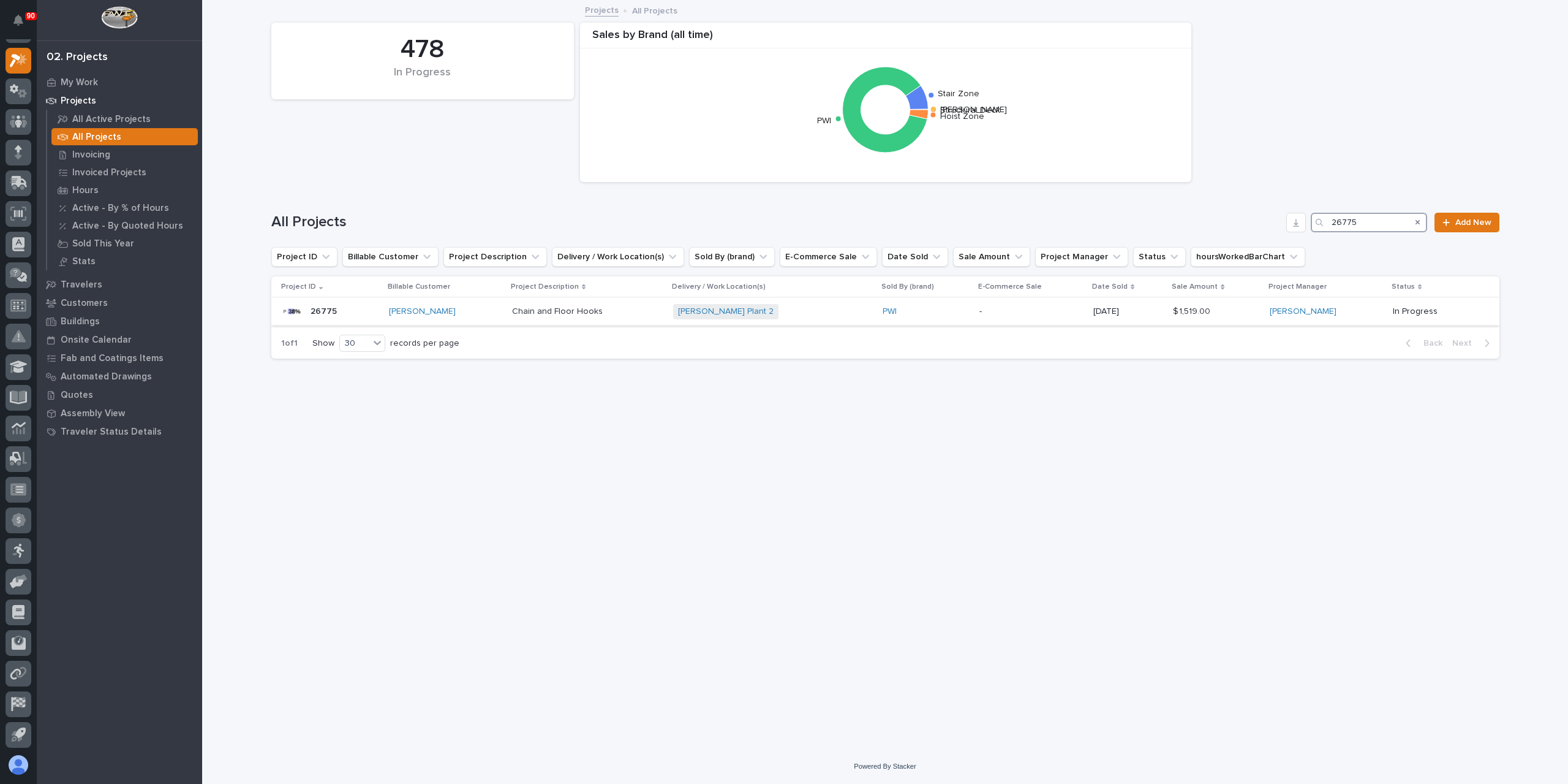
type input "26775"
click at [563, 323] on td "Chain and Floor Hooks Chain and Floor Hooks" at bounding box center [587, 311] width 161 height 27
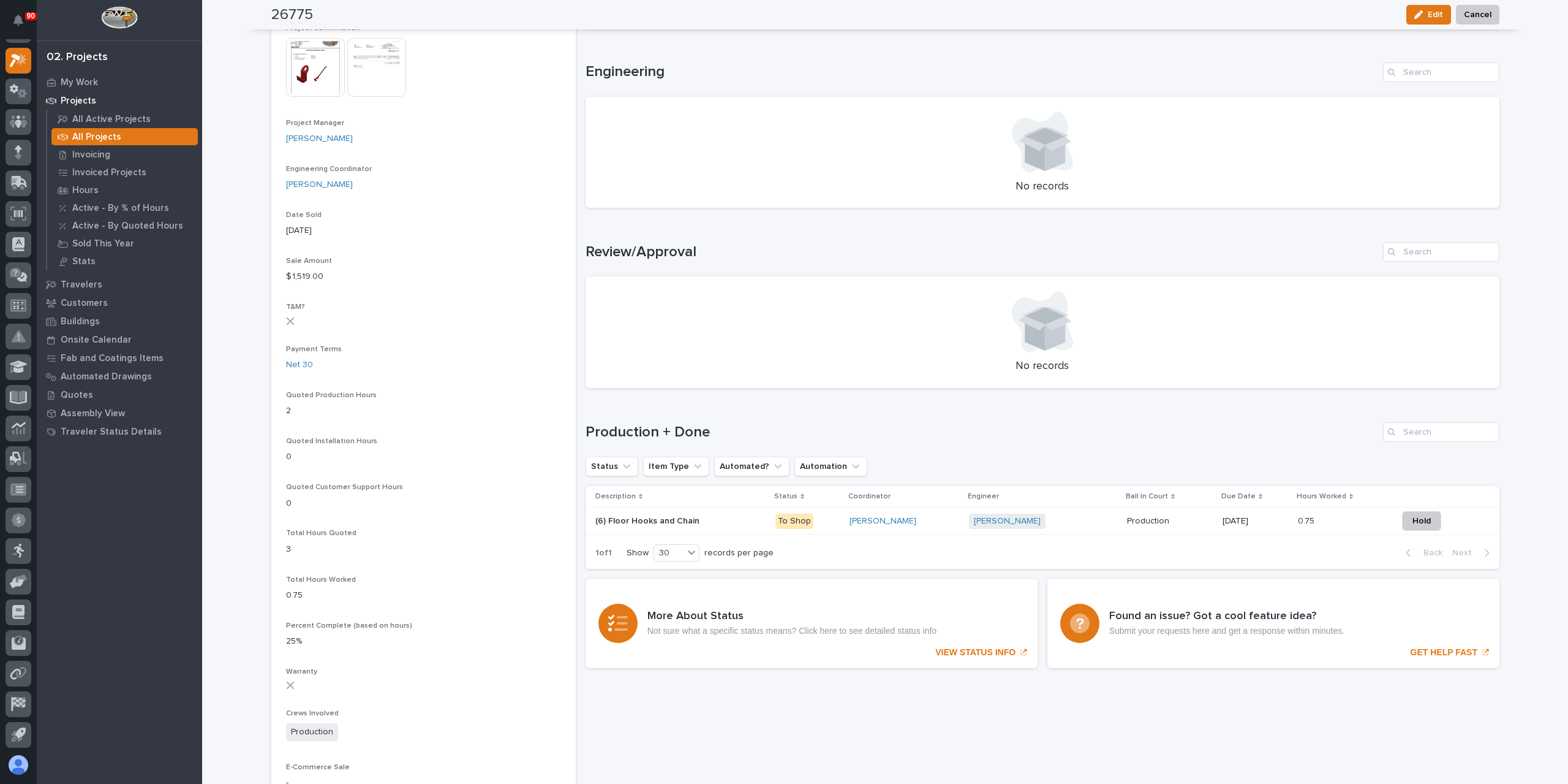
scroll to position [439, 0]
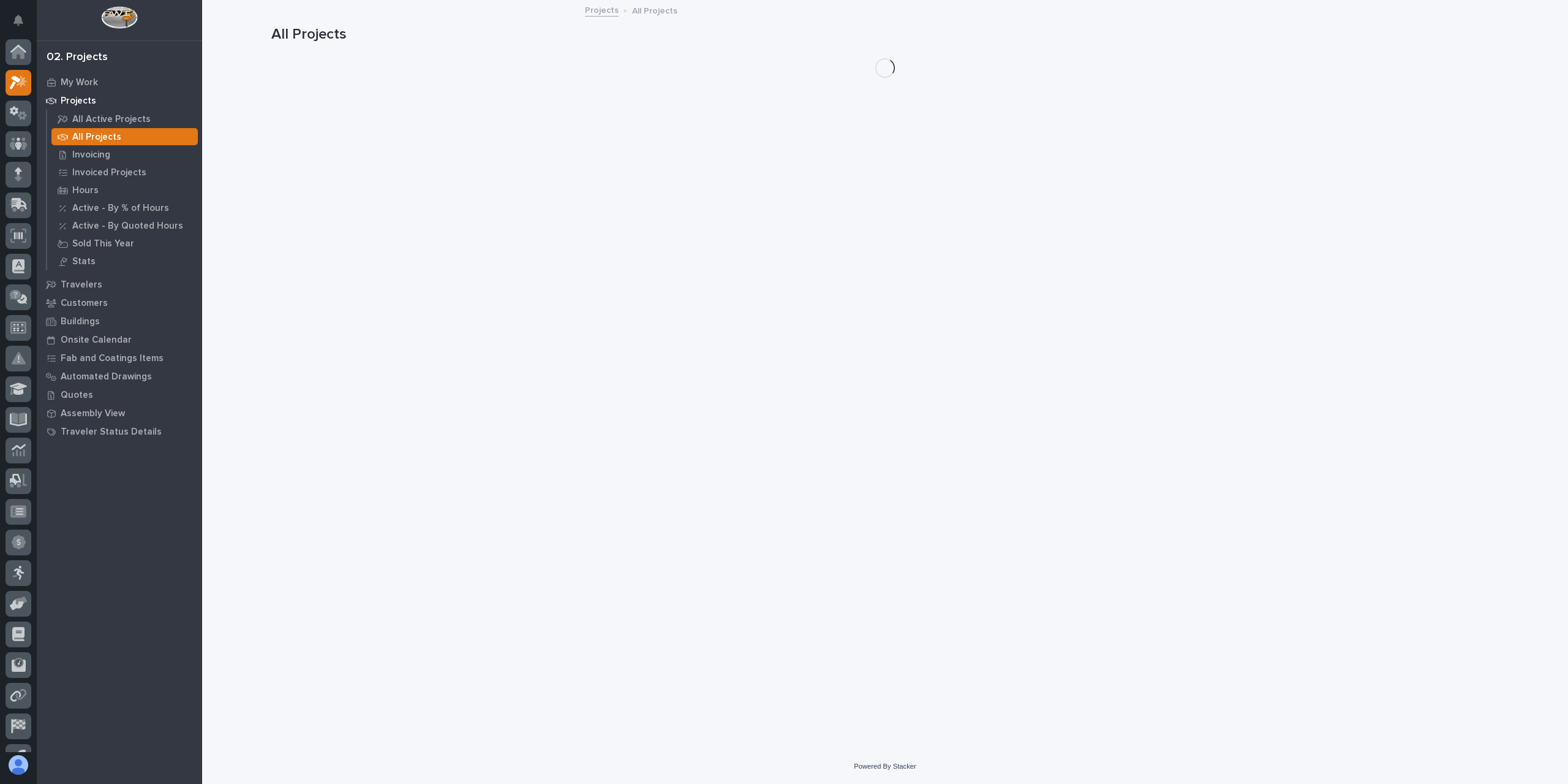
scroll to position [22, 0]
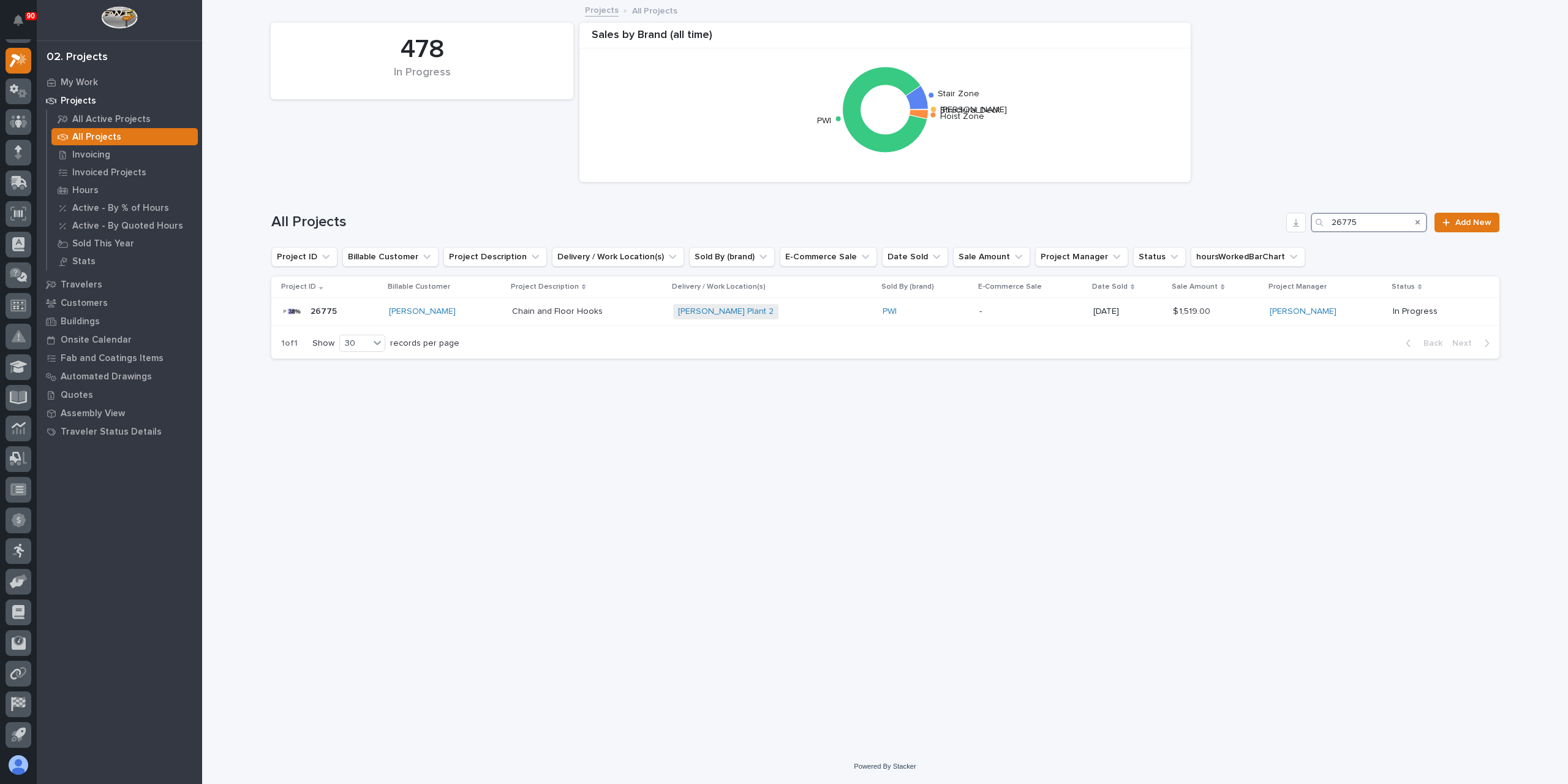
click at [1369, 230] on input "26775" at bounding box center [1369, 222] width 116 height 19
drag, startPoint x: 1369, startPoint y: 230, endPoint x: 1290, endPoint y: 234, distance: 79.1
click at [1290, 234] on div "All Projects 26775 Add New" at bounding box center [885, 217] width 1228 height 58
type input "26645"
click at [531, 319] on div "GDRV15 - Replacement Guardrail For Telescoping Crosswalk GDRV15 - Replacement G…" at bounding box center [645, 312] width 313 height 20
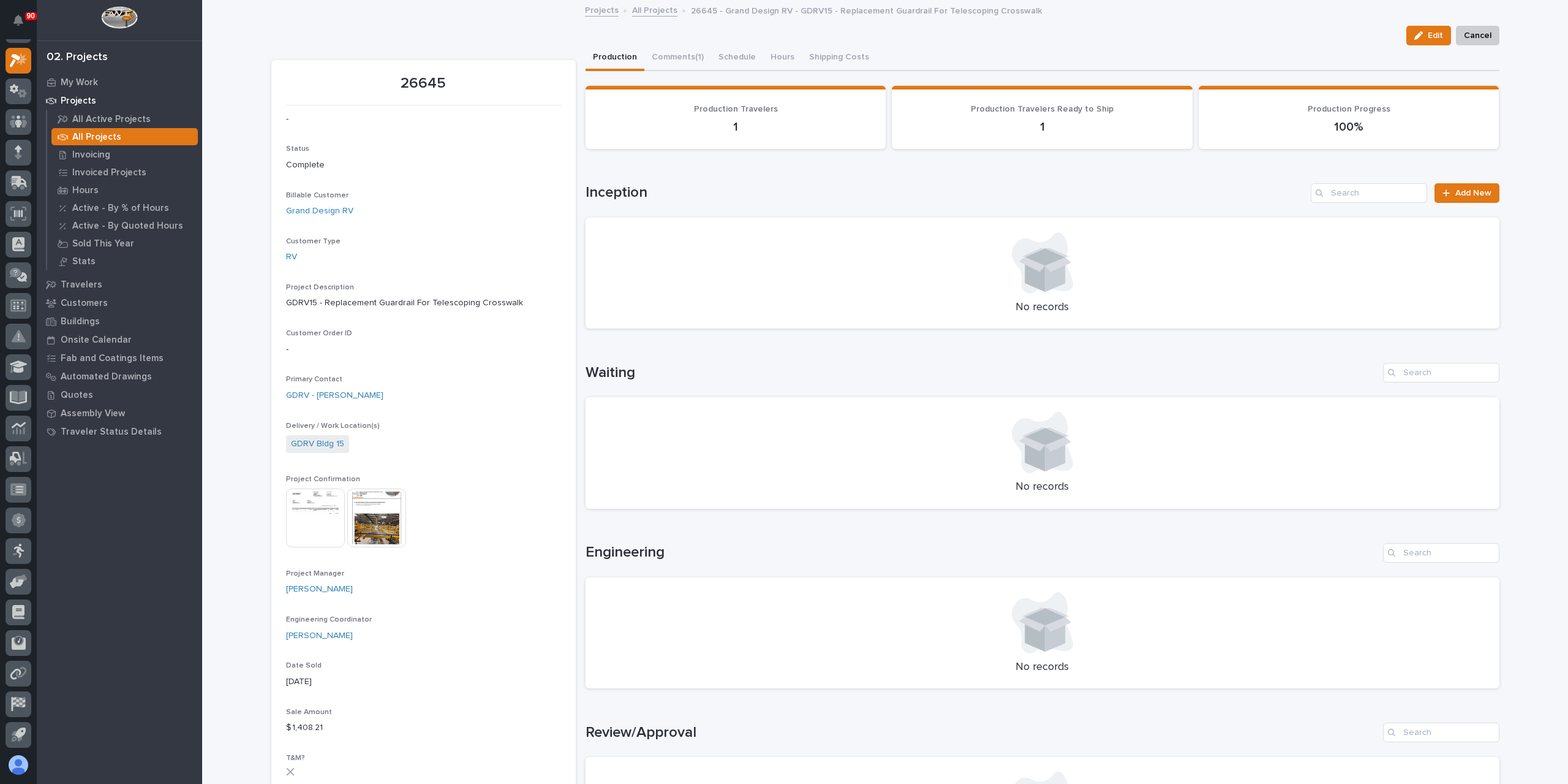
scroll to position [368, 0]
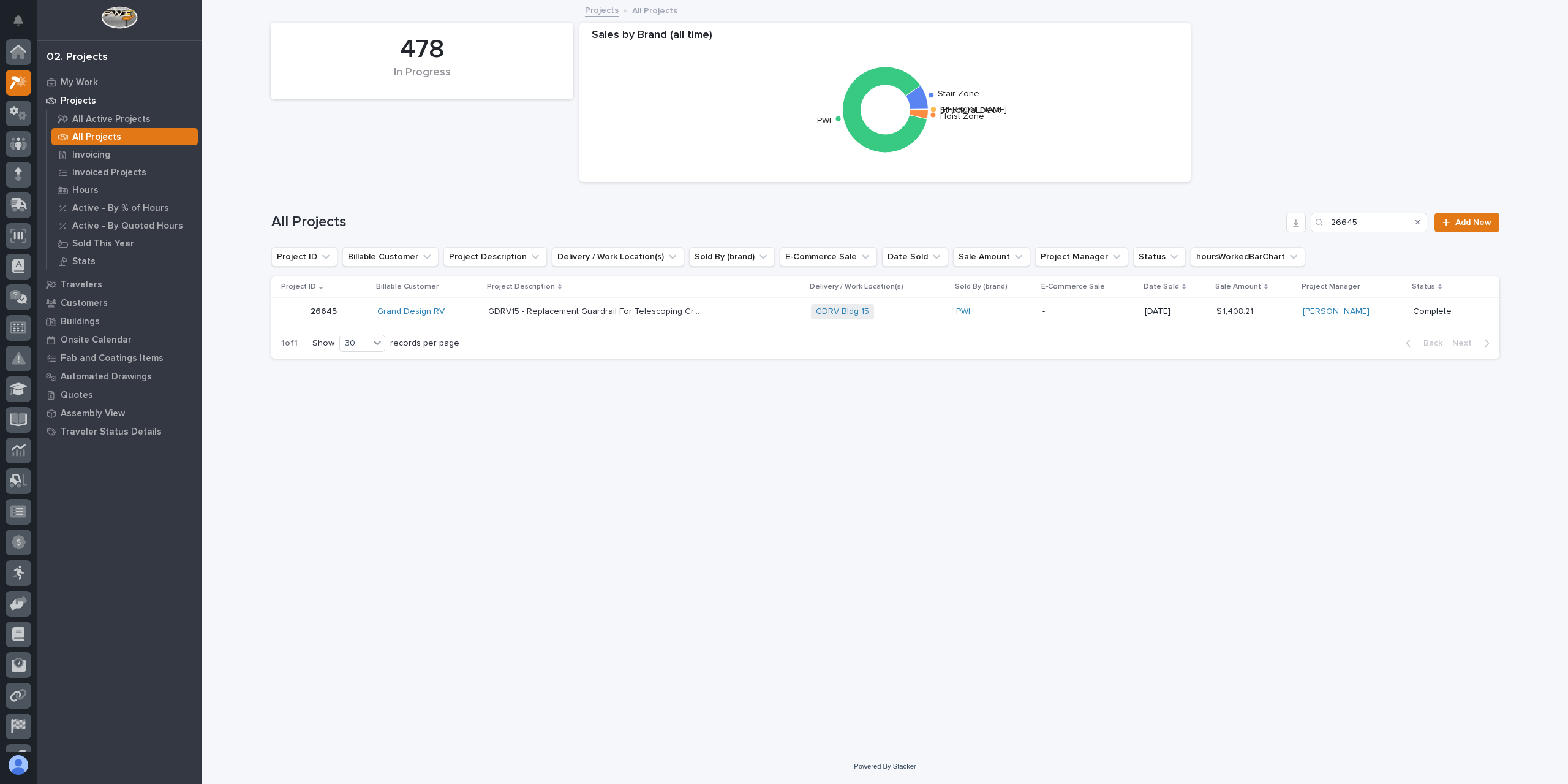
scroll to position [22, 0]
drag, startPoint x: 1379, startPoint y: 225, endPoint x: 1323, endPoint y: 228, distance: 56.1
click at [1323, 228] on div "26645" at bounding box center [1369, 222] width 116 height 19
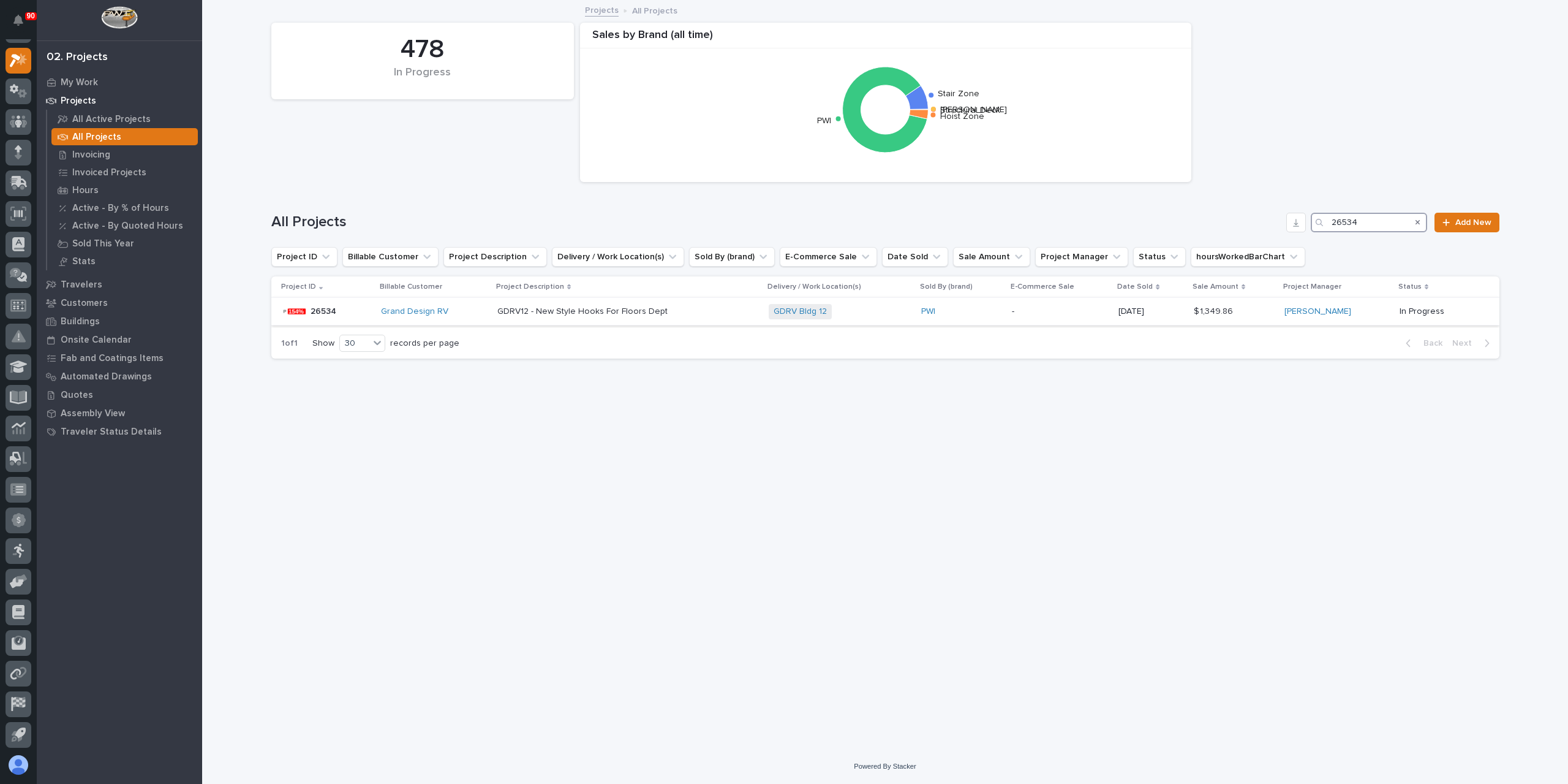
type input "26534"
click at [548, 317] on div "GDRV12 - New Style Hooks For Floors Dept GDRV12 - New Style Hooks For Floors De…" at bounding box center [628, 312] width 262 height 20
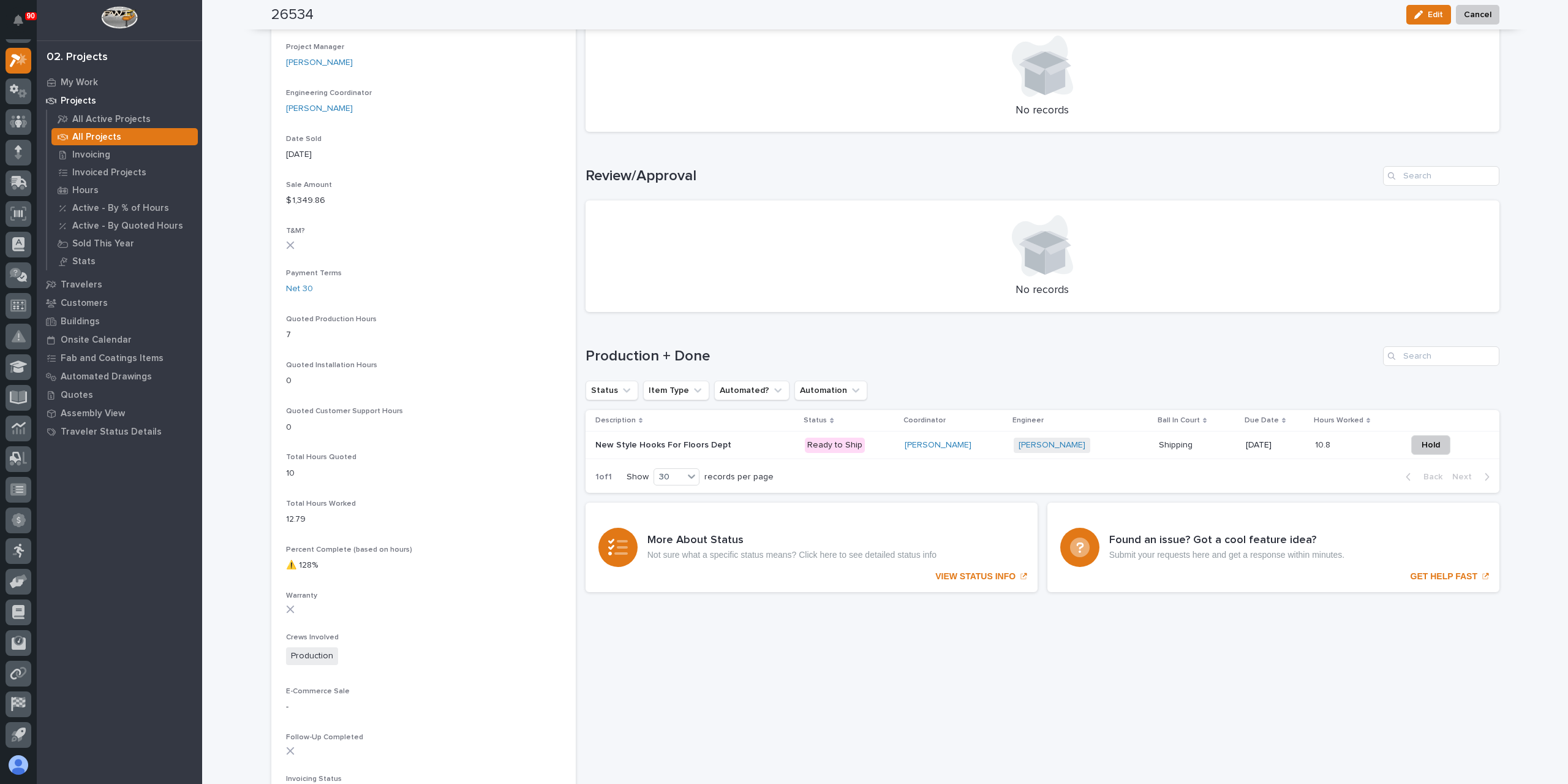
scroll to position [623, 0]
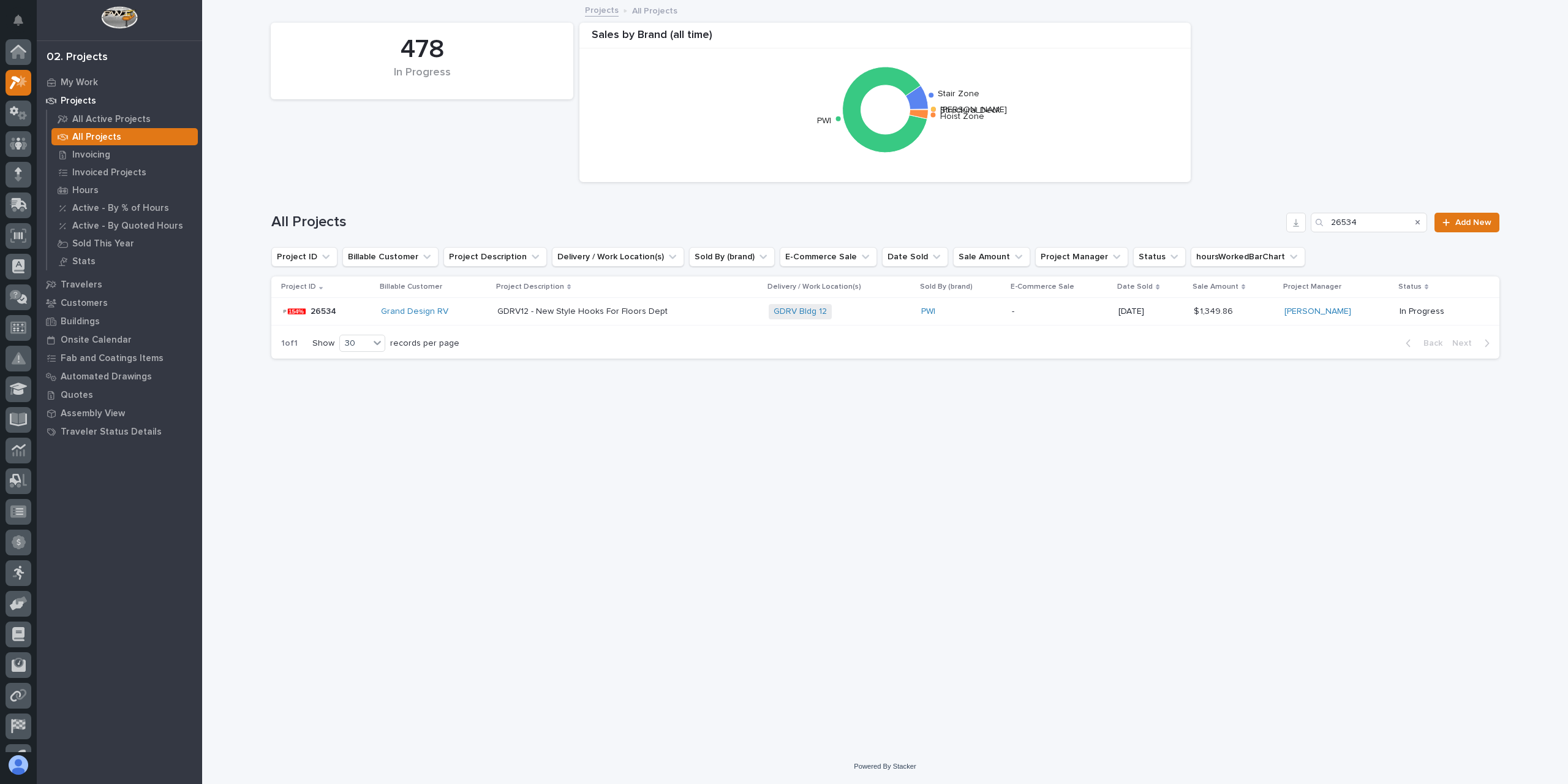
scroll to position [22, 0]
drag, startPoint x: 1341, startPoint y: 229, endPoint x: 1307, endPoint y: 234, distance: 34.4
click at [1308, 232] on div "All Projects 26534 Add New" at bounding box center [885, 217] width 1228 height 58
type input "26652"
click at [572, 311] on p "GDRV9 - Brakes for Expandable Crosswalks" at bounding box center [587, 310] width 175 height 13
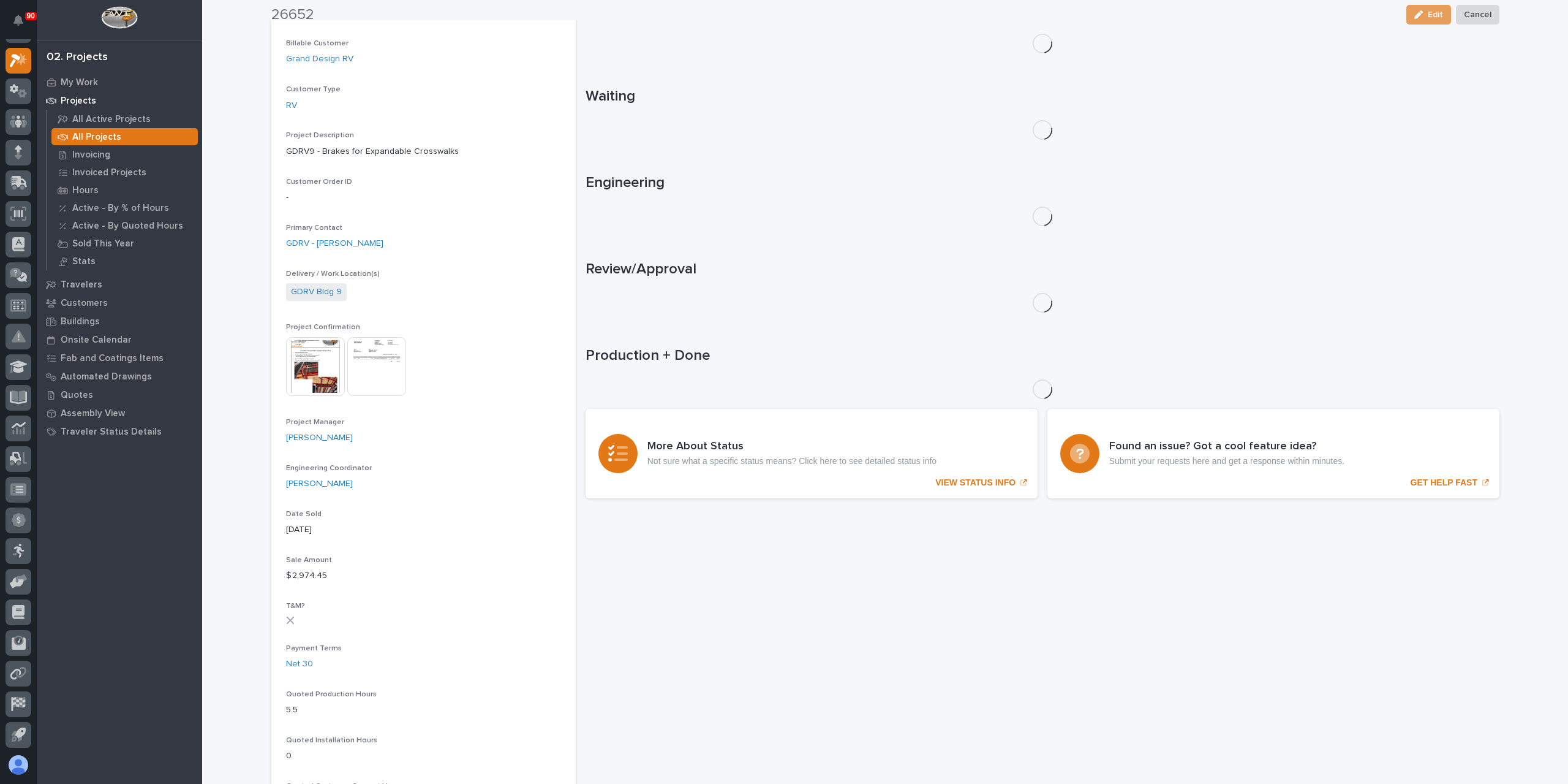
scroll to position [255, 0]
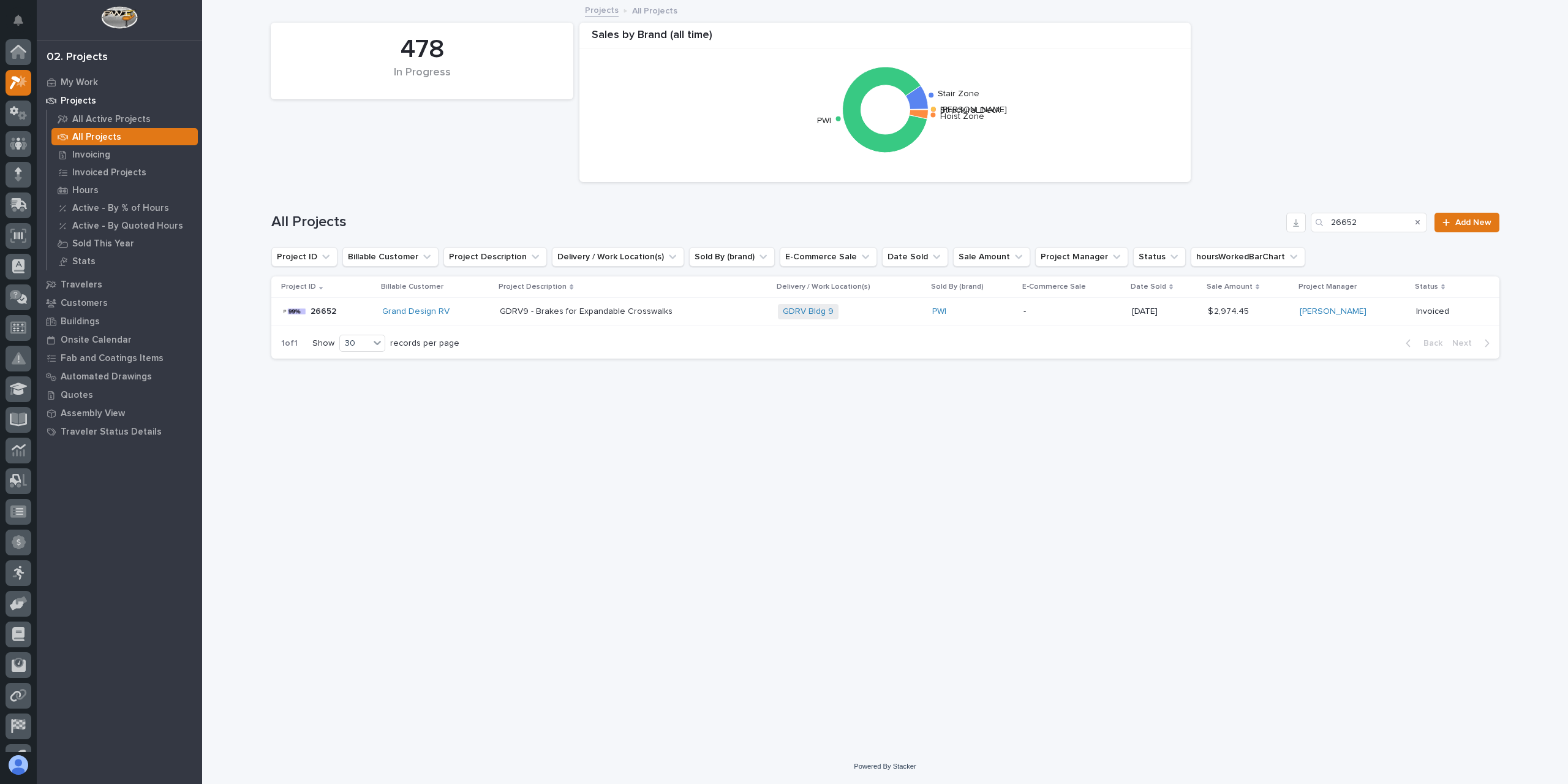
scroll to position [22, 0]
click at [1365, 217] on input "26652" at bounding box center [1369, 222] width 116 height 19
type input "26653"
click at [580, 310] on p "GDRV10 - Brakes for Expandable Crosswalks" at bounding box center [585, 310] width 178 height 13
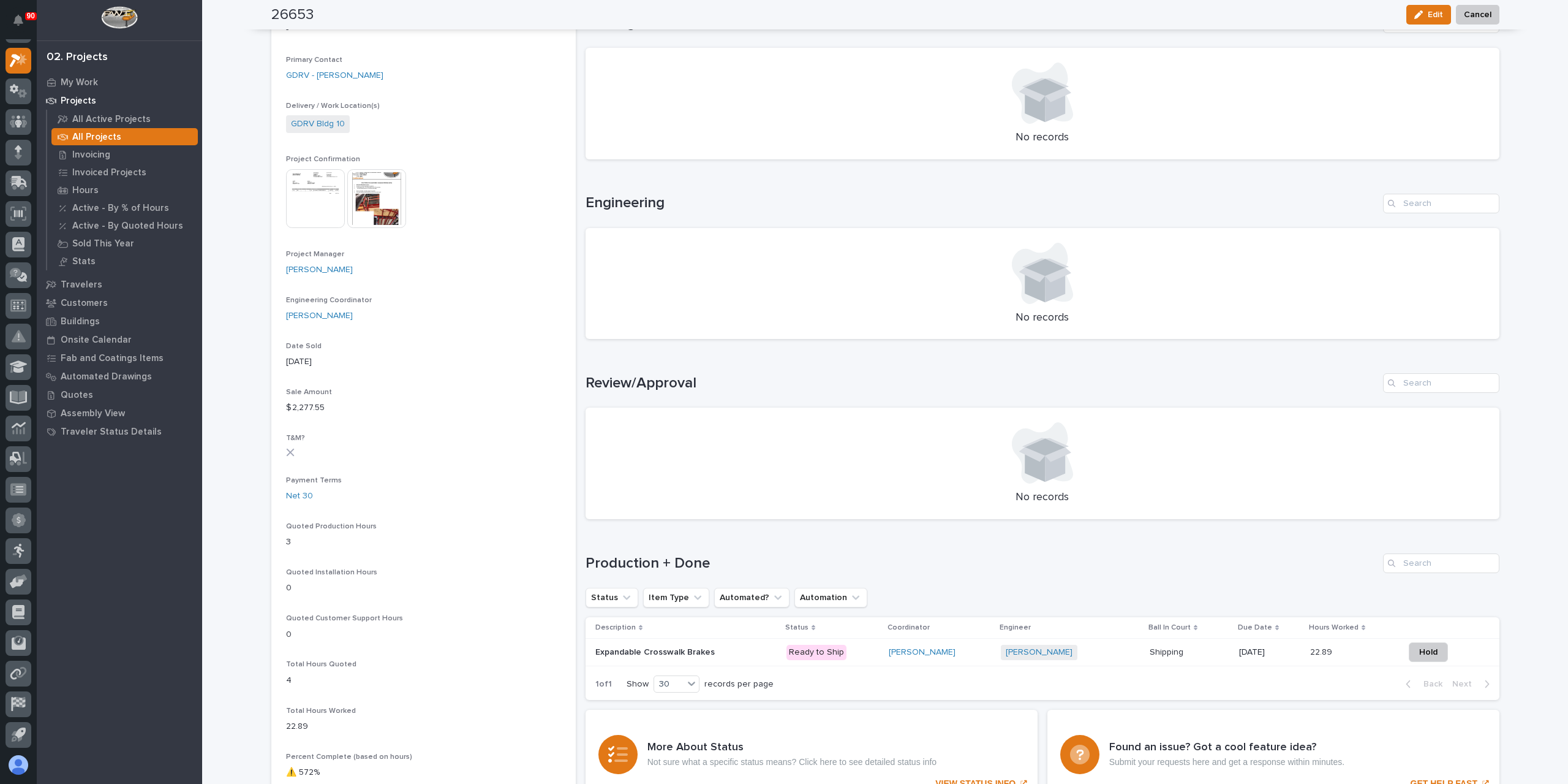
scroll to position [500, 0]
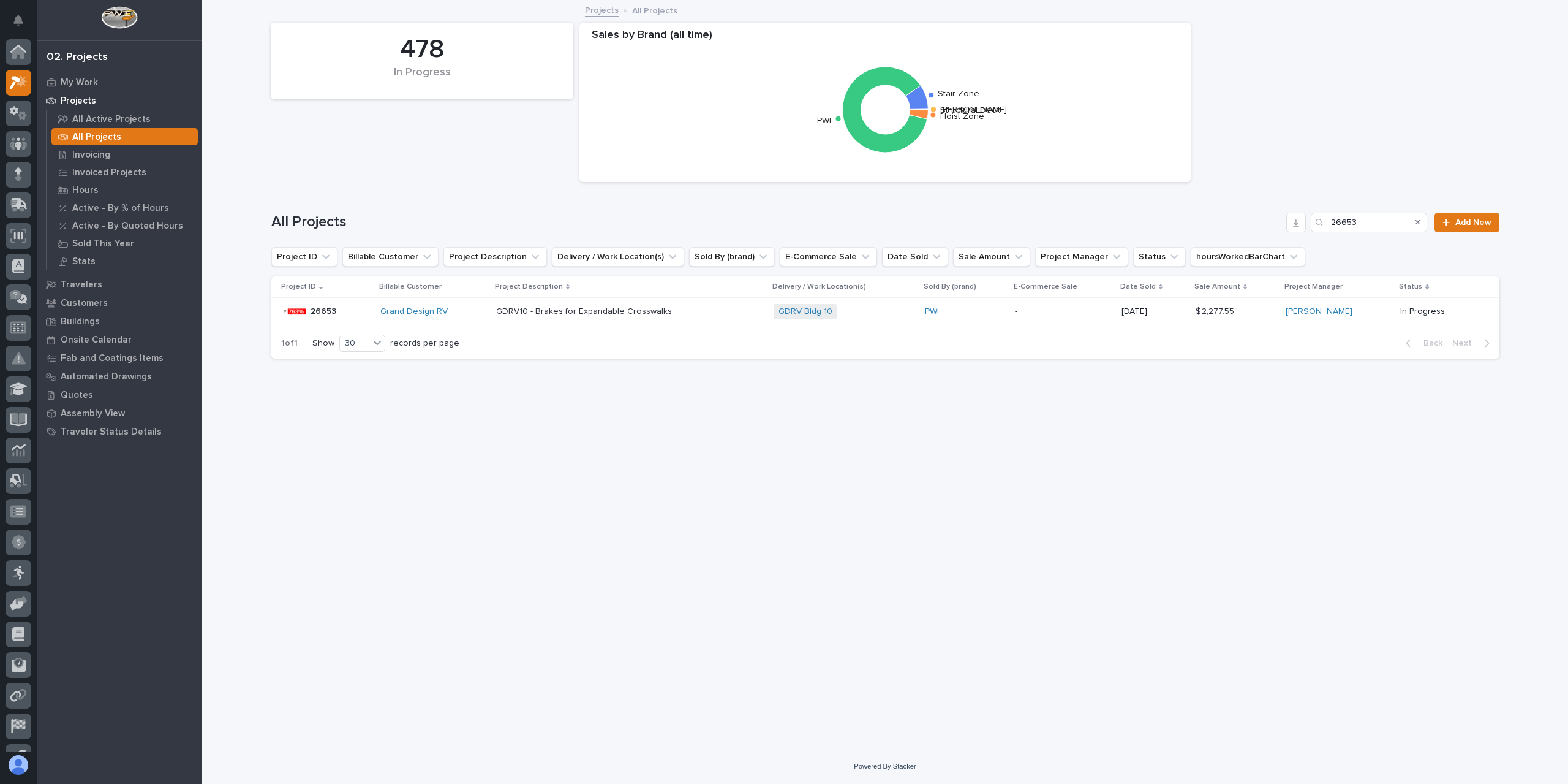
scroll to position [22, 0]
click at [1371, 214] on input "26653" at bounding box center [1369, 222] width 116 height 19
type input "26654"
click at [635, 302] on div "GDRV12 - Brakes for Expandable Crosswalks GDRV12 - Brakes for Expandable Crossw…" at bounding box center [632, 312] width 269 height 20
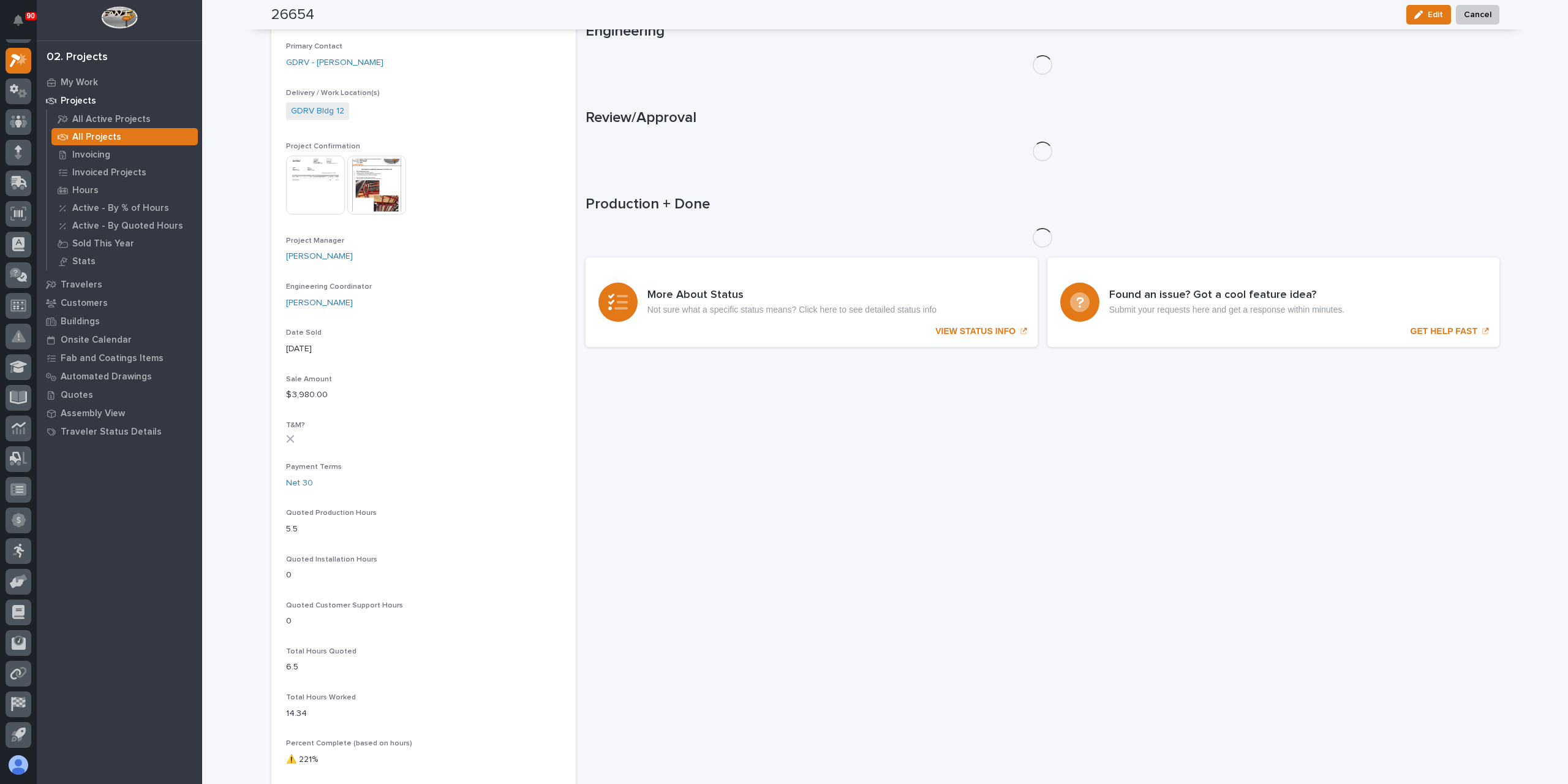
scroll to position [500, 0]
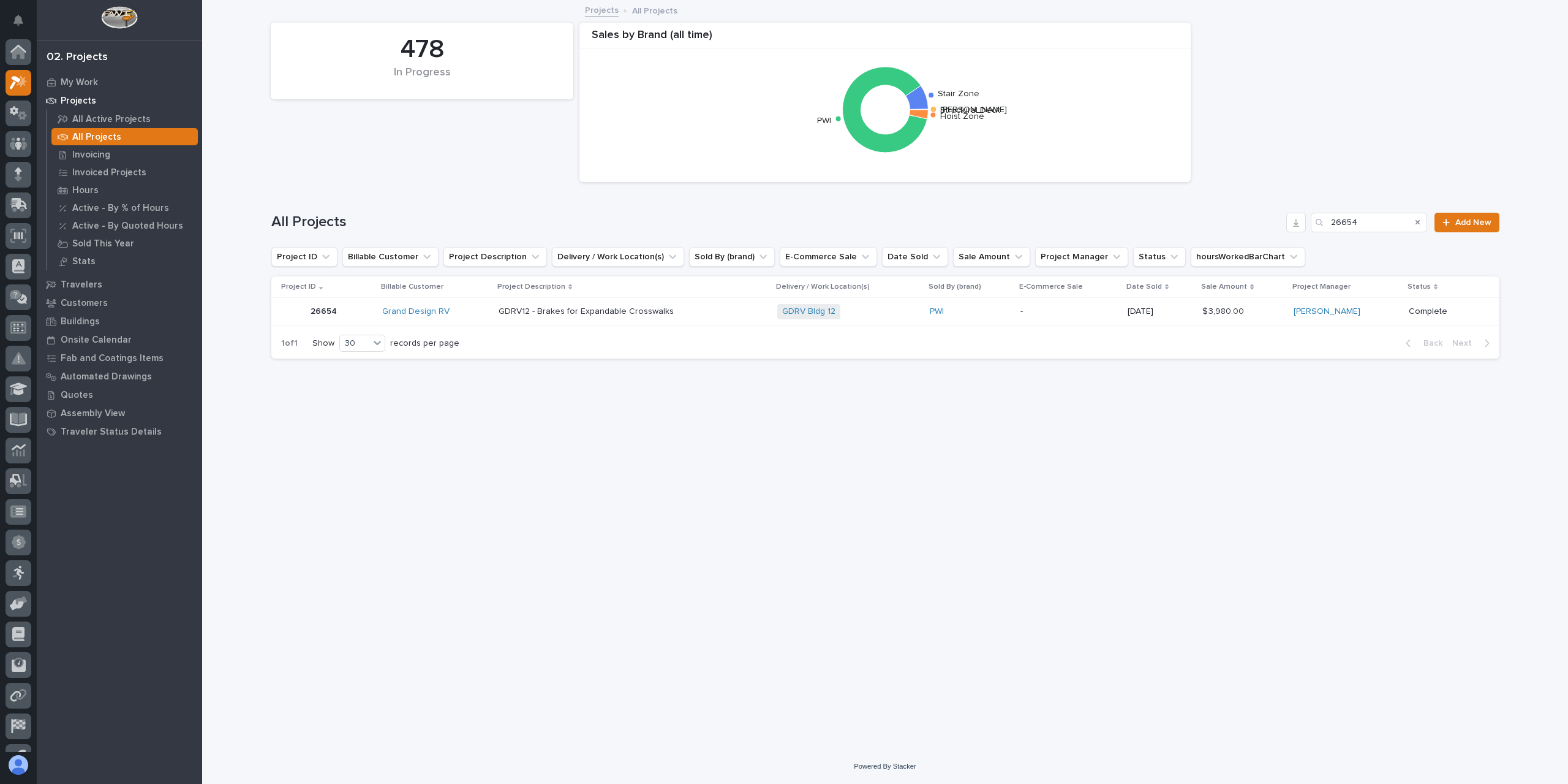
scroll to position [22, 0]
drag, startPoint x: 1388, startPoint y: 220, endPoint x: 1266, endPoint y: 210, distance: 122.4
click at [1268, 210] on div "All Projects 26654 Add New" at bounding box center [885, 217] width 1228 height 58
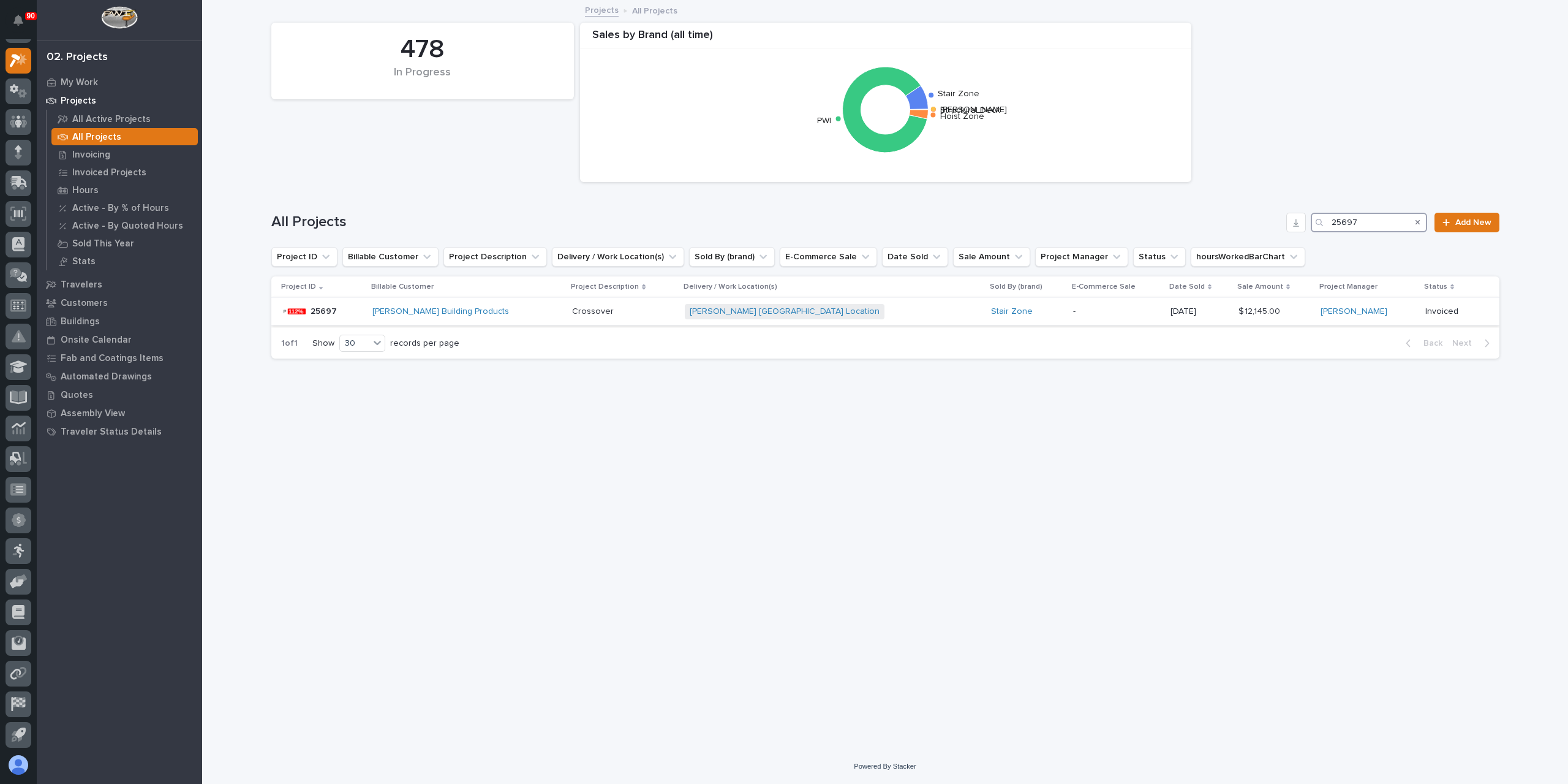
type input "25697"
click at [421, 316] on div "James Hardie Building Products" at bounding box center [467, 312] width 191 height 20
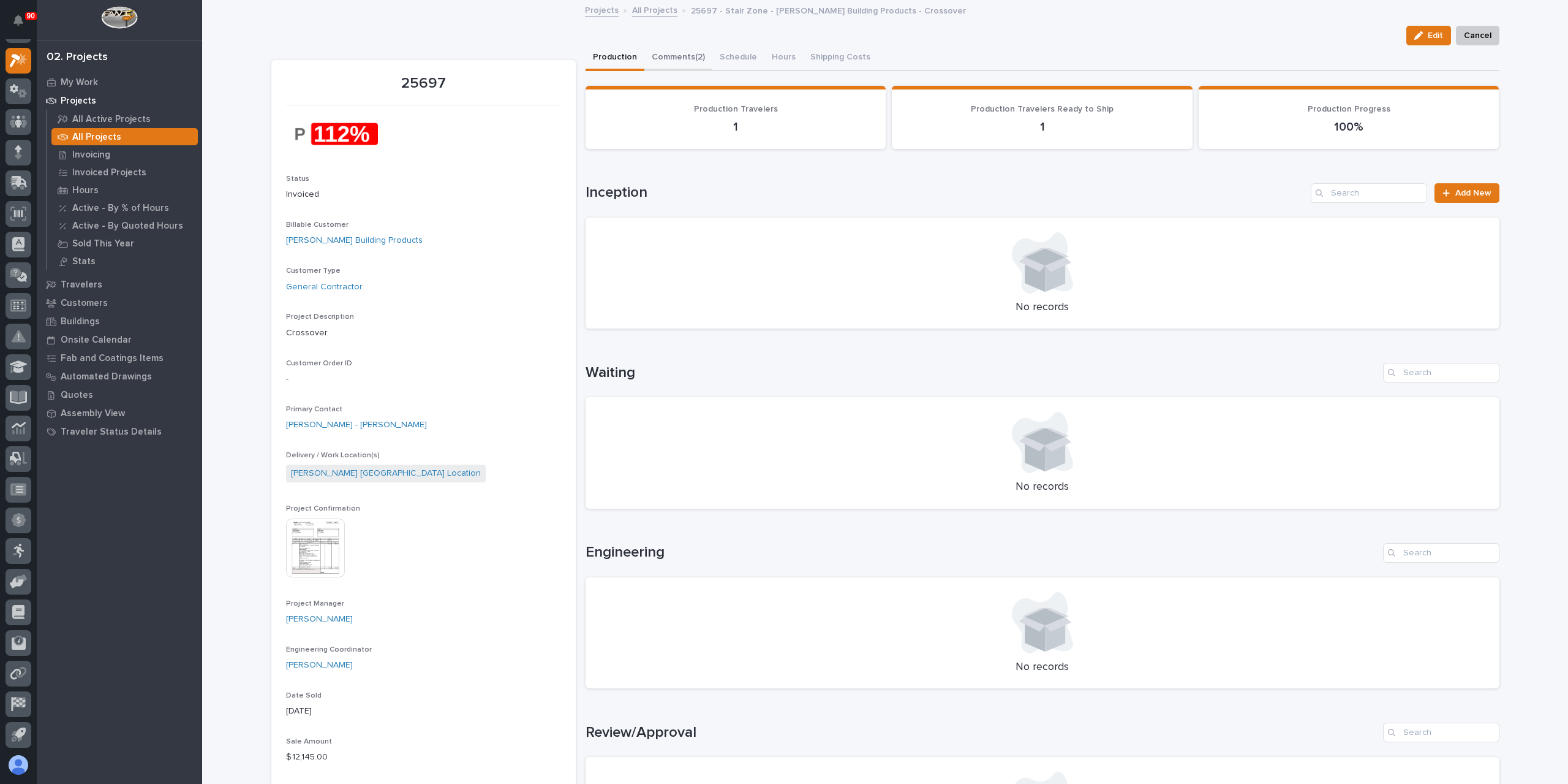
click at [692, 65] on button "Comments (2)" at bounding box center [678, 58] width 68 height 26
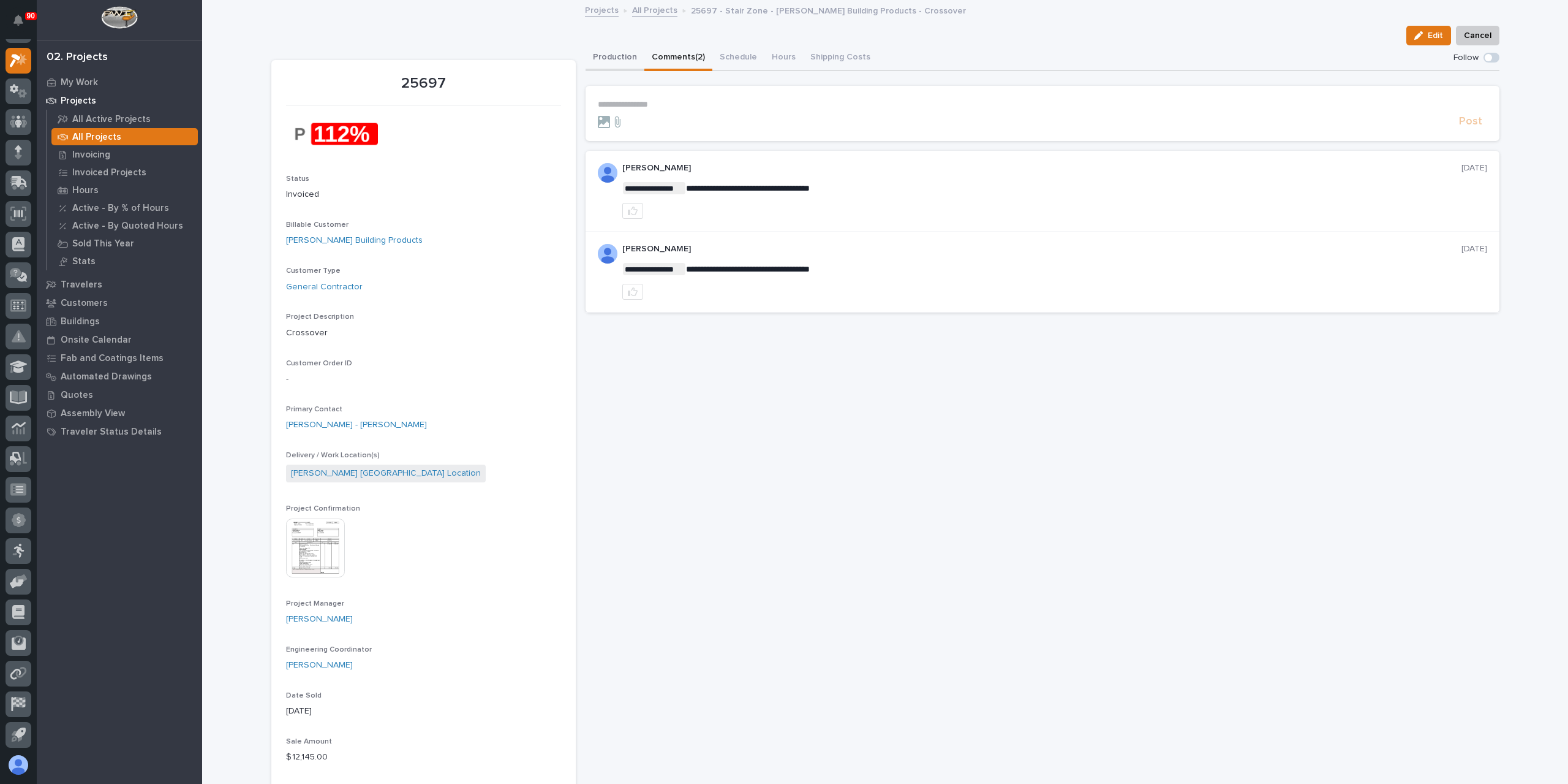
click at [620, 62] on button "Production" at bounding box center [615, 58] width 58 height 26
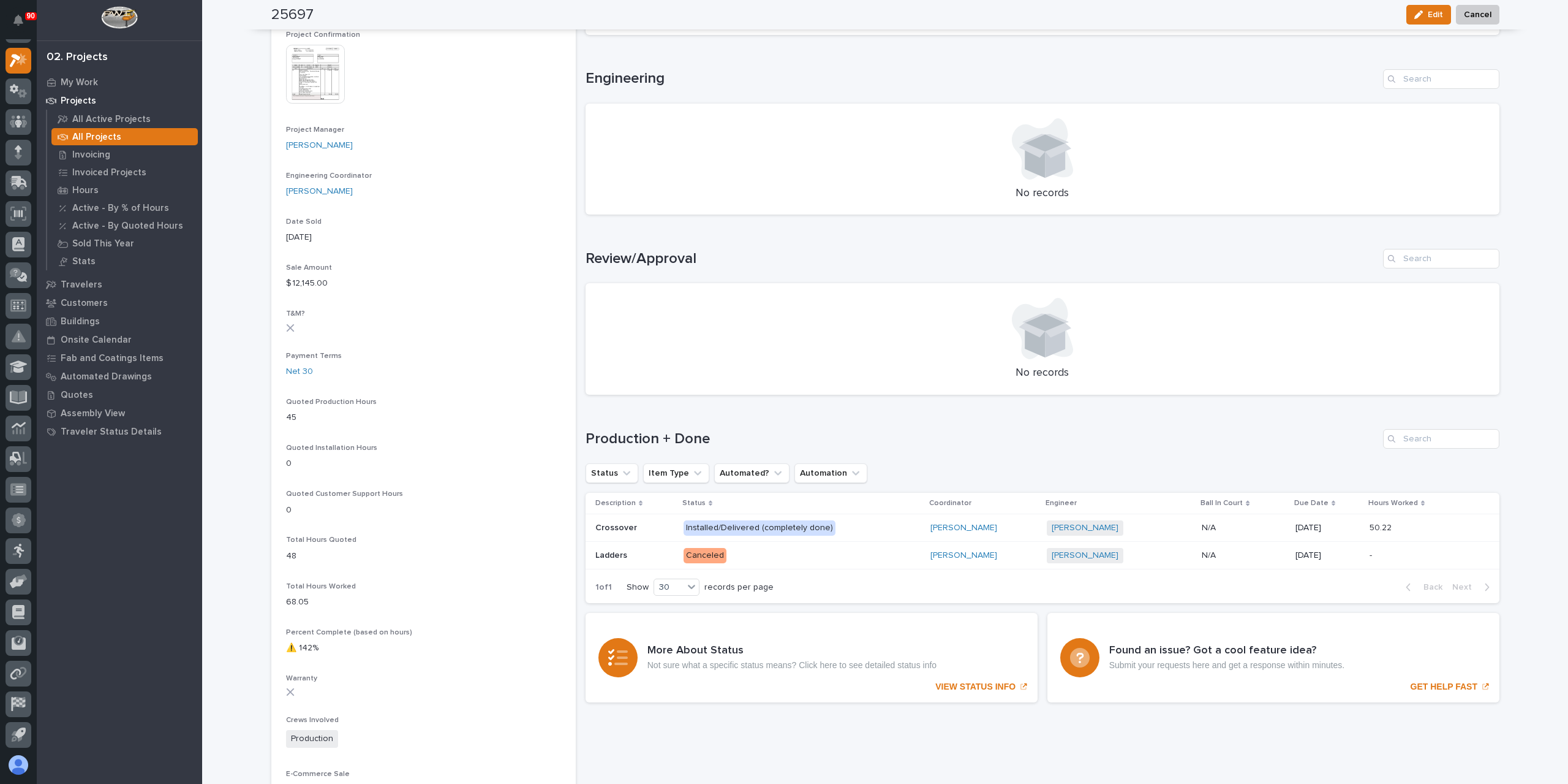
scroll to position [490, 0]
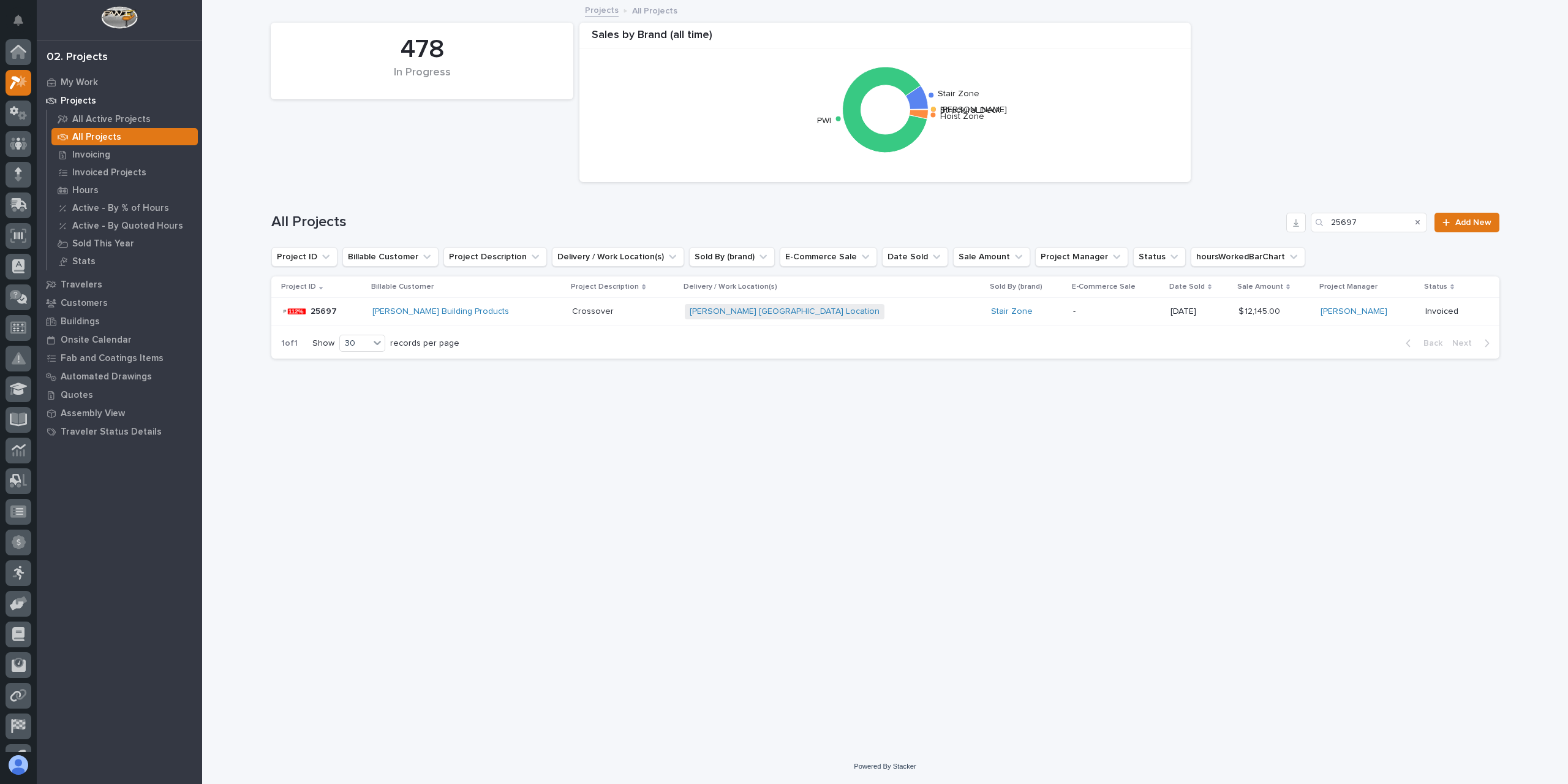
scroll to position [22, 0]
drag, startPoint x: 1367, startPoint y: 224, endPoint x: 1313, endPoint y: 214, distance: 54.9
click at [1313, 214] on div "25697" at bounding box center [1369, 222] width 116 height 19
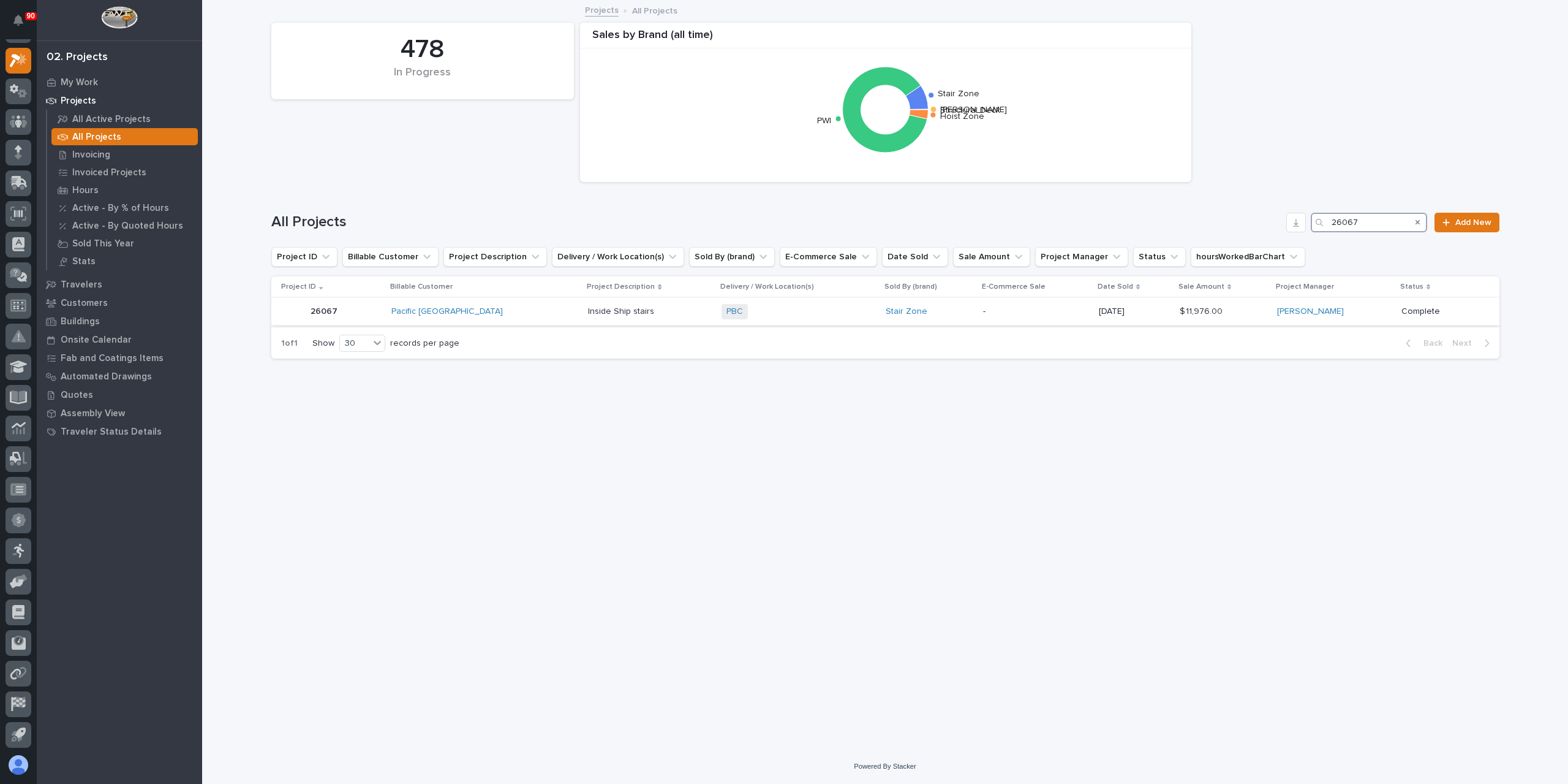
type input "26067"
click at [588, 312] on p "Inside Ship stairs" at bounding box center [622, 310] width 69 height 13
drag, startPoint x: 1367, startPoint y: 219, endPoint x: 1313, endPoint y: 230, distance: 55.1
click at [1316, 231] on div "26067" at bounding box center [1369, 222] width 116 height 19
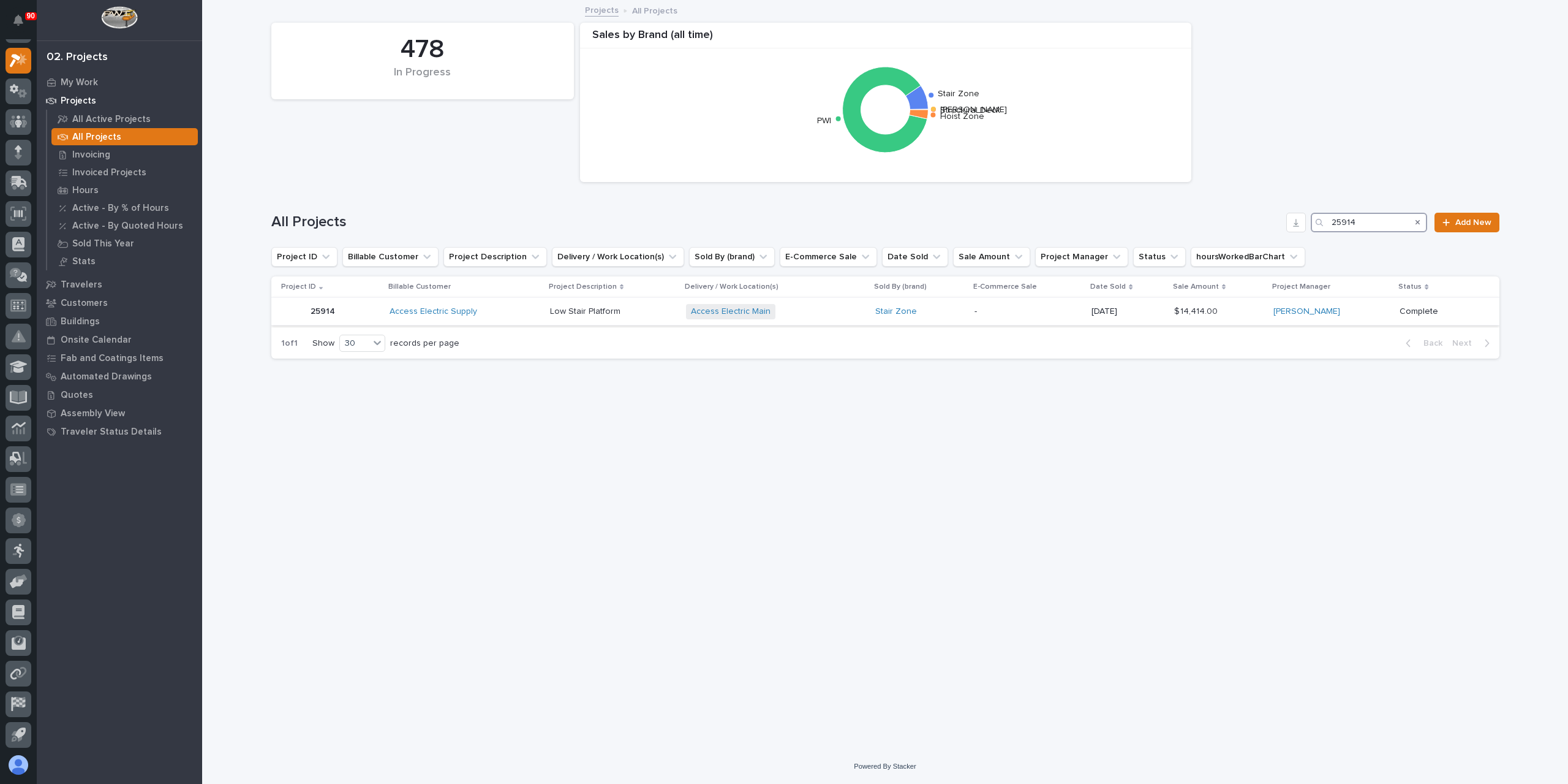
type input "25914"
click at [590, 318] on div "Low Stair Platform Low Stair Platform" at bounding box center [613, 312] width 126 height 20
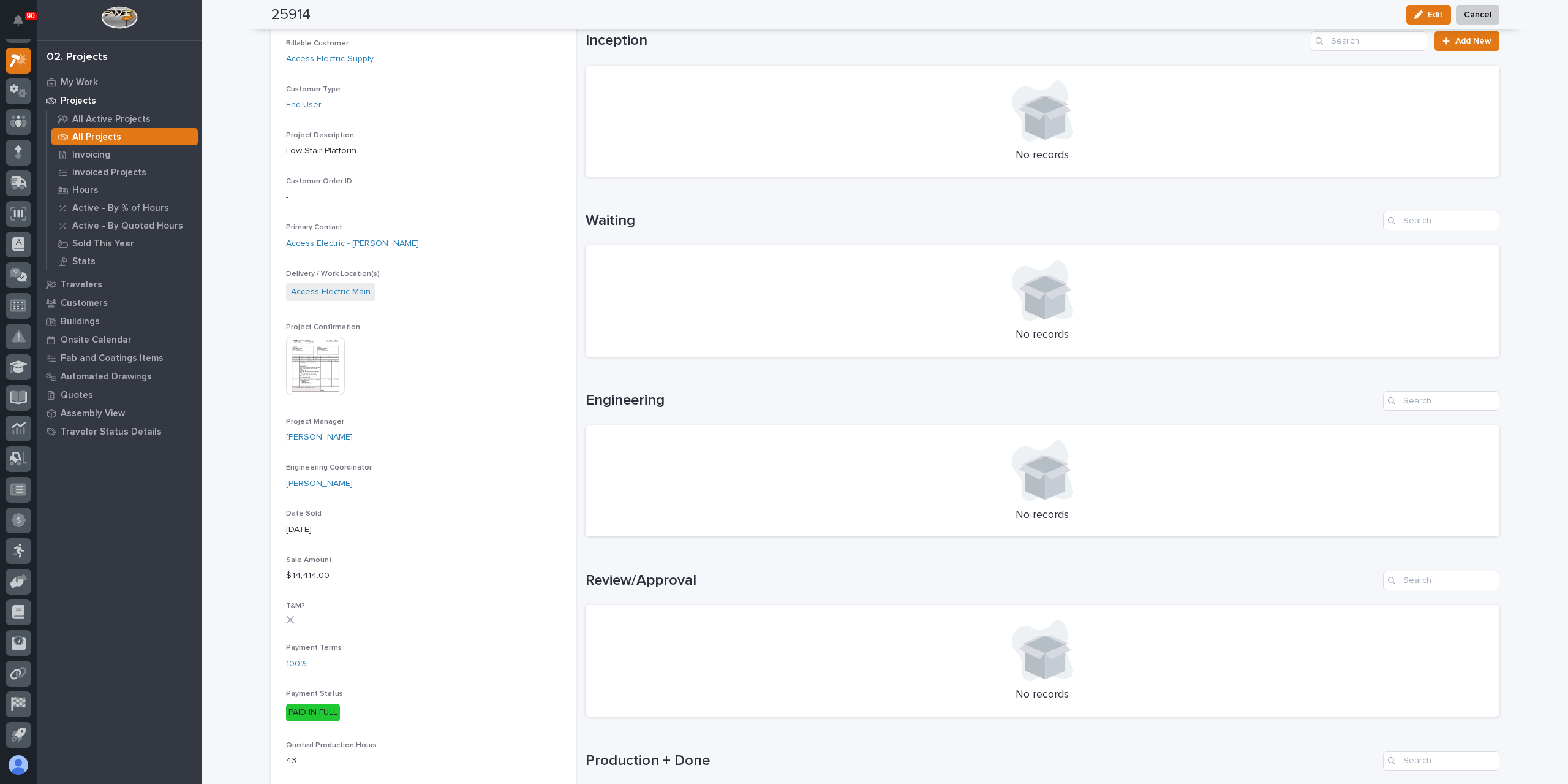
scroll to position [23, 0]
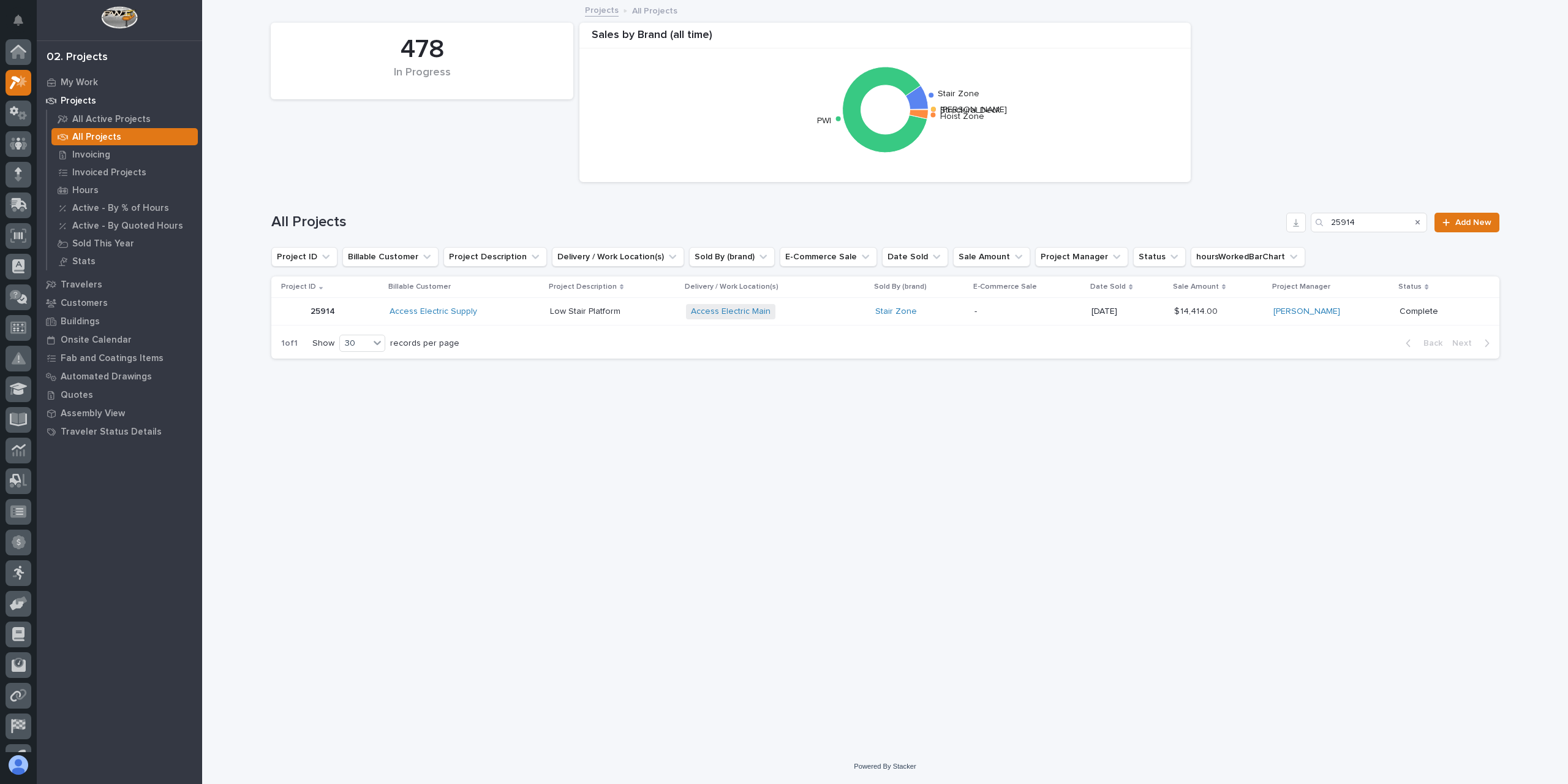
scroll to position [22, 0]
drag, startPoint x: 1363, startPoint y: 225, endPoint x: 1256, endPoint y: 222, distance: 107.0
click at [1256, 221] on div "All Projects 25914 Add New" at bounding box center [885, 222] width 1228 height 19
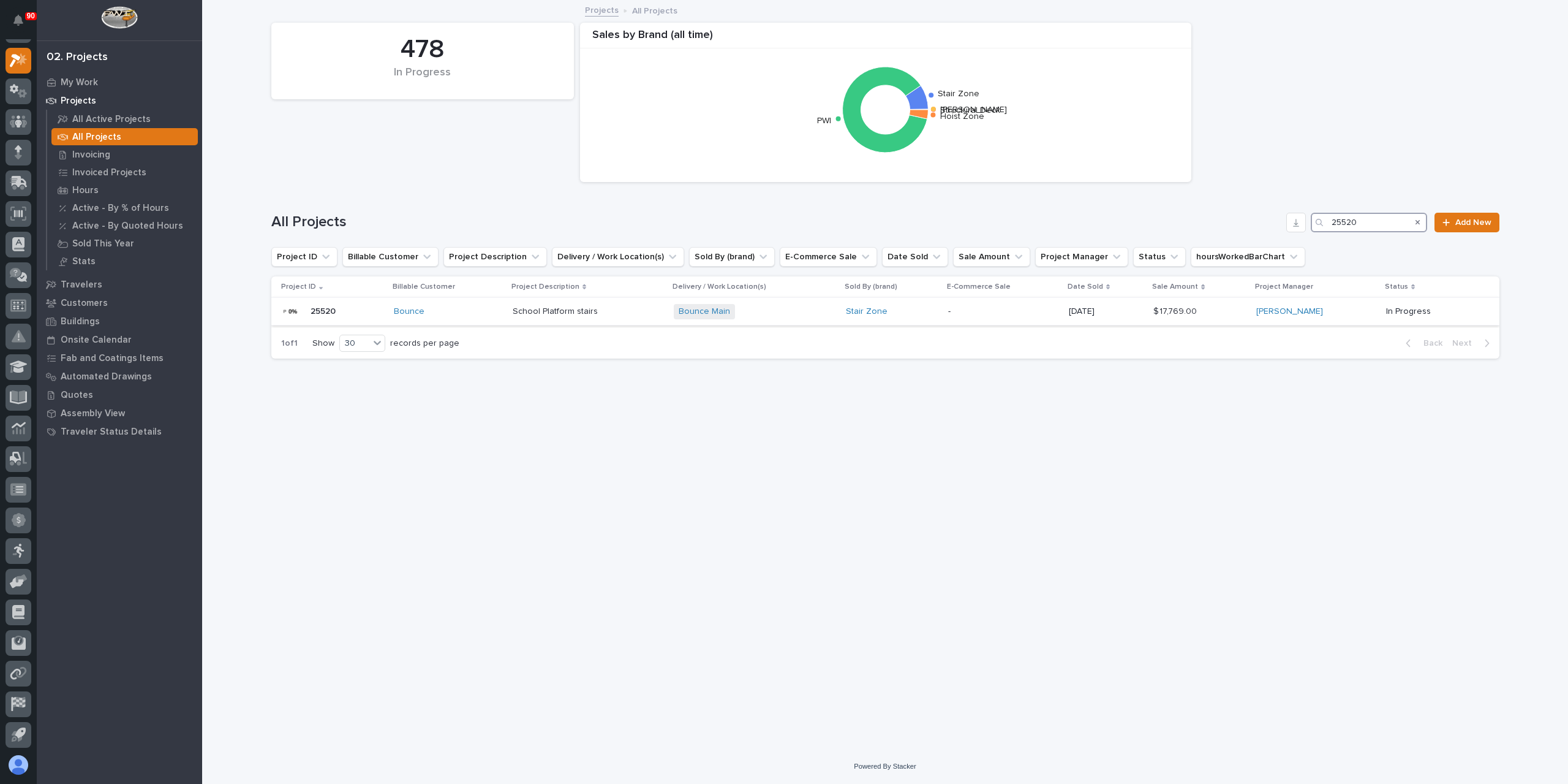
type input "25520"
click at [526, 307] on p "School Platform stairs" at bounding box center [556, 310] width 87 height 13
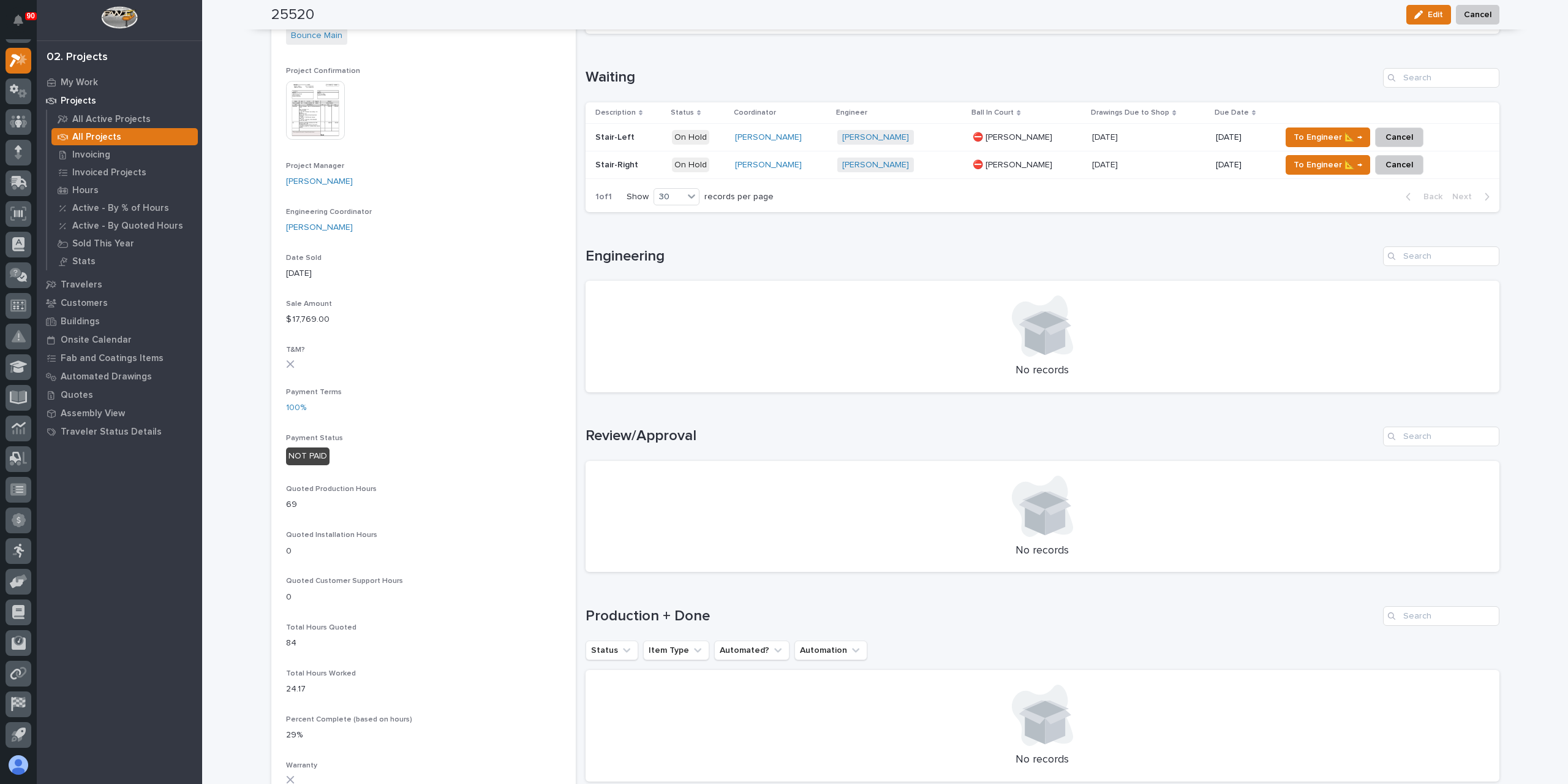
scroll to position [439, 0]
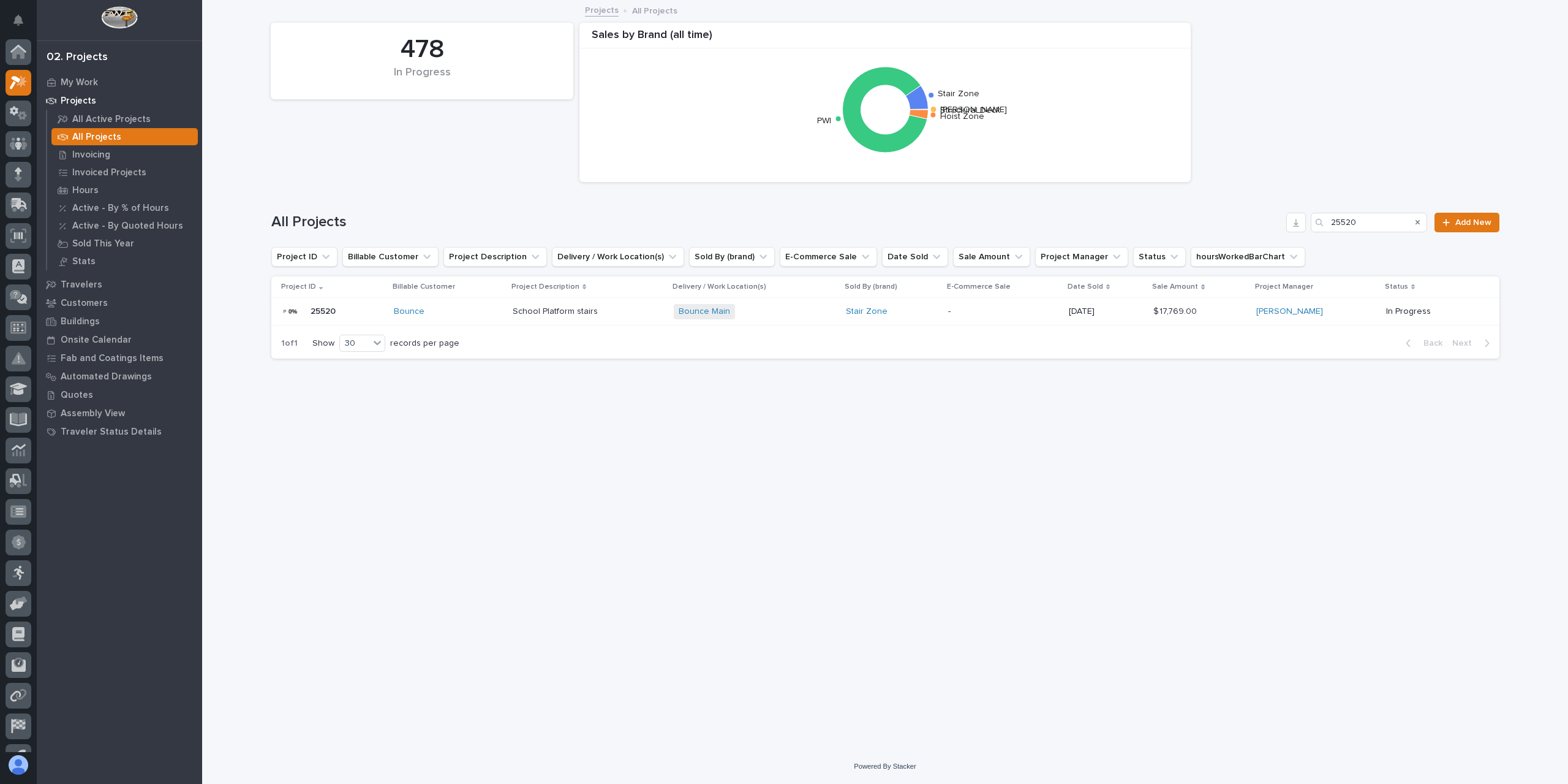
scroll to position [22, 0]
drag, startPoint x: 1365, startPoint y: 228, endPoint x: 1302, endPoint y: 222, distance: 63.3
click at [1302, 222] on div "All Projects 25520 Add New" at bounding box center [885, 222] width 1228 height 19
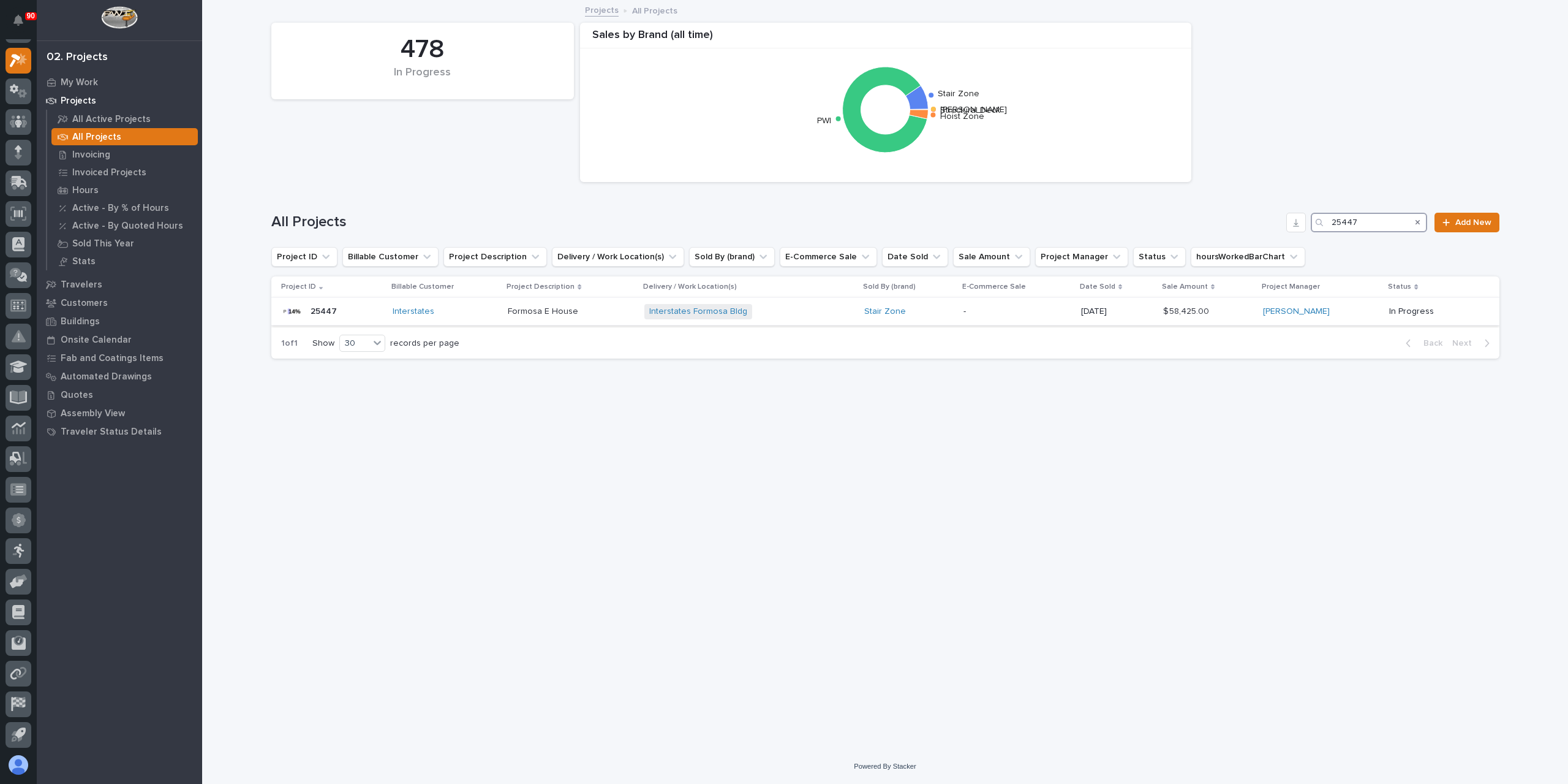
type input "25447"
click at [557, 313] on p "Formosa E House" at bounding box center [544, 310] width 73 height 13
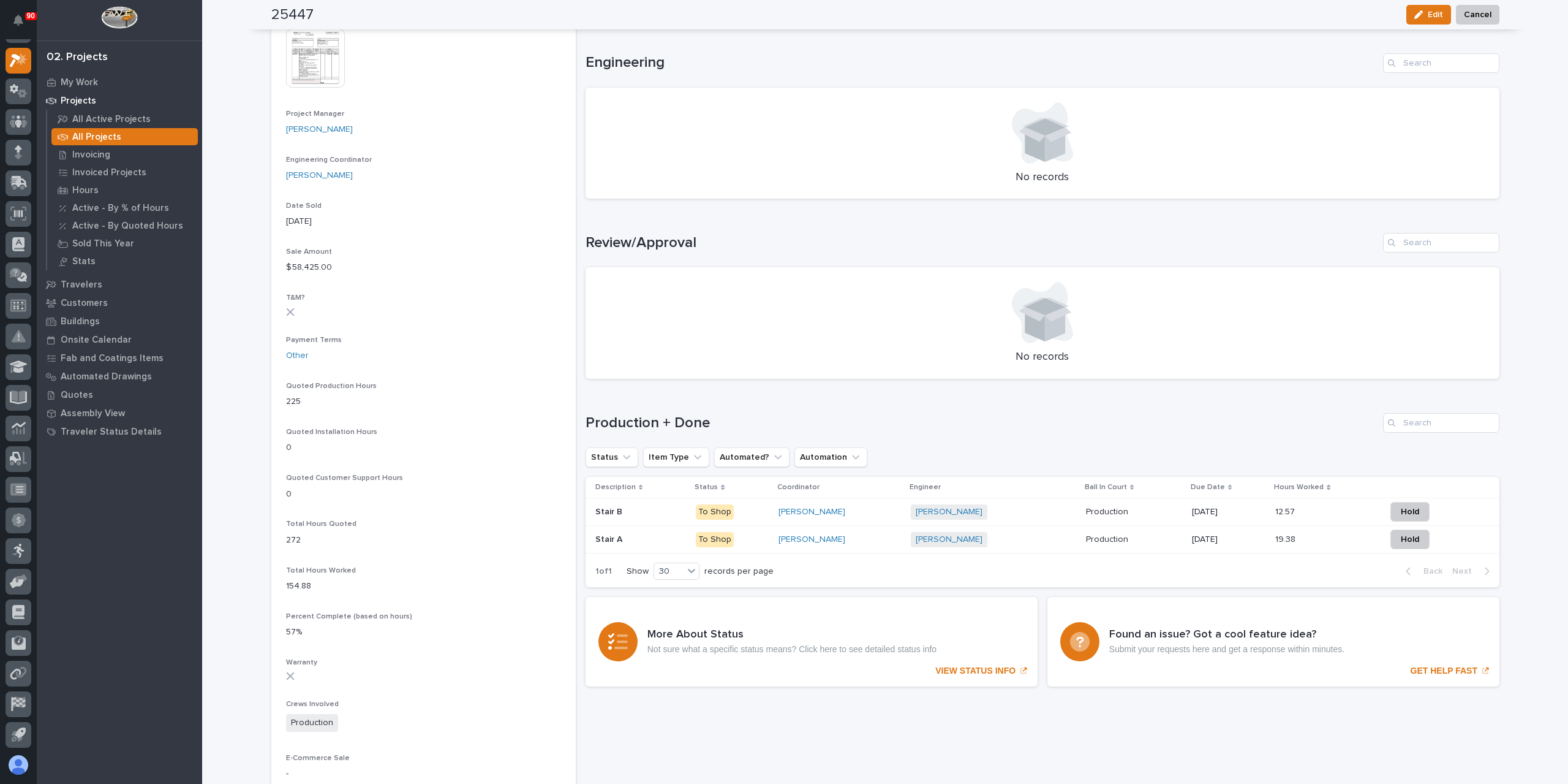
scroll to position [490, 0]
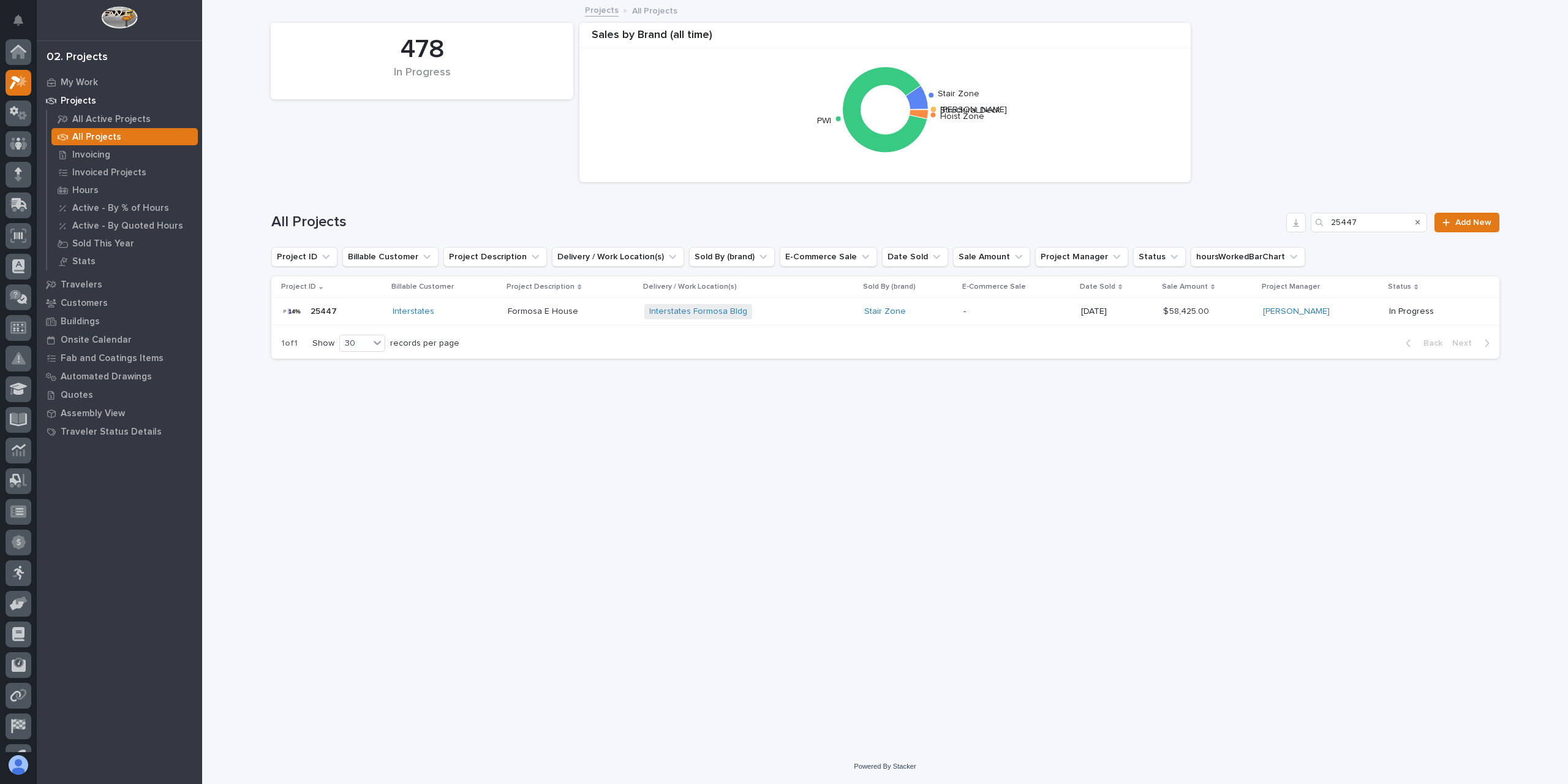
scroll to position [22, 0]
drag, startPoint x: 1366, startPoint y: 220, endPoint x: 1303, endPoint y: 225, distance: 63.2
click at [1303, 225] on div "All Projects 25447 Add New" at bounding box center [885, 222] width 1228 height 19
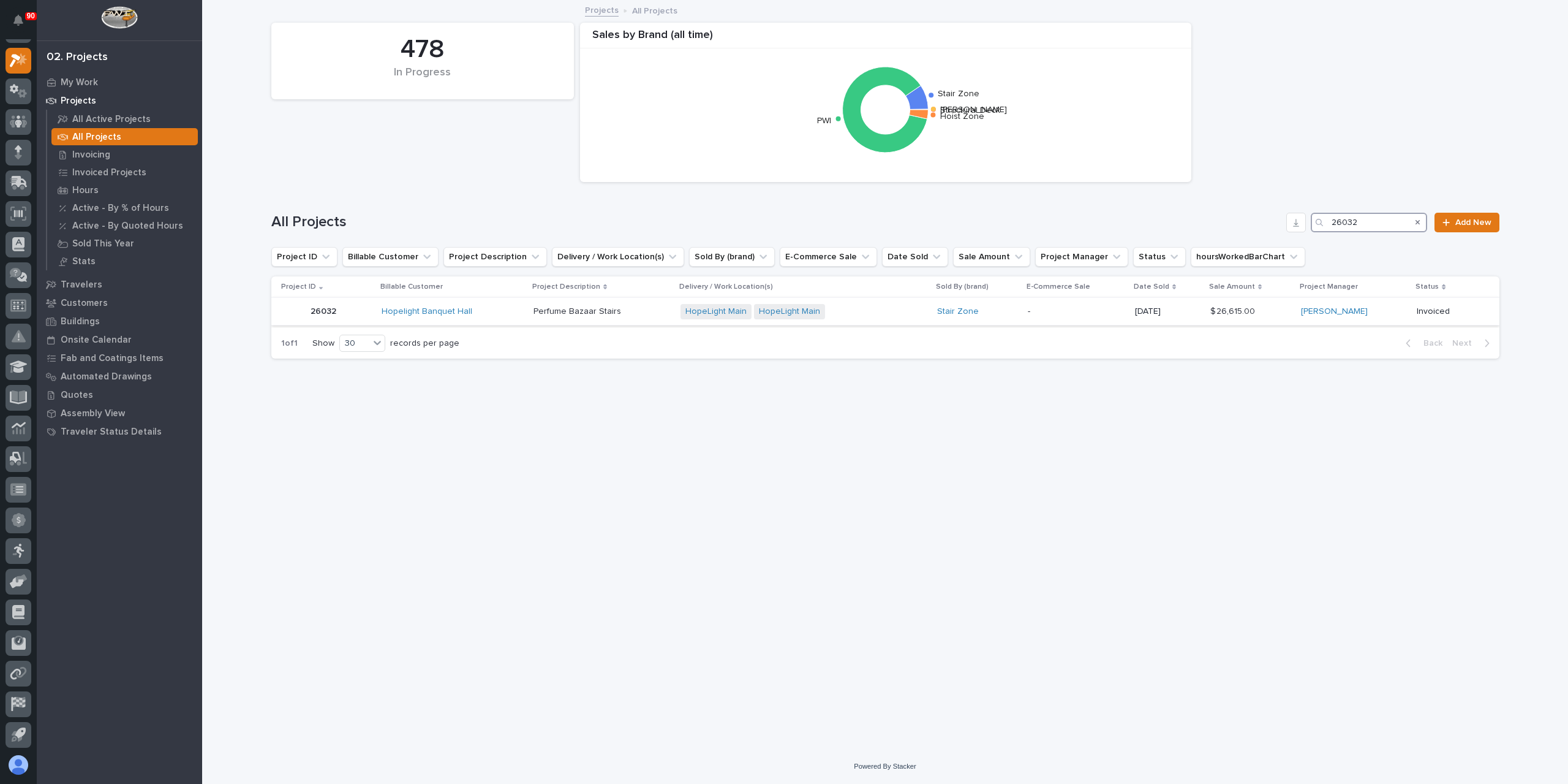
type input "26032"
click at [534, 318] on td "Perfume Bazaar Stairs Perfume Bazaar Stairs" at bounding box center [602, 311] width 147 height 27
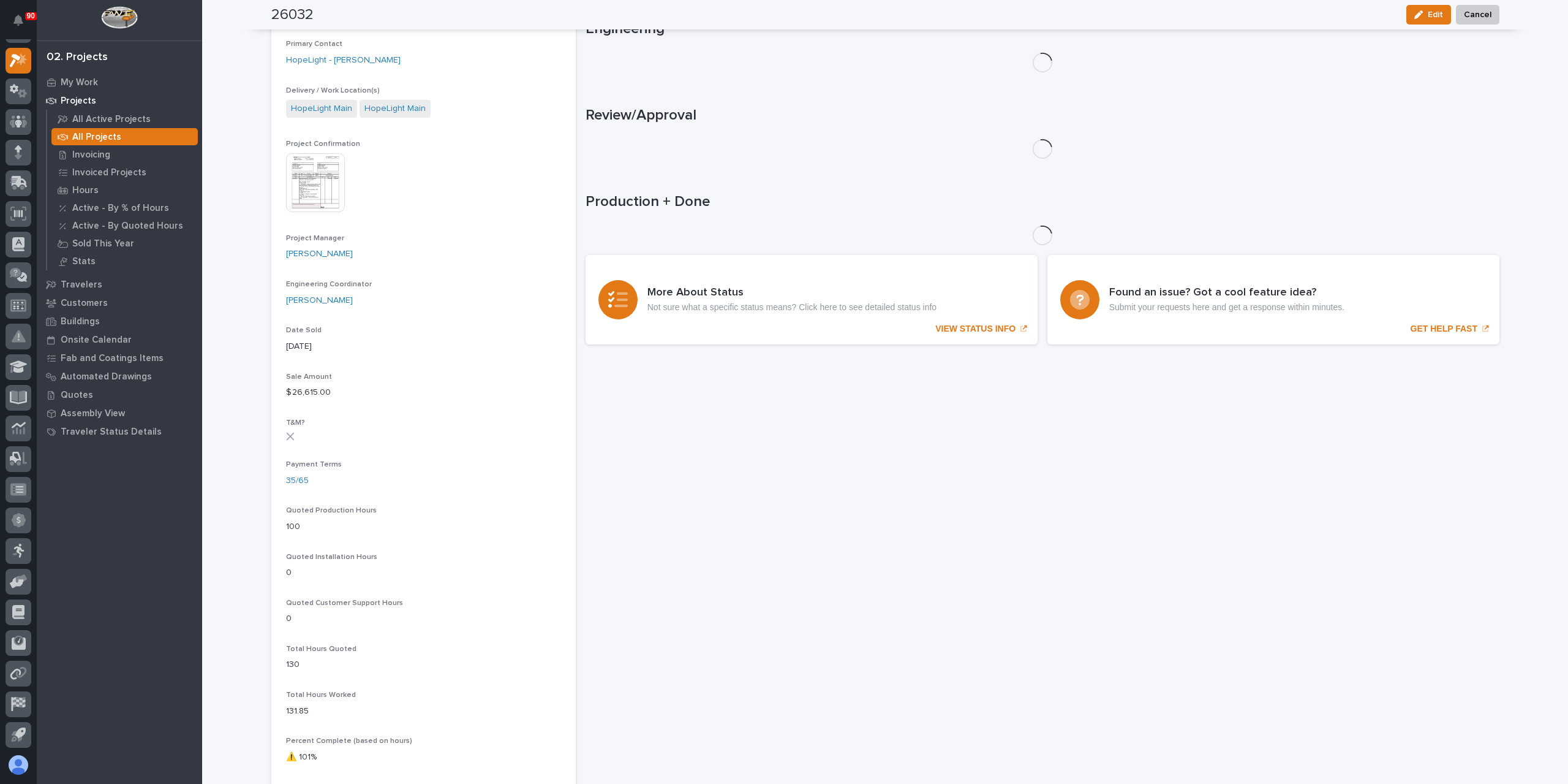
scroll to position [457, 0]
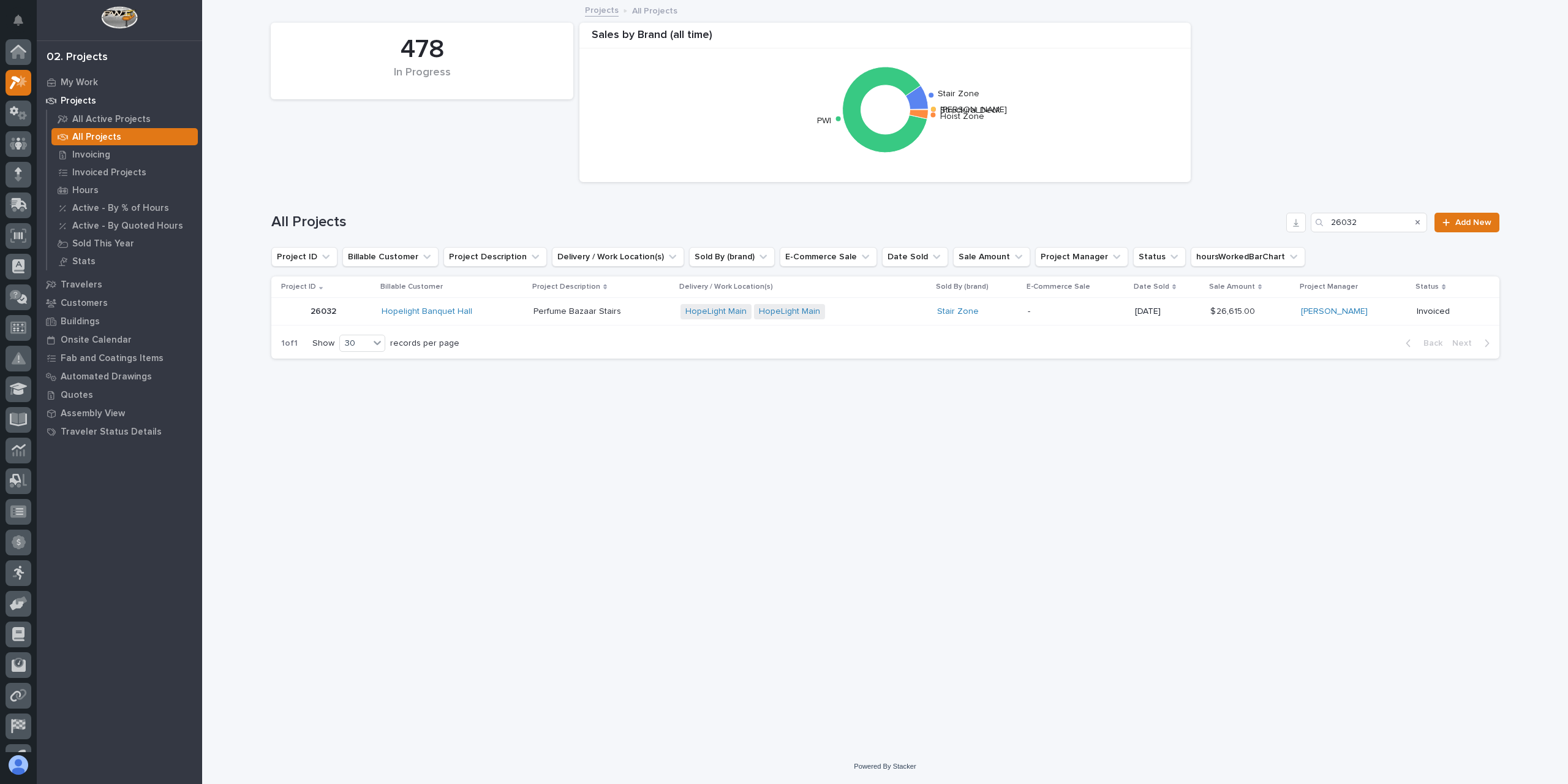
scroll to position [22, 0]
drag, startPoint x: 1372, startPoint y: 213, endPoint x: 1294, endPoint y: 218, distance: 78.2
click at [1294, 218] on div "All Projects 26032 Add New" at bounding box center [885, 222] width 1228 height 19
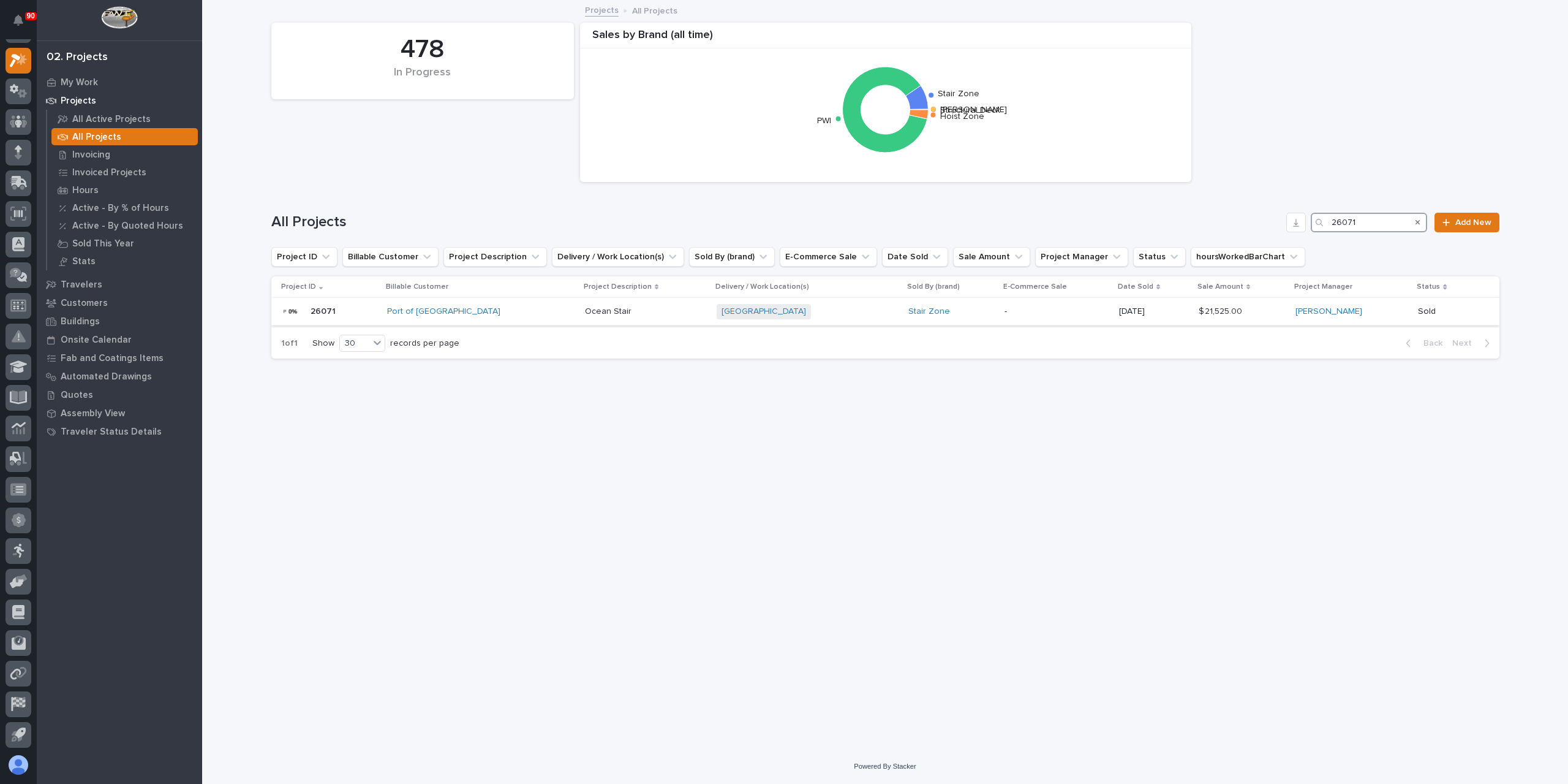
type input "26071"
click at [585, 309] on p "Ocean Stair" at bounding box center [609, 310] width 49 height 13
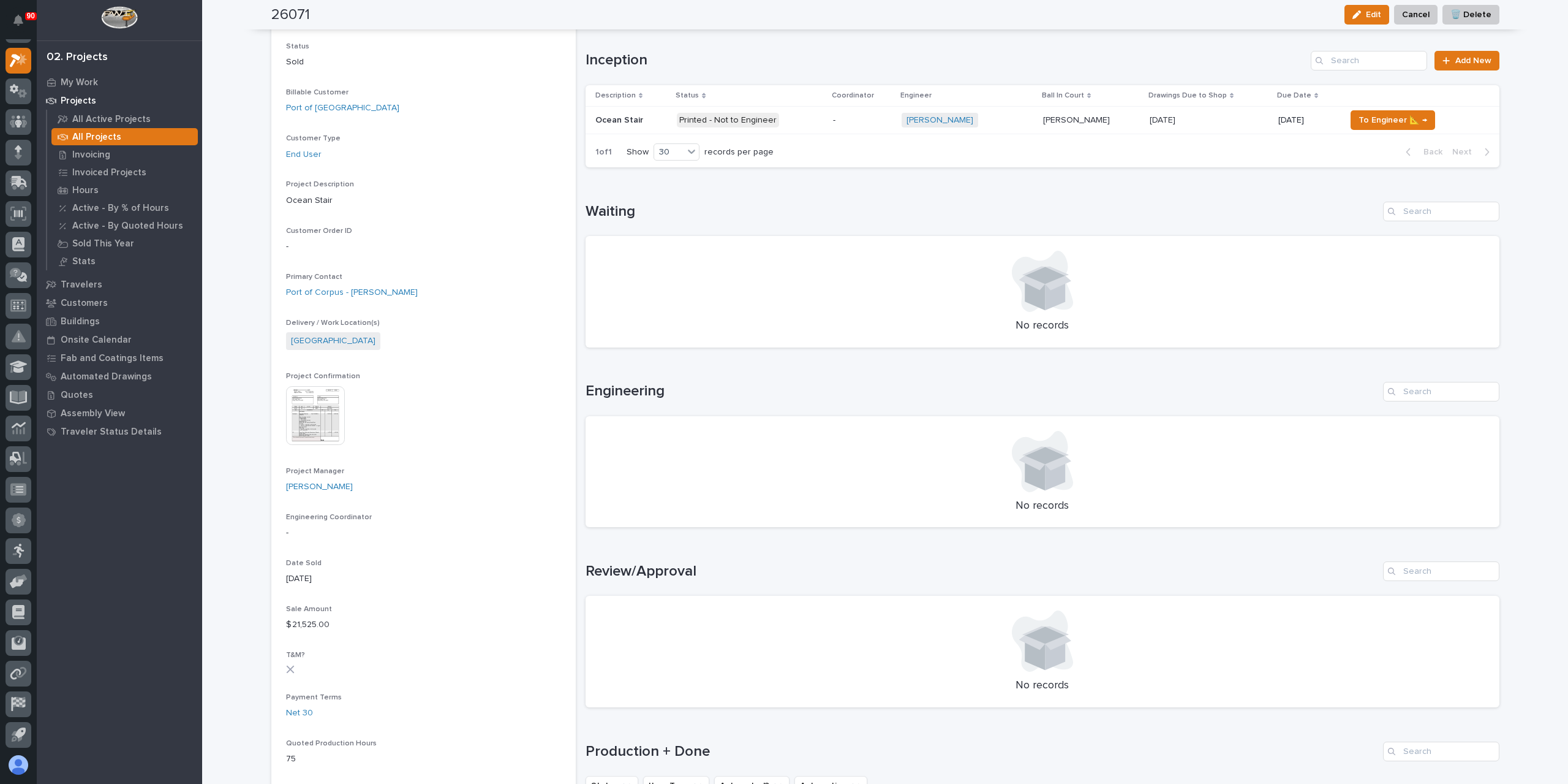
scroll to position [10, 0]
